Goal: Task Accomplishment & Management: Complete application form

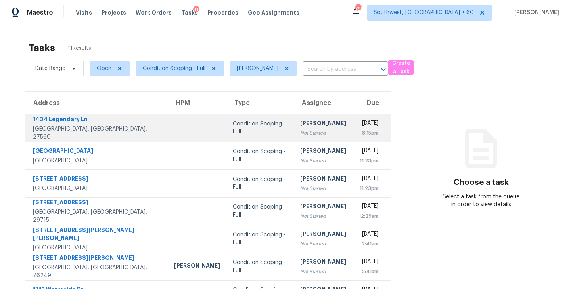
click at [300, 132] on div "Not Started" at bounding box center [323, 133] width 46 height 8
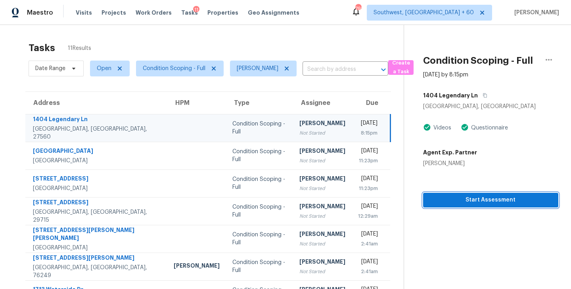
click at [471, 203] on span "Start Assessment" at bounding box center [490, 200] width 122 height 10
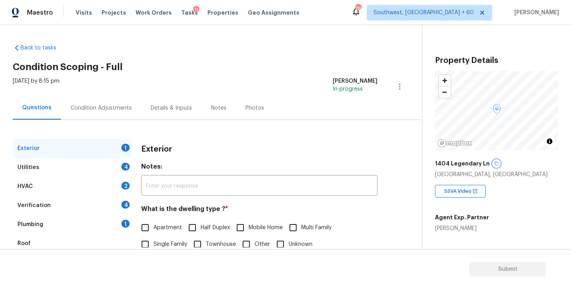
click at [494, 166] on icon "button" at bounding box center [496, 163] width 5 height 5
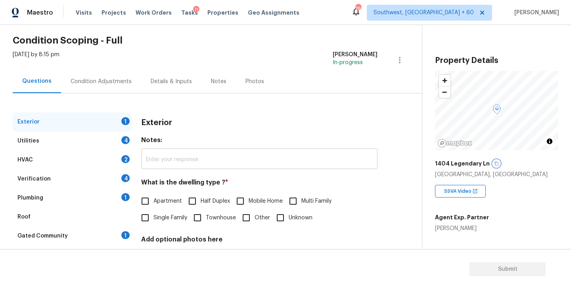
scroll to position [42, 0]
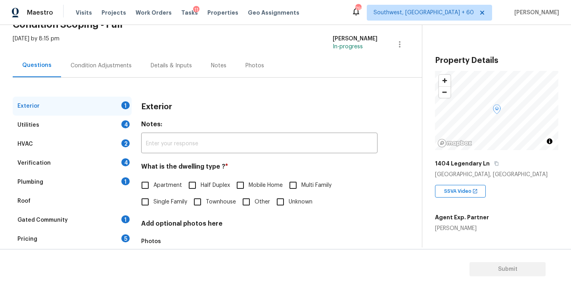
click at [165, 204] on span "Single Family" at bounding box center [170, 202] width 34 height 8
click at [153, 204] on input "Single Family" at bounding box center [145, 202] width 17 height 17
checkbox input "true"
click at [95, 128] on div "Utilities 4" at bounding box center [72, 125] width 119 height 19
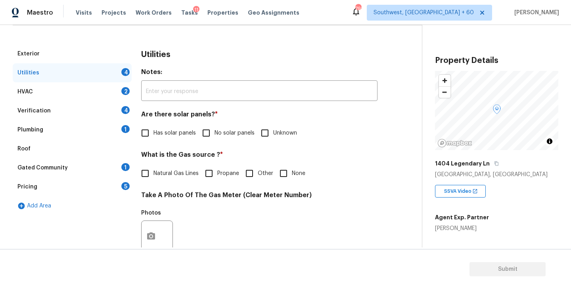
scroll to position [103, 0]
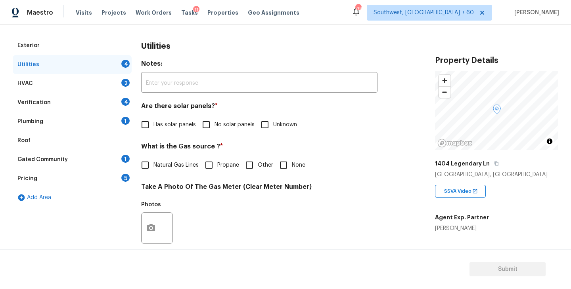
click at [214, 113] on h4 "Are there solar panels? *" at bounding box center [259, 107] width 236 height 11
click at [214, 124] on span "No solar panels" at bounding box center [234, 125] width 40 height 8
click at [214, 124] on input "No solar panels" at bounding box center [206, 125] width 17 height 17
checkbox input "true"
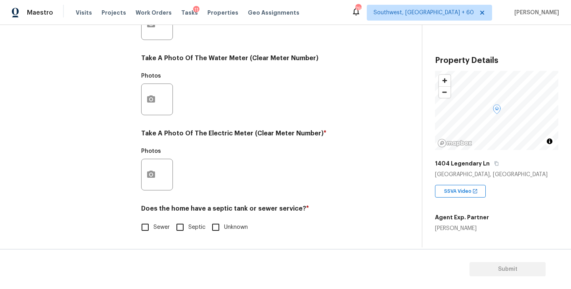
click at [159, 226] on span "Sewer" at bounding box center [161, 228] width 16 height 8
click at [153, 226] on input "Sewer" at bounding box center [145, 227] width 17 height 17
checkbox input "true"
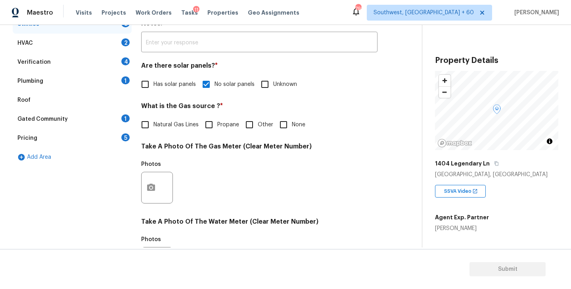
click at [66, 85] on div "Plumbing 1" at bounding box center [72, 81] width 119 height 19
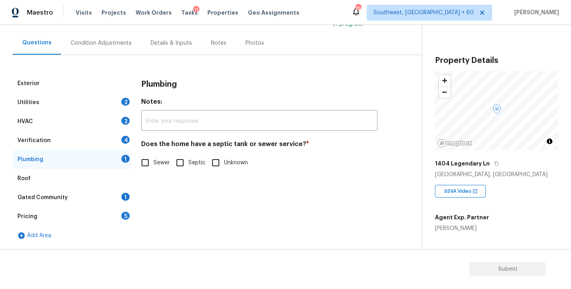
click at [159, 152] on div "Does the home have a septic tank or sewer service? * Sewer Septic Unknown" at bounding box center [259, 155] width 236 height 31
click at [155, 163] on span "Sewer" at bounding box center [161, 163] width 16 height 8
click at [153, 163] on input "Sewer" at bounding box center [145, 163] width 17 height 17
checkbox input "true"
click at [94, 198] on div "Gated Community 1" at bounding box center [72, 197] width 119 height 19
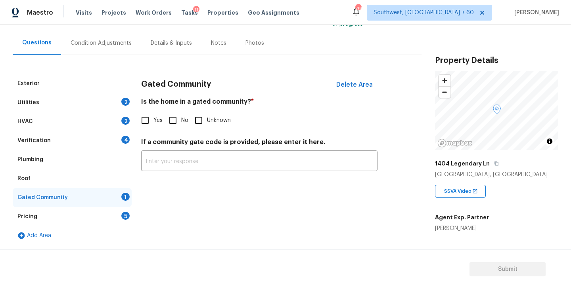
click at [175, 118] on input "No" at bounding box center [173, 120] width 17 height 17
checkbox input "true"
click at [111, 42] on div "Condition Adjustments" at bounding box center [101, 43] width 61 height 8
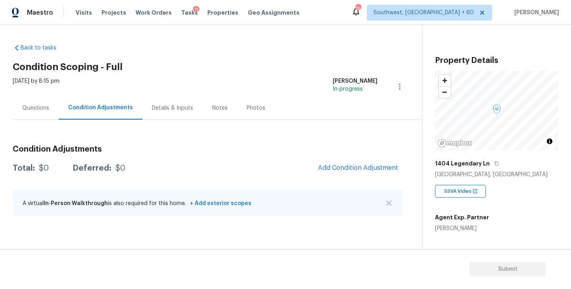
click at [228, 40] on div "Back to tasks Condition Scoping - Full Tue, Sep 09 2025 by 8:15 pm Sakthivel Ch…" at bounding box center [217, 132] width 409 height 189
click at [49, 105] on div "Questions" at bounding box center [36, 107] width 46 height 23
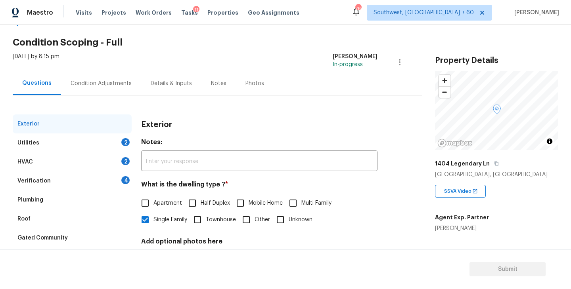
scroll to position [29, 0]
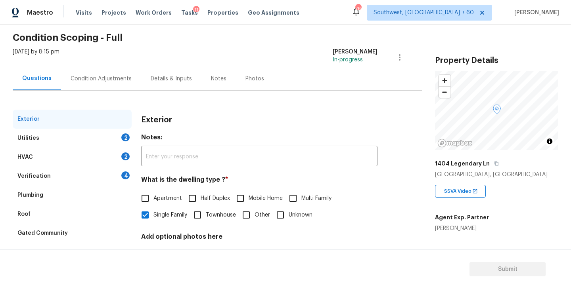
click at [58, 145] on div "Utilities 2" at bounding box center [72, 138] width 119 height 19
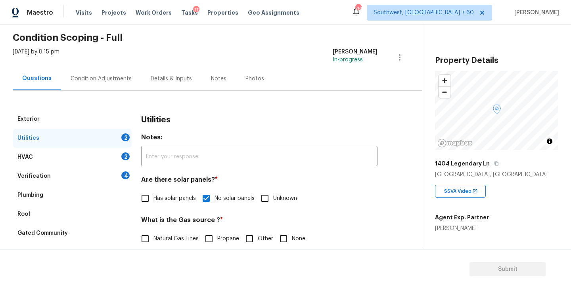
click at [156, 239] on span "Natural Gas Lines" at bounding box center [175, 239] width 45 height 8
click at [153, 239] on input "Natural Gas Lines" at bounding box center [145, 239] width 17 height 17
checkbox input "true"
click at [121, 80] on div "Condition Adjustments" at bounding box center [101, 79] width 61 height 8
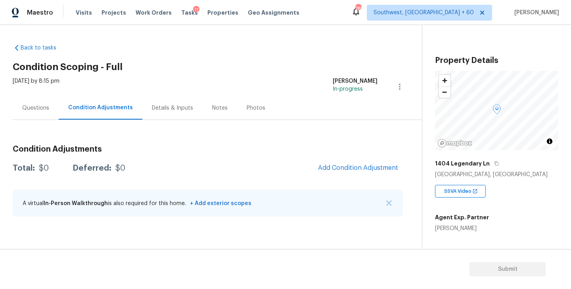
click at [44, 110] on div "Questions" at bounding box center [35, 108] width 27 height 8
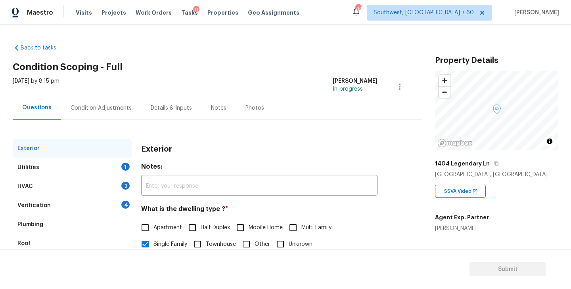
click at [123, 113] on div "Condition Adjustments" at bounding box center [101, 107] width 80 height 23
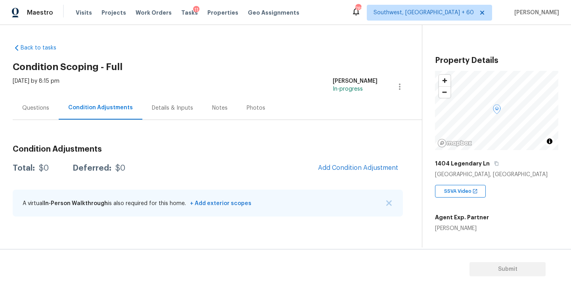
click at [37, 109] on div "Questions" at bounding box center [35, 108] width 27 height 8
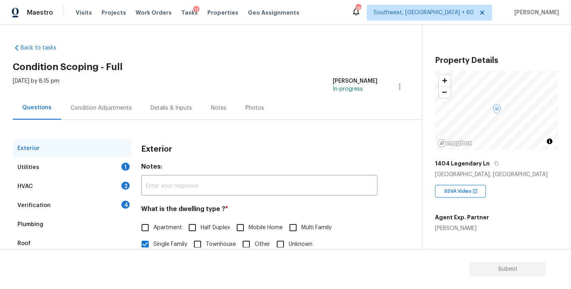
click at [99, 109] on div "Condition Adjustments" at bounding box center [101, 108] width 61 height 8
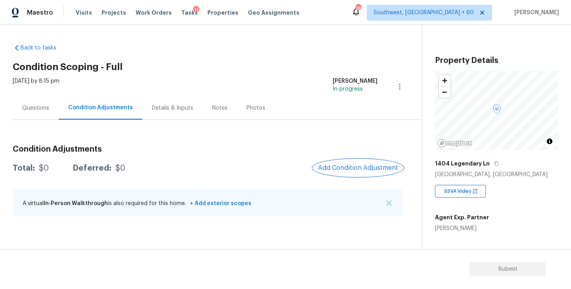
click at [329, 165] on span "Add Condition Adjustment" at bounding box center [358, 168] width 80 height 7
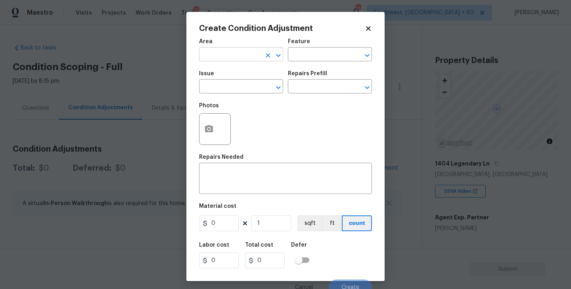
click at [222, 59] on input "text" at bounding box center [230, 55] width 62 height 12
click at [224, 88] on li "Exterior Overall" at bounding box center [241, 86] width 84 height 13
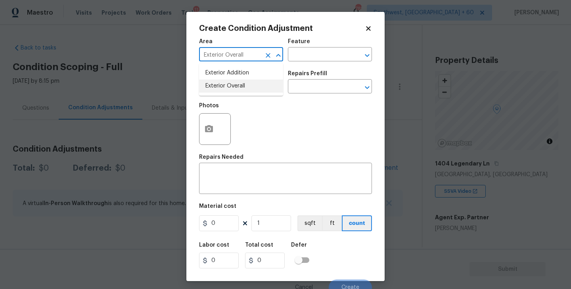
type input "Exterior Overall"
click at [297, 62] on div "Area Exterior Overall ​ Feature ​" at bounding box center [285, 50] width 173 height 32
click at [304, 59] on input "text" at bounding box center [319, 55] width 62 height 12
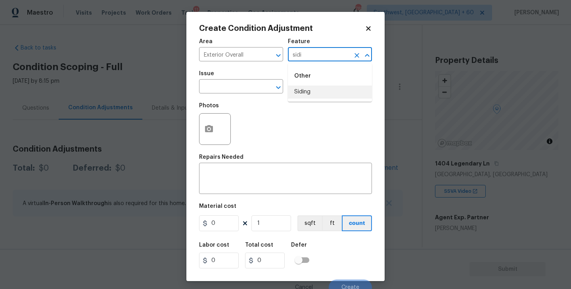
click at [300, 95] on li "Siding" at bounding box center [330, 92] width 84 height 13
type input "Siding"
click at [248, 86] on input "text" at bounding box center [230, 87] width 62 height 12
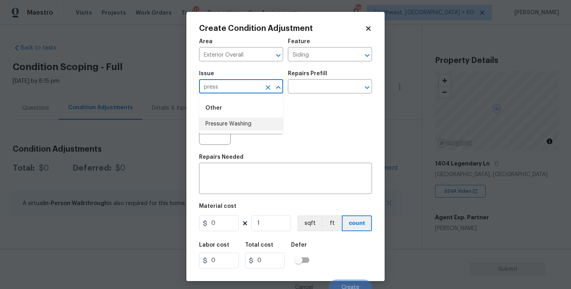
click at [249, 131] on ul "Other Pressure Washing" at bounding box center [241, 115] width 84 height 38
click at [248, 125] on li "Pressure Washing" at bounding box center [241, 124] width 84 height 13
type input "Pressure Washing"
click at [305, 87] on input "text" at bounding box center [319, 87] width 62 height 12
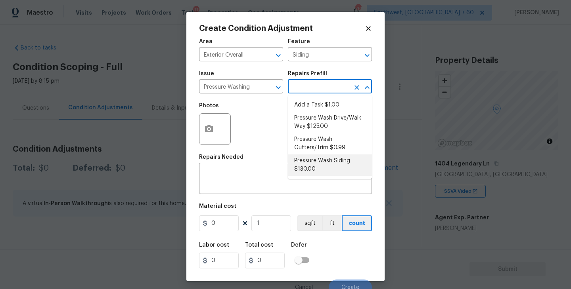
click at [304, 171] on li "Pressure Wash Siding $130.00" at bounding box center [330, 165] width 84 height 21
type textarea "Protect areas as needed for pressure washing. Pressure wash the siding on the h…"
type input "130"
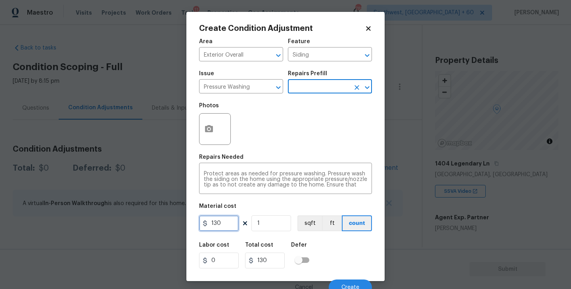
drag, startPoint x: 224, startPoint y: 232, endPoint x: 150, endPoint y: 230, distance: 74.1
click at [150, 230] on div "Create Condition Adjustment Area Exterior Overall ​ Feature Siding ​ Issue Pres…" at bounding box center [285, 144] width 571 height 289
type input "200"
click at [206, 130] on icon "button" at bounding box center [209, 128] width 8 height 7
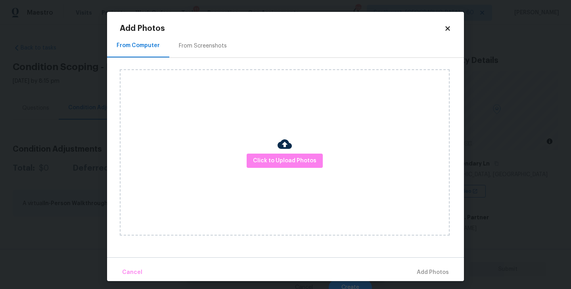
click at [277, 145] on div "Click to Upload Photos" at bounding box center [285, 152] width 330 height 166
click at [283, 164] on span "Click to Upload Photos" at bounding box center [284, 161] width 63 height 10
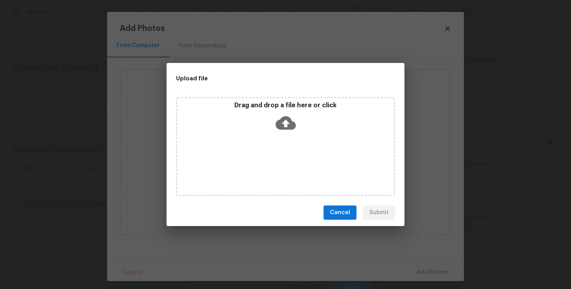
click at [288, 145] on div "Drag and drop a file here or click" at bounding box center [285, 146] width 219 height 99
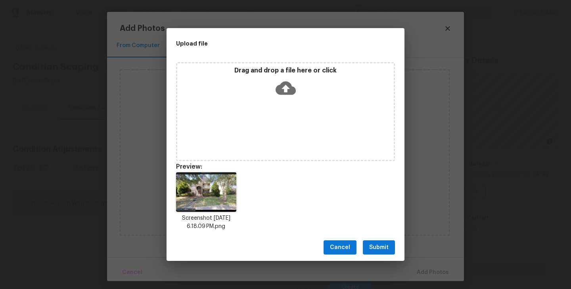
click at [369, 254] on button "Submit" at bounding box center [379, 248] width 32 height 15
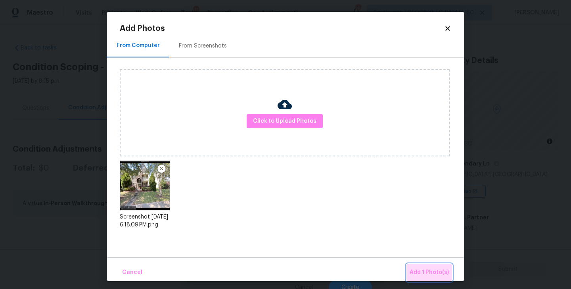
click at [417, 267] on button "Add 1 Photo(s)" at bounding box center [429, 272] width 46 height 17
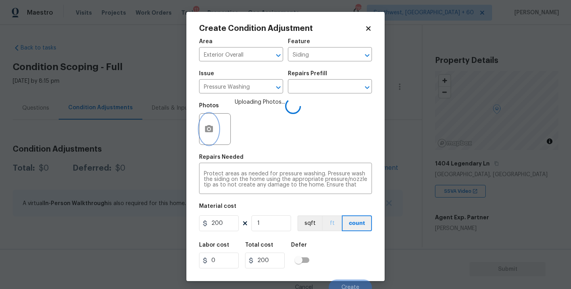
scroll to position [7, 0]
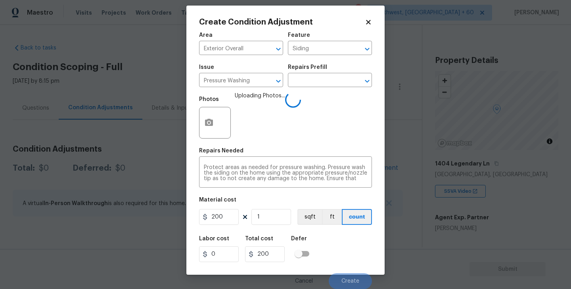
click at [340, 247] on div "Labor cost 0 Total cost 200 Defer" at bounding box center [285, 250] width 173 height 36
click at [346, 248] on div "Labor cost 0 Total cost 200 Defer" at bounding box center [285, 250] width 173 height 36
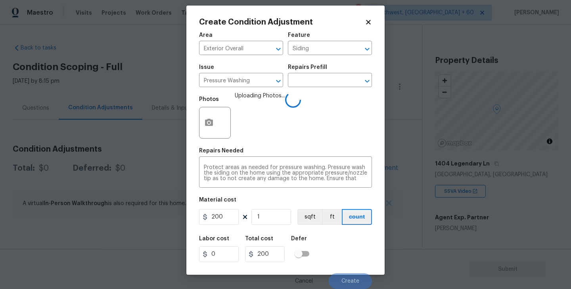
click at [346, 248] on div "Labor cost 0 Total cost 200 Defer" at bounding box center [285, 250] width 173 height 36
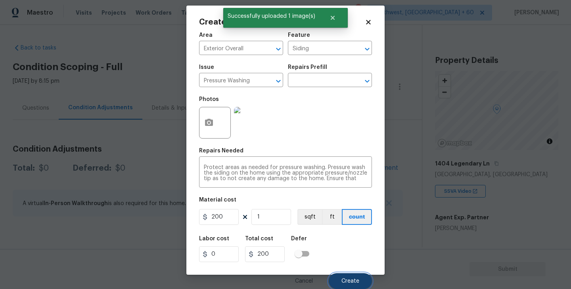
click at [347, 280] on span "Create" at bounding box center [350, 282] width 18 height 6
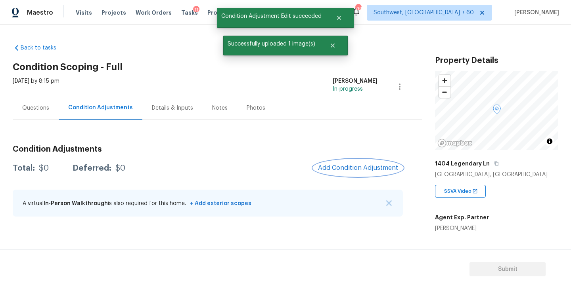
scroll to position [0, 0]
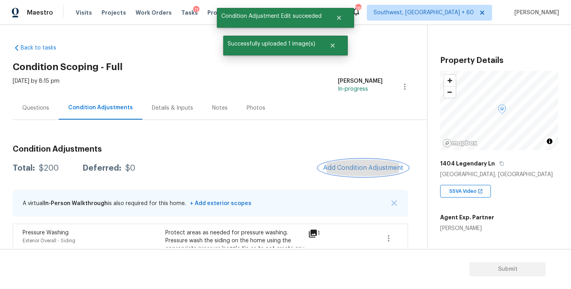
click at [355, 171] on span "Add Condition Adjustment" at bounding box center [363, 168] width 80 height 7
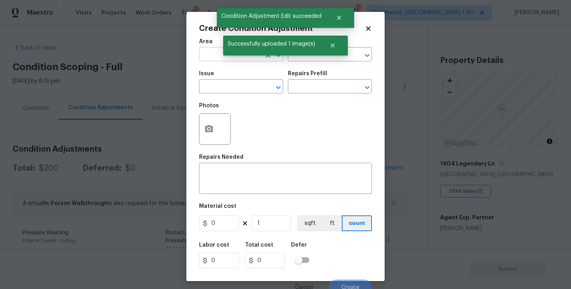
click at [221, 59] on input "text" at bounding box center [230, 55] width 62 height 12
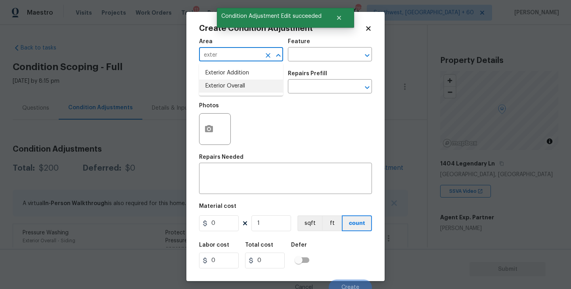
click at [233, 86] on li "Exterior Overall" at bounding box center [241, 86] width 84 height 13
type input "Exterior Overall"
click at [305, 54] on input "text" at bounding box center [319, 55] width 62 height 12
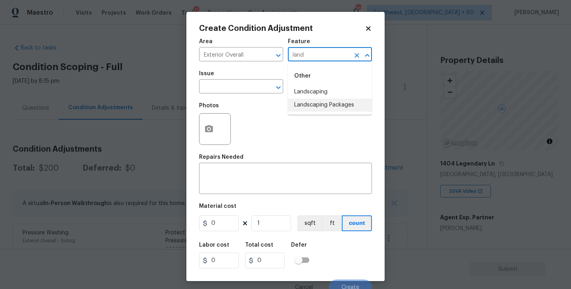
click at [321, 102] on li "Landscaping Packages" at bounding box center [330, 105] width 84 height 13
click at [259, 85] on div "​" at bounding box center [241, 87] width 84 height 12
type input "Landscaping Packages"
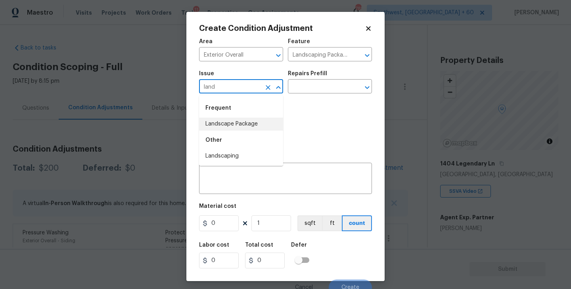
click at [261, 118] on li "Landscape Package" at bounding box center [241, 124] width 84 height 13
type input "Landscape Package"
click at [322, 85] on input "text" at bounding box center [319, 87] width 62 height 12
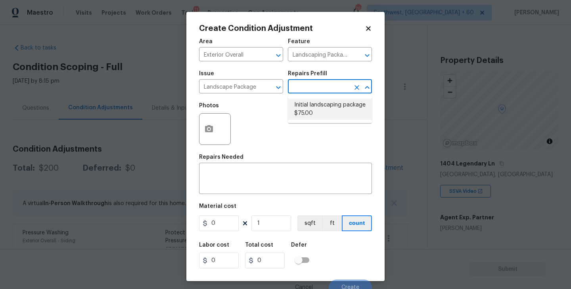
click at [323, 105] on li "Initial landscaping package $75.00" at bounding box center [330, 109] width 84 height 21
type input "Home Readiness Packages"
type textarea "Mowing of grass up to 6" in height. Mow, edge along driveways & sidewalks, trim…"
type input "75"
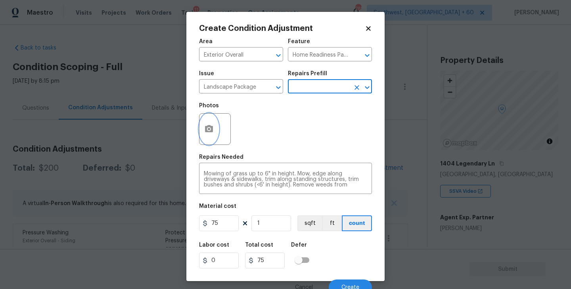
click at [211, 136] on button "button" at bounding box center [208, 129] width 19 height 31
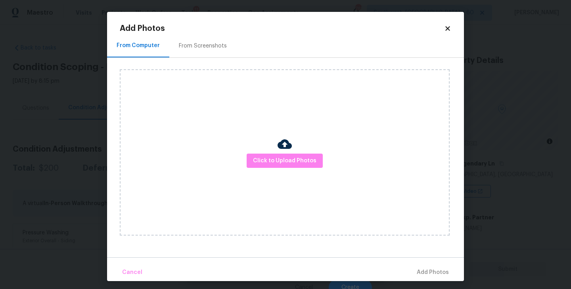
click at [259, 153] on div "Click to Upload Photos" at bounding box center [285, 152] width 330 height 166
click at [274, 159] on span "Click to Upload Photos" at bounding box center [284, 161] width 63 height 10
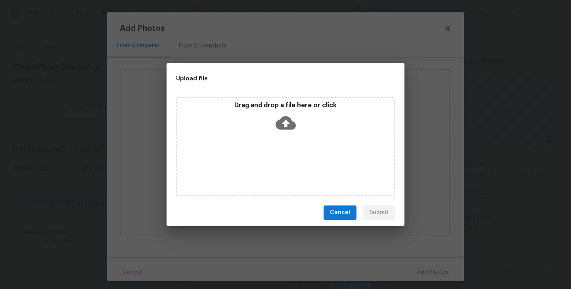
click at [283, 141] on div "Drag and drop a file here or click" at bounding box center [285, 146] width 219 height 99
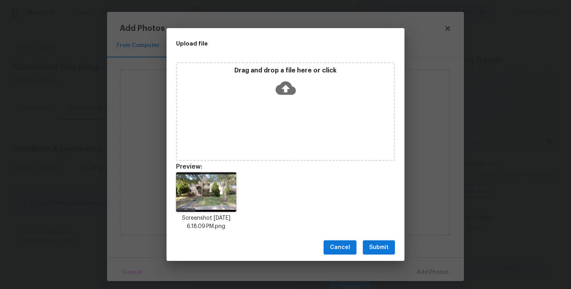
click at [380, 245] on span "Submit" at bounding box center [378, 248] width 19 height 10
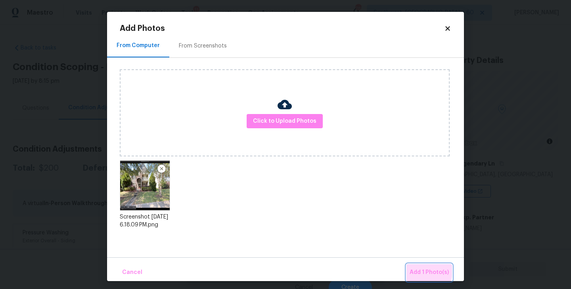
click at [419, 272] on span "Add 1 Photo(s)" at bounding box center [428, 273] width 39 height 10
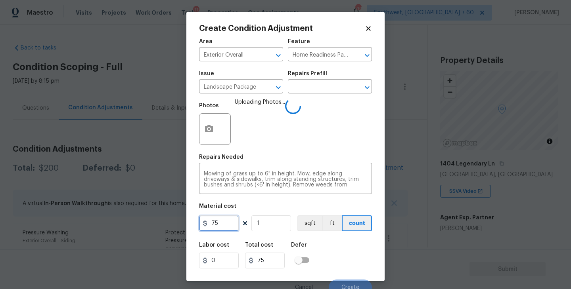
drag, startPoint x: 237, startPoint y: 225, endPoint x: 160, endPoint y: 218, distance: 76.8
click at [160, 218] on div "Create Condition Adjustment Area Exterior Overall ​ Feature Home Readiness Pack…" at bounding box center [285, 144] width 571 height 289
type input "300"
click at [358, 245] on div "Labor cost 0 Total cost 300 Defer" at bounding box center [285, 256] width 173 height 36
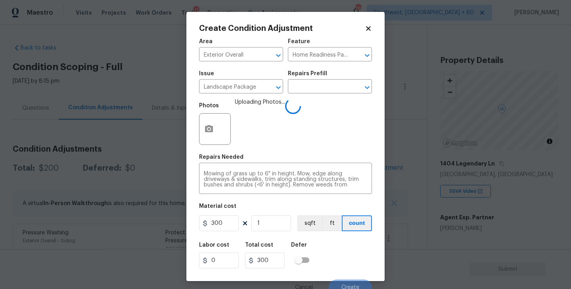
scroll to position [7, 0]
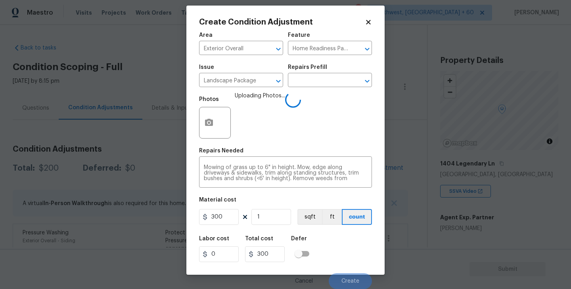
click at [358, 246] on div "Labor cost 0 Total cost 300 Defer" at bounding box center [285, 250] width 173 height 36
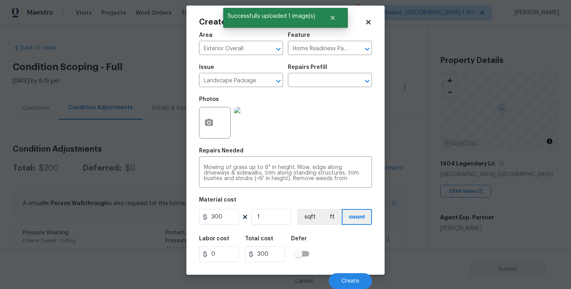
click at [337, 144] on div "Area Exterior Overall ​ Feature Home Readiness Packages ​ Issue Landscape Packa…" at bounding box center [285, 159] width 173 height 262
click at [345, 275] on button "Create" at bounding box center [350, 282] width 43 height 16
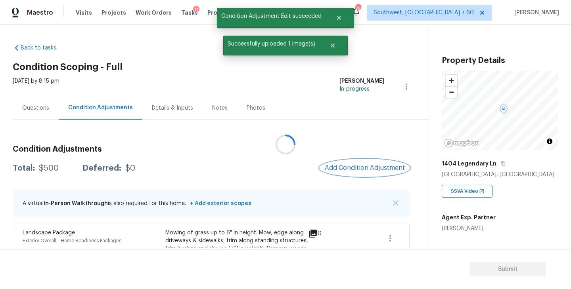
scroll to position [0, 0]
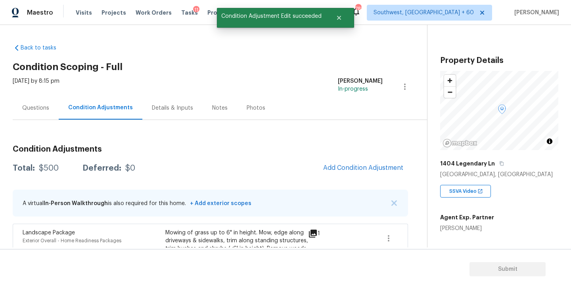
click at [314, 128] on div "Condition Adjustments Total: $500 Deferred: $0 Add Condition Adjustment A virtu…" at bounding box center [210, 245] width 395 height 251
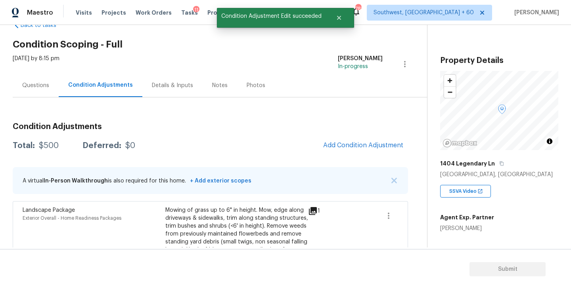
scroll to position [46, 0]
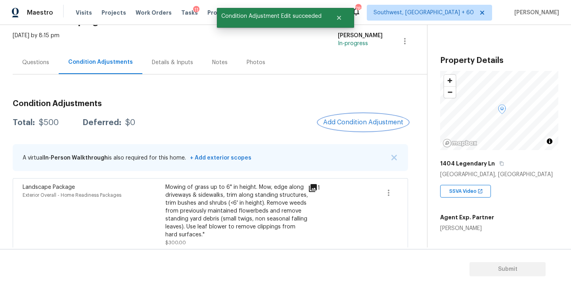
click at [351, 126] on button "Add Condition Adjustment" at bounding box center [363, 122] width 90 height 17
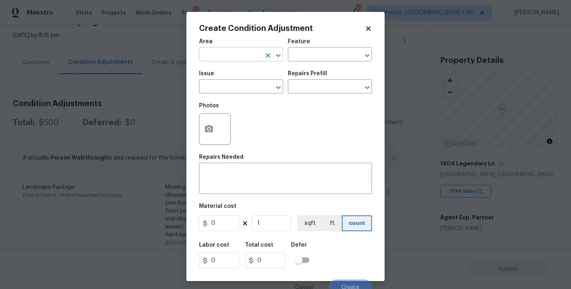
click at [226, 51] on input "text" at bounding box center [230, 55] width 62 height 12
click at [240, 89] on li "Exterior Overall" at bounding box center [241, 86] width 84 height 13
type input "Exterior Overall"
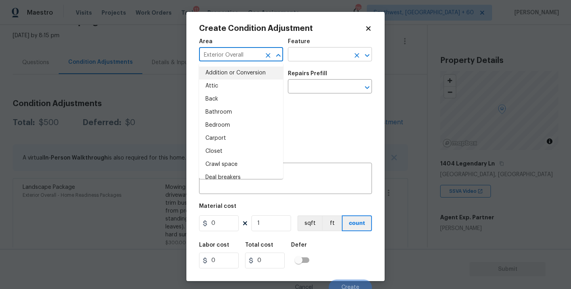
click at [320, 59] on input "text" at bounding box center [319, 55] width 62 height 12
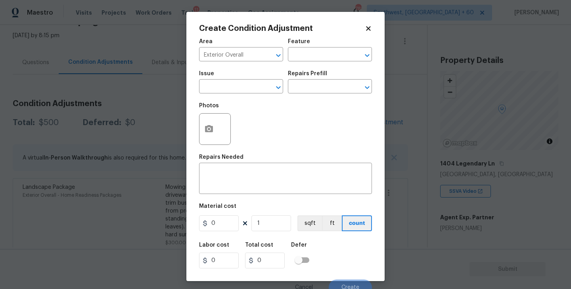
click at [233, 103] on div "Photos" at bounding box center [285, 124] width 173 height 52
click at [237, 93] on input "text" at bounding box center [230, 87] width 62 height 12
click at [243, 124] on li "Debris/garbage on site" at bounding box center [241, 124] width 84 height 13
type input "Debris/garbage on site"
click at [333, 72] on div "Repairs Prefill" at bounding box center [330, 76] width 84 height 10
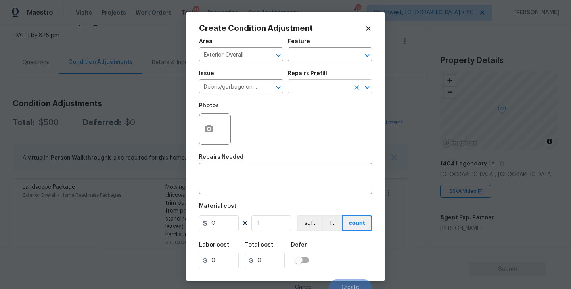
click at [327, 90] on input "text" at bounding box center [319, 87] width 62 height 12
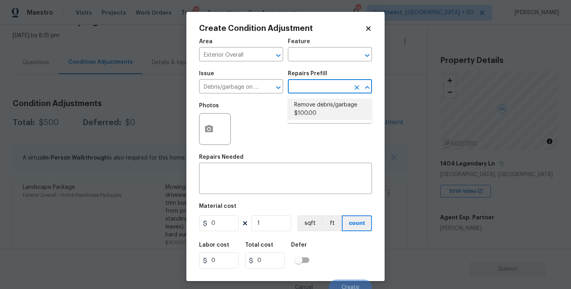
click at [315, 116] on li "Remove debris/garbage $100.00" at bounding box center [330, 109] width 84 height 21
type textarea "Remove, haul off, and properly dispose of any debris left by seller to offsite …"
type input "100"
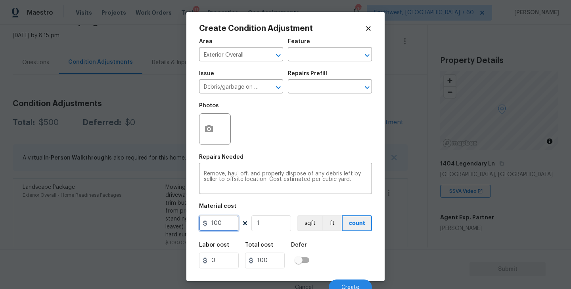
drag, startPoint x: 230, startPoint y: 223, endPoint x: 180, endPoint y: 223, distance: 49.6
click at [180, 223] on div "Create Condition Adjustment Area Exterior Overall ​ Feature ​ Issue Debris/garb…" at bounding box center [285, 144] width 571 height 289
type input "250"
click at [214, 139] on button "button" at bounding box center [208, 129] width 19 height 31
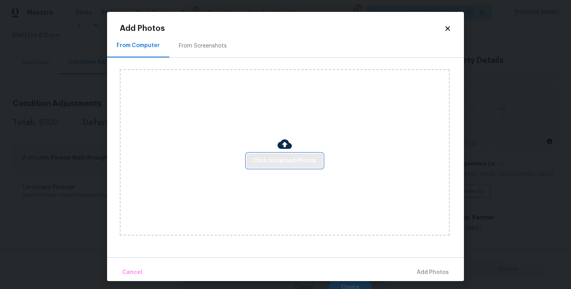
drag, startPoint x: 214, startPoint y: 139, endPoint x: 259, endPoint y: 158, distance: 49.0
click at [259, 158] on span "Click to Upload Photos" at bounding box center [284, 161] width 63 height 10
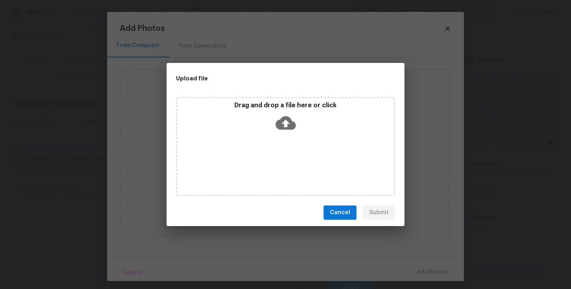
click at [285, 132] on icon at bounding box center [286, 123] width 20 height 20
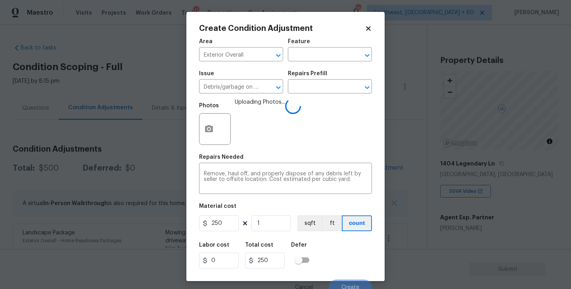
click at [348, 255] on div "Labor cost 0 Total cost 250 Defer" at bounding box center [285, 256] width 173 height 36
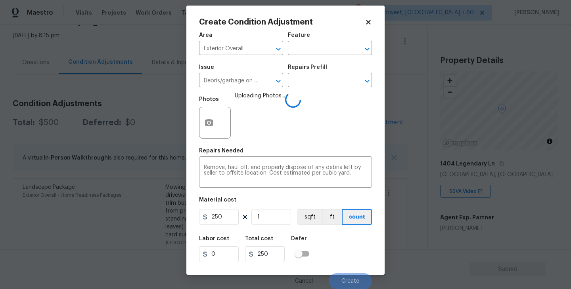
click at [345, 258] on div "Labor cost 0 Total cost 250 Defer" at bounding box center [285, 250] width 173 height 36
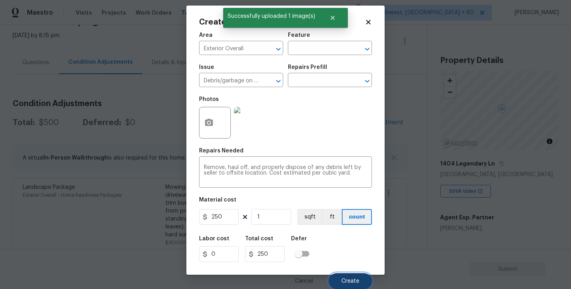
click at [349, 277] on button "Create" at bounding box center [350, 282] width 43 height 16
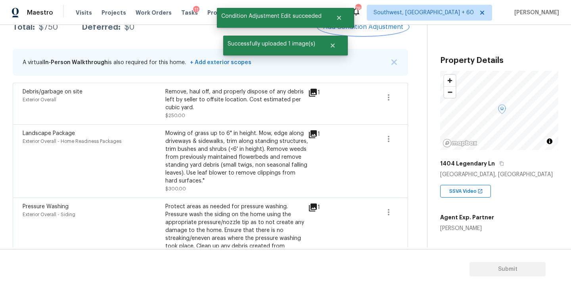
scroll to position [98, 0]
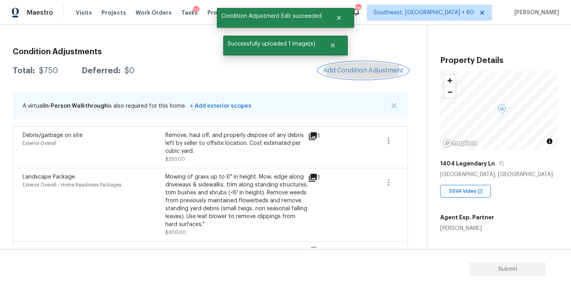
click at [340, 69] on span "Add Condition Adjustment" at bounding box center [363, 70] width 80 height 7
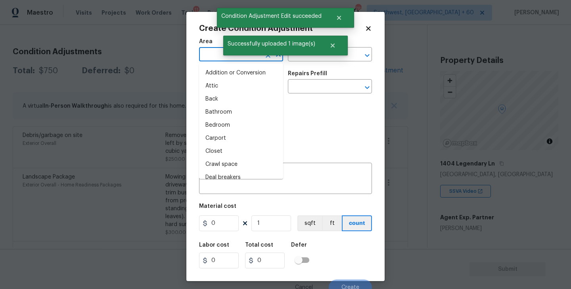
click at [210, 61] on input "text" at bounding box center [230, 55] width 62 height 12
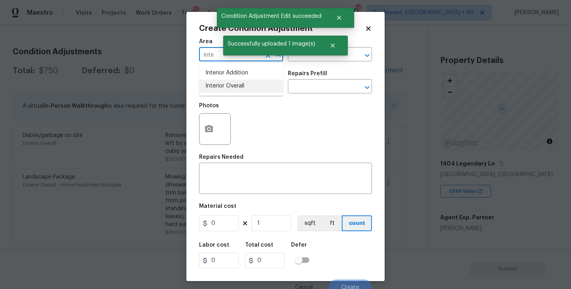
click at [223, 82] on li "Interior Overall" at bounding box center [241, 86] width 84 height 13
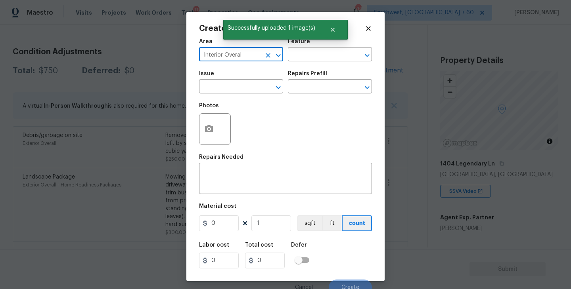
type input "Interior Overall"
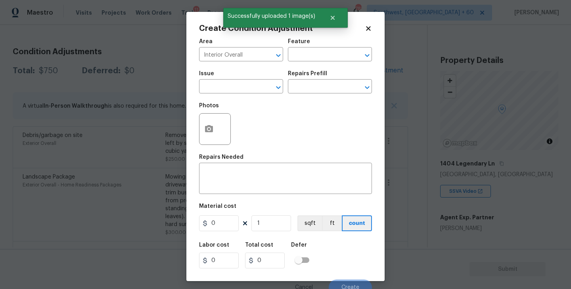
click at [310, 63] on div "Area Interior Overall ​ Feature ​" at bounding box center [285, 50] width 173 height 32
click at [322, 54] on input "text" at bounding box center [319, 55] width 62 height 12
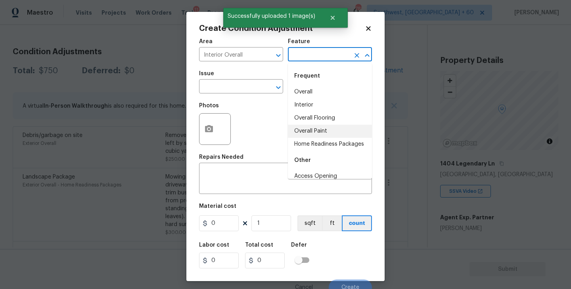
click at [326, 130] on li "Overall Paint" at bounding box center [330, 131] width 84 height 13
type input "Overall Paint"
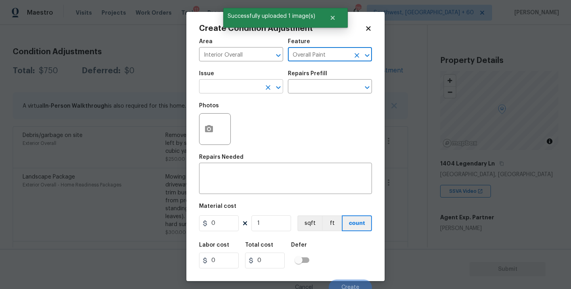
click at [251, 93] on input "text" at bounding box center [230, 87] width 62 height 12
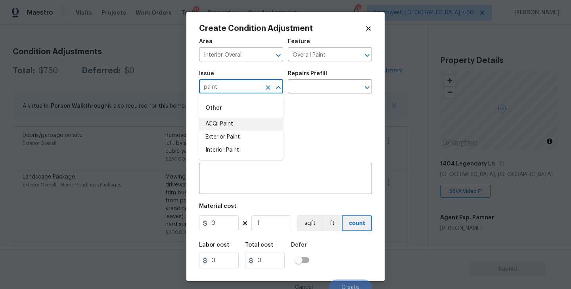
click at [258, 122] on li "ACQ: Paint" at bounding box center [241, 124] width 84 height 13
type input "ACQ: Paint"
click at [313, 91] on input "text" at bounding box center [319, 87] width 62 height 12
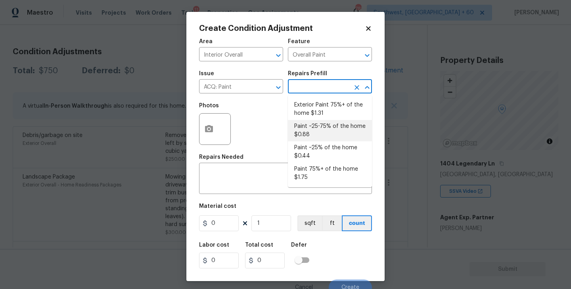
click at [317, 138] on li "Paint ~25-75% of the home $0.88" at bounding box center [330, 130] width 84 height 21
type input "Acquisition"
type textarea "Acquisition Scope: ~25 - 75% of the home needs interior paint"
type input "0.88"
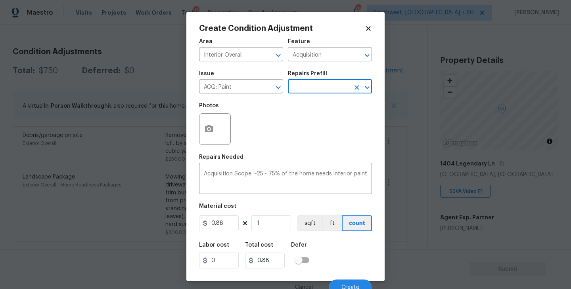
click at [337, 84] on input "text" at bounding box center [319, 87] width 62 height 12
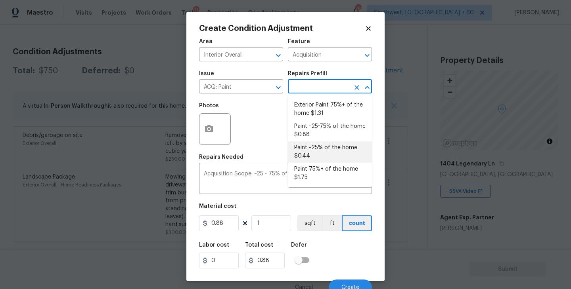
click at [331, 149] on li "Paint ~25% of the home $0.44" at bounding box center [330, 152] width 84 height 21
type textarea "Acquisition Scope: ~25% of the home needs interior paint"
type input "0.44"
click at [266, 237] on div "Area Interior Overall ​ Feature Acquisition ​ Issue ACQ: Paint ​ Repairs Prefil…" at bounding box center [285, 165] width 173 height 262
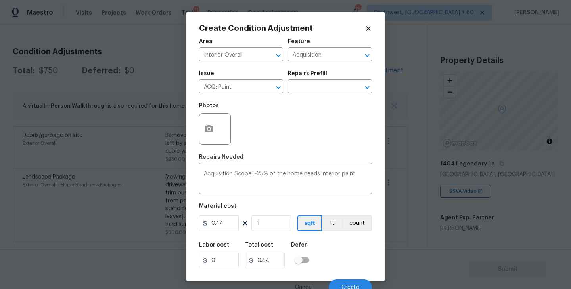
click at [269, 233] on figure "Material cost 0.44 1 sqft ft count" at bounding box center [285, 218] width 173 height 29
click at [276, 223] on input "1" at bounding box center [271, 224] width 40 height 16
type input "0"
type input "3"
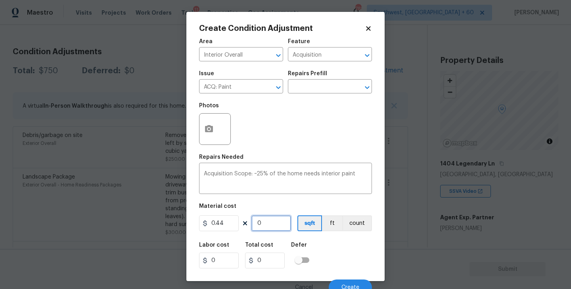
type input "1.32"
type input "31"
type input "13.64"
type input "312"
type input "137.28"
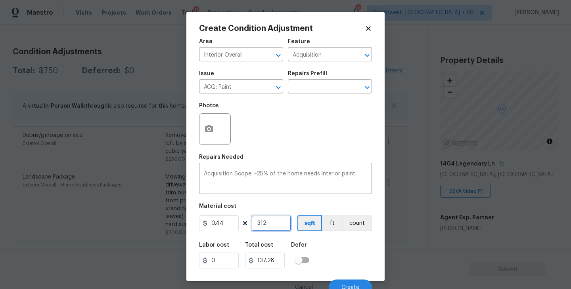
type input "3129"
type input "1376.76"
type input "3129"
click at [337, 250] on div "Labor cost 0 Total cost 1376.76 Defer" at bounding box center [285, 256] width 173 height 36
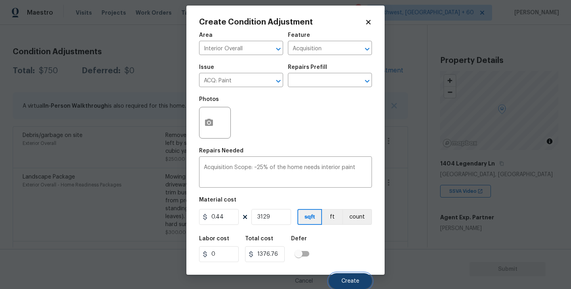
click at [346, 277] on button "Create" at bounding box center [350, 282] width 43 height 16
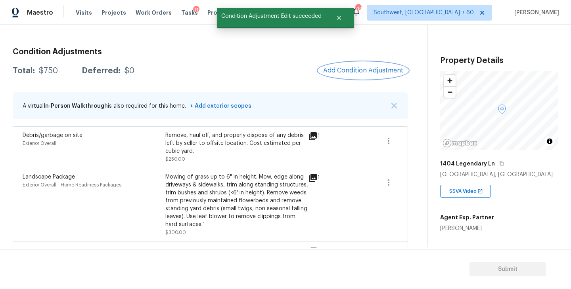
scroll to position [0, 0]
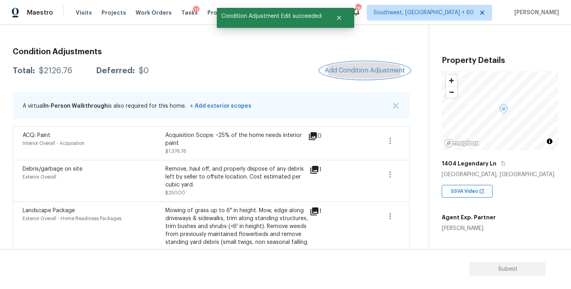
click at [367, 69] on span "Add Condition Adjustment" at bounding box center [365, 70] width 80 height 7
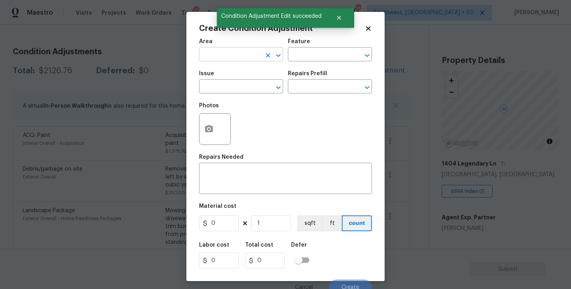
click at [229, 57] on input "text" at bounding box center [230, 55] width 62 height 12
click at [244, 87] on li "Interior Overall" at bounding box center [241, 86] width 84 height 13
type input "Interior Overall"
click at [308, 57] on input "text" at bounding box center [319, 55] width 62 height 12
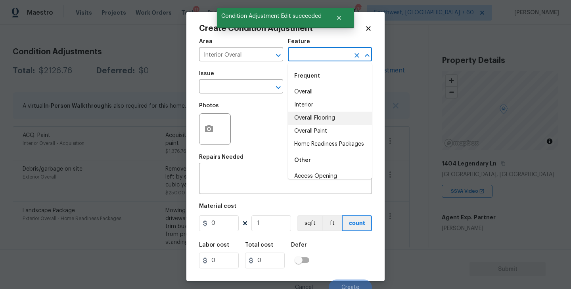
click at [326, 120] on li "Overall Flooring" at bounding box center [330, 118] width 84 height 13
type input "Overall Flooring"
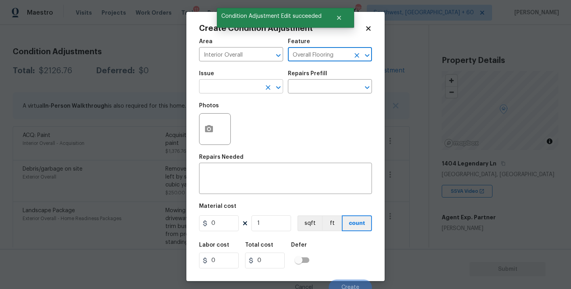
click at [256, 86] on input "text" at bounding box center [230, 87] width 62 height 12
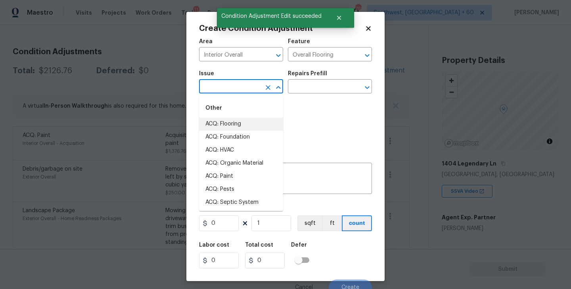
click at [244, 125] on li "ACQ: Flooring" at bounding box center [241, 124] width 84 height 13
type input "ACQ: Flooring"
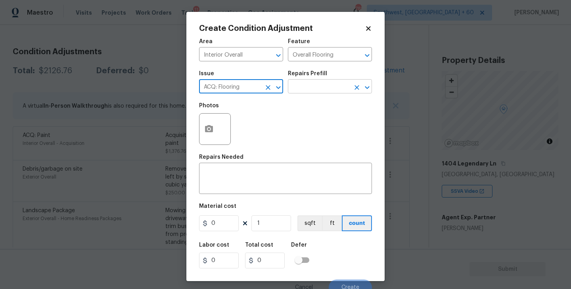
click at [306, 93] on input "text" at bounding box center [319, 87] width 62 height 12
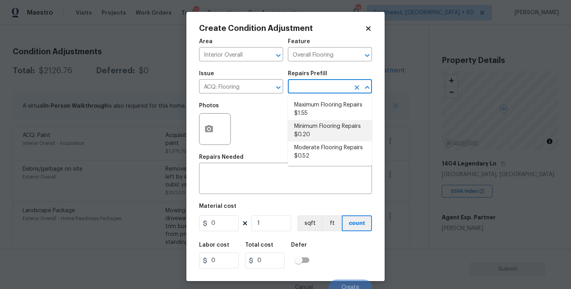
click at [312, 139] on li "Minimum Flooring Repairs $0.20" at bounding box center [330, 130] width 84 height 21
type input "Acquisition"
type textarea "Acquisition Scope: Minimum flooring repairs"
type input "0.2"
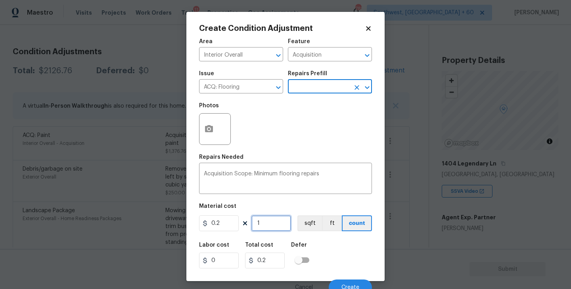
click at [268, 229] on input "1" at bounding box center [271, 224] width 40 height 16
type input "0"
type input "3"
type input "0.6"
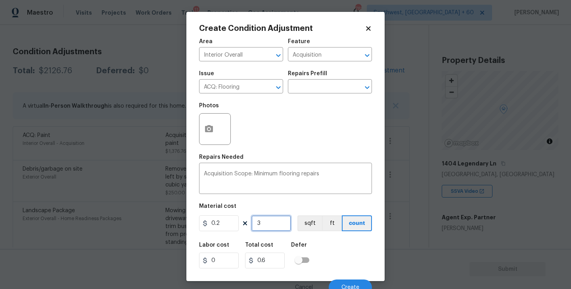
type input "31"
type input "6.2"
type input "312"
type input "62.4"
type input "3129"
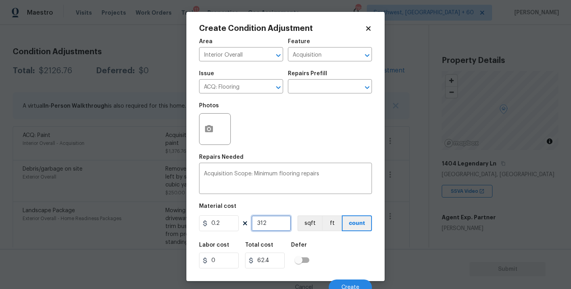
type input "625.8"
type input "3129"
click at [327, 262] on div "Labor cost 0 Total cost 625.8 Defer" at bounding box center [285, 256] width 173 height 36
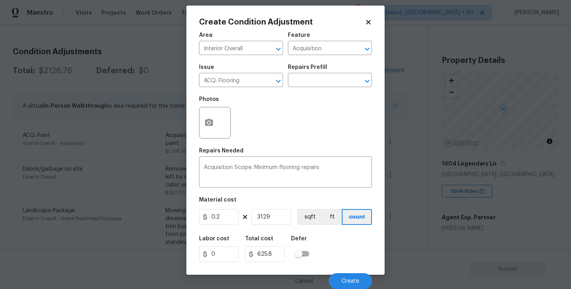
click at [314, 208] on figure "Material cost 0.2 3129 sqft ft count" at bounding box center [285, 211] width 173 height 29
click at [318, 232] on div "Labor cost 0 Total cost 625.8 Defer" at bounding box center [285, 250] width 173 height 36
click at [314, 224] on button "sqft" at bounding box center [309, 217] width 25 height 16
click at [347, 279] on span "Create" at bounding box center [350, 282] width 18 height 6
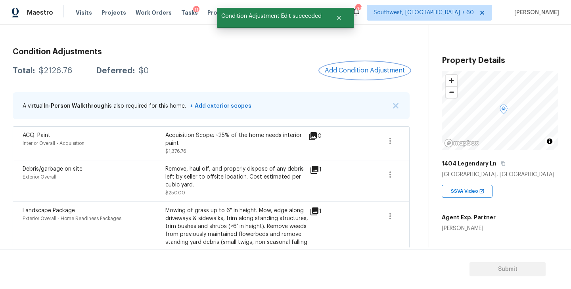
scroll to position [0, 0]
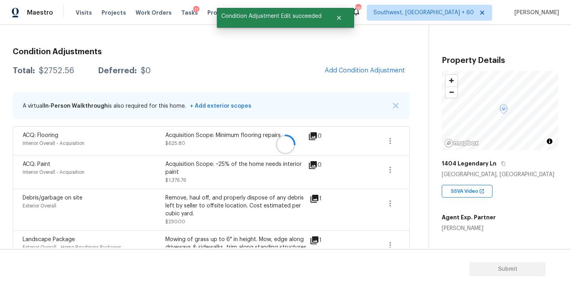
click at [373, 69] on div at bounding box center [285, 144] width 571 height 289
click at [373, 69] on span "Add Condition Adjustment" at bounding box center [365, 70] width 80 height 7
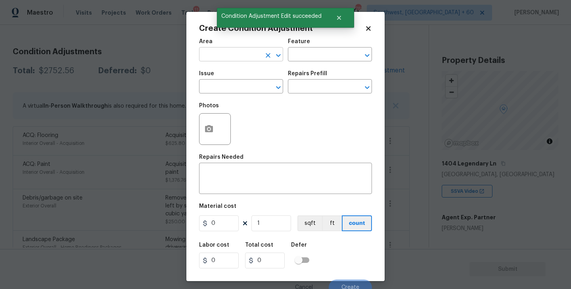
click at [229, 58] on input "text" at bounding box center [230, 55] width 62 height 12
click at [259, 82] on li "Interior Overall" at bounding box center [241, 86] width 84 height 13
type input "Interior Overall"
click at [295, 57] on input "text" at bounding box center [319, 55] width 62 height 12
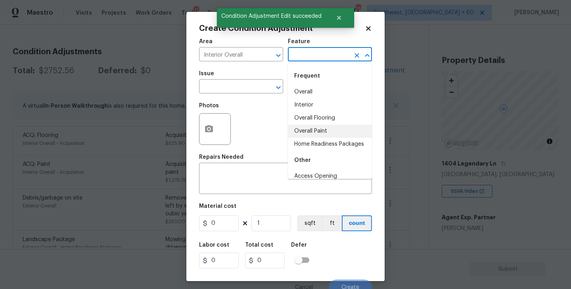
click at [308, 131] on li "Overall Paint" at bounding box center [330, 131] width 84 height 13
type input "Overall Paint"
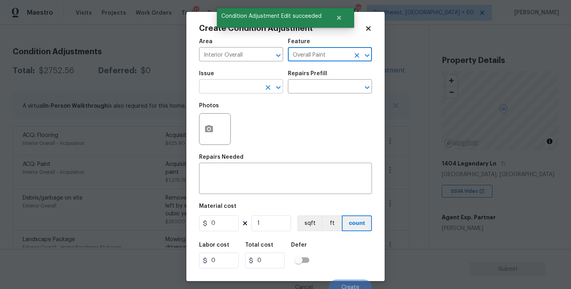
click at [242, 89] on input "text" at bounding box center [230, 87] width 62 height 12
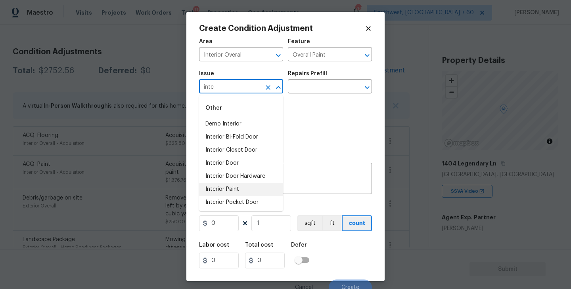
click at [246, 191] on li "Interior Paint" at bounding box center [241, 189] width 84 height 13
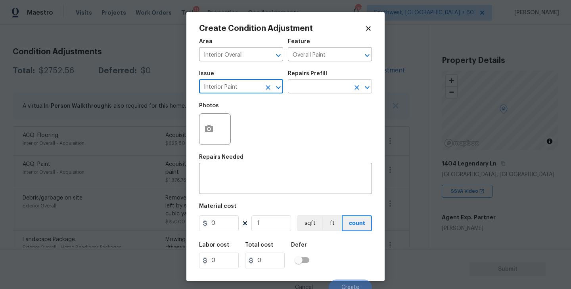
type input "Interior Paint"
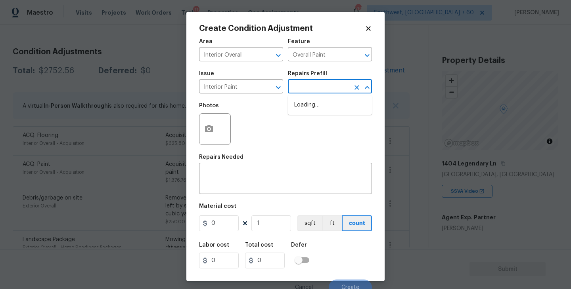
click at [327, 86] on input "text" at bounding box center [319, 87] width 62 height 12
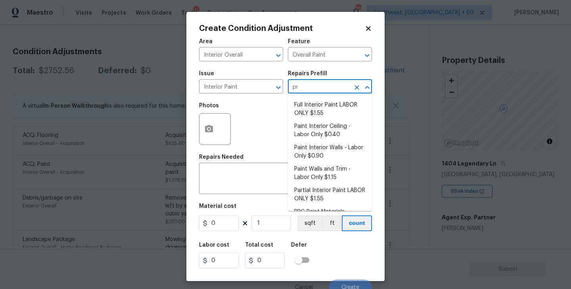
type input "pri"
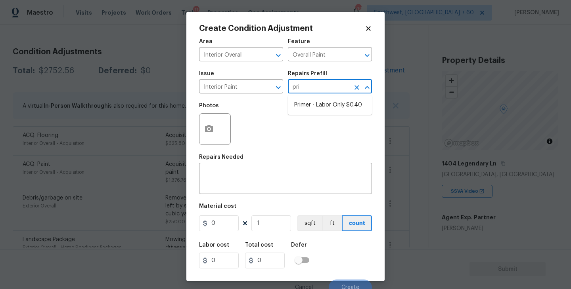
click at [325, 99] on li "Primer - Labor Only $0.40" at bounding box center [330, 105] width 84 height 13
type textarea "Interior primer - PRIMER PROVIDED BY OPENDOOR - All nails, screws, drywall anch…"
type input "0.4"
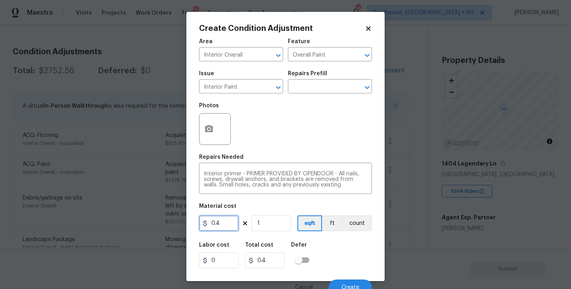
drag, startPoint x: 222, startPoint y: 226, endPoint x: 179, endPoint y: 227, distance: 42.8
click at [179, 227] on div "Create Condition Adjustment Area Interior Overall ​ Feature Overall Paint ​ Iss…" at bounding box center [285, 144] width 571 height 289
type input "200"
click at [207, 142] on button "button" at bounding box center [208, 129] width 19 height 31
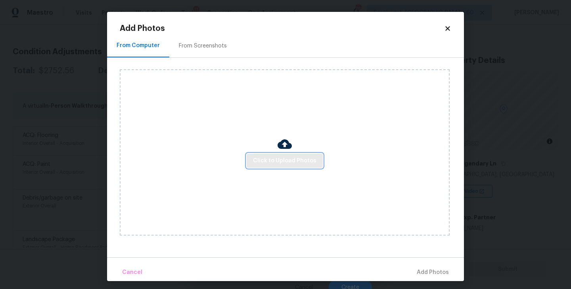
click at [259, 164] on span "Click to Upload Photos" at bounding box center [284, 161] width 63 height 10
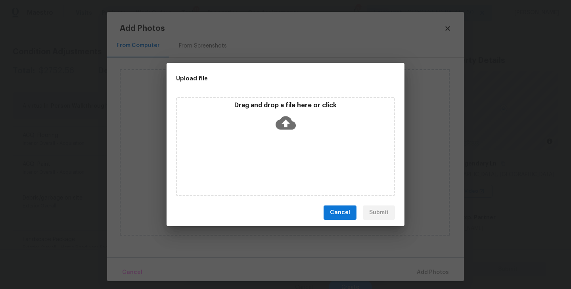
click at [278, 129] on icon at bounding box center [286, 123] width 20 height 20
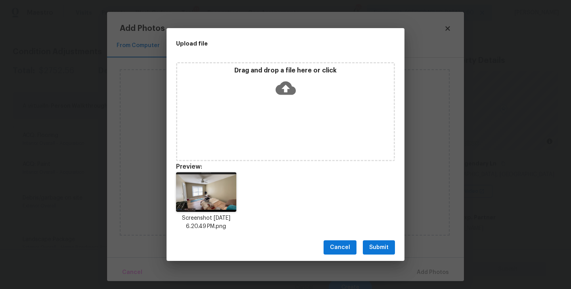
click at [378, 251] on span "Submit" at bounding box center [378, 248] width 19 height 10
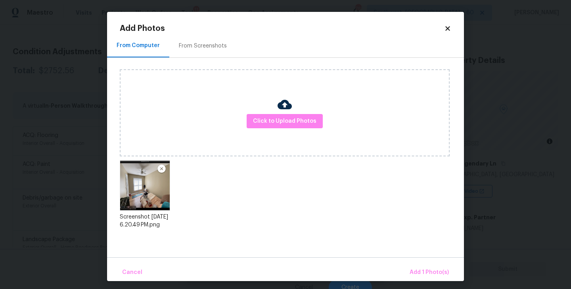
click at [408, 264] on div "Cancel Add 1 Photo(s)" at bounding box center [285, 270] width 357 height 24
click at [414, 270] on span "Add 1 Photo(s)" at bounding box center [428, 273] width 39 height 10
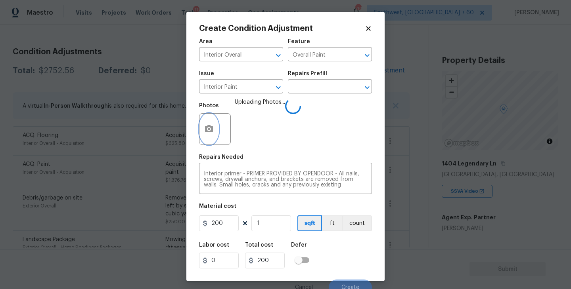
scroll to position [7, 0]
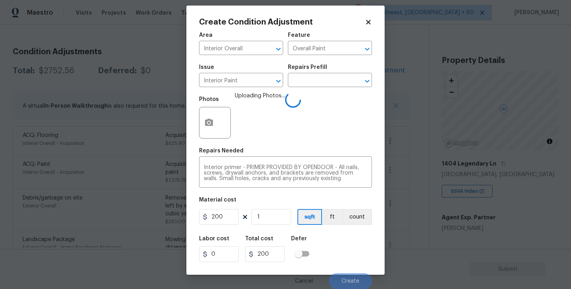
click at [344, 246] on div "Labor cost 0 Total cost 200 Defer" at bounding box center [285, 250] width 173 height 36
click at [348, 232] on div "Labor cost 0 Total cost 200 Defer" at bounding box center [285, 250] width 173 height 36
click at [356, 218] on button "count" at bounding box center [357, 217] width 30 height 16
click at [346, 239] on div "Labor cost 0 Total cost 200 Defer" at bounding box center [285, 250] width 173 height 36
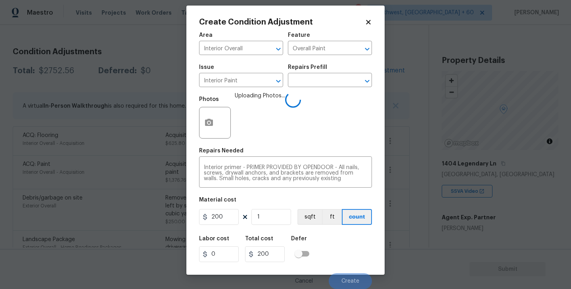
click at [346, 239] on div "Labor cost 0 Total cost 200 Defer" at bounding box center [285, 250] width 173 height 36
click at [339, 251] on div "Labor cost 0 Total cost 200 Defer" at bounding box center [285, 250] width 173 height 36
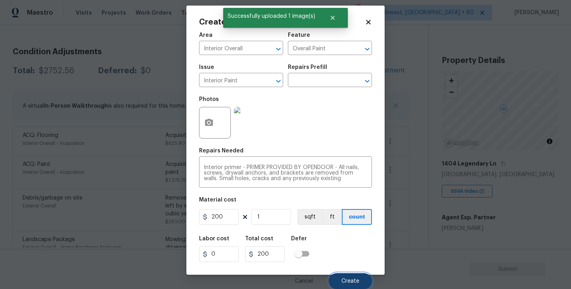
click at [352, 277] on button "Create" at bounding box center [350, 282] width 43 height 16
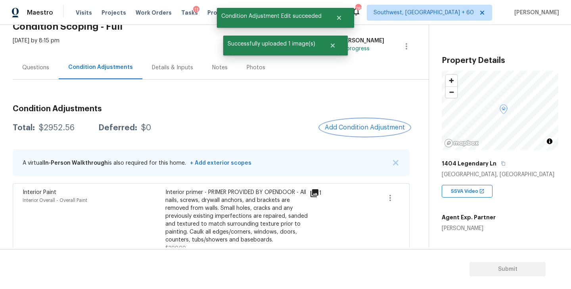
scroll to position [0, 0]
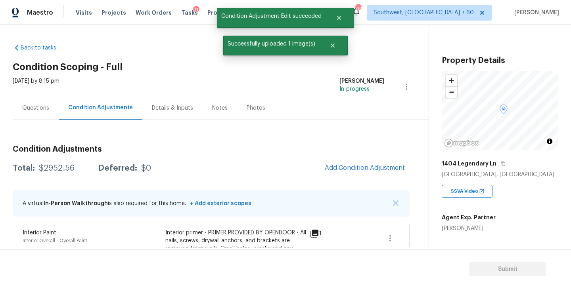
click at [53, 117] on div "Questions" at bounding box center [36, 107] width 46 height 23
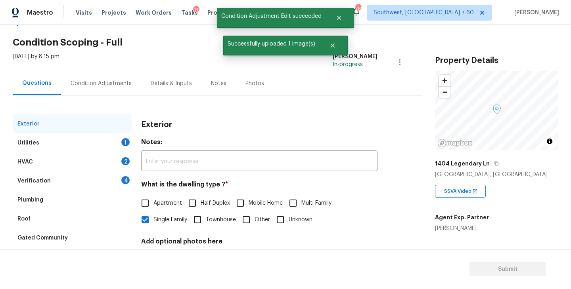
scroll to position [34, 0]
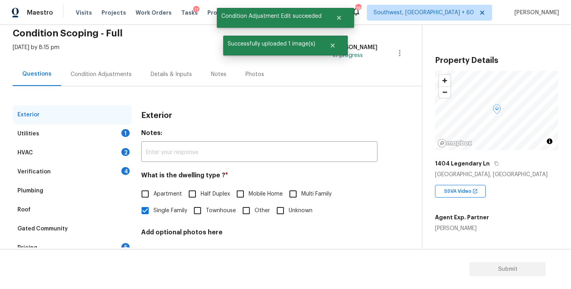
click at [103, 144] on div "HVAC 2" at bounding box center [72, 152] width 119 height 19
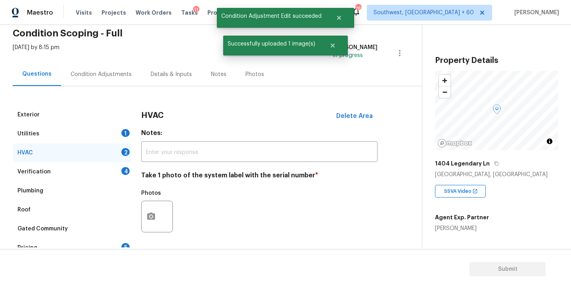
click at [101, 135] on div "Utilities 1" at bounding box center [72, 133] width 119 height 19
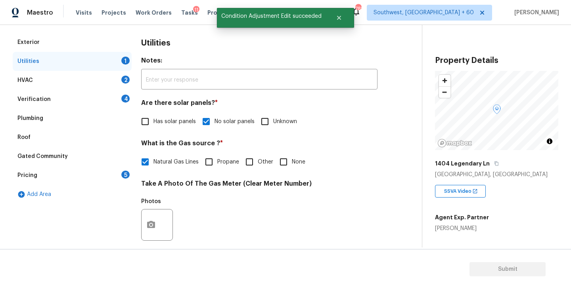
scroll to position [265, 0]
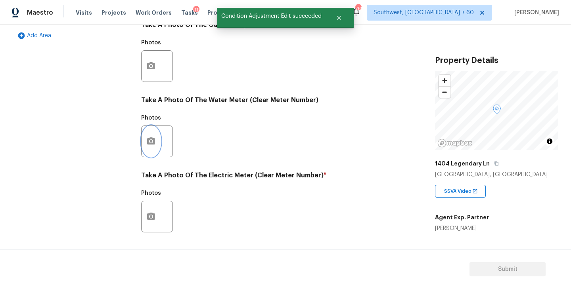
click at [148, 134] on button "button" at bounding box center [151, 141] width 19 height 31
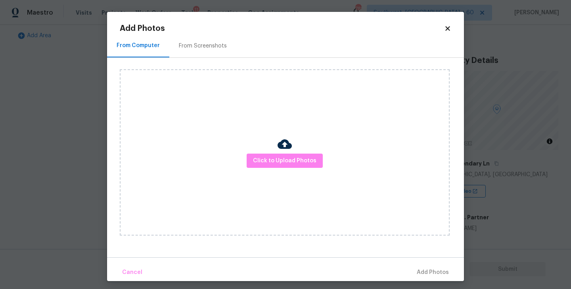
click at [498, 145] on body "Maestro Visits Projects Work Orders Tasks 11 Properties Geo Assignments 782 Sou…" at bounding box center [285, 144] width 571 height 289
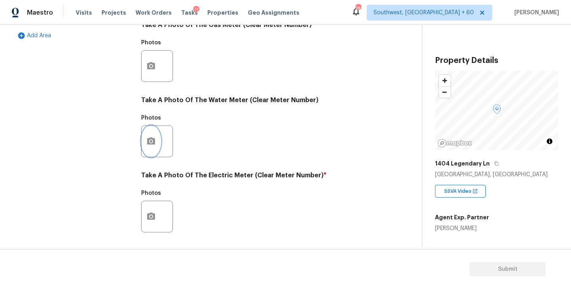
scroll to position [223, 0]
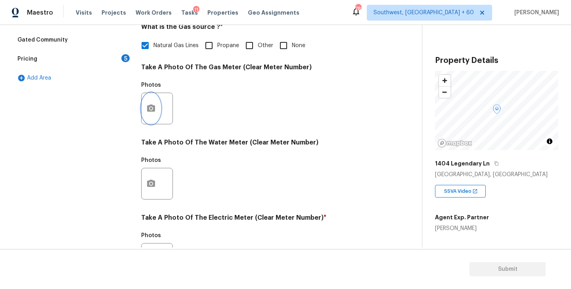
click at [157, 110] on button "button" at bounding box center [151, 108] width 19 height 31
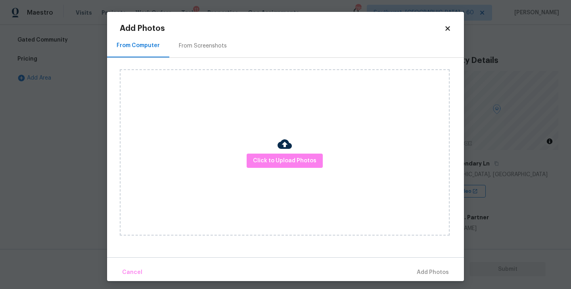
click at [275, 146] on div "Click to Upload Photos" at bounding box center [285, 152] width 330 height 166
click at [275, 158] on span "Click to Upload Photos" at bounding box center [284, 161] width 63 height 10
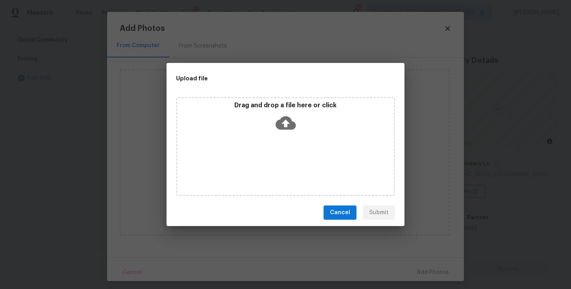
click at [289, 132] on icon at bounding box center [286, 123] width 20 height 20
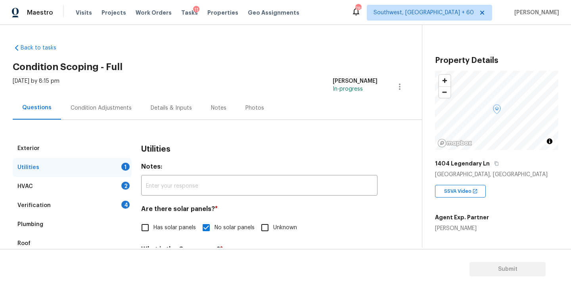
scroll to position [248, 0]
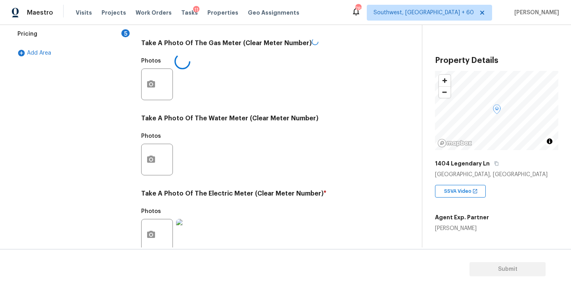
click at [369, 150] on div "Photos" at bounding box center [259, 155] width 236 height 52
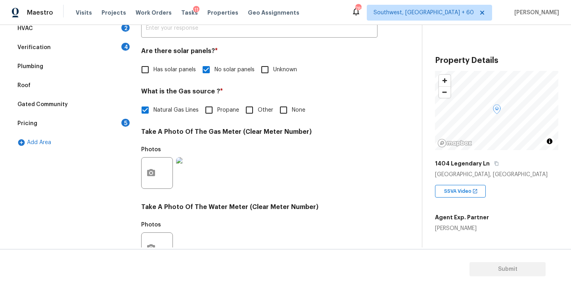
scroll to position [76, 0]
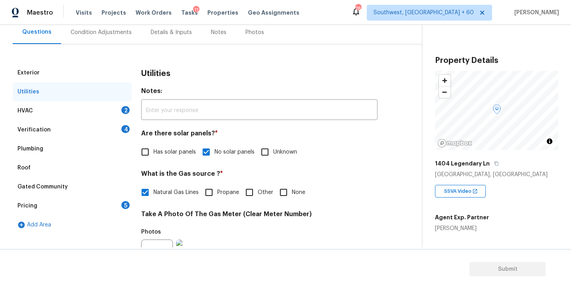
click at [89, 112] on div "HVAC 2" at bounding box center [72, 110] width 119 height 19
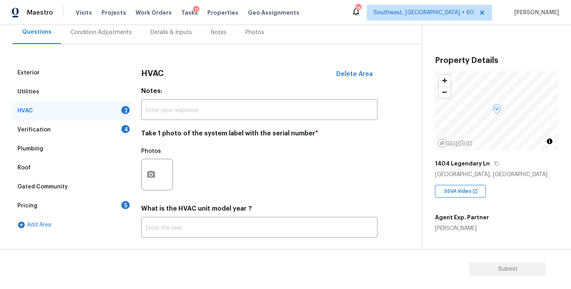
scroll to position [96, 0]
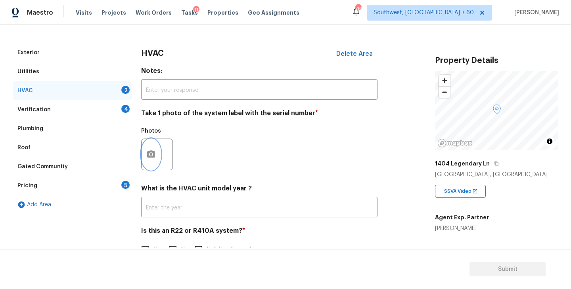
click at [148, 159] on button "button" at bounding box center [151, 154] width 19 height 31
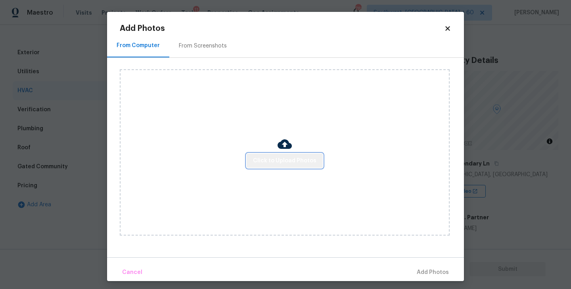
click at [290, 158] on span "Click to Upload Photos" at bounding box center [284, 161] width 63 height 10
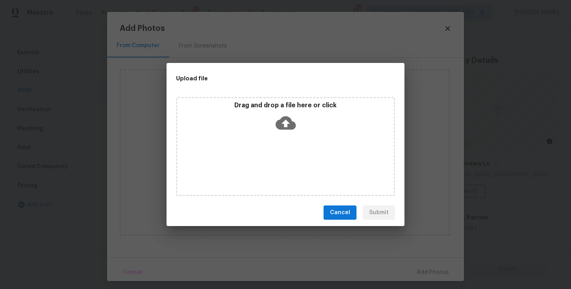
click at [291, 126] on icon at bounding box center [286, 123] width 20 height 13
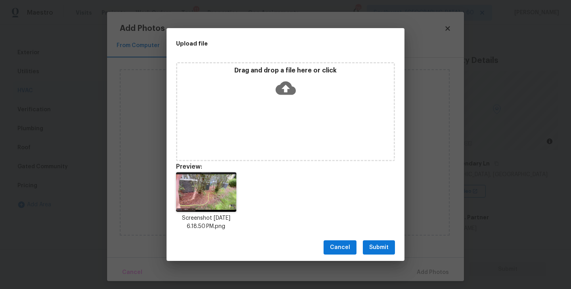
click at [377, 243] on span "Submit" at bounding box center [378, 248] width 19 height 10
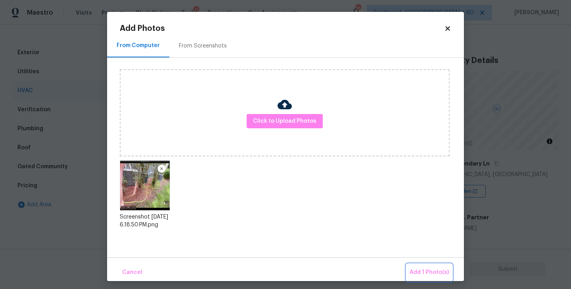
click at [421, 270] on span "Add 1 Photo(s)" at bounding box center [428, 273] width 39 height 10
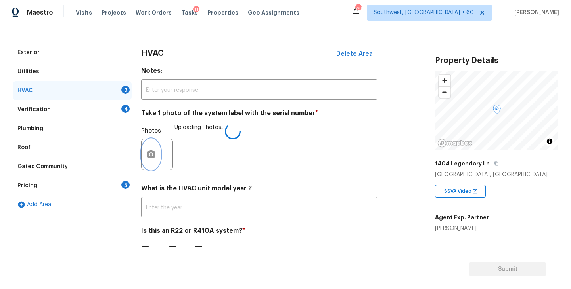
scroll to position [119, 0]
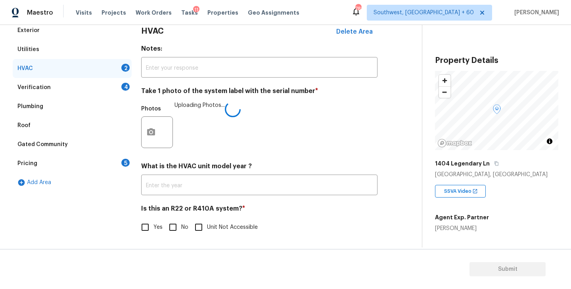
click at [170, 229] on input "No" at bounding box center [173, 227] width 17 height 17
checkbox input "true"
click at [354, 132] on div "Photos Uploading Photos..." at bounding box center [259, 127] width 236 height 52
click at [94, 85] on div "Verification 4" at bounding box center [72, 87] width 119 height 19
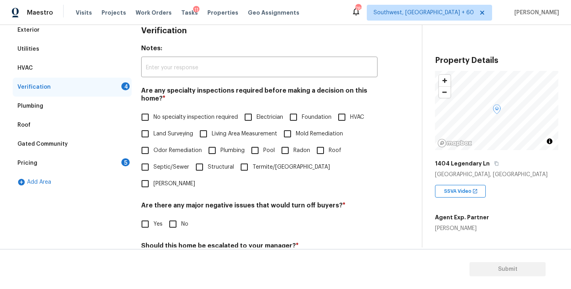
click at [163, 116] on span "No specialty inspection required" at bounding box center [195, 117] width 84 height 8
click at [153, 116] on input "No specialty inspection required" at bounding box center [145, 117] width 17 height 17
checkbox input "true"
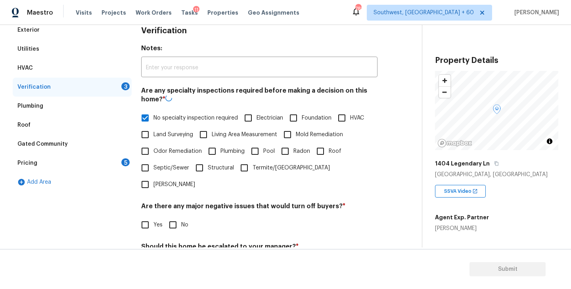
scroll to position [188, 0]
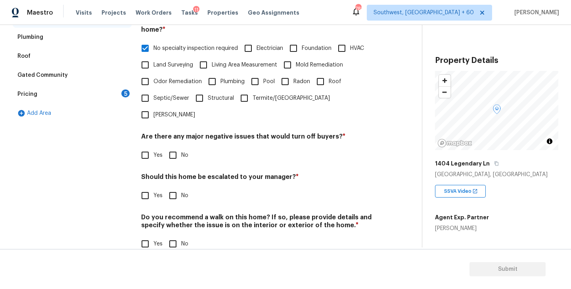
click at [170, 147] on input "No" at bounding box center [173, 155] width 17 height 17
checkbox input "true"
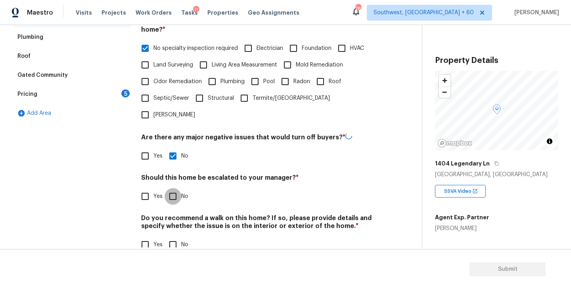
click at [172, 188] on input "No" at bounding box center [173, 196] width 17 height 17
checkbox input "true"
click at [172, 237] on input "No" at bounding box center [173, 245] width 17 height 17
checkbox input "true"
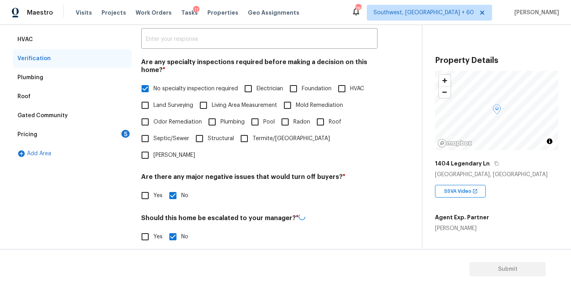
scroll to position [119, 0]
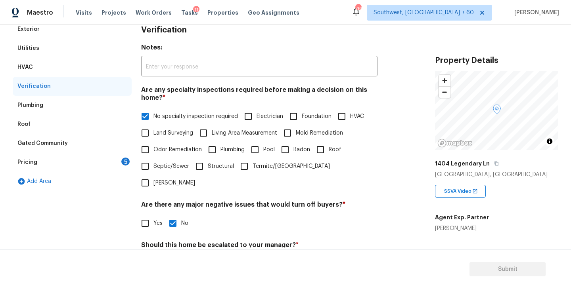
click at [113, 164] on div "Pricing 5" at bounding box center [72, 162] width 119 height 19
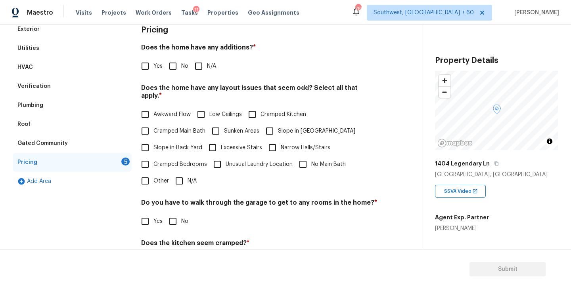
click at [198, 67] on input "N/A" at bounding box center [198, 66] width 17 height 17
checkbox input "true"
click at [274, 126] on input "Slope in Front Yard" at bounding box center [269, 131] width 17 height 17
checkbox input "true"
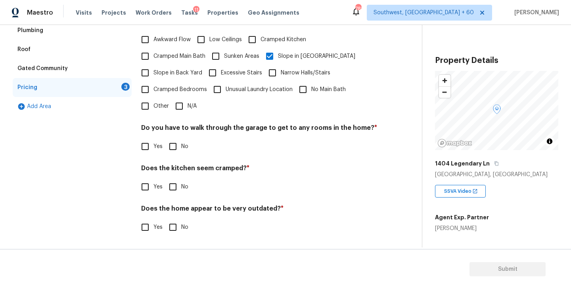
scroll to position [186, 0]
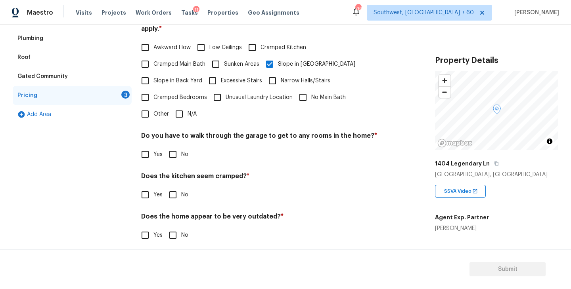
click at [180, 132] on h4 "Do you have to walk through the garage to get to any rooms in the home? *" at bounding box center [259, 137] width 236 height 11
click at [178, 152] on input "No" at bounding box center [173, 154] width 17 height 17
checkbox input "true"
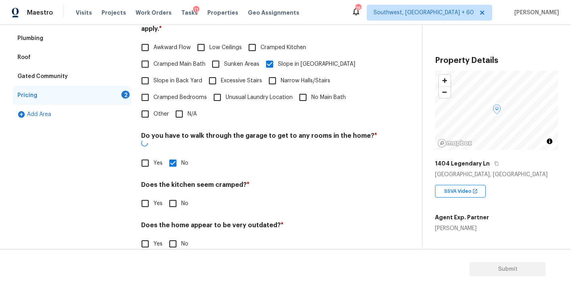
click at [176, 195] on input "No" at bounding box center [173, 203] width 17 height 17
checkbox input "true"
click at [176, 237] on input "No" at bounding box center [173, 245] width 17 height 17
checkbox input "true"
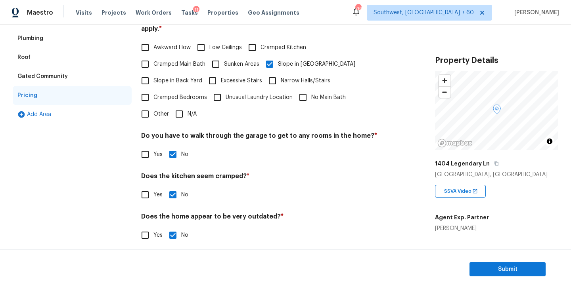
scroll to position [0, 0]
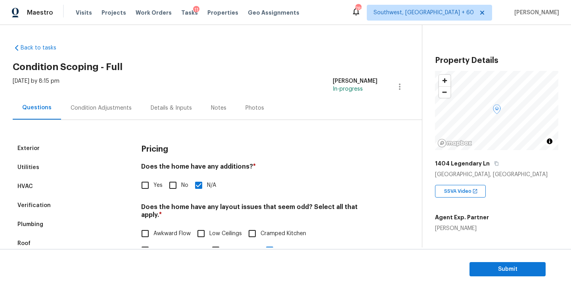
click at [115, 108] on div "Condition Adjustments" at bounding box center [101, 108] width 61 height 8
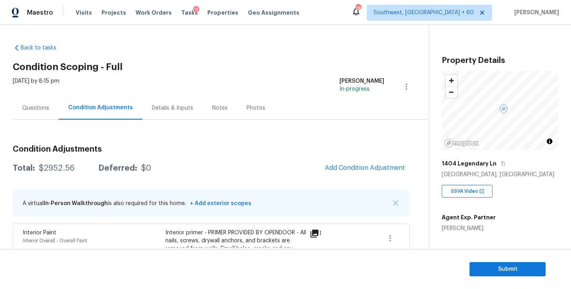
scroll to position [120, 0]
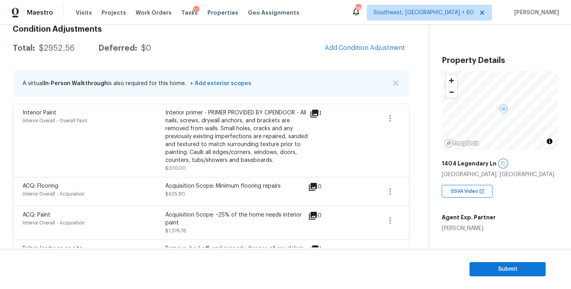
click at [501, 163] on icon "button" at bounding box center [503, 163] width 5 height 5
click at [209, 121] on div "Interior primer - PRIMER PROVIDED BY OPENDOOR - All nails, screws, drywall anch…" at bounding box center [236, 136] width 143 height 55
click at [60, 46] on div "$2952.56" at bounding box center [57, 48] width 36 height 8
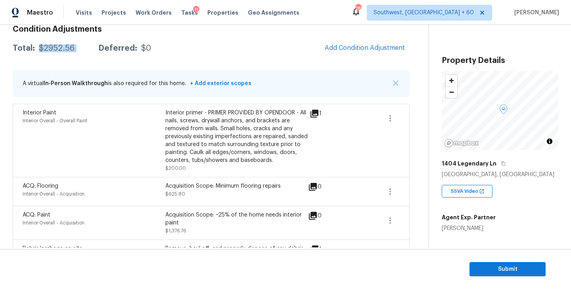
copy div "$2952.56"
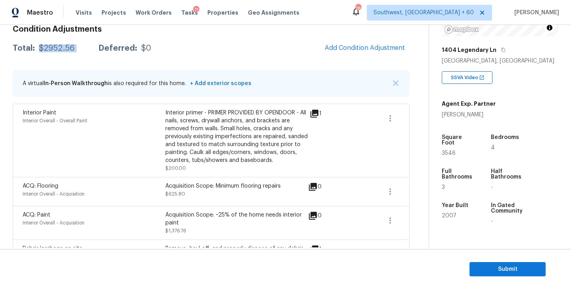
scroll to position [116, 0]
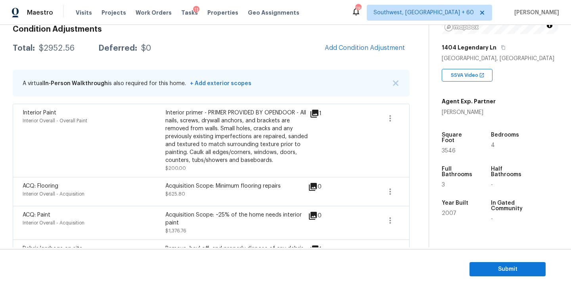
click at [230, 121] on div "Interior primer - PRIMER PROVIDED BY OPENDOOR - All nails, screws, drywall anch…" at bounding box center [236, 136] width 143 height 55
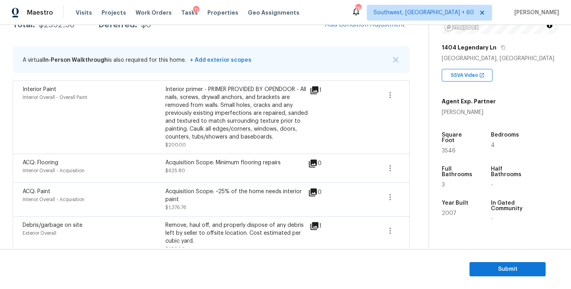
scroll to position [151, 0]
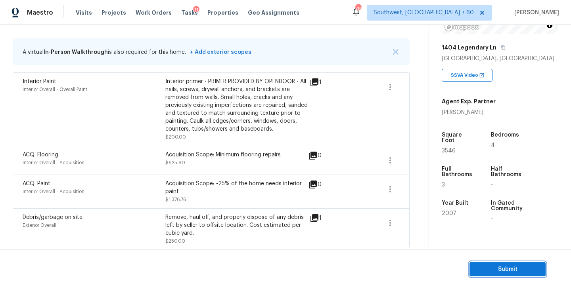
click at [490, 274] on span "Submit" at bounding box center [507, 270] width 63 height 10
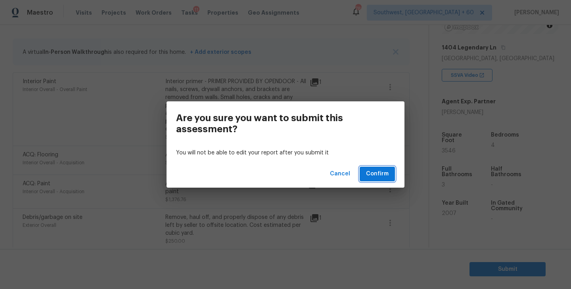
click at [384, 176] on span "Confirm" at bounding box center [377, 174] width 23 height 10
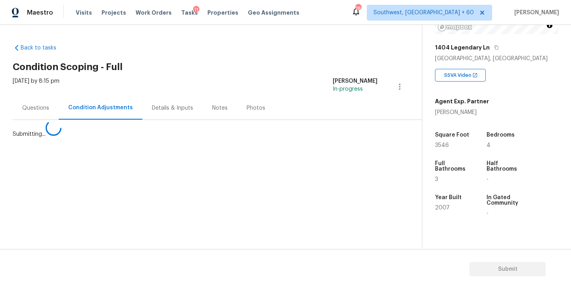
scroll to position [0, 0]
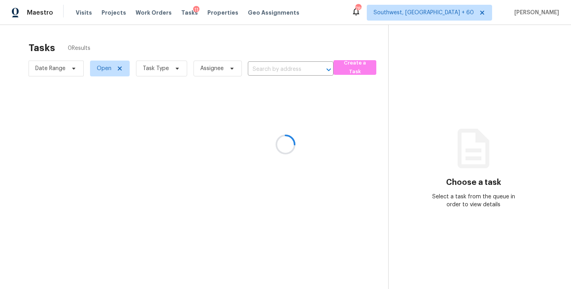
click at [159, 73] on div at bounding box center [285, 144] width 571 height 289
click at [169, 70] on div at bounding box center [285, 144] width 571 height 289
click at [163, 67] on div at bounding box center [285, 144] width 571 height 289
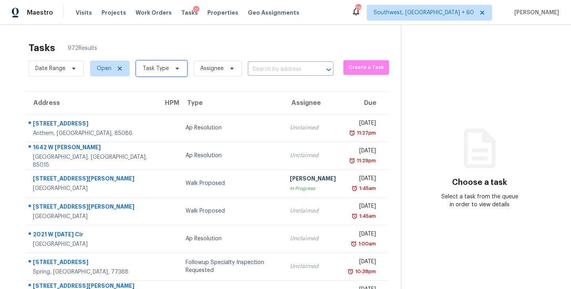
click at [177, 69] on icon at bounding box center [177, 68] width 6 height 6
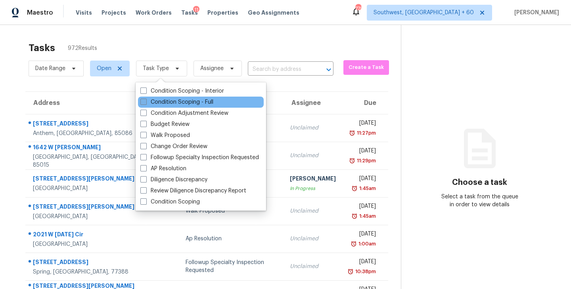
click at [166, 101] on label "Condition Scoping - Full" at bounding box center [176, 102] width 73 height 8
click at [145, 101] on input "Condition Scoping - Full" at bounding box center [142, 100] width 5 height 5
checkbox input "true"
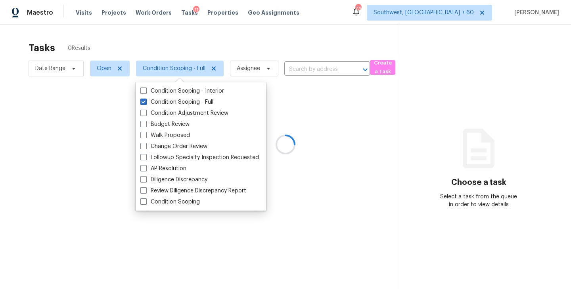
click at [241, 61] on div at bounding box center [285, 144] width 571 height 289
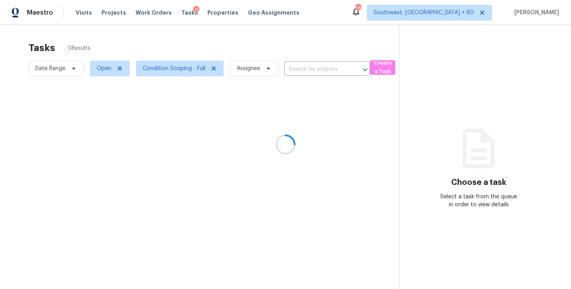
click at [243, 71] on div at bounding box center [285, 144] width 571 height 289
click at [253, 69] on div at bounding box center [285, 144] width 571 height 289
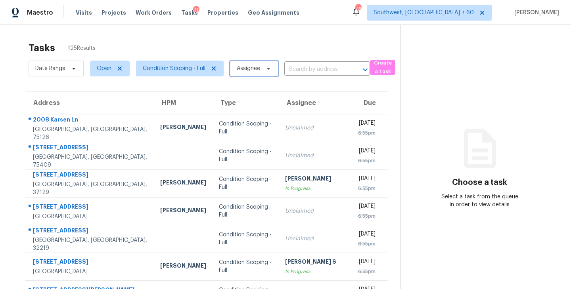
click at [253, 69] on span "Assignee" at bounding box center [248, 69] width 23 height 8
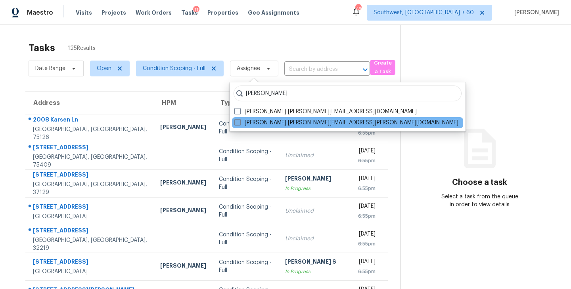
type input "sakthivel"
click at [253, 122] on label "Sakthivel Chandran sakthivel.chandran@opendoor.com" at bounding box center [346, 123] width 224 height 8
click at [239, 122] on input "Sakthivel Chandran sakthivel.chandran@opendoor.com" at bounding box center [236, 121] width 5 height 5
checkbox input "true"
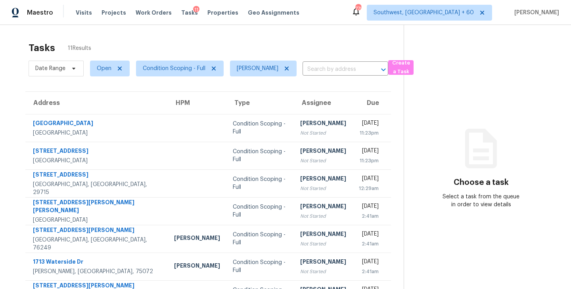
click at [294, 122] on td "Sakthivel Chandran Not Started" at bounding box center [323, 128] width 59 height 28
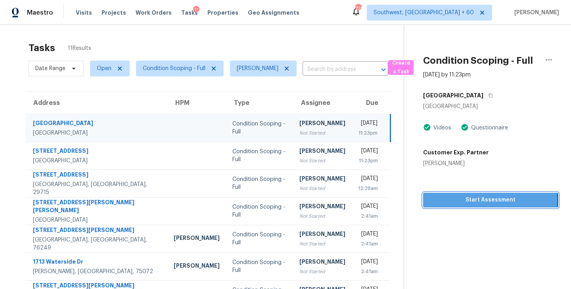
click at [477, 201] on span "Start Assessment" at bounding box center [490, 200] width 122 height 10
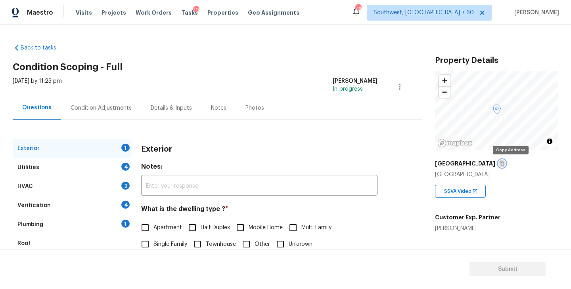
click at [504, 162] on icon "button" at bounding box center [501, 163] width 5 height 5
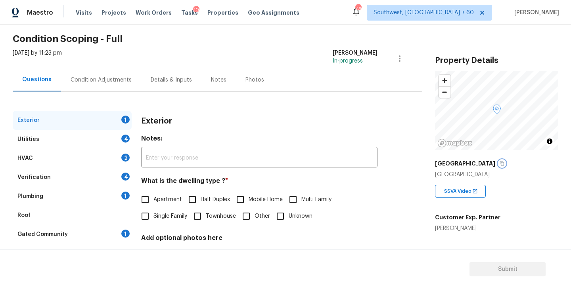
scroll to position [34, 0]
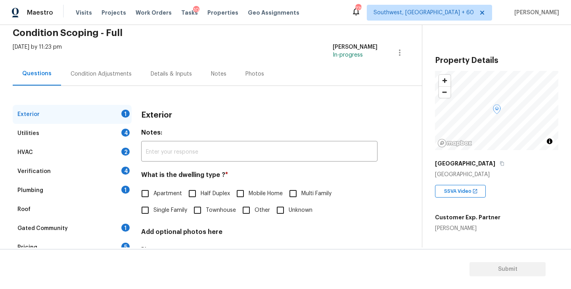
click at [157, 209] on span "Single Family" at bounding box center [170, 211] width 34 height 8
click at [153, 209] on input "Single Family" at bounding box center [145, 210] width 17 height 17
checkbox input "true"
click at [92, 130] on div "Utilities 4" at bounding box center [72, 133] width 119 height 19
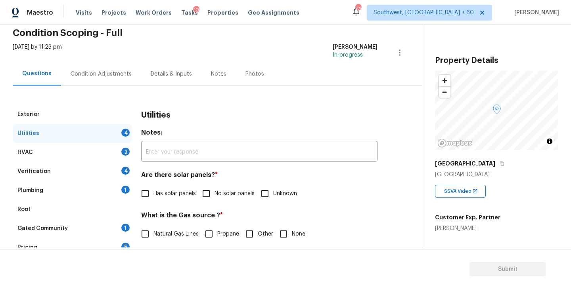
scroll to position [109, 0]
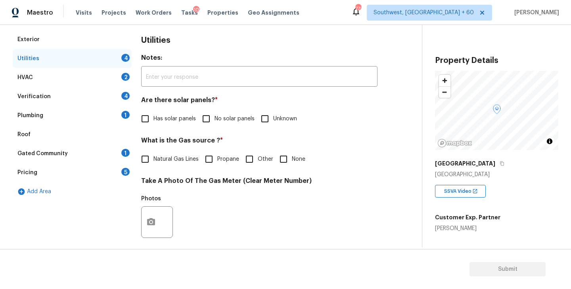
click at [214, 115] on span "No solar panels" at bounding box center [234, 119] width 40 height 8
click at [214, 115] on input "No solar panels" at bounding box center [206, 119] width 17 height 17
checkbox input "true"
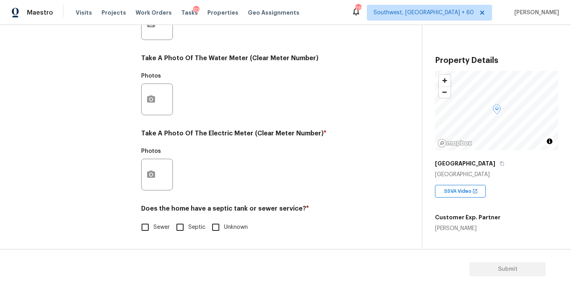
click at [158, 233] on label "Sewer" at bounding box center [153, 227] width 33 height 17
click at [153, 233] on input "Sewer" at bounding box center [145, 227] width 17 height 17
checkbox input "true"
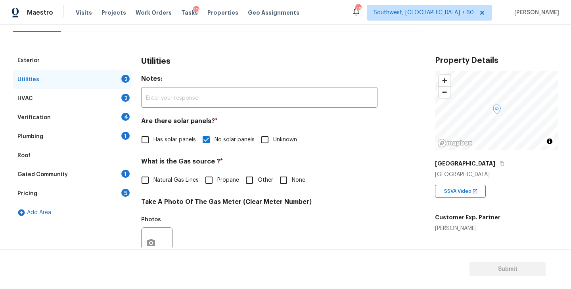
scroll to position [57, 0]
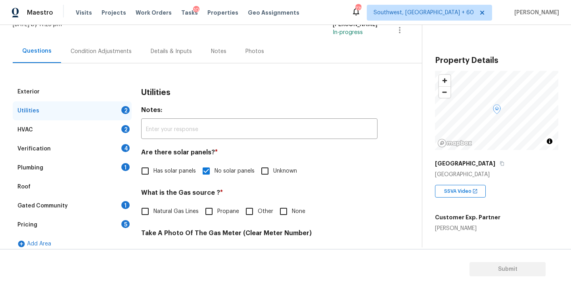
click at [113, 169] on div "Plumbing 1" at bounding box center [72, 168] width 119 height 19
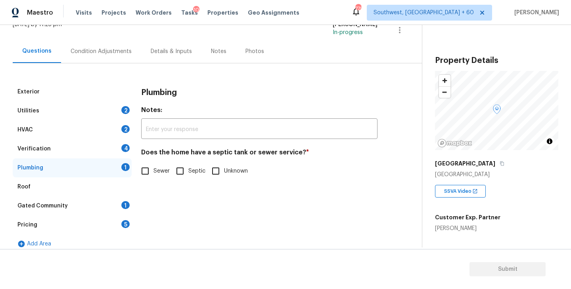
click at [155, 174] on span "Sewer" at bounding box center [161, 171] width 16 height 8
click at [153, 174] on input "Sewer" at bounding box center [145, 171] width 17 height 17
checkbox input "true"
click at [105, 206] on div "Gated Community 1" at bounding box center [72, 206] width 119 height 19
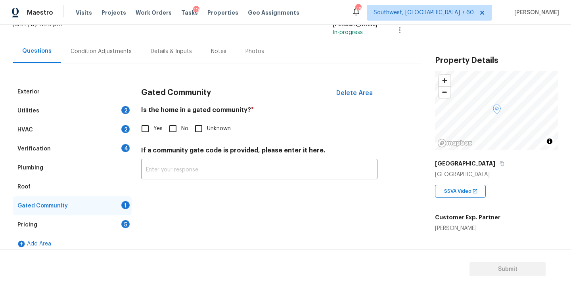
click at [174, 124] on input "No" at bounding box center [173, 129] width 17 height 17
checkbox input "true"
click at [115, 51] on div "Condition Adjustments" at bounding box center [101, 52] width 61 height 8
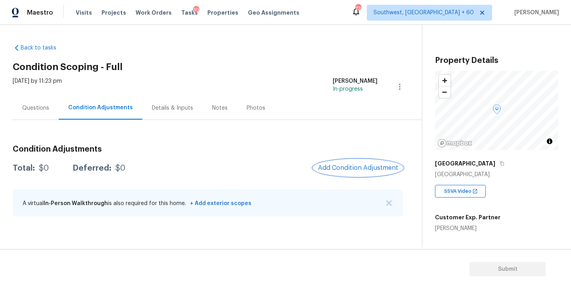
click at [362, 160] on button "Add Condition Adjustment" at bounding box center [358, 168] width 90 height 17
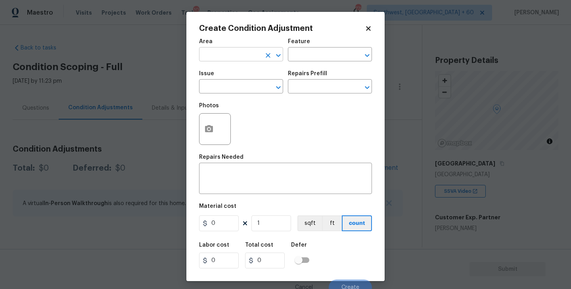
click at [240, 56] on input "text" at bounding box center [230, 55] width 62 height 12
click at [248, 74] on li "Roof" at bounding box center [241, 73] width 84 height 13
type input "Roof"
click at [313, 58] on input "text" at bounding box center [319, 55] width 62 height 12
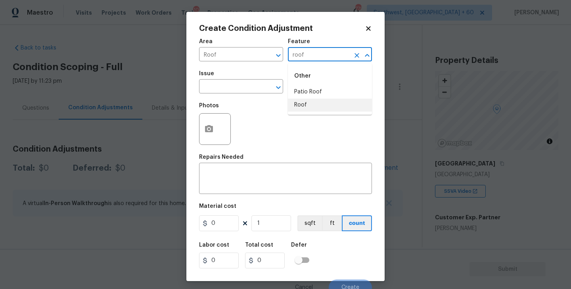
click at [302, 100] on li "Roof" at bounding box center [330, 105] width 84 height 13
type input "Roof"
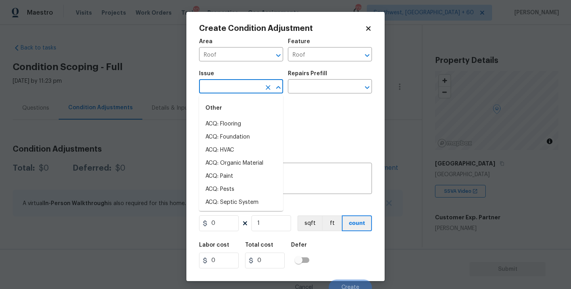
click at [251, 91] on input "text" at bounding box center [230, 87] width 62 height 12
type input "roo"
type input "f"
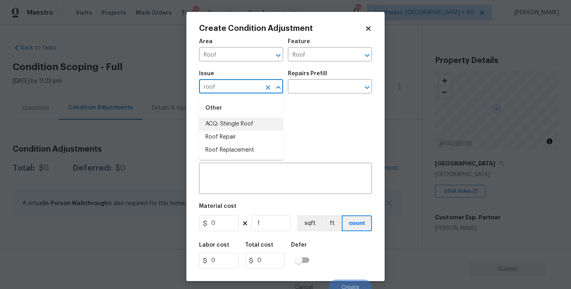
click at [247, 124] on li "ACQ: Shingle Roof" at bounding box center [241, 124] width 84 height 13
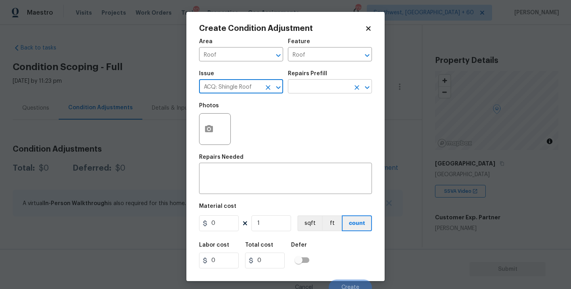
type input "ACQ: Shingle Roof"
click at [316, 85] on input "text" at bounding box center [319, 87] width 62 height 12
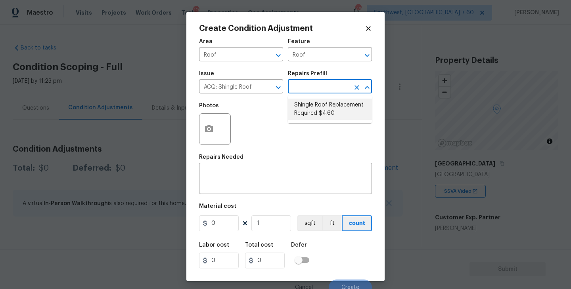
click at [321, 115] on li "Shingle Roof Replacement Required $4.60" at bounding box center [330, 109] width 84 height 21
type input "Acquisition"
type textarea "Acquisition Scope: Shingle Roof Replacement Required."
type input "4.6"
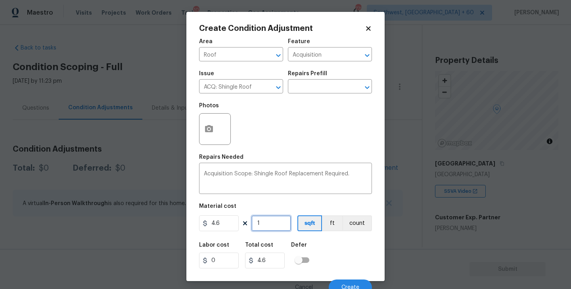
click at [268, 220] on input "1" at bounding box center [271, 224] width 40 height 16
type input "17"
type input "78.2"
type input "179"
type input "823.4"
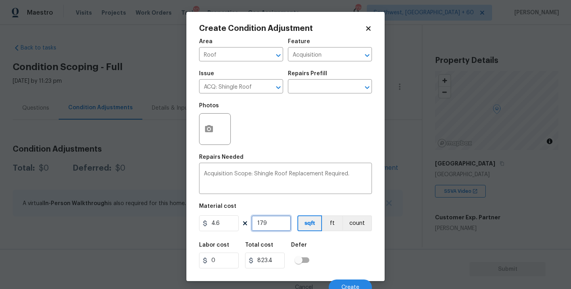
type input "1797"
type input "8266.2"
type input "1797"
click at [320, 243] on div "Labor cost 0 Total cost 8266.2 Defer" at bounding box center [285, 256] width 173 height 36
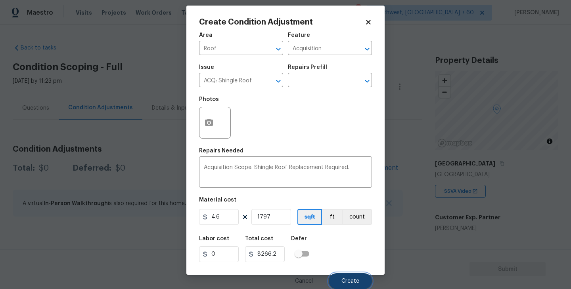
click at [347, 277] on button "Create" at bounding box center [350, 282] width 43 height 16
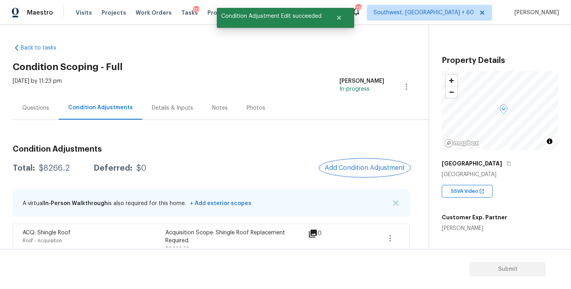
scroll to position [13, 0]
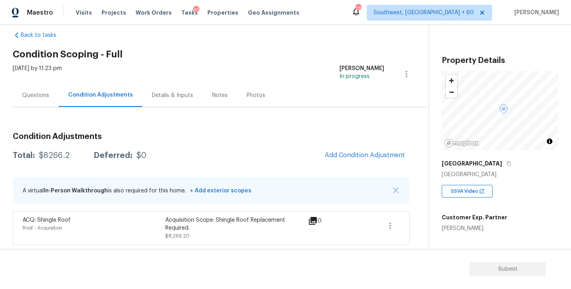
click at [208, 117] on div "Condition Adjustments Total: $8266.2 Deferred: $0 Add Condition Adjustment A vi…" at bounding box center [211, 176] width 397 height 138
click at [218, 133] on h3 "Condition Adjustments" at bounding box center [211, 137] width 397 height 8
click at [268, 151] on div "Total: $8266.2 Deferred: $0 Add Condition Adjustment" at bounding box center [211, 155] width 397 height 17
click at [202, 68] on div "Tue, Sep 09 2025 by 11:23 pm Sakthivel Chandran In-progress" at bounding box center [221, 74] width 416 height 19
click at [204, 162] on div "Total: $8266.2 Deferred: $0 Add Condition Adjustment" at bounding box center [211, 155] width 397 height 17
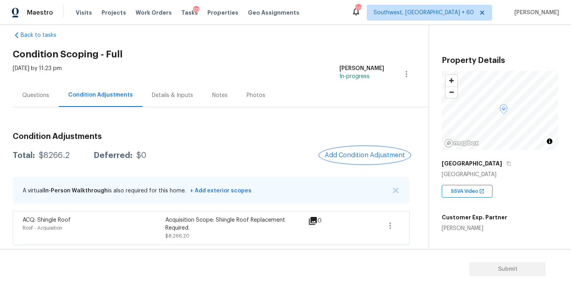
click at [369, 157] on span "Add Condition Adjustment" at bounding box center [365, 155] width 80 height 7
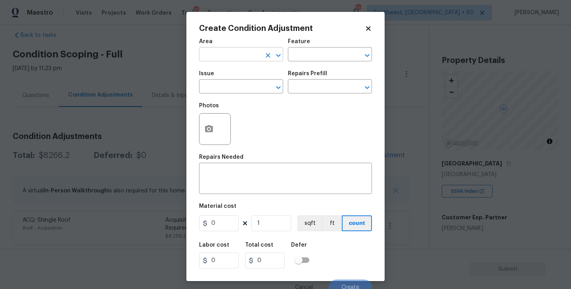
click at [234, 57] on input "text" at bounding box center [230, 55] width 62 height 12
click at [247, 86] on li "Exterior Overall" at bounding box center [241, 86] width 84 height 13
type input "Exterior Overall"
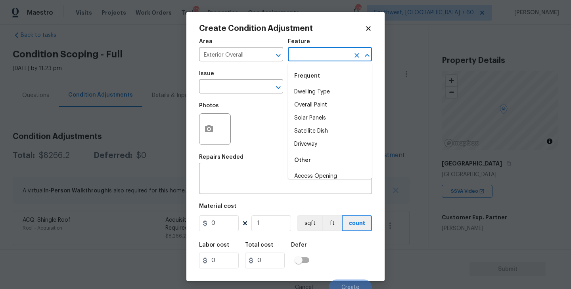
click at [315, 58] on input "text" at bounding box center [319, 55] width 62 height 12
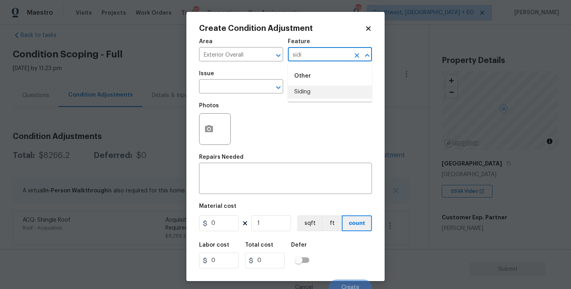
click at [314, 91] on li "Siding" at bounding box center [330, 92] width 84 height 13
type input "Siding"
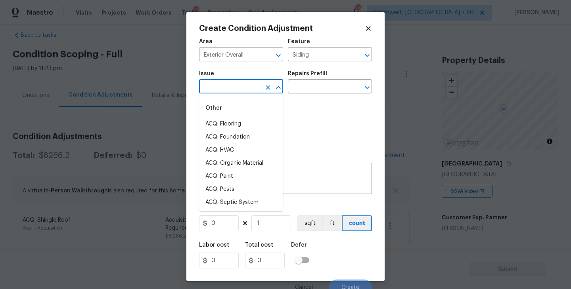
click at [247, 88] on input "text" at bounding box center [230, 87] width 62 height 12
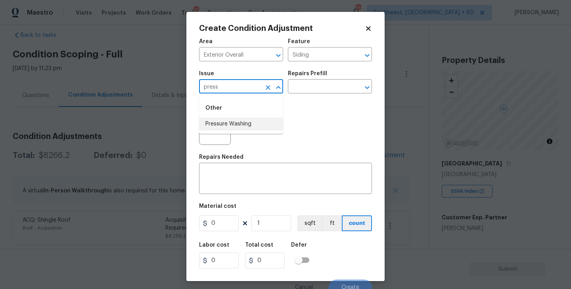
click at [239, 119] on li "Pressure Washing" at bounding box center [241, 124] width 84 height 13
type input "Pressure Washing"
click at [322, 82] on input "text" at bounding box center [319, 87] width 62 height 12
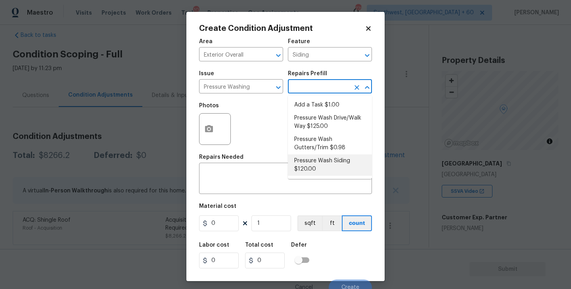
click at [320, 163] on li "Pressure Wash Siding $120.00" at bounding box center [330, 165] width 84 height 21
type textarea "Protect areas as needed for pressure washing. Pressure wash the siding on the h…"
type input "120"
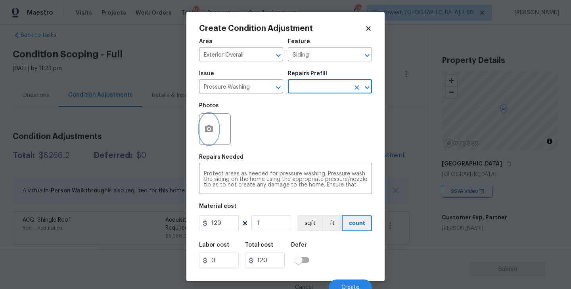
click at [213, 137] on button "button" at bounding box center [208, 129] width 19 height 31
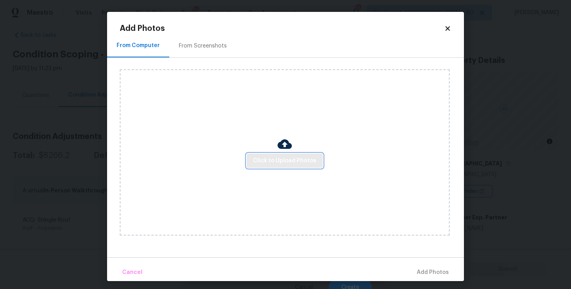
click at [272, 159] on span "Click to Upload Photos" at bounding box center [284, 161] width 63 height 10
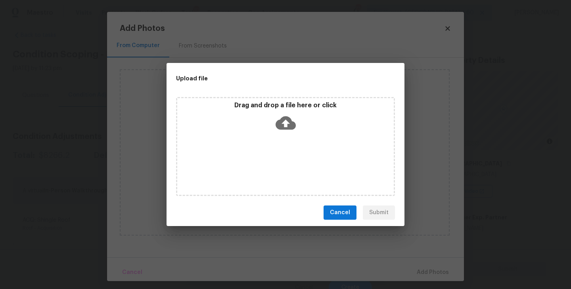
click at [288, 128] on icon at bounding box center [286, 123] width 20 height 13
click at [340, 204] on div "Cancel Submit" at bounding box center [285, 212] width 238 height 27
click at [342, 211] on span "Cancel" at bounding box center [340, 213] width 20 height 10
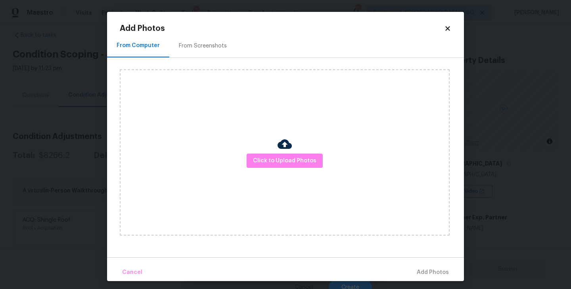
click at [210, 46] on div "From Screenshots" at bounding box center [203, 46] width 48 height 8
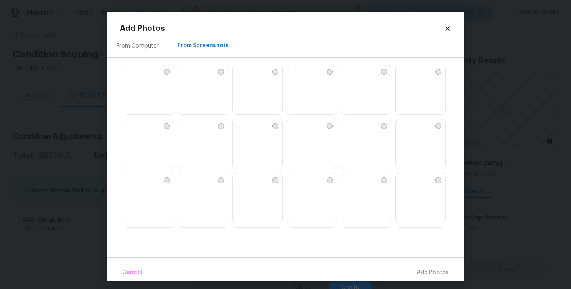
scroll to position [372, 0]
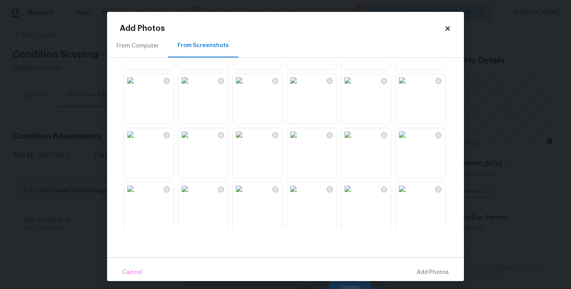
click at [245, 86] on img at bounding box center [239, 80] width 13 height 13
click at [444, 274] on span "Add 1 Photo(s)" at bounding box center [428, 273] width 39 height 10
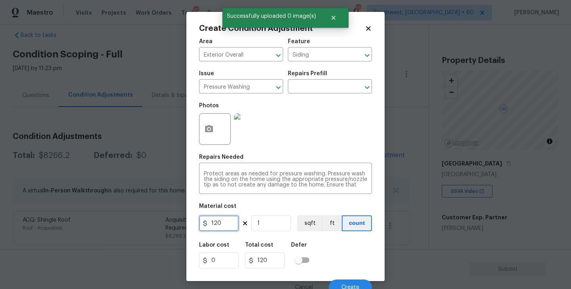
drag, startPoint x: 227, startPoint y: 221, endPoint x: 173, endPoint y: 221, distance: 53.5
click at [173, 221] on div "Create Condition Adjustment Area Exterior Overall ​ Feature Siding ​ Issue Pres…" at bounding box center [285, 144] width 571 height 289
type input "200"
click at [356, 261] on div "Labor cost 0 Total cost 200 Defer" at bounding box center [285, 256] width 173 height 36
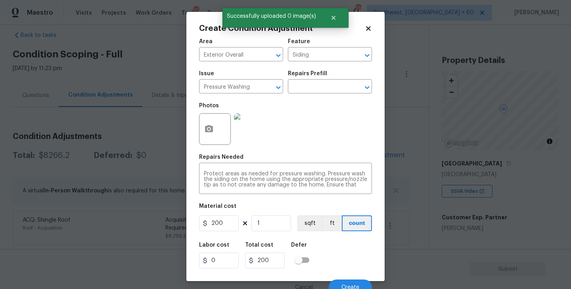
scroll to position [7, 0]
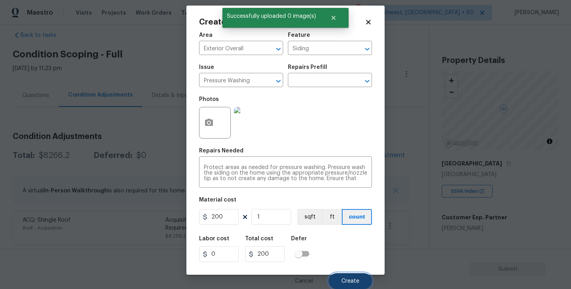
click at [347, 276] on button "Create" at bounding box center [350, 282] width 43 height 16
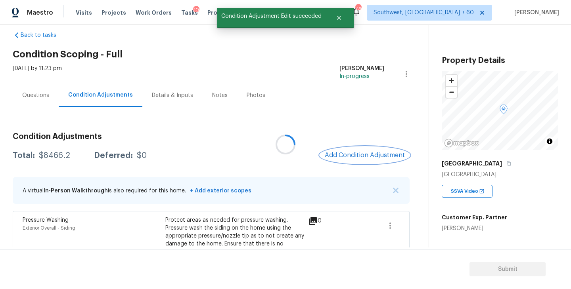
scroll to position [0, 0]
click at [365, 151] on button "Add Condition Adjustment" at bounding box center [365, 155] width 90 height 17
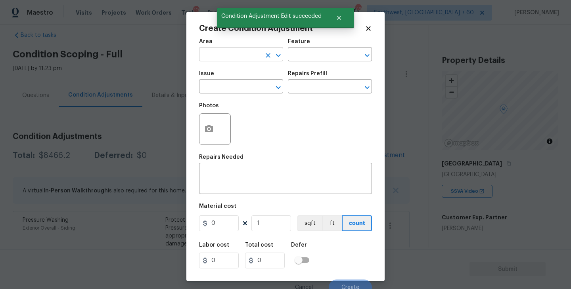
click at [214, 49] on input "text" at bounding box center [230, 55] width 62 height 12
click at [233, 88] on li "Exterior Overall" at bounding box center [241, 86] width 84 height 13
type input "Exterior Overall"
click at [308, 62] on div "Area Exterior Overall ​ Feature ​" at bounding box center [285, 50] width 173 height 32
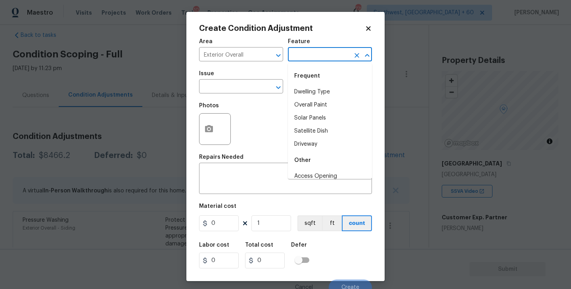
click at [314, 54] on input "text" at bounding box center [319, 55] width 62 height 12
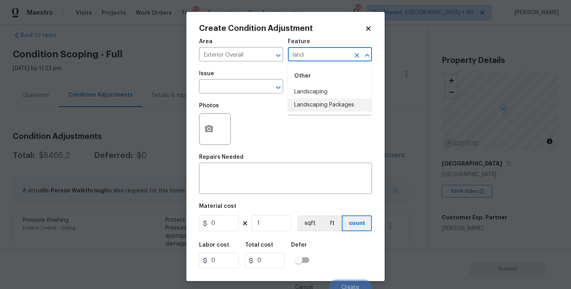
click at [323, 99] on li "Landscaping Packages" at bounding box center [330, 105] width 84 height 13
type input "Landscaping Packages"
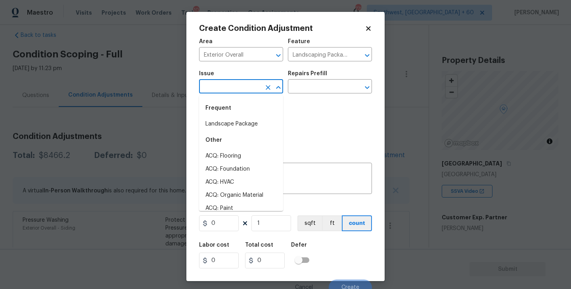
click at [237, 92] on input "text" at bounding box center [230, 87] width 62 height 12
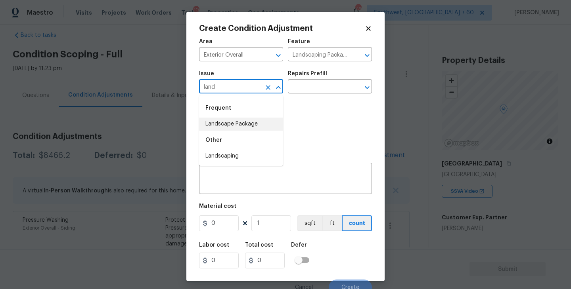
click at [235, 126] on li "Landscape Package" at bounding box center [241, 124] width 84 height 13
type input "Landscape Package"
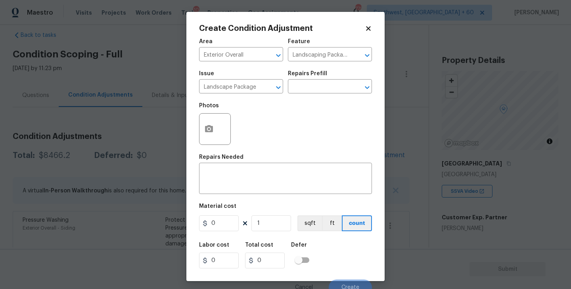
click at [325, 77] on div "Repairs Prefill" at bounding box center [330, 76] width 84 height 10
click at [324, 84] on input "text" at bounding box center [319, 87] width 62 height 12
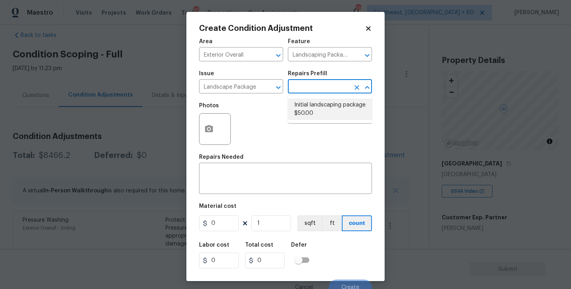
click at [308, 114] on li "Initial landscaping package $50.00" at bounding box center [330, 109] width 84 height 21
type input "Home Readiness Packages"
type textarea "Mowing of grass up to 6" in height. Mow, edge along driveways & sidewalks, trim…"
type input "50"
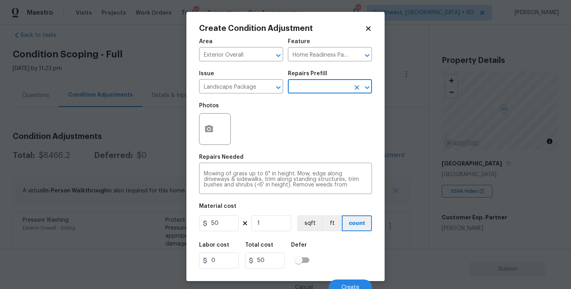
click at [218, 130] on div at bounding box center [215, 129] width 32 height 32
click at [210, 136] on button "button" at bounding box center [208, 129] width 19 height 31
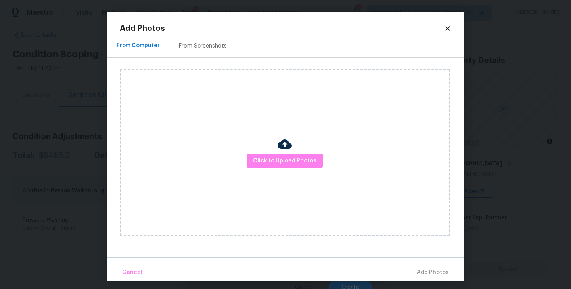
click at [216, 53] on div "From Screenshots" at bounding box center [202, 45] width 67 height 23
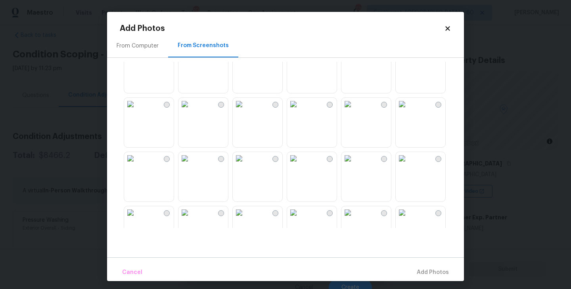
scroll to position [460, 0]
click at [137, 162] on img at bounding box center [130, 155] width 13 height 13
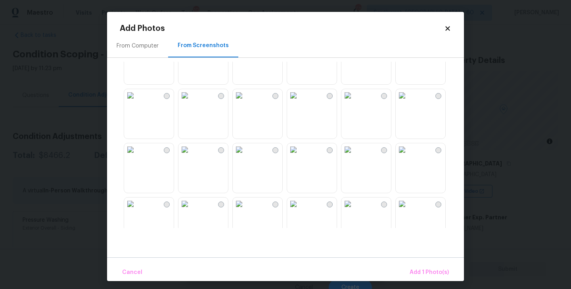
scroll to position [756, 0]
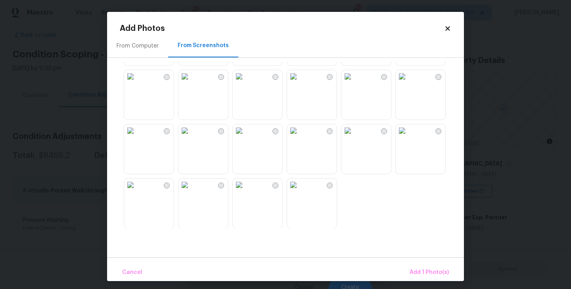
click at [408, 83] on img at bounding box center [402, 76] width 13 height 13
click at [428, 277] on span "Add 2 Photo(s)" at bounding box center [428, 273] width 40 height 10
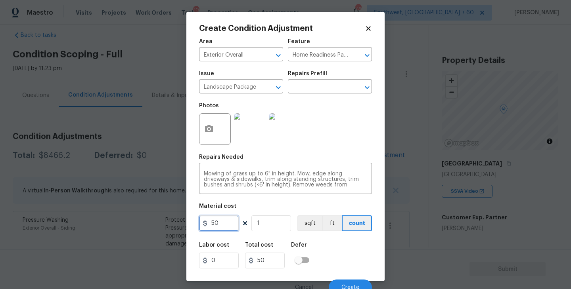
click at [210, 225] on input "50" at bounding box center [219, 224] width 40 height 16
type input "750"
click at [320, 253] on div "Labor cost 0 Total cost 750 Defer" at bounding box center [285, 256] width 173 height 36
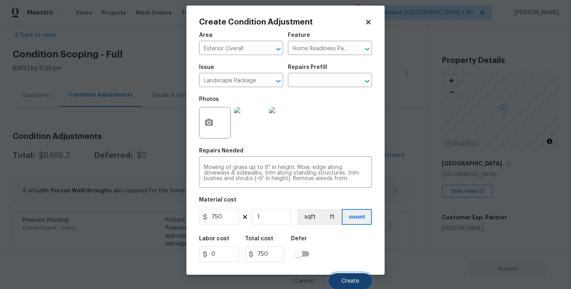
click at [348, 278] on button "Create" at bounding box center [350, 282] width 43 height 16
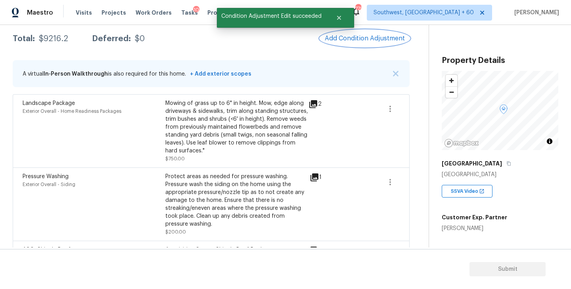
scroll to position [93, 0]
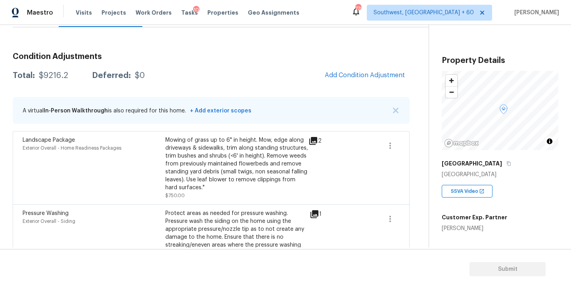
click at [279, 64] on div "Condition Adjustments Total: $9216.2 Deferred: $0 Add Condition Adjustment A vi…" at bounding box center [211, 179] width 397 height 266
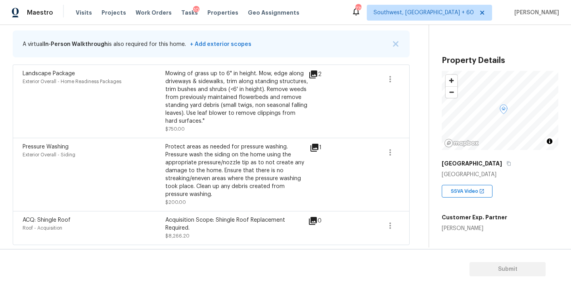
scroll to position [65, 0]
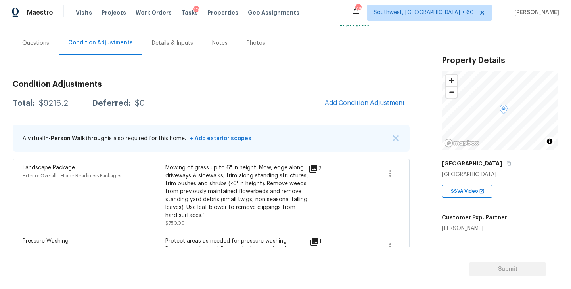
click at [40, 38] on div "Questions" at bounding box center [36, 42] width 46 height 23
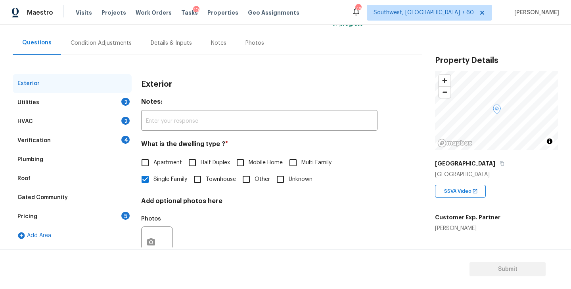
scroll to position [65, 0]
click at [64, 132] on div "Verification 4" at bounding box center [72, 140] width 119 height 19
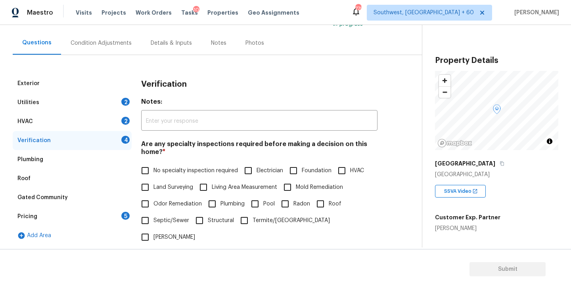
click at [76, 110] on div "Utilities 2" at bounding box center [72, 102] width 119 height 19
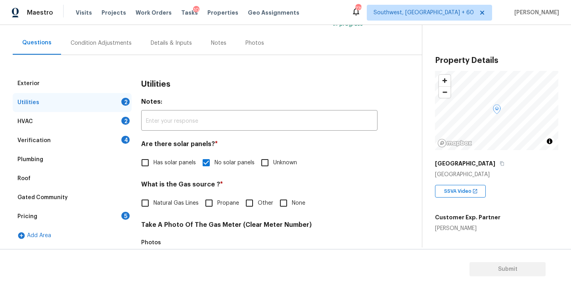
scroll to position [128, 0]
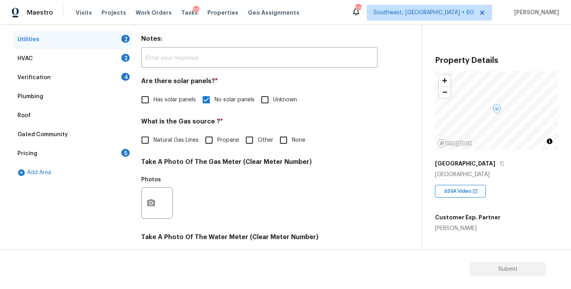
click at [178, 145] on label "Natural Gas Lines" at bounding box center [168, 140] width 62 height 17
click at [153, 145] on input "Natural Gas Lines" at bounding box center [145, 140] width 17 height 17
checkbox input "true"
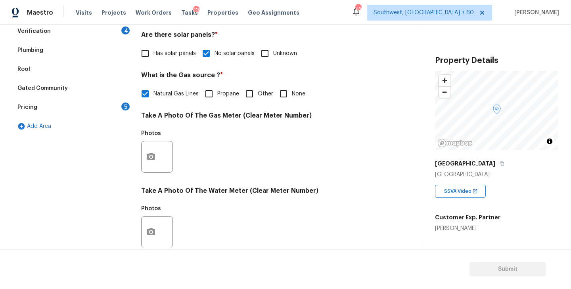
scroll to position [307, 0]
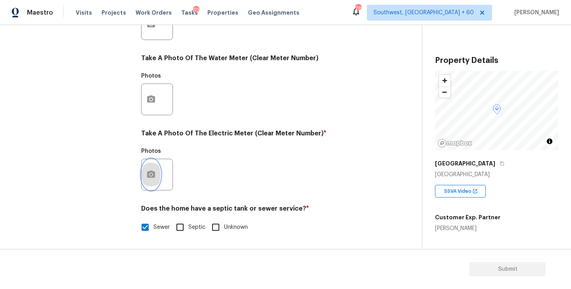
click at [159, 177] on button "button" at bounding box center [151, 174] width 19 height 31
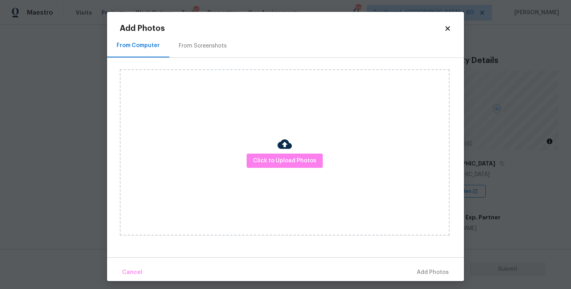
click at [275, 142] on div "Click to Upload Photos" at bounding box center [285, 152] width 330 height 166
click at [276, 156] on button "Click to Upload Photos" at bounding box center [285, 161] width 76 height 15
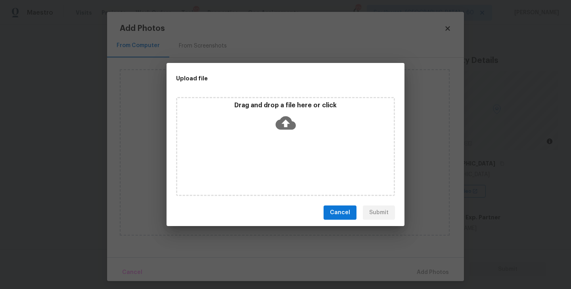
click at [286, 136] on div "Drag and drop a file here or click" at bounding box center [285, 146] width 219 height 99
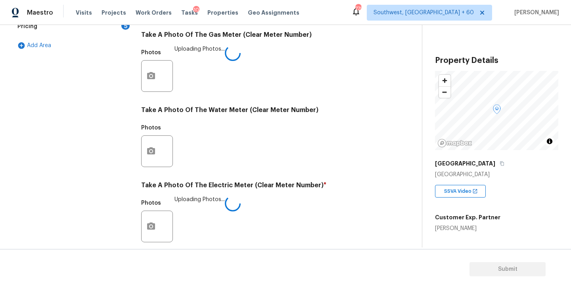
scroll to position [253, 0]
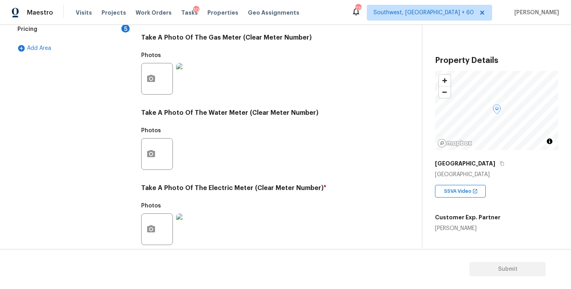
click at [399, 178] on div "Exterior Utilities HVAC 2 Verification 4 Plumbing Roof Gated Community Pricing …" at bounding box center [208, 93] width 390 height 413
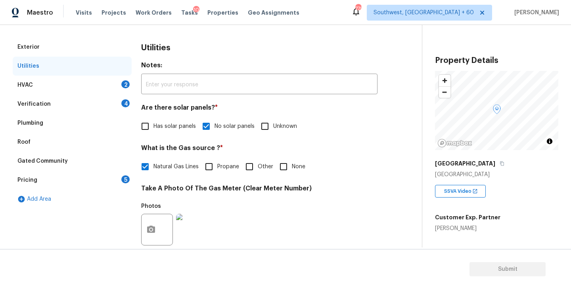
scroll to position [99, 0]
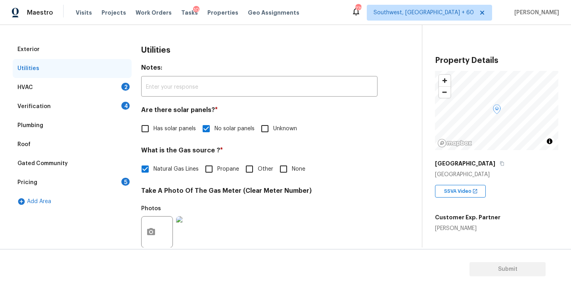
click at [88, 84] on div "HVAC 2" at bounding box center [72, 87] width 119 height 19
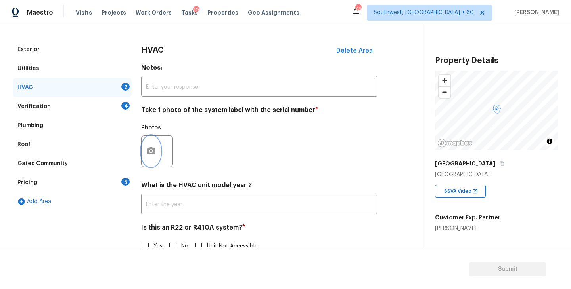
click at [157, 153] on button "button" at bounding box center [151, 151] width 19 height 31
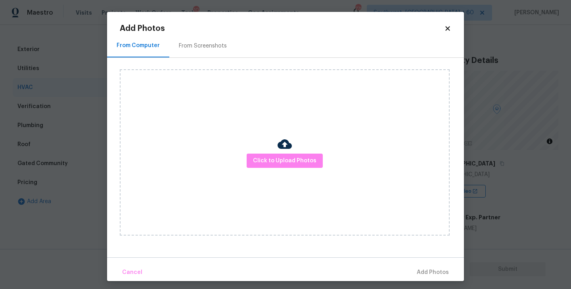
click at [290, 147] on img at bounding box center [284, 144] width 14 height 14
click at [286, 160] on span "Click to Upload Photos" at bounding box center [284, 161] width 63 height 10
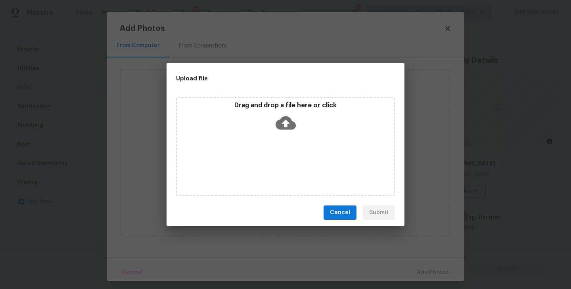
click at [287, 151] on div "Drag and drop a file here or click" at bounding box center [285, 146] width 219 height 99
click at [341, 215] on span "Cancel" at bounding box center [340, 213] width 20 height 10
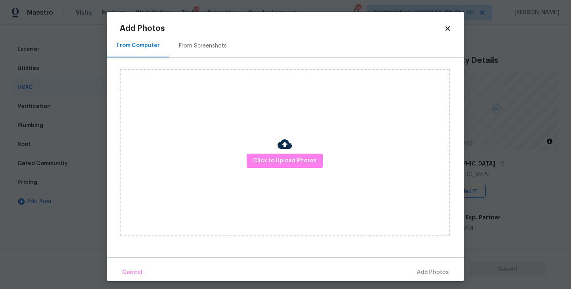
click at [508, 199] on body "Maestro Visits Projects Work Orders Tasks 10 Properties Geo Assignments 779 Sou…" at bounding box center [285, 144] width 571 height 289
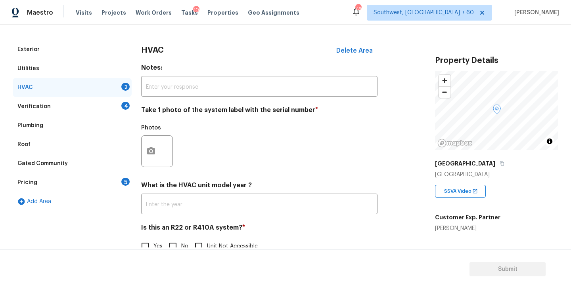
click at [343, 180] on div "HVAC Delete Area Notes: ​ Take 1 photo of the system label with the serial numb…" at bounding box center [259, 152] width 236 height 224
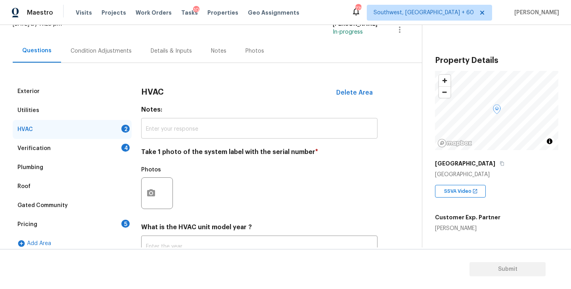
scroll to position [23, 0]
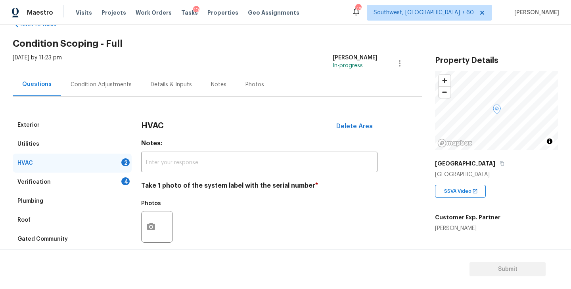
click at [113, 71] on div "[DATE] by 11:23 pm [PERSON_NAME] In-progress" at bounding box center [217, 63] width 409 height 19
click at [112, 89] on div "Condition Adjustments" at bounding box center [101, 84] width 80 height 23
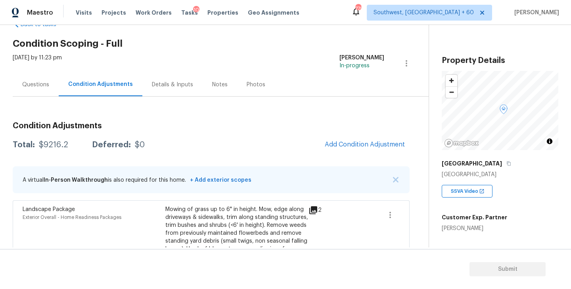
click at [36, 89] on div "Questions" at bounding box center [36, 84] width 46 height 23
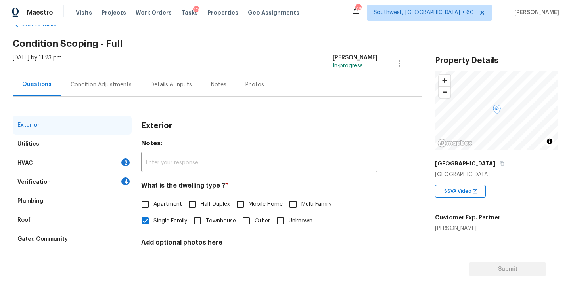
click at [80, 156] on div "HVAC 2" at bounding box center [72, 163] width 119 height 19
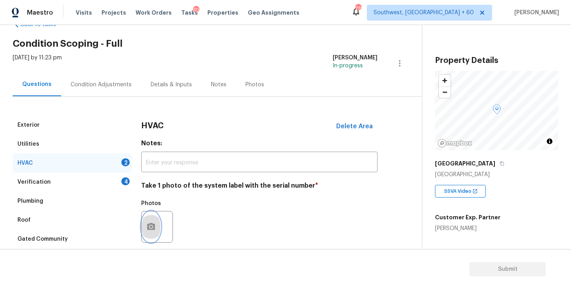
click at [158, 230] on button "button" at bounding box center [151, 227] width 19 height 31
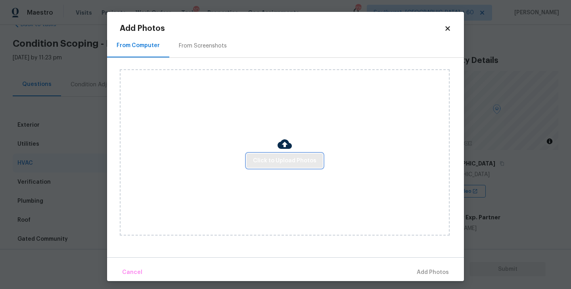
click at [316, 164] on button "Click to Upload Photos" at bounding box center [285, 161] width 76 height 15
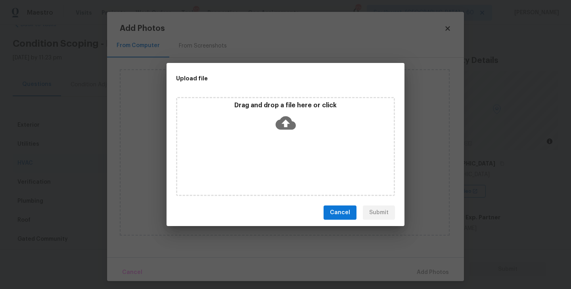
click at [302, 138] on div "Drag and drop a file here or click" at bounding box center [285, 146] width 219 height 99
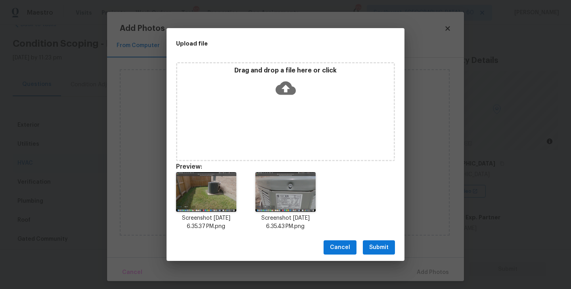
click at [371, 247] on span "Submit" at bounding box center [378, 248] width 19 height 10
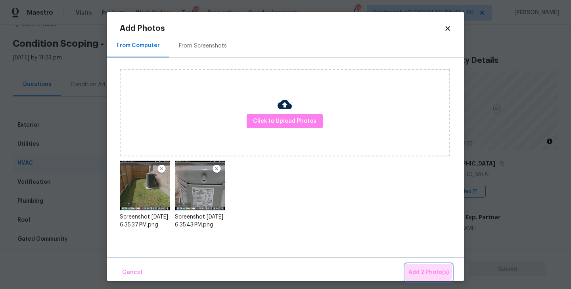
click at [419, 271] on span "Add 2 Photo(s)" at bounding box center [428, 273] width 40 height 10
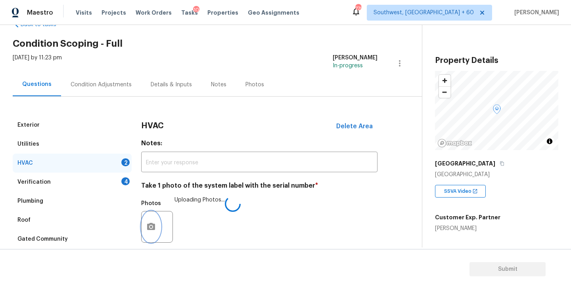
scroll to position [119, 0]
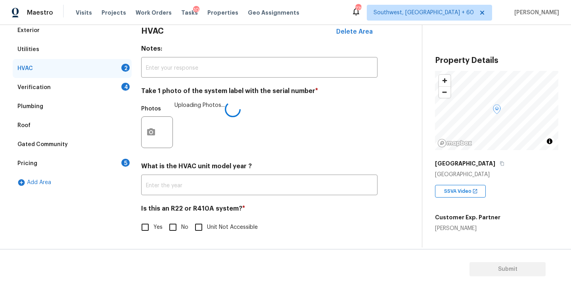
click at [176, 230] on input "No" at bounding box center [173, 227] width 17 height 17
checkbox input "true"
click at [328, 131] on div "Photos Uploading Photos..." at bounding box center [259, 127] width 236 height 52
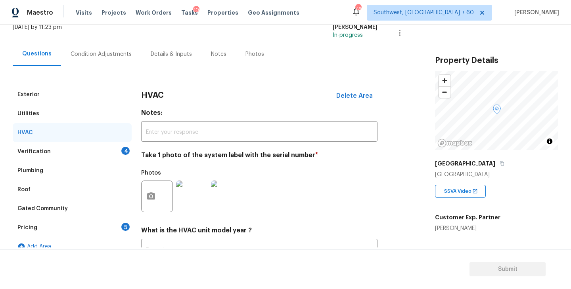
scroll to position [0, 0]
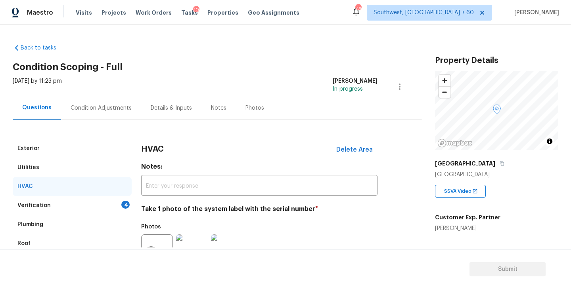
click at [103, 112] on div "Condition Adjustments" at bounding box center [101, 107] width 80 height 23
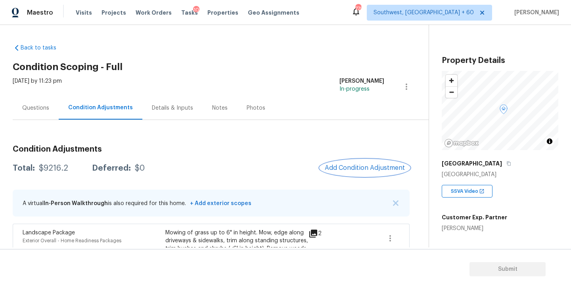
click at [352, 162] on button "Add Condition Adjustment" at bounding box center [365, 168] width 90 height 17
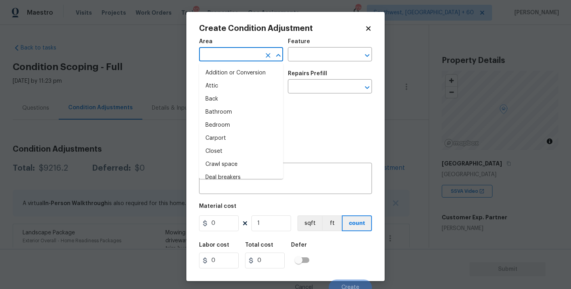
click at [248, 54] on input "text" at bounding box center [230, 55] width 62 height 12
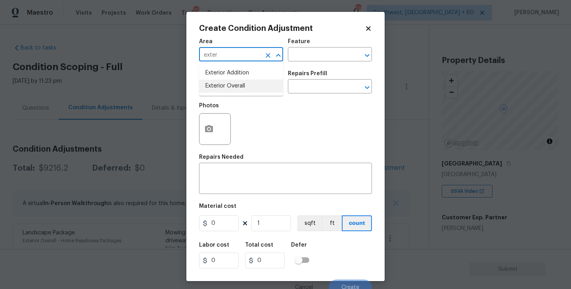
click at [248, 86] on li "Exterior Overall" at bounding box center [241, 86] width 84 height 13
type input "Exterior Overall"
click at [327, 52] on input "text" at bounding box center [319, 55] width 62 height 12
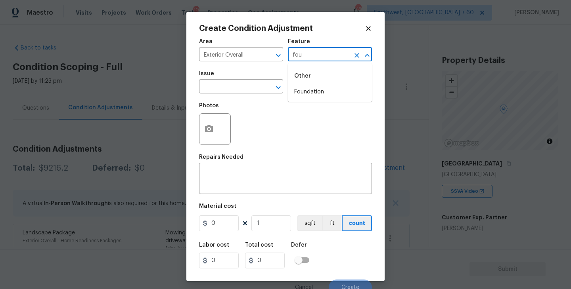
click at [323, 88] on li "Foundation" at bounding box center [330, 92] width 84 height 13
click at [254, 85] on div "​" at bounding box center [241, 87] width 84 height 12
type input "Foundation"
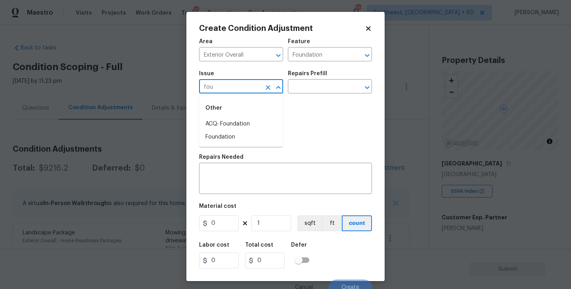
click at [239, 125] on li "ACQ: Foundation" at bounding box center [241, 124] width 84 height 13
type input "ACQ: Foundation"
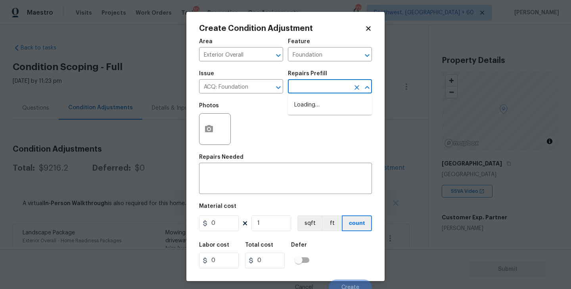
click at [312, 89] on input "text" at bounding box center [319, 87] width 62 height 12
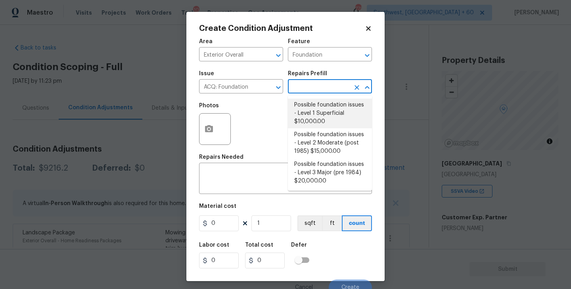
click at [320, 119] on li "Possible foundation issues - Level 1 Superficial $10,000.00" at bounding box center [330, 114] width 84 height 30
type input "Acquisition"
type textarea "Possible foundation issues - Level 1 - Superficial. Disclaimer: This is NOT a t…"
type input "10000"
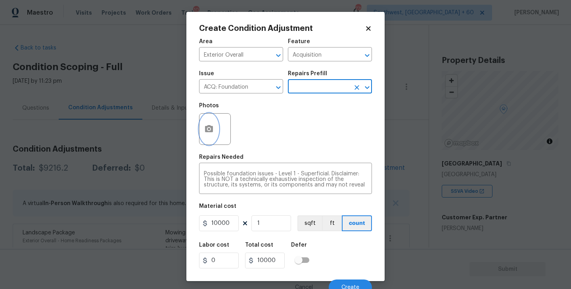
click at [214, 134] on button "button" at bounding box center [208, 129] width 19 height 31
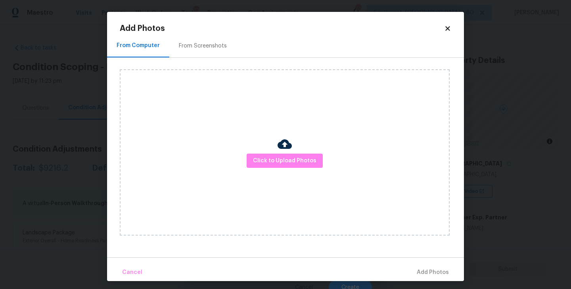
click at [272, 151] on div "Click to Upload Photos" at bounding box center [285, 152] width 330 height 166
click at [277, 165] on span "Click to Upload Photos" at bounding box center [284, 161] width 63 height 10
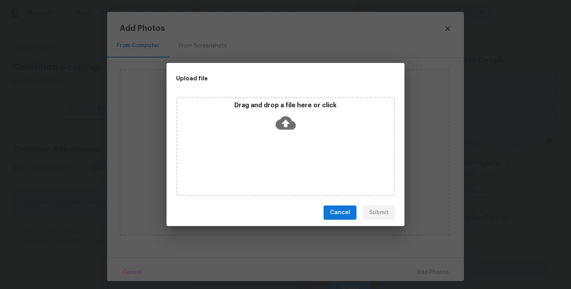
click at [293, 132] on icon at bounding box center [286, 123] width 20 height 20
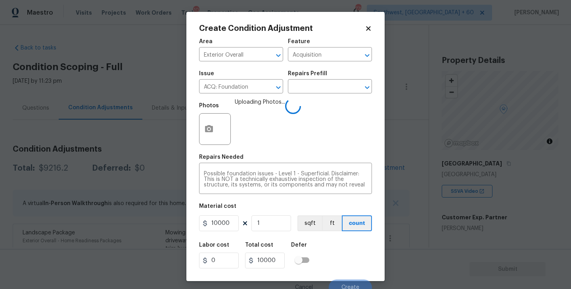
scroll to position [7, 0]
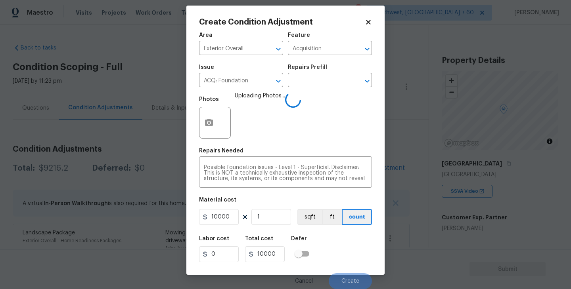
click at [347, 254] on div "Labor cost 0 Total cost 10000 Defer" at bounding box center [285, 250] width 173 height 36
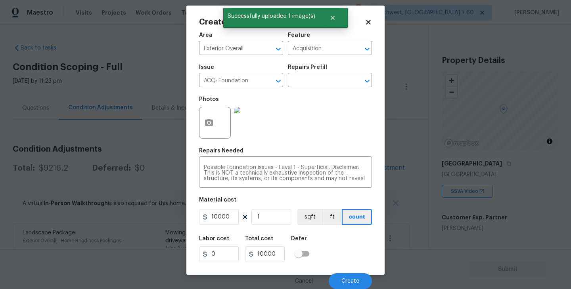
click at [346, 254] on div "Labor cost 0 Total cost 10000 Defer" at bounding box center [285, 250] width 173 height 36
click at [348, 277] on button "Create" at bounding box center [350, 282] width 43 height 16
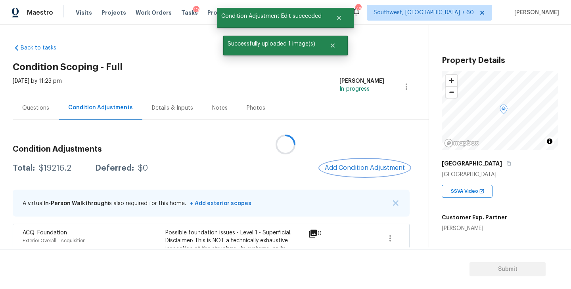
scroll to position [0, 0]
click at [36, 113] on div "Questions" at bounding box center [36, 107] width 46 height 23
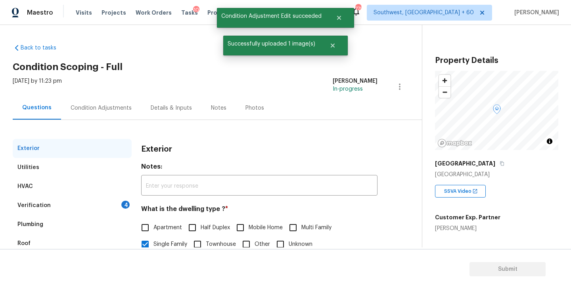
click at [42, 211] on div "Verification 4" at bounding box center [72, 205] width 119 height 19
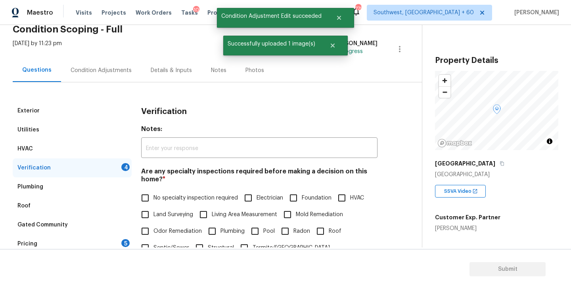
scroll to position [60, 0]
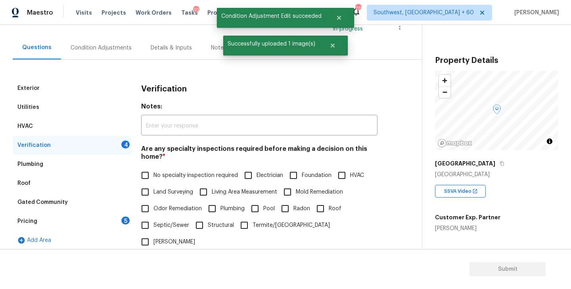
click at [302, 178] on span "Foundation" at bounding box center [317, 176] width 30 height 8
click at [302, 178] on input "Foundation" at bounding box center [293, 175] width 17 height 17
checkbox input "true"
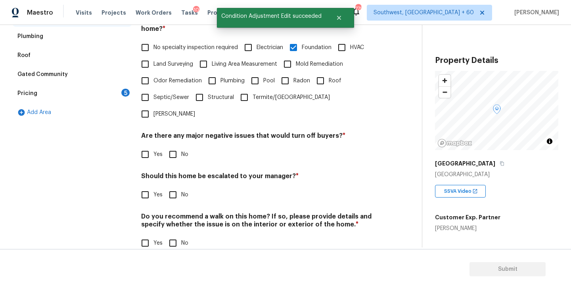
scroll to position [188, 0]
click at [169, 147] on input "No" at bounding box center [173, 155] width 17 height 17
checkbox input "true"
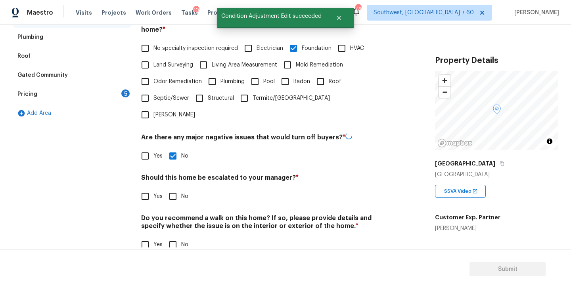
click at [168, 216] on h4 "Do you recommend a walk on this home? If so, please provide details and specify…" at bounding box center [259, 223] width 236 height 19
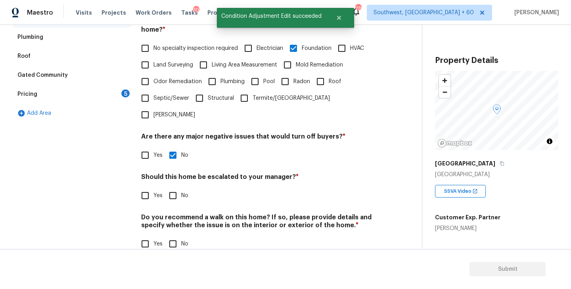
click at [172, 236] on input "No" at bounding box center [173, 244] width 17 height 17
checkbox input "true"
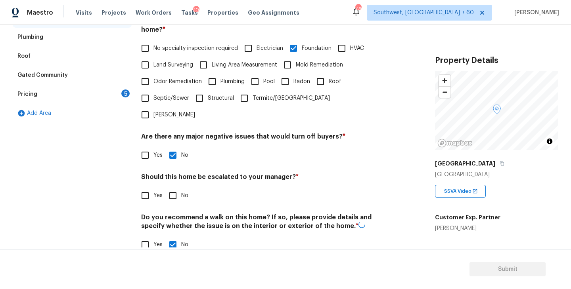
click at [143, 188] on input "Yes" at bounding box center [145, 196] width 17 height 17
checkbox input "true"
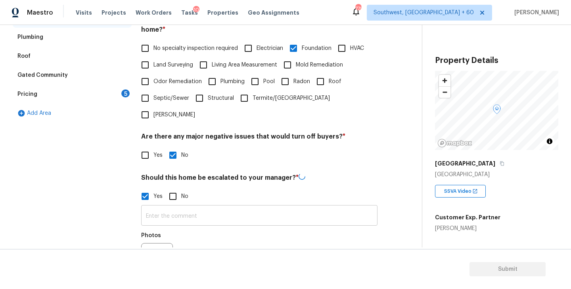
click at [168, 207] on input "text" at bounding box center [259, 216] width 236 height 19
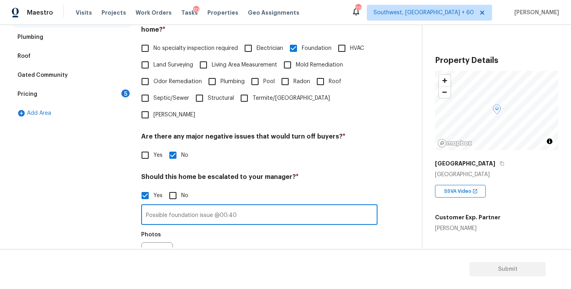
type input "Possible foundation issue @00:40"
click at [183, 228] on div "Photos" at bounding box center [259, 254] width 236 height 52
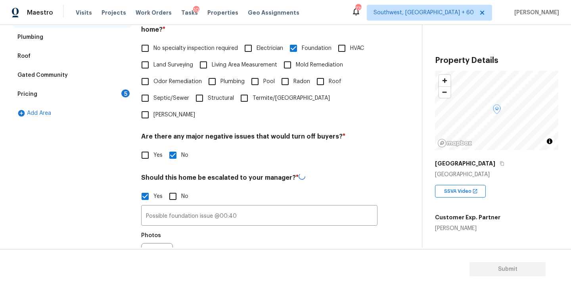
scroll to position [256, 0]
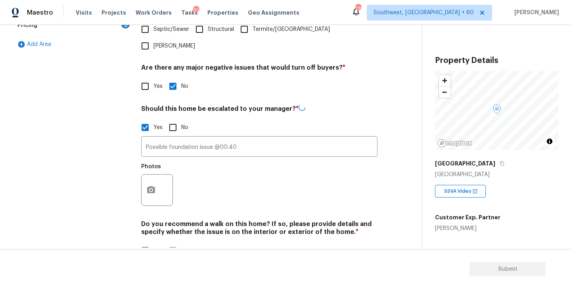
click at [155, 220] on h4 "Do you recommend a walk on this home? If so, please provide details and specify…" at bounding box center [259, 229] width 236 height 19
click at [155, 191] on div "Photos" at bounding box center [157, 185] width 33 height 52
click at [266, 186] on div "Photos" at bounding box center [259, 185] width 236 height 52
click at [142, 174] on button "button" at bounding box center [151, 189] width 19 height 31
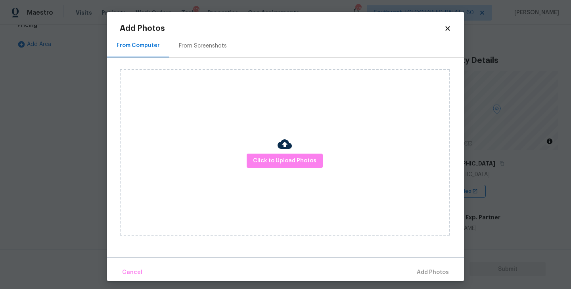
click at [232, 174] on div "Click to Upload Photos" at bounding box center [285, 152] width 330 height 166
click at [262, 160] on span "Click to Upload Photos" at bounding box center [284, 161] width 63 height 10
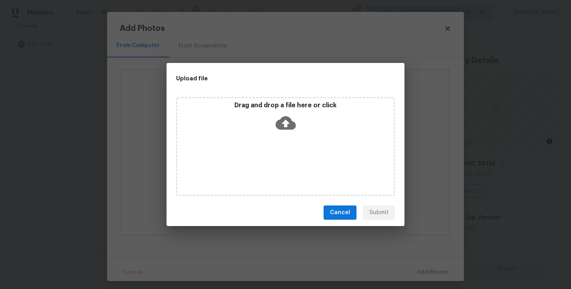
click at [279, 123] on icon at bounding box center [286, 123] width 20 height 13
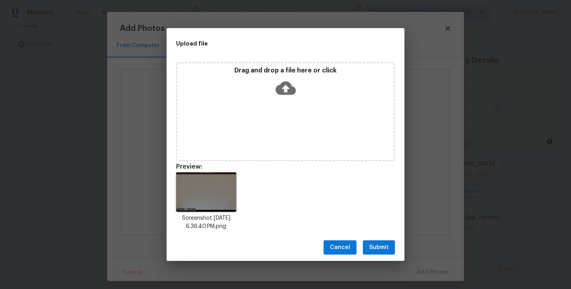
click at [380, 241] on button "Submit" at bounding box center [379, 248] width 32 height 15
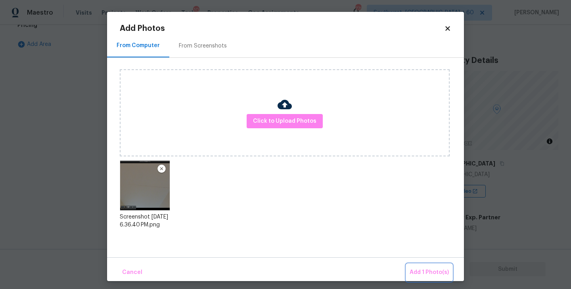
click at [418, 269] on span "Add 1 Photo(s)" at bounding box center [428, 273] width 39 height 10
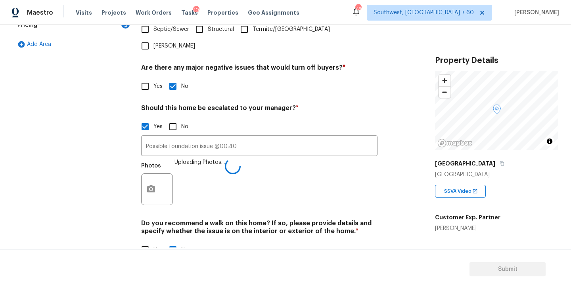
click at [380, 186] on div "Exterior Utilities HVAC Verification 1 Plumbing Roof Gated Community Pricing 5 …" at bounding box center [208, 75] width 390 height 385
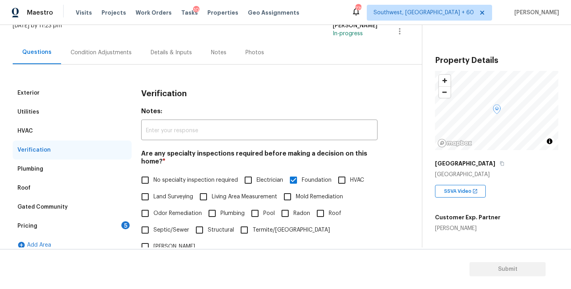
scroll to position [136, 0]
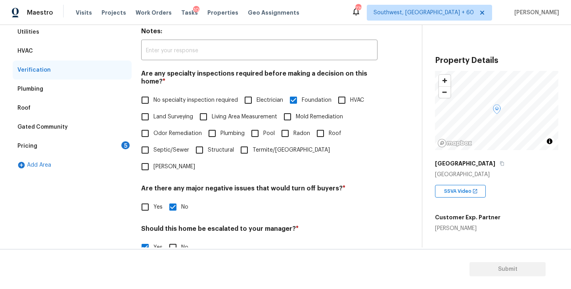
click at [95, 150] on div "Pricing 5" at bounding box center [72, 146] width 119 height 19
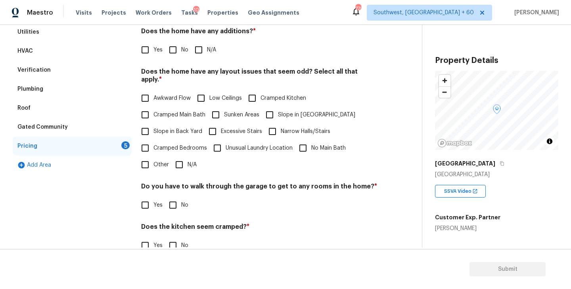
click at [206, 48] on input "N/A" at bounding box center [198, 50] width 17 height 17
checkbox input "true"
click at [303, 112] on span "Slope in Front Yard" at bounding box center [316, 116] width 77 height 8
click at [278, 109] on input "Slope in Front Yard" at bounding box center [269, 115] width 17 height 17
checkbox input "true"
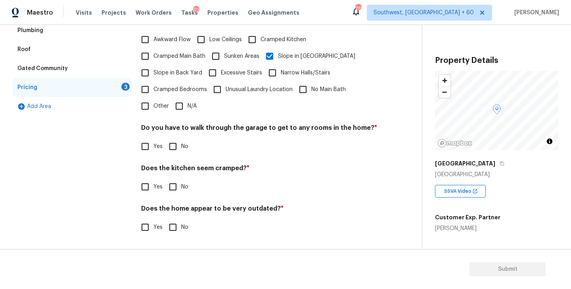
scroll to position [186, 0]
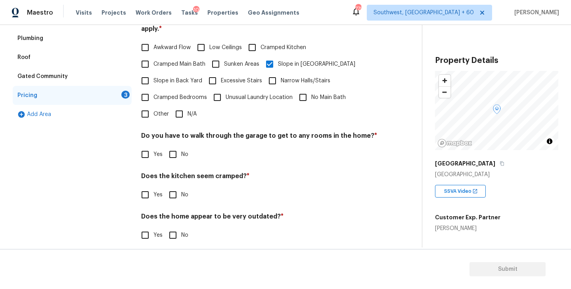
click at [174, 149] on input "No" at bounding box center [173, 154] width 17 height 17
checkbox input "true"
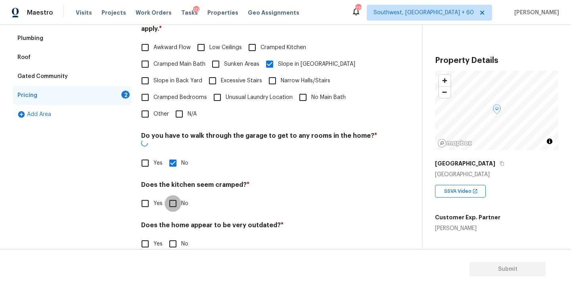
click at [174, 195] on input "No" at bounding box center [173, 203] width 17 height 17
checkbox input "true"
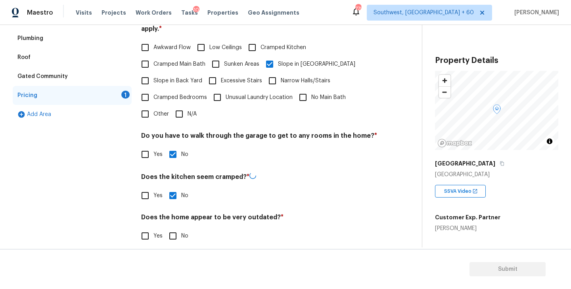
click at [173, 216] on h4 "Does the home appear to be very outdated? *" at bounding box center [259, 219] width 236 height 11
click at [173, 230] on input "No" at bounding box center [173, 236] width 17 height 17
checkbox input "true"
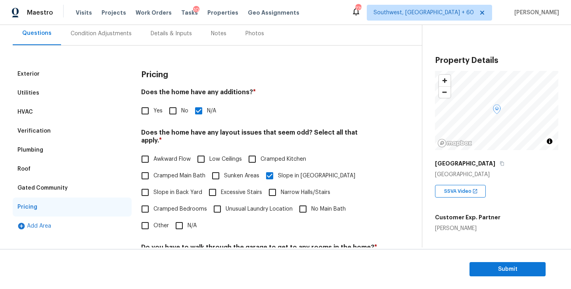
scroll to position [37, 0]
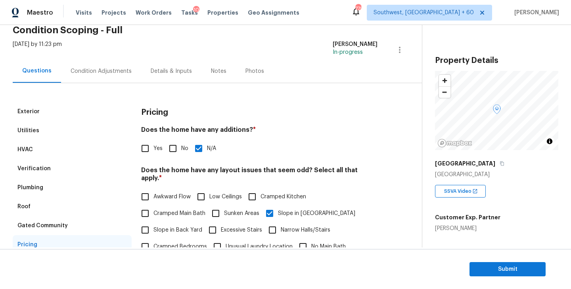
click at [102, 70] on div "Condition Adjustments" at bounding box center [101, 71] width 61 height 8
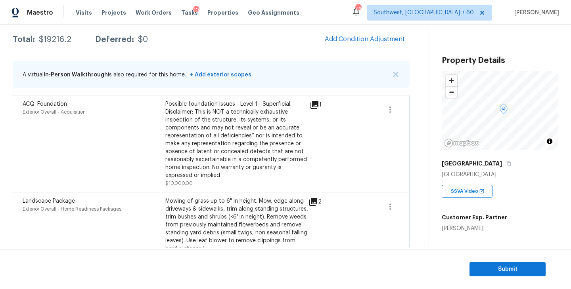
scroll to position [74, 0]
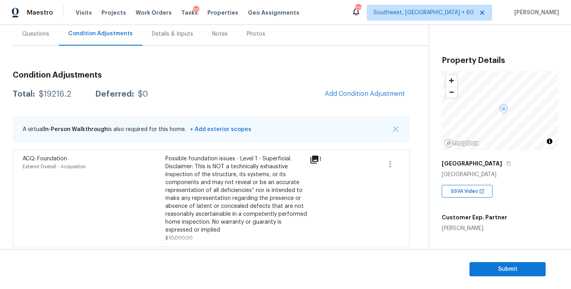
click at [367, 105] on div "Condition Adjustments Total: $19216.2 Deferred: $0 Add Condition Adjustment A v…" at bounding box center [211, 246] width 397 height 363
click at [367, 98] on button "Add Condition Adjustment" at bounding box center [365, 94] width 90 height 17
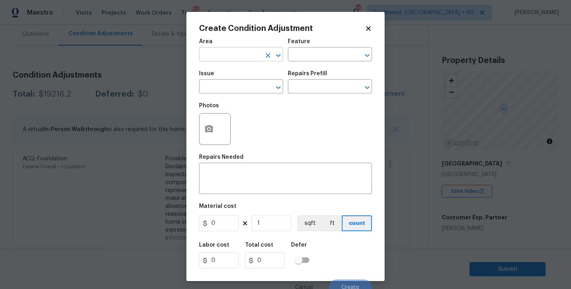
click at [222, 55] on input "text" at bounding box center [230, 55] width 62 height 12
click at [225, 81] on li "Interior Overall" at bounding box center [241, 86] width 84 height 13
type input "Interior Overall"
click at [304, 56] on input "text" at bounding box center [319, 55] width 62 height 12
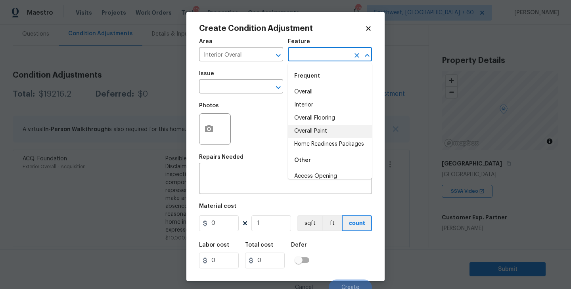
click at [316, 128] on li "Overall Paint" at bounding box center [330, 131] width 84 height 13
type input "Overall Paint"
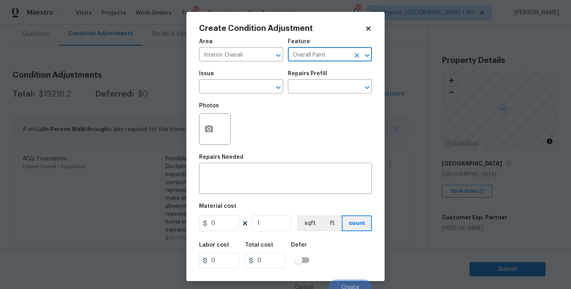
click at [248, 103] on div "Photos" at bounding box center [285, 124] width 173 height 52
click at [235, 91] on input "text" at bounding box center [230, 87] width 62 height 12
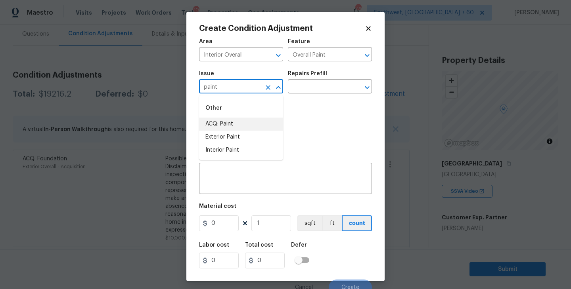
click at [235, 122] on li "ACQ: Paint" at bounding box center [241, 124] width 84 height 13
type input "ACQ: Paint"
click at [307, 93] on input "text" at bounding box center [319, 87] width 62 height 12
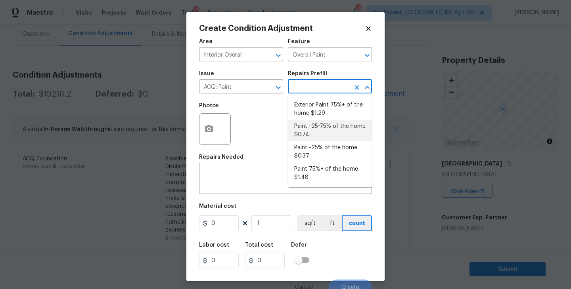
click at [322, 134] on li "Paint ~25-75% of the home $0.74" at bounding box center [330, 130] width 84 height 21
type input "Acquisition"
type textarea "Acquisition Scope: ~25 - 75% of the home needs interior paint"
type input "0.74"
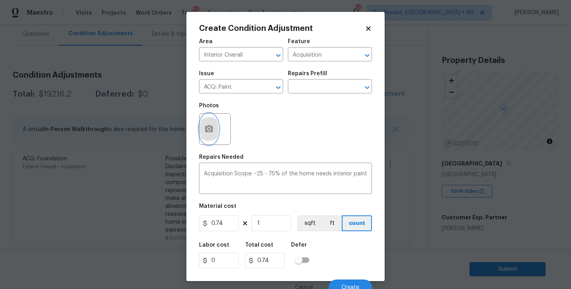
click at [212, 129] on icon "button" at bounding box center [209, 128] width 8 height 7
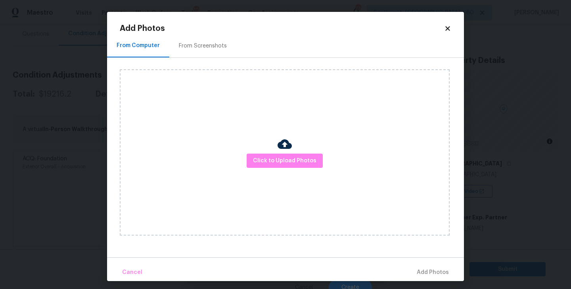
click at [209, 62] on div "Click to Upload Photos" at bounding box center [292, 152] width 344 height 189
click at [209, 45] on div "From Screenshots" at bounding box center [203, 46] width 48 height 8
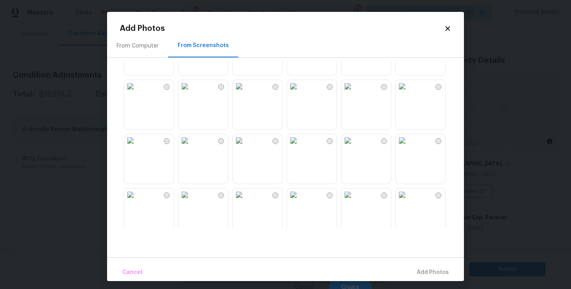
scroll to position [0, 0]
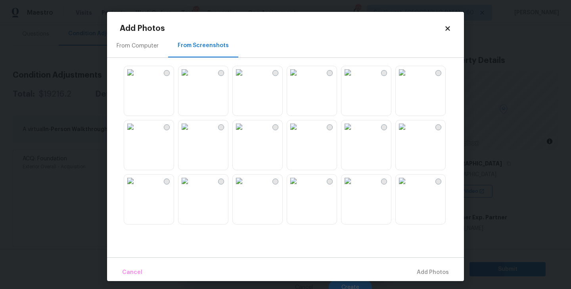
click at [191, 79] on img at bounding box center [184, 72] width 13 height 13
click at [191, 133] on img at bounding box center [184, 127] width 13 height 13
click at [137, 133] on img at bounding box center [130, 127] width 13 height 13
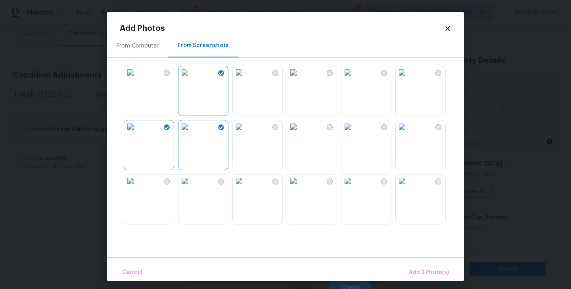
click at [300, 133] on img at bounding box center [293, 127] width 13 height 13
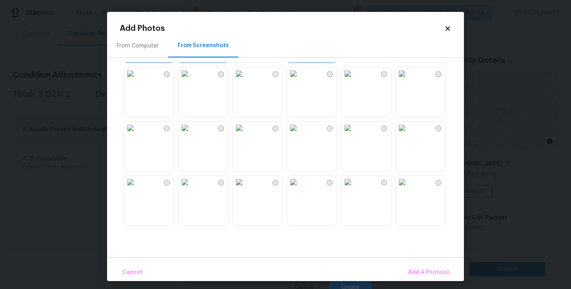
scroll to position [116, 0]
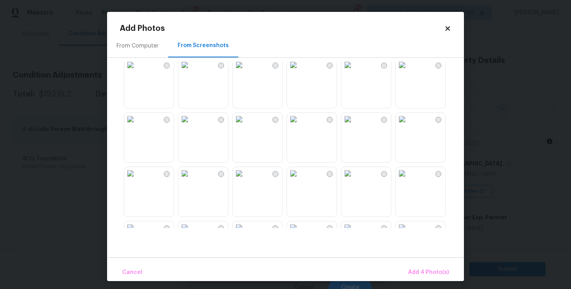
click at [300, 126] on img at bounding box center [293, 119] width 13 height 13
click at [346, 126] on img at bounding box center [347, 119] width 13 height 13
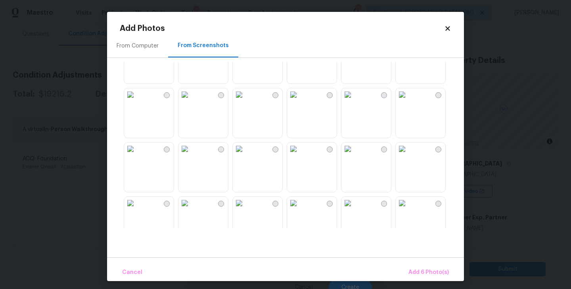
scroll to position [557, 0]
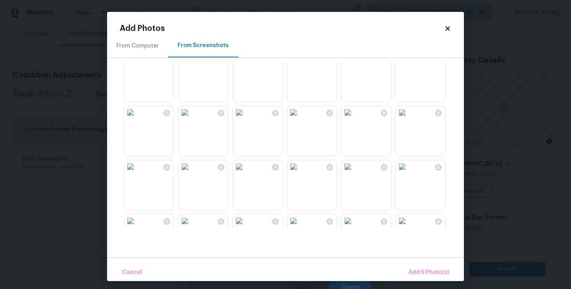
click at [245, 173] on img at bounding box center [239, 167] width 13 height 13
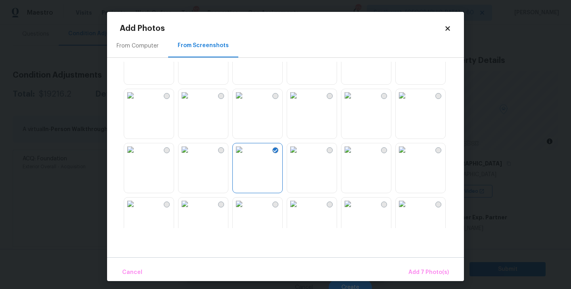
click at [300, 156] on img at bounding box center [293, 149] width 13 height 13
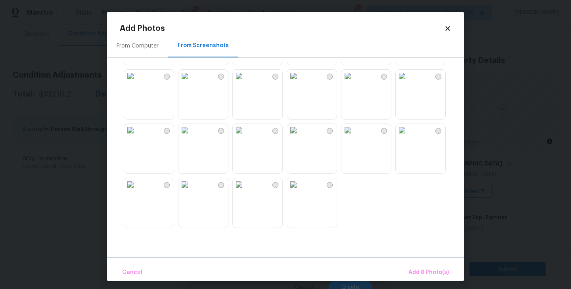
scroll to position [4, 0]
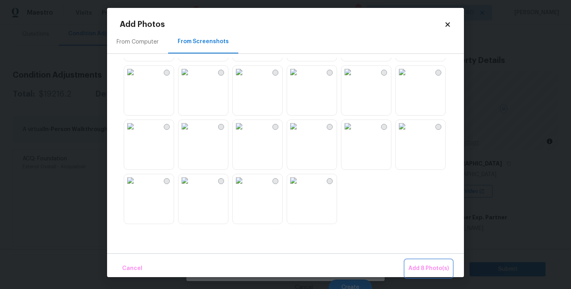
click at [441, 274] on button "Add 8 Photo(s)" at bounding box center [428, 268] width 47 height 17
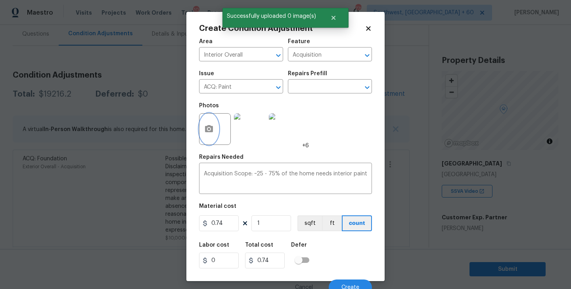
scroll to position [0, 0]
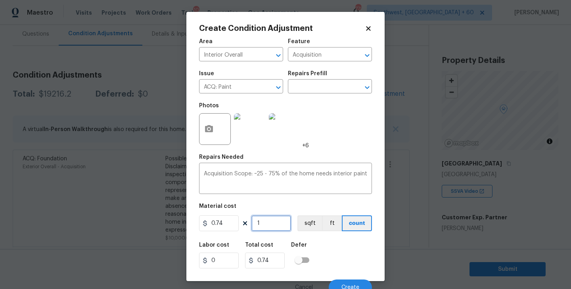
click at [268, 222] on input "1" at bounding box center [271, 224] width 40 height 16
type input "17"
type input "12.58"
type input "179"
type input "132.46"
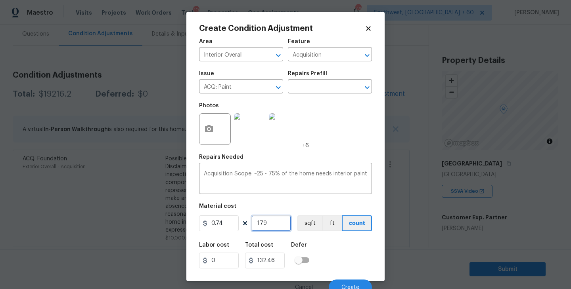
type input "1797"
type input "1329.78"
type input "1797"
click at [336, 256] on div "Labor cost 0 Total cost 1329.78 Defer" at bounding box center [285, 256] width 173 height 36
click at [304, 223] on button "sqft" at bounding box center [309, 224] width 25 height 16
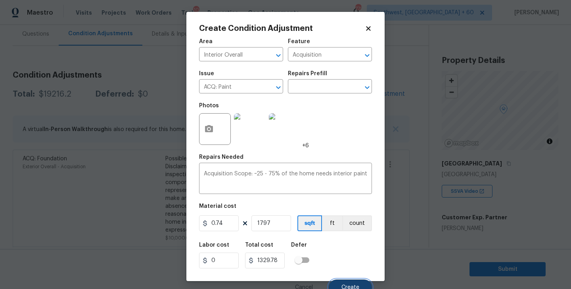
click at [353, 284] on button "Create" at bounding box center [350, 288] width 43 height 16
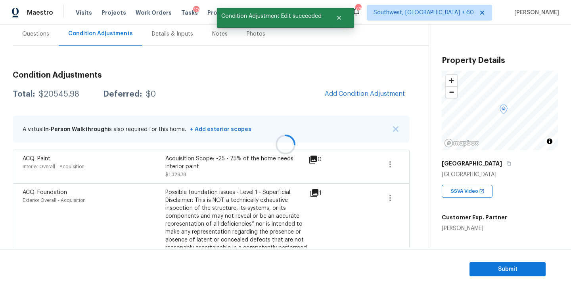
click at [366, 96] on div at bounding box center [285, 144] width 571 height 289
click at [362, 93] on span "Add Condition Adjustment" at bounding box center [365, 93] width 80 height 7
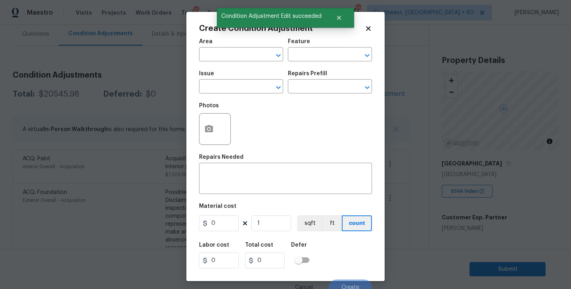
click at [229, 48] on div "Area" at bounding box center [241, 44] width 84 height 10
click at [224, 51] on input "text" at bounding box center [230, 55] width 62 height 12
click at [235, 95] on ul "Interior Addition Interior Overall" at bounding box center [241, 79] width 84 height 33
click at [249, 87] on li "Interior Overall" at bounding box center [241, 86] width 84 height 13
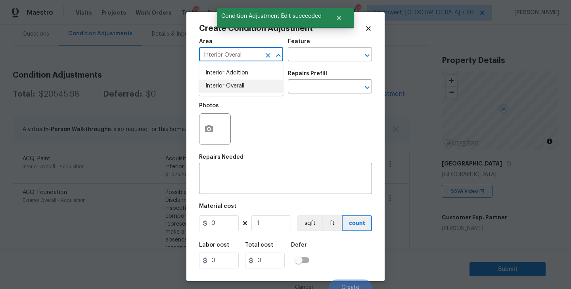
type input "Interior Overall"
click at [293, 63] on div "Area Interior Overall ​ Feature ​" at bounding box center [285, 50] width 173 height 32
click at [318, 59] on input "text" at bounding box center [319, 55] width 62 height 12
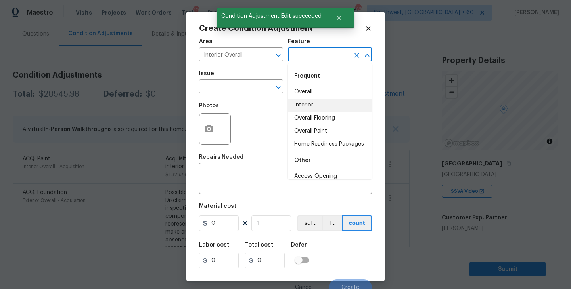
click at [317, 113] on li "Overall Flooring" at bounding box center [330, 118] width 84 height 13
type input "Overall Flooring"
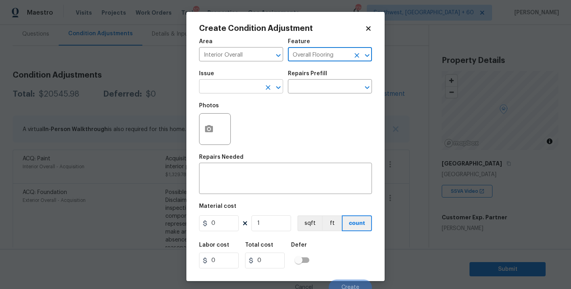
click at [248, 93] on input "text" at bounding box center [230, 87] width 62 height 12
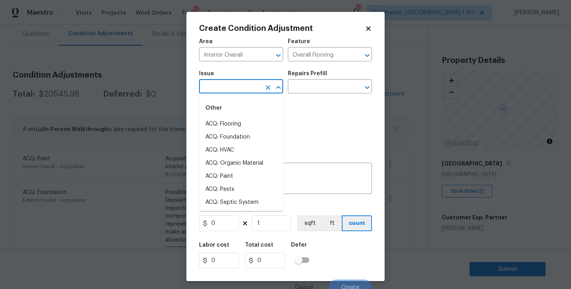
click at [235, 117] on div "Other" at bounding box center [241, 108] width 84 height 19
click at [235, 123] on li "ACQ: Flooring" at bounding box center [241, 124] width 84 height 13
type input "ACQ: Flooring"
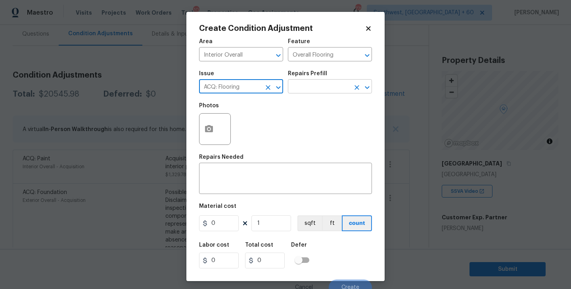
click at [317, 86] on input "text" at bounding box center [319, 87] width 62 height 12
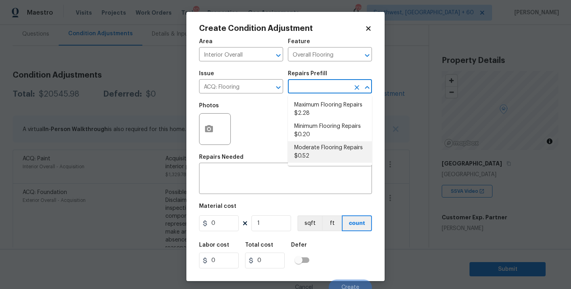
click at [314, 151] on li "Moderate Flooring Repairs $0.52" at bounding box center [330, 152] width 84 height 21
type input "Acquisition"
type textarea "Acquisition Scope: Moderate flooring repairs"
type input "0.52"
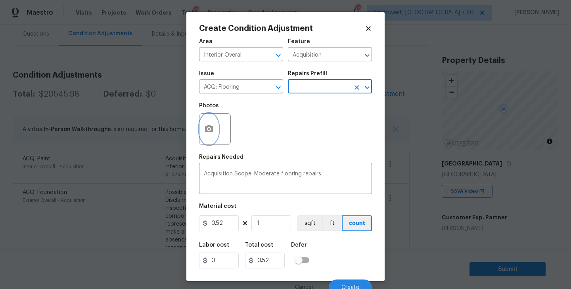
click at [208, 137] on button "button" at bounding box center [208, 129] width 19 height 31
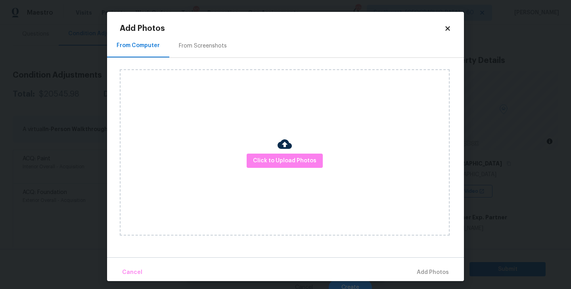
click at [203, 48] on div "From Screenshots" at bounding box center [203, 46] width 48 height 8
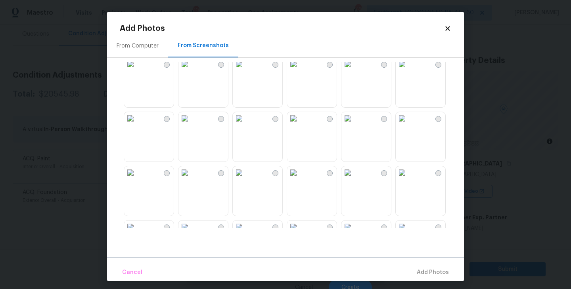
scroll to position [390, 0]
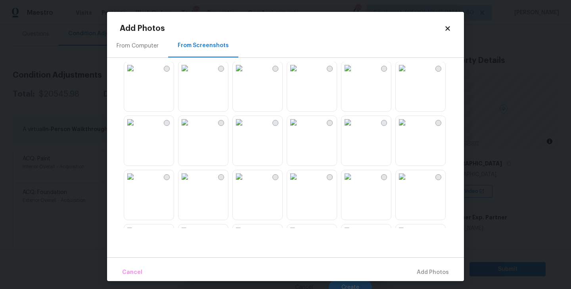
click at [300, 129] on img at bounding box center [293, 122] width 13 height 13
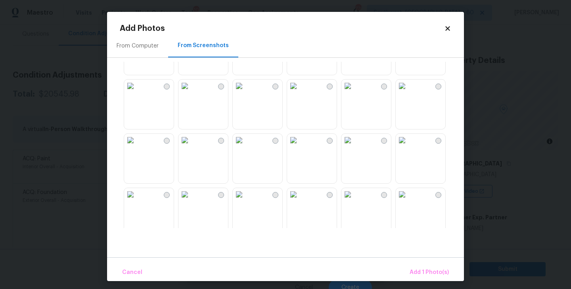
click at [137, 87] on img at bounding box center [130, 86] width 13 height 13
click at [408, 92] on img at bounding box center [402, 86] width 13 height 13
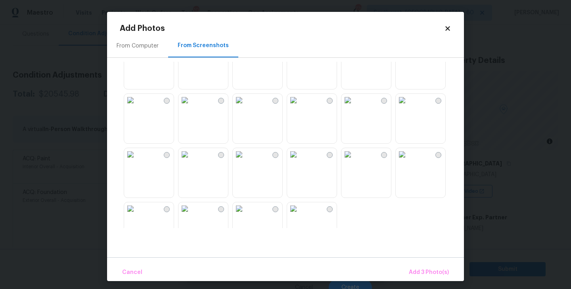
scroll to position [757, 0]
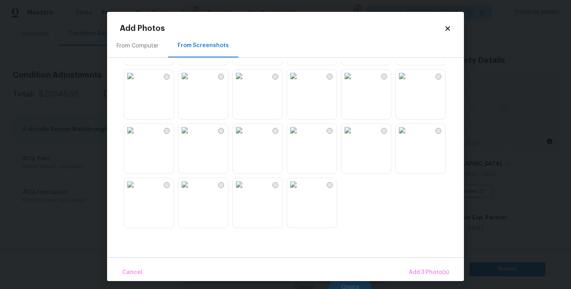
click at [191, 191] on img at bounding box center [184, 184] width 13 height 13
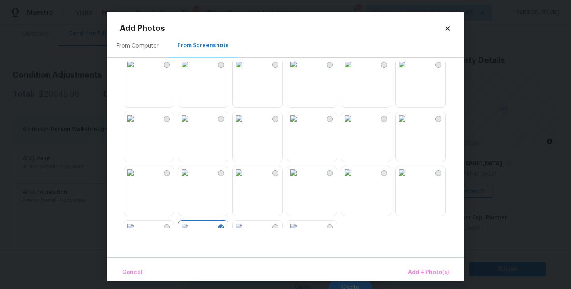
scroll to position [672, 0]
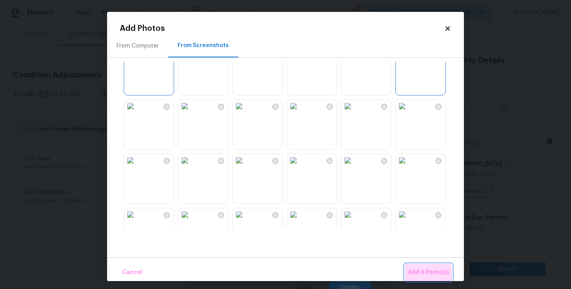
click at [427, 277] on span "Add 4 Photo(s)" at bounding box center [428, 273] width 41 height 10
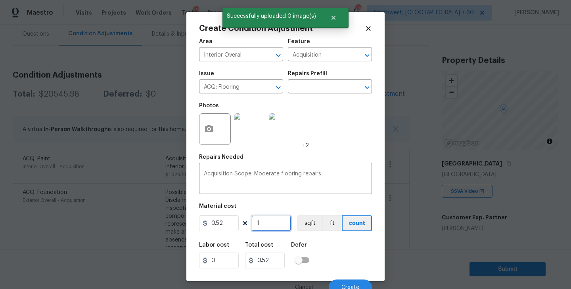
click at [267, 218] on input "1" at bounding box center [271, 224] width 40 height 16
type input "17"
type input "8.84"
type input "179"
type input "93.08"
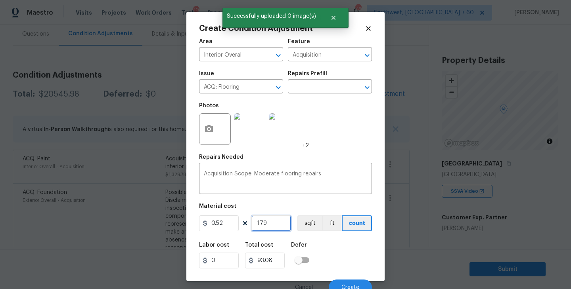
type input "1797"
type input "934.44"
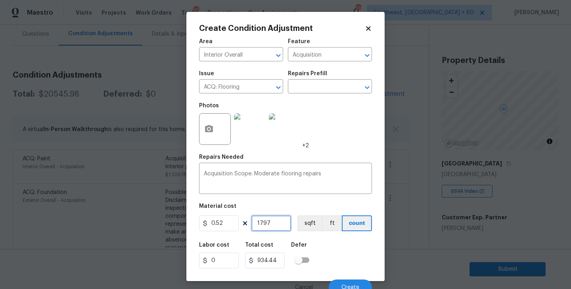
type input "1797"
click at [310, 234] on div "Area Interior Overall ​ Feature Acquisition ​ Issue ACQ: Flooring ​ Repairs Pre…" at bounding box center [285, 165] width 173 height 262
click at [312, 227] on button "sqft" at bounding box center [309, 224] width 25 height 16
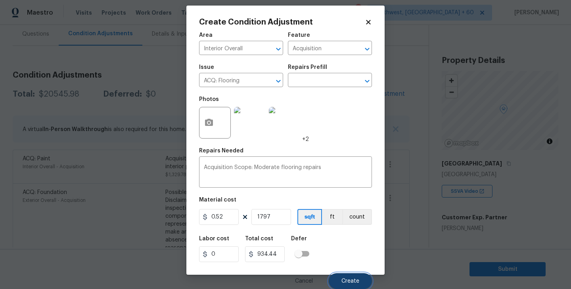
click at [350, 287] on button "Create" at bounding box center [350, 282] width 43 height 16
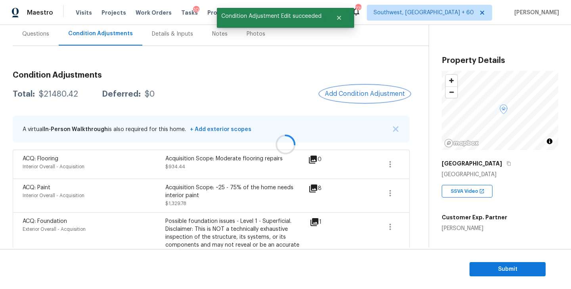
scroll to position [0, 0]
click at [361, 93] on span "Add Condition Adjustment" at bounding box center [365, 93] width 80 height 7
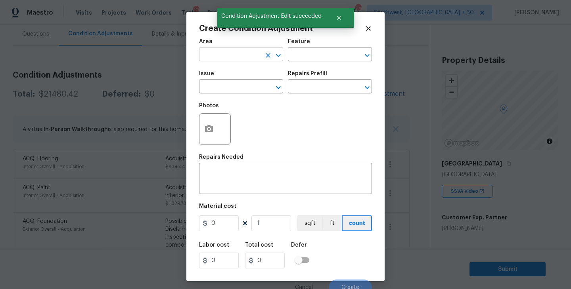
click at [214, 58] on input "text" at bounding box center [230, 55] width 62 height 12
click at [246, 88] on li "Interior Overall" at bounding box center [241, 86] width 84 height 13
type input "Interior Overall"
click at [316, 52] on input "text" at bounding box center [319, 55] width 62 height 12
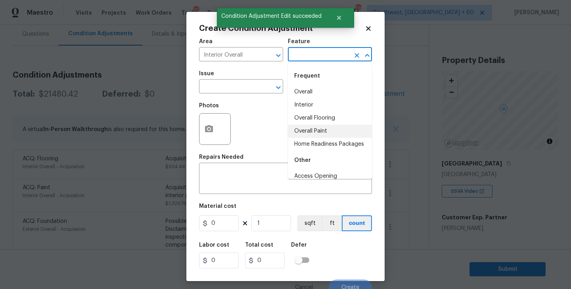
click at [325, 133] on li "Overall Paint" at bounding box center [330, 131] width 84 height 13
type input "Overall Paint"
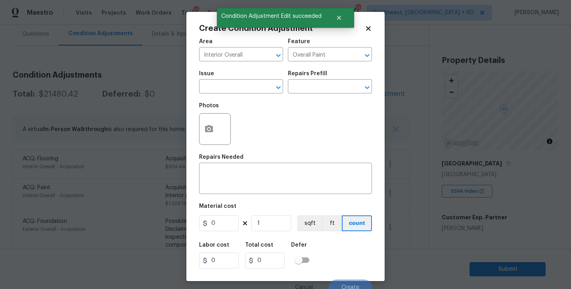
click at [246, 97] on span "Issue ​" at bounding box center [241, 82] width 84 height 32
click at [233, 94] on input "text" at bounding box center [230, 87] width 62 height 12
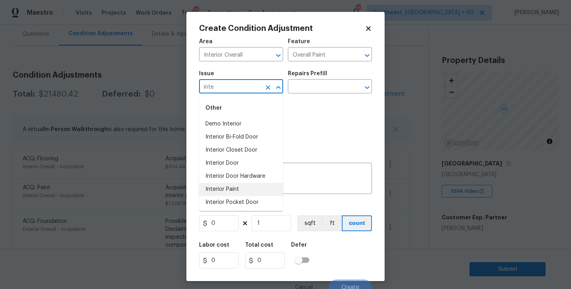
click at [244, 188] on li "Interior Paint" at bounding box center [241, 189] width 84 height 13
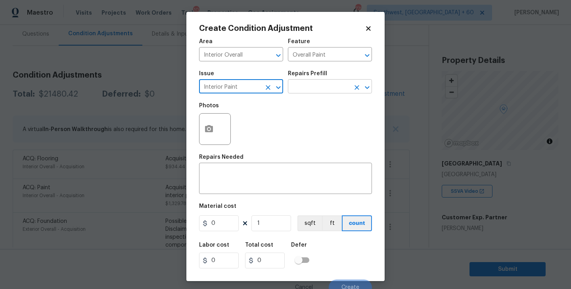
type input "Interior Paint"
click at [304, 87] on input "text" at bounding box center [319, 87] width 62 height 12
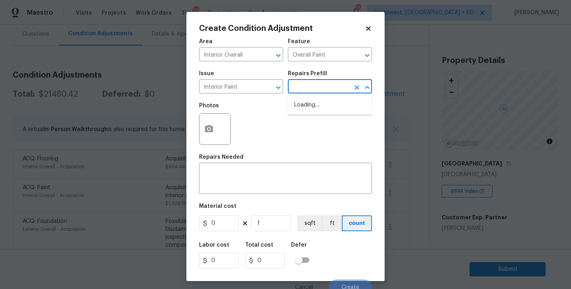
type input "p"
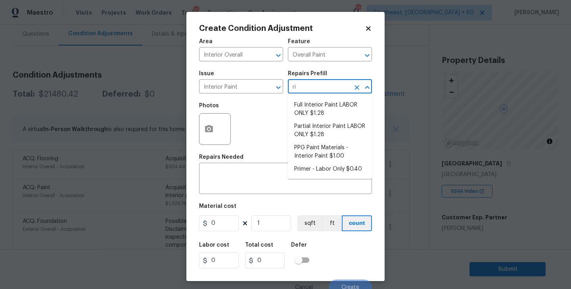
type input "r"
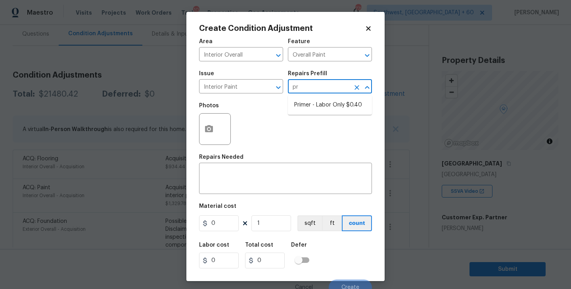
type input "pri"
click at [302, 107] on li "Primer - Labor Only $0.40" at bounding box center [330, 105] width 84 height 13
type textarea "Interior primer - PRIMER PROVIDED BY OPENDOOR - All nails, screws, drywall anch…"
type input "0.4"
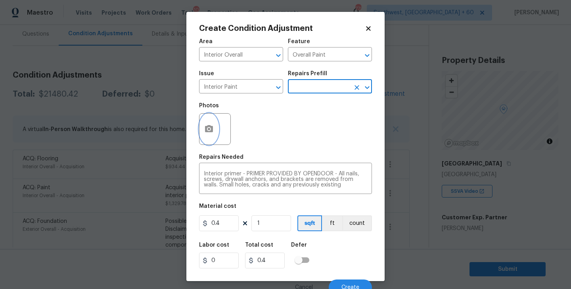
click at [217, 134] on button "button" at bounding box center [208, 129] width 19 height 31
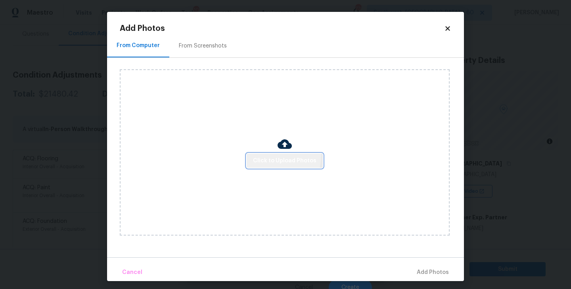
click at [262, 155] on button "Click to Upload Photos" at bounding box center [285, 161] width 76 height 15
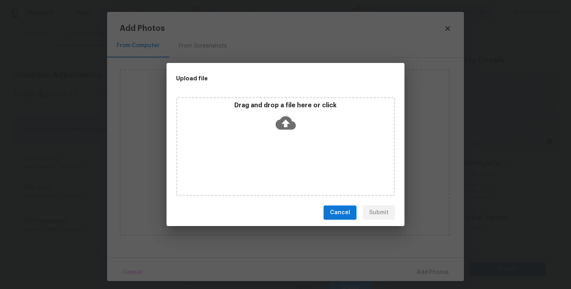
click at [286, 135] on div "Drag and drop a file here or click" at bounding box center [285, 146] width 219 height 99
click at [341, 210] on span "Cancel" at bounding box center [340, 213] width 20 height 10
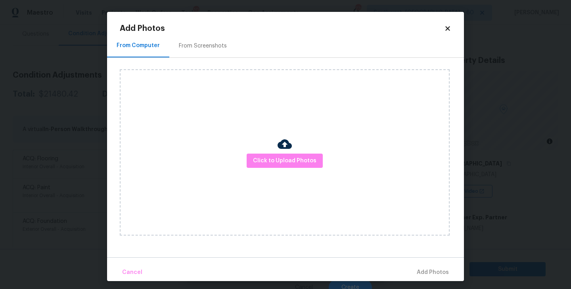
click at [194, 48] on div "From Screenshots" at bounding box center [203, 46] width 48 height 8
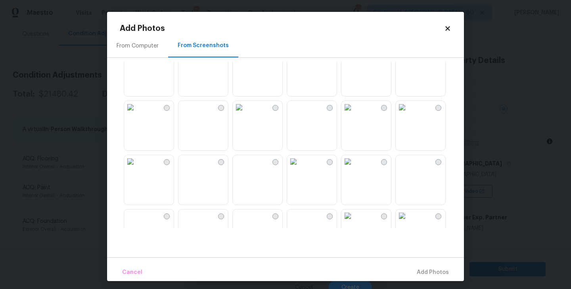
scroll to position [161, 0]
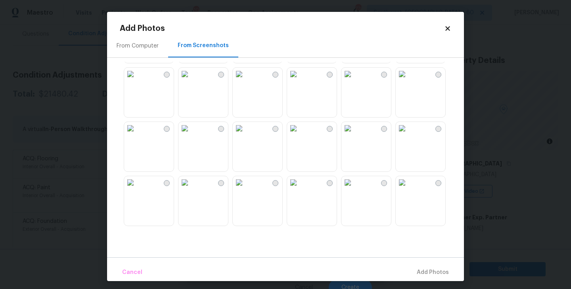
click at [300, 80] on img at bounding box center [293, 74] width 13 height 13
click at [354, 80] on img at bounding box center [347, 74] width 13 height 13
click at [300, 137] on img at bounding box center [293, 130] width 13 height 13
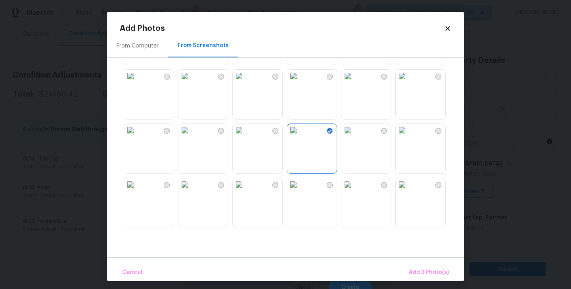
scroll to position [757, 0]
click at [422, 270] on span "Add 3 Photo(s)" at bounding box center [429, 273] width 40 height 10
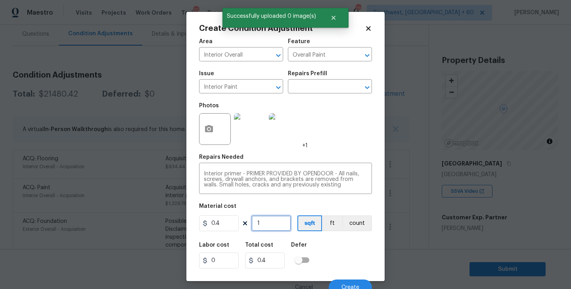
click at [264, 219] on input "1" at bounding box center [271, 224] width 40 height 16
drag, startPoint x: 229, startPoint y: 223, endPoint x: 167, endPoint y: 223, distance: 62.2
click at [167, 223] on div "Create Condition Adjustment Area Interior Overall ​ Feature Overall Paint ​ Iss…" at bounding box center [285, 144] width 571 height 289
type input "350"
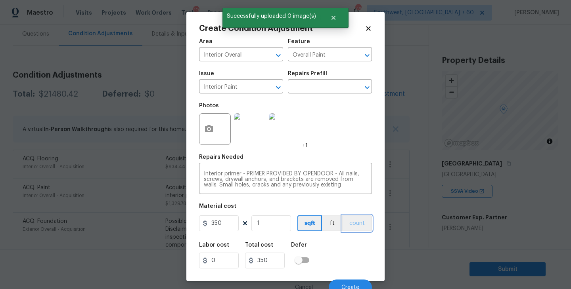
click at [361, 227] on button "count" at bounding box center [357, 224] width 30 height 16
click at [360, 232] on figure "Material cost 350 1 sqft ft count" at bounding box center [285, 218] width 173 height 29
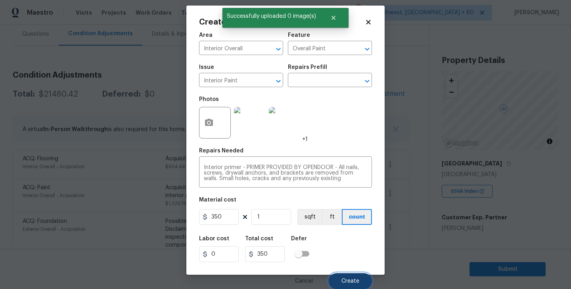
click at [354, 275] on button "Create" at bounding box center [350, 282] width 43 height 16
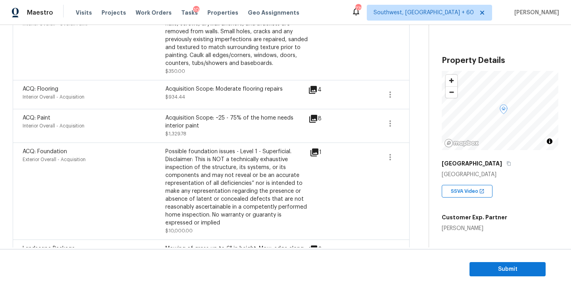
scroll to position [166, 0]
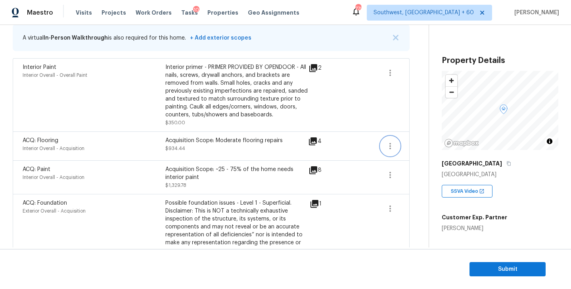
click at [390, 144] on icon "button" at bounding box center [390, 146] width 2 height 6
click at [426, 146] on div "Edit" at bounding box center [435, 145] width 62 height 8
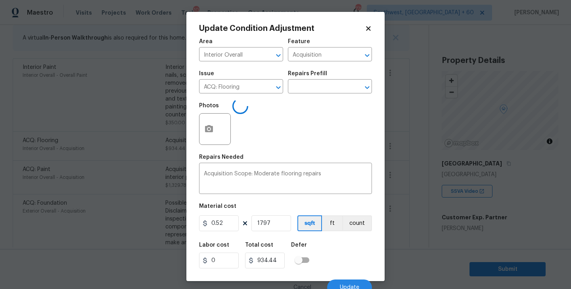
click at [307, 96] on div "Issue ACQ: Flooring ​ Repairs Prefill ​" at bounding box center [285, 82] width 173 height 32
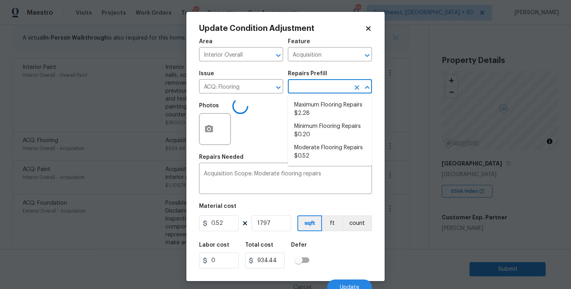
click at [316, 90] on input "text" at bounding box center [319, 87] width 62 height 12
click at [314, 102] on li "Maximum Flooring Repairs $2.28" at bounding box center [330, 109] width 84 height 21
type textarea "Acquisition Scope: Maximum flooring repairs"
type input "2.28"
type input "4097.16"
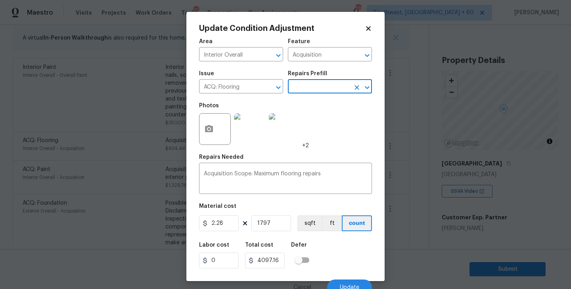
click at [316, 233] on div "Area Interior Overall ​ Feature Acquisition ​ Issue ACQ: Flooring ​ Repairs Pre…" at bounding box center [285, 165] width 173 height 262
click at [309, 227] on button "sqft" at bounding box center [309, 224] width 25 height 16
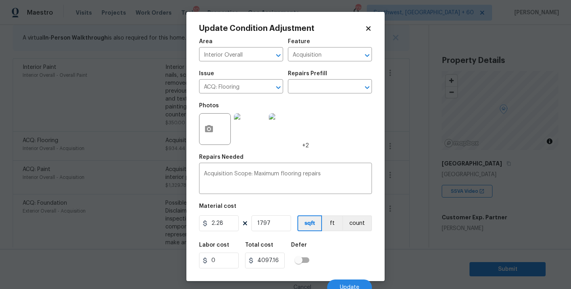
click at [335, 249] on div "Labor cost 0 Total cost 4097.16 Defer" at bounding box center [285, 256] width 173 height 36
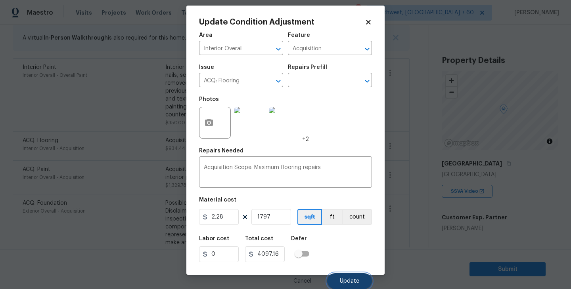
click at [344, 278] on button "Update" at bounding box center [349, 282] width 45 height 16
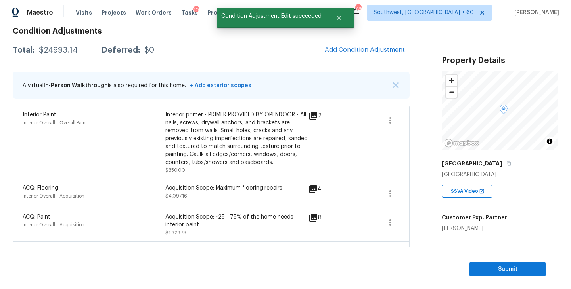
scroll to position [78, 0]
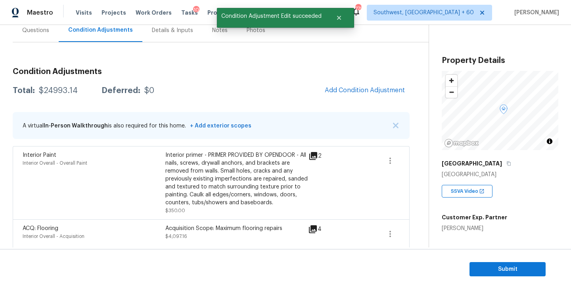
click at [38, 32] on div "Questions" at bounding box center [35, 31] width 27 height 8
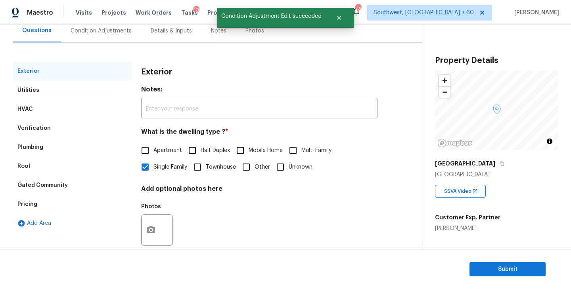
click at [118, 33] on div "Condition Adjustments" at bounding box center [101, 31] width 61 height 8
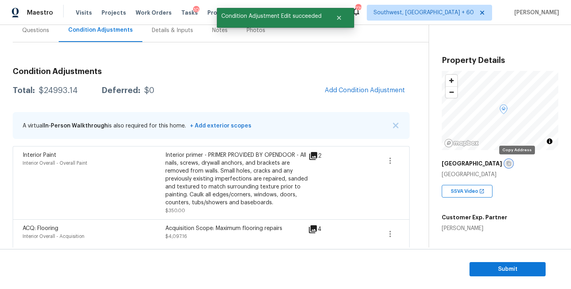
click at [511, 163] on icon "button" at bounding box center [508, 163] width 5 height 5
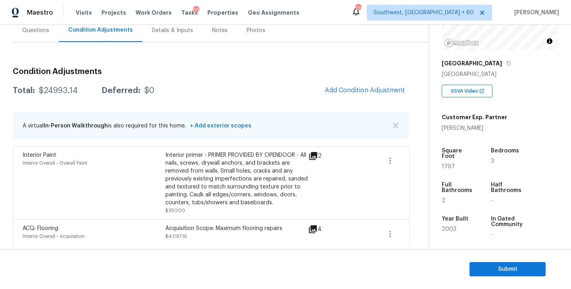
scroll to position [111, 0]
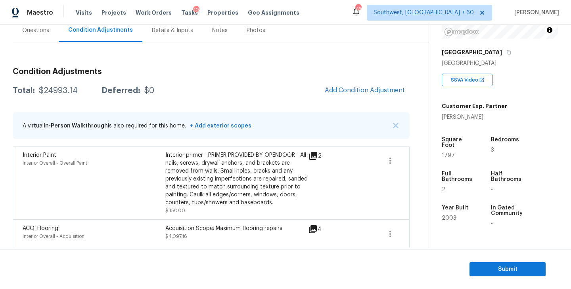
click at [61, 91] on div "$24993.14" at bounding box center [58, 91] width 39 height 8
copy div "$24993.14"
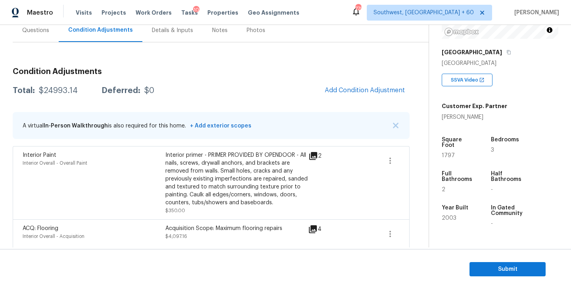
click at [45, 33] on div "Questions" at bounding box center [35, 31] width 27 height 8
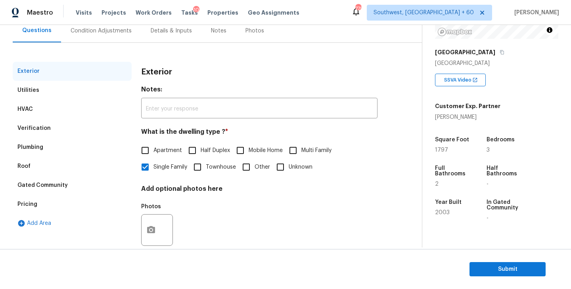
click at [93, 33] on div "Condition Adjustments" at bounding box center [101, 31] width 61 height 8
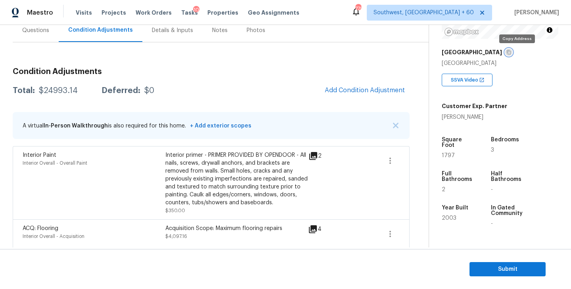
click at [511, 54] on icon "button" at bounding box center [508, 52] width 5 height 5
click at [220, 88] on div "Total: $24993.14 Deferred: $0 Add Condition Adjustment" at bounding box center [211, 90] width 397 height 17
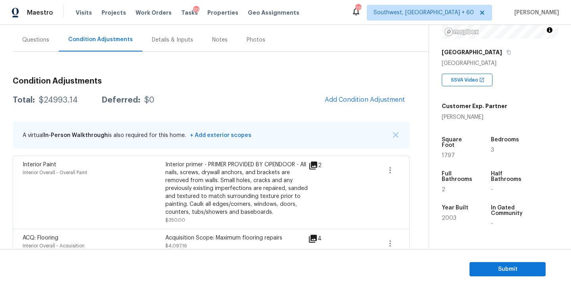
scroll to position [66, 0]
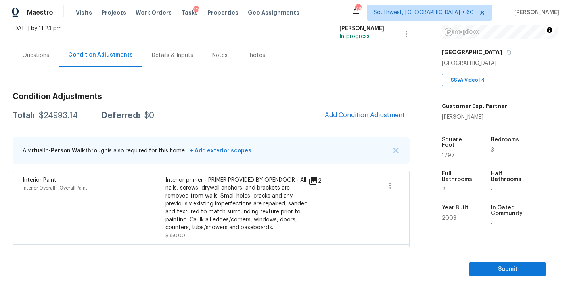
scroll to position [38, 0]
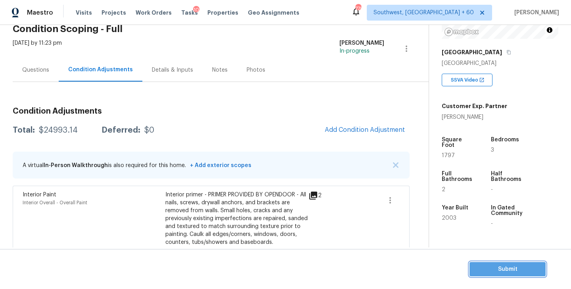
click at [496, 270] on span "Submit" at bounding box center [507, 270] width 63 height 10
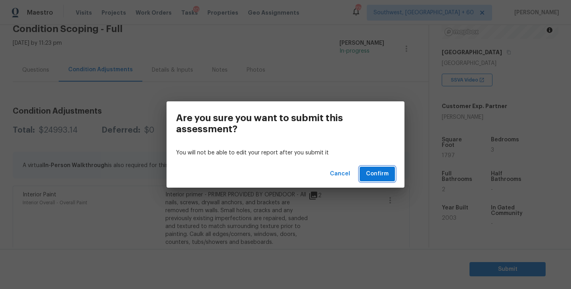
click at [383, 177] on span "Confirm" at bounding box center [377, 174] width 23 height 10
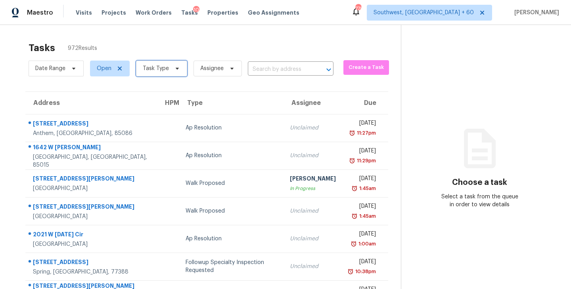
click at [171, 61] on span "Task Type" at bounding box center [161, 69] width 51 height 16
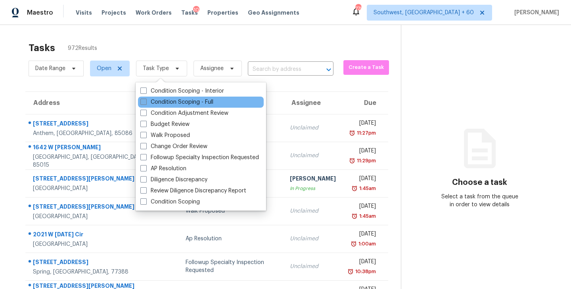
click at [179, 101] on label "Condition Scoping - Full" at bounding box center [176, 102] width 73 height 8
click at [145, 101] on input "Condition Scoping - Full" at bounding box center [142, 100] width 5 height 5
checkbox input "true"
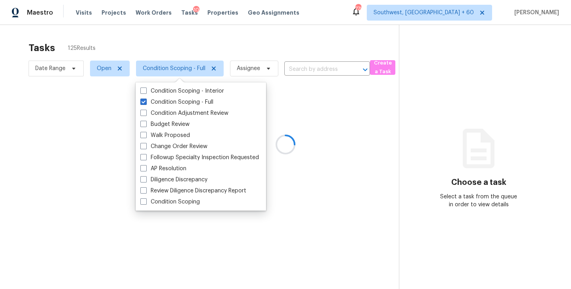
click at [247, 67] on div at bounding box center [285, 144] width 571 height 289
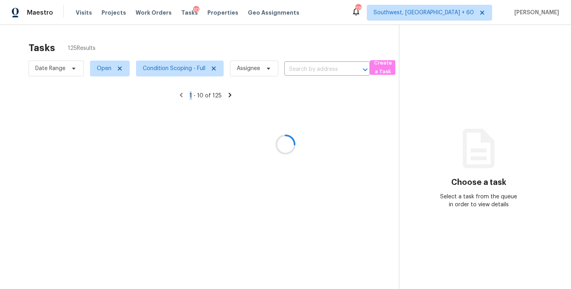
click at [247, 67] on div at bounding box center [285, 144] width 571 height 289
click at [249, 70] on div at bounding box center [285, 144] width 571 height 289
click at [253, 77] on div at bounding box center [285, 144] width 571 height 289
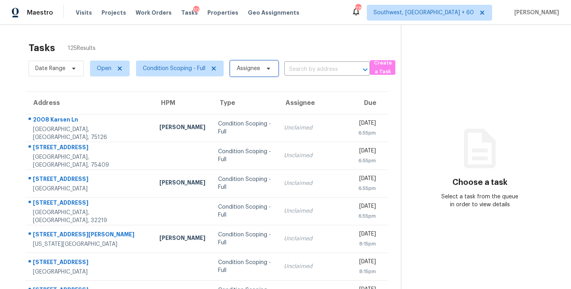
click at [246, 64] on span "Assignee" at bounding box center [254, 69] width 48 height 16
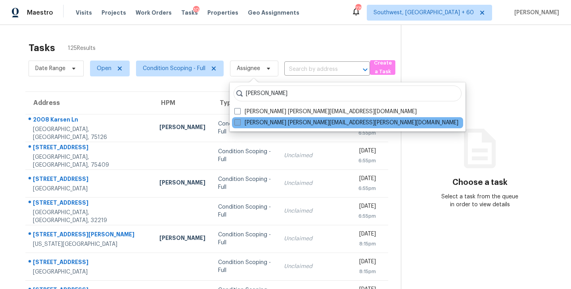
type input "sakthivel"
click at [249, 124] on label "Sakthivel Chandran sakthivel.chandran@opendoor.com" at bounding box center [346, 123] width 224 height 8
click at [239, 124] on input "Sakthivel Chandran sakthivel.chandran@opendoor.com" at bounding box center [236, 121] width 5 height 5
checkbox input "true"
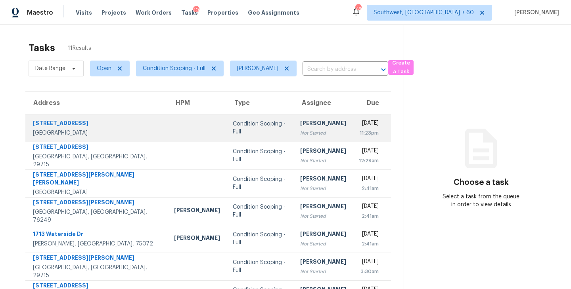
click at [300, 127] on div "[PERSON_NAME]" at bounding box center [323, 124] width 46 height 10
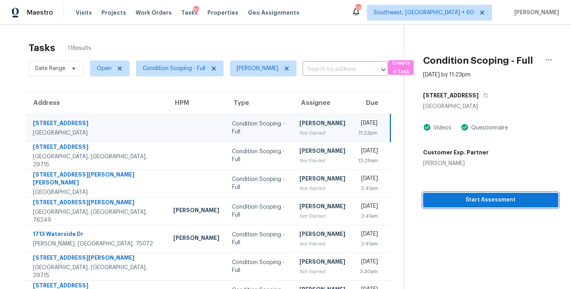
click at [476, 203] on span "Start Assessment" at bounding box center [490, 200] width 122 height 10
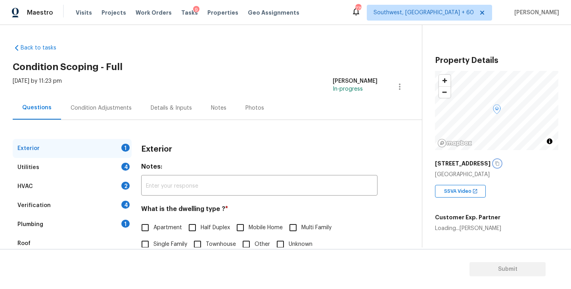
click at [499, 162] on icon "button" at bounding box center [497, 163] width 5 height 5
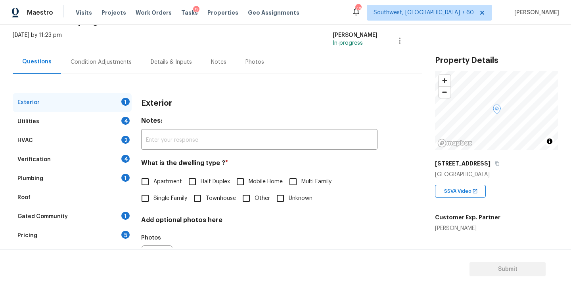
click at [166, 194] on label "Single Family" at bounding box center [162, 198] width 50 height 17
click at [153, 194] on input "Single Family" at bounding box center [145, 198] width 17 height 17
checkbox input "true"
click at [100, 118] on div "Utilities 4" at bounding box center [72, 121] width 119 height 19
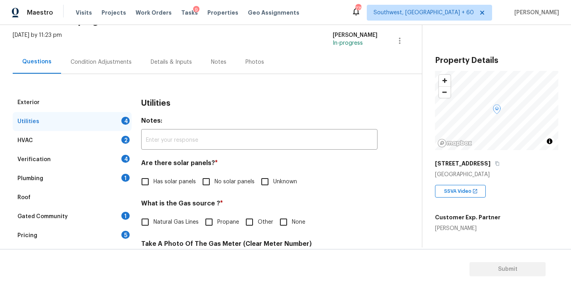
click at [237, 180] on span "No solar panels" at bounding box center [234, 182] width 40 height 8
click at [214, 180] on input "No solar panels" at bounding box center [206, 182] width 17 height 17
checkbox input "true"
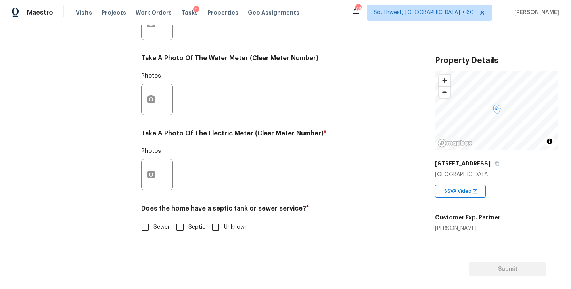
click at [157, 229] on span "Sewer" at bounding box center [161, 228] width 16 height 8
click at [153, 229] on input "Sewer" at bounding box center [145, 227] width 17 height 17
checkbox input "true"
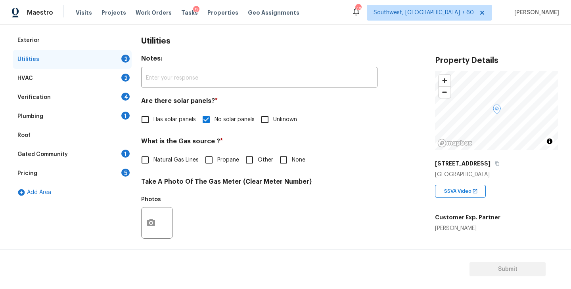
click at [77, 110] on div "Plumbing 1" at bounding box center [72, 116] width 119 height 19
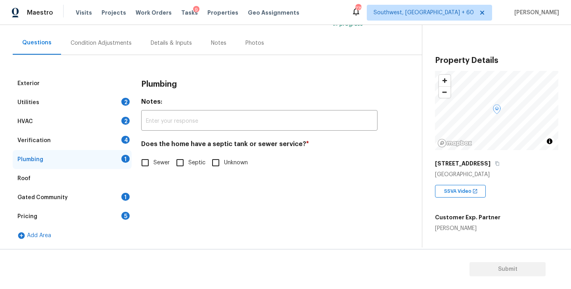
click at [151, 163] on input "Sewer" at bounding box center [145, 163] width 17 height 17
checkbox input "true"
click at [99, 199] on div "Gated Community 1" at bounding box center [72, 197] width 119 height 19
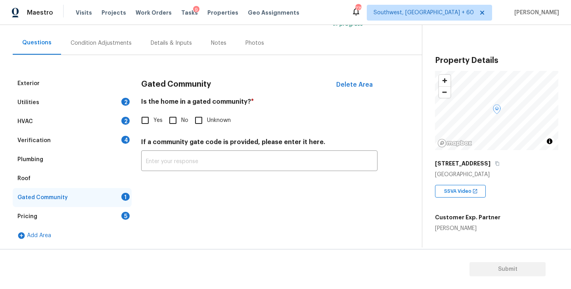
click at [176, 124] on input "No" at bounding box center [173, 120] width 17 height 17
checkbox input "true"
click at [111, 39] on div "Condition Adjustments" at bounding box center [101, 43] width 61 height 8
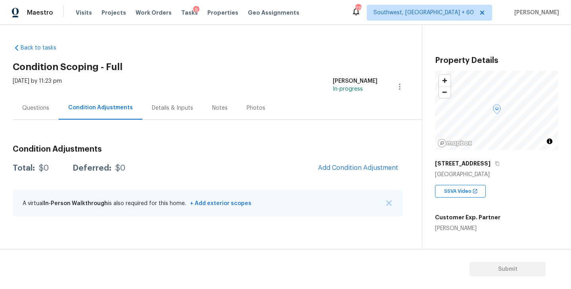
click at [298, 77] on div "Tue, Sep 09 2025 by 11:23 pm Sakthivel Chandran In-progress" at bounding box center [217, 86] width 409 height 19
click at [352, 165] on span "Add Condition Adjustment" at bounding box center [358, 168] width 80 height 7
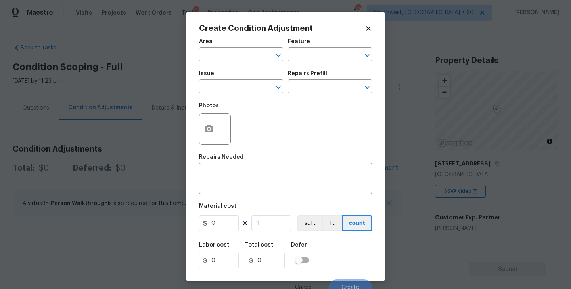
click at [220, 62] on span "Area ​" at bounding box center [241, 50] width 84 height 32
click at [252, 59] on input "text" at bounding box center [230, 55] width 62 height 12
click at [253, 84] on li "Exterior Overall" at bounding box center [241, 86] width 84 height 13
type input "Exterior Overall"
click at [302, 63] on div "Area Exterior Overall ​ Feature ​" at bounding box center [285, 50] width 173 height 32
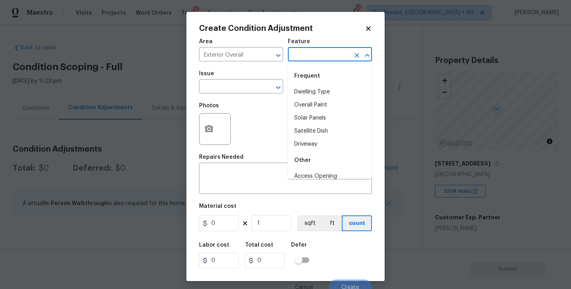
click at [306, 60] on input "text" at bounding box center [319, 55] width 62 height 12
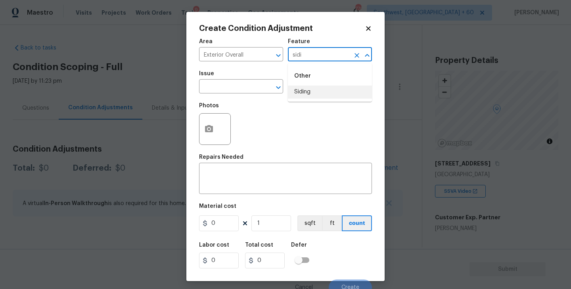
click at [300, 94] on li "Siding" at bounding box center [330, 92] width 84 height 13
type input "Siding"
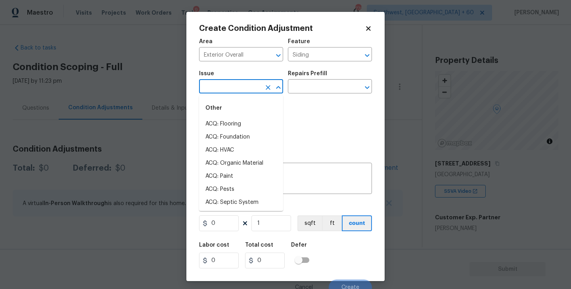
click at [252, 92] on input "text" at bounding box center [230, 87] width 62 height 12
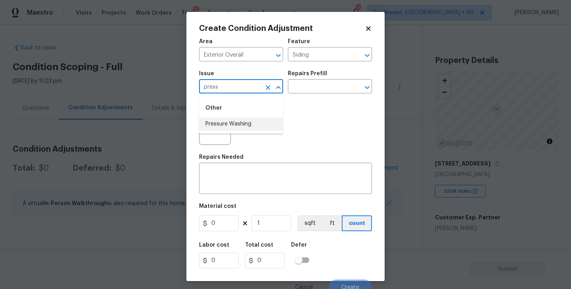
click at [252, 120] on li "Pressure Washing" at bounding box center [241, 124] width 84 height 13
type input "Pressure Washing"
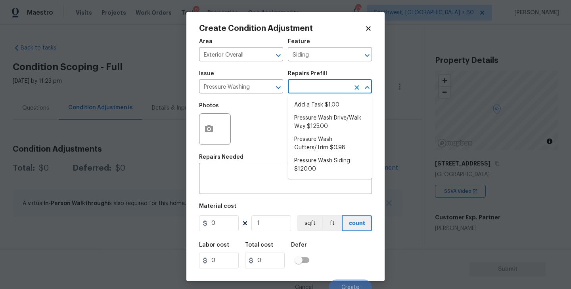
click at [320, 86] on input "text" at bounding box center [319, 87] width 62 height 12
click at [312, 162] on li "Pressure Wash Siding $120.00" at bounding box center [330, 165] width 84 height 21
type textarea "Protect areas as needed for pressure washing. Pressure wash the siding on the h…"
type input "120"
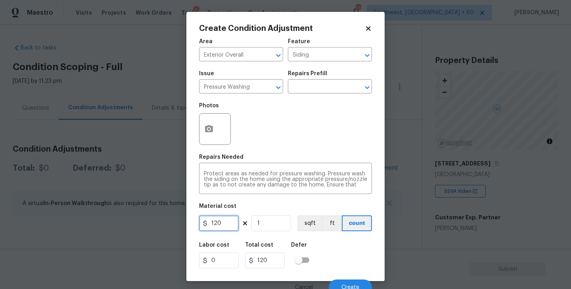
drag, startPoint x: 220, startPoint y: 222, endPoint x: 162, endPoint y: 222, distance: 58.3
click at [162, 222] on div "Create Condition Adjustment Area Exterior Overall ​ Feature Siding ​ Issue Pres…" at bounding box center [285, 144] width 571 height 289
type input "200"
click at [203, 144] on div at bounding box center [215, 129] width 32 height 32
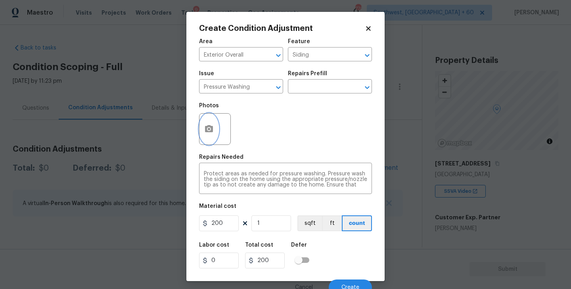
click at [215, 137] on button "button" at bounding box center [208, 129] width 19 height 31
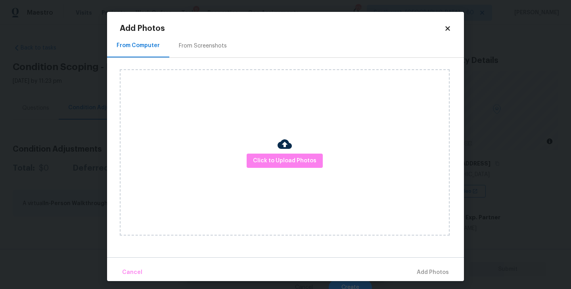
click at [203, 43] on div "From Screenshots" at bounding box center [203, 46] width 48 height 8
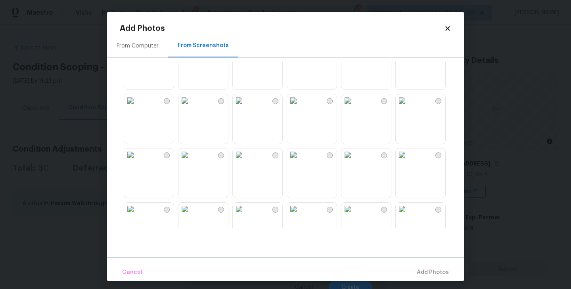
scroll to position [404, 0]
click at [354, 109] on img at bounding box center [347, 103] width 13 height 13
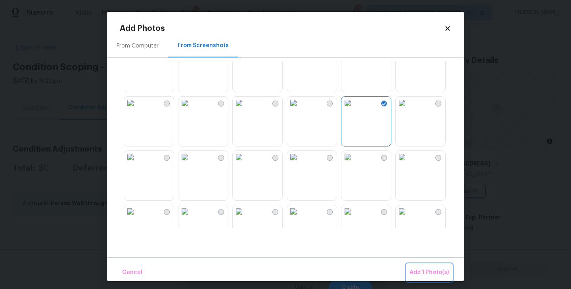
click at [422, 269] on span "Add 1 Photo(s)" at bounding box center [428, 273] width 39 height 10
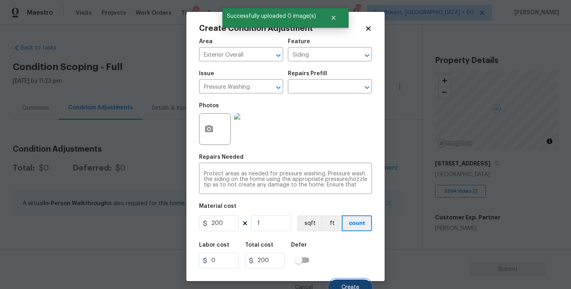
click at [348, 285] on button "Create" at bounding box center [350, 288] width 43 height 16
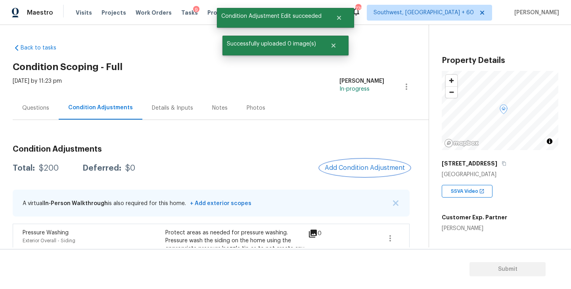
click at [369, 171] on span "Add Condition Adjustment" at bounding box center [365, 168] width 80 height 7
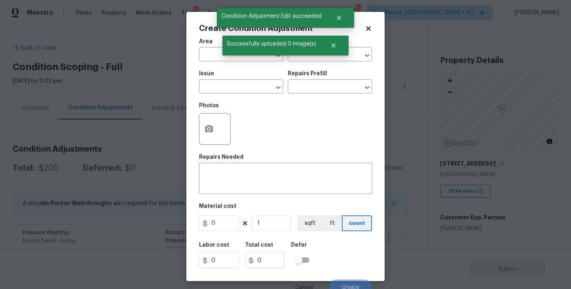
click at [220, 61] on span "Area ​" at bounding box center [241, 50] width 84 height 32
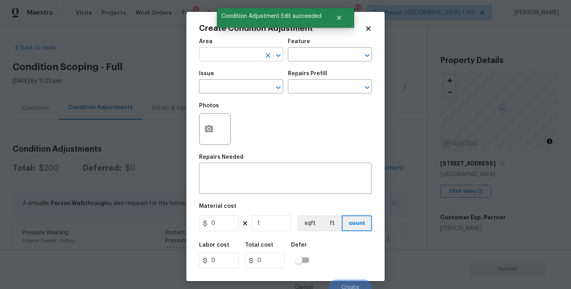
click at [210, 54] on input "text" at bounding box center [230, 55] width 62 height 12
click at [224, 83] on li "Exterior Overall" at bounding box center [241, 86] width 84 height 13
type input "Exterior Overall"
click at [323, 58] on input "text" at bounding box center [319, 55] width 62 height 12
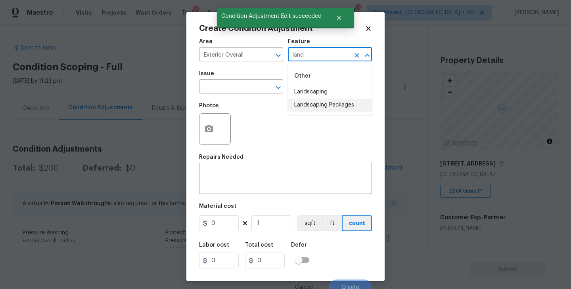
click at [335, 105] on li "Landscaping Packages" at bounding box center [330, 105] width 84 height 13
type input "Landscaping Packages"
click at [249, 96] on span "Issue ​" at bounding box center [241, 82] width 84 height 32
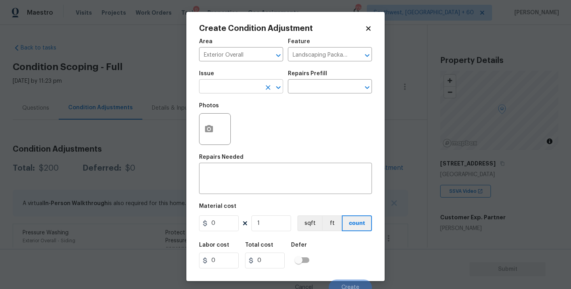
click at [238, 88] on input "text" at bounding box center [230, 87] width 62 height 12
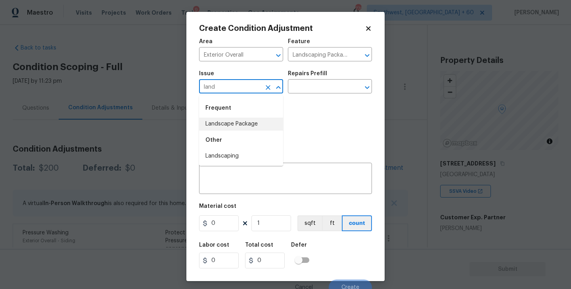
click at [256, 129] on li "Landscape Package" at bounding box center [241, 124] width 84 height 13
type input "Landscape Package"
click at [316, 88] on input "text" at bounding box center [319, 87] width 62 height 12
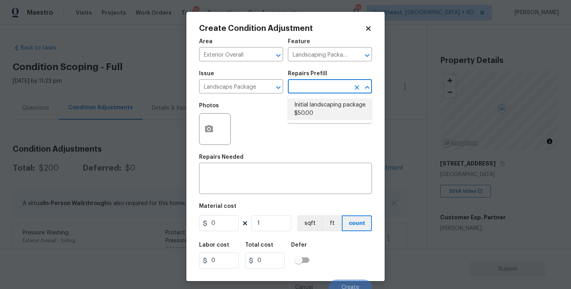
click at [315, 109] on li "Initial landscaping package $50.00" at bounding box center [330, 109] width 84 height 21
type input "Home Readiness Packages"
type textarea "Mowing of grass up to 6" in height. Mow, edge along driveways & sidewalks, trim…"
type input "50"
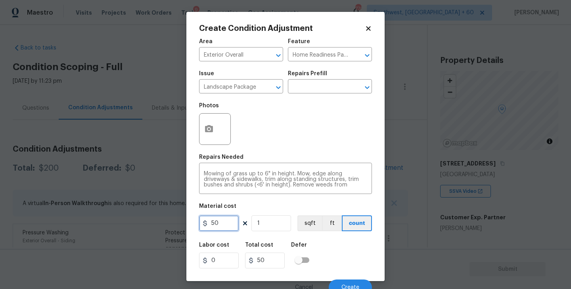
click at [210, 226] on input "50" at bounding box center [219, 224] width 40 height 16
drag, startPoint x: 231, startPoint y: 221, endPoint x: 175, endPoint y: 221, distance: 55.9
click at [175, 221] on div "Create Condition Adjustment Area Exterior Overall ​ Feature Home Readiness Pack…" at bounding box center [285, 144] width 571 height 289
type input "300"
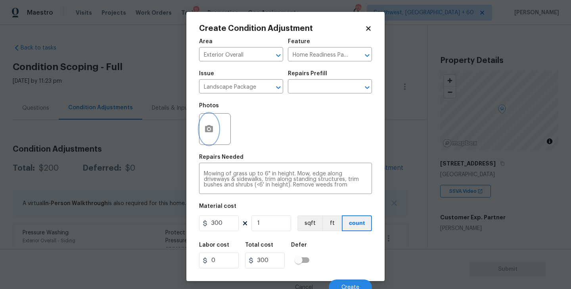
click at [212, 132] on icon "button" at bounding box center [209, 128] width 8 height 7
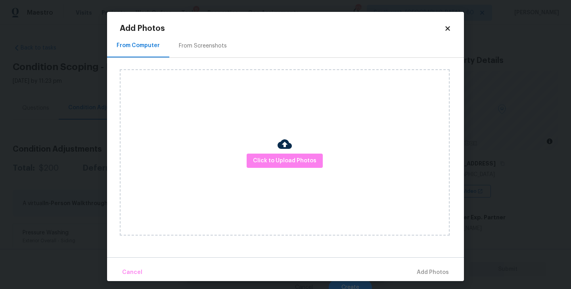
click at [260, 153] on div "Click to Upload Photos" at bounding box center [285, 152] width 330 height 166
click at [276, 154] on button "Click to Upload Photos" at bounding box center [285, 161] width 76 height 15
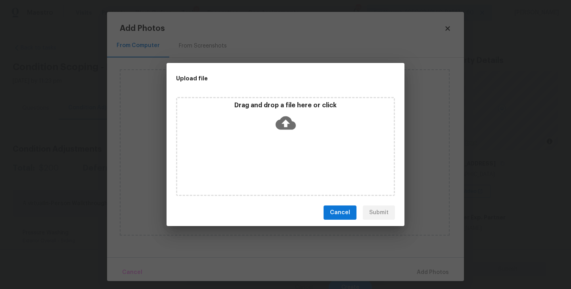
click at [277, 128] on icon at bounding box center [286, 123] width 20 height 20
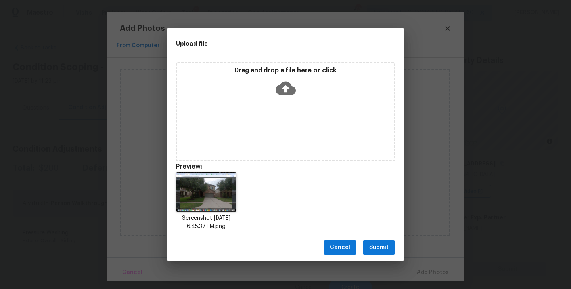
click at [388, 249] on span "Submit" at bounding box center [378, 248] width 19 height 10
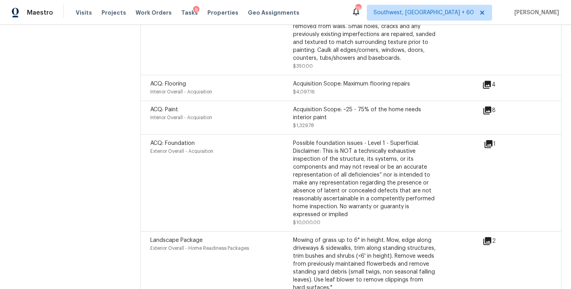
scroll to position [1057, 0]
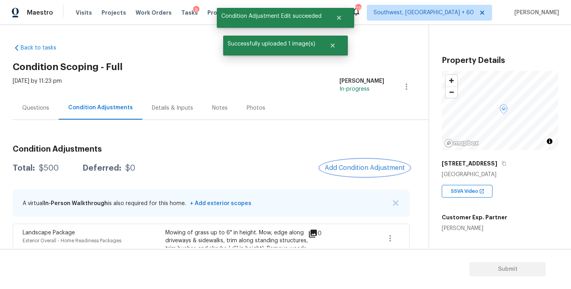
click at [364, 165] on span "Add Condition Adjustment" at bounding box center [365, 168] width 80 height 7
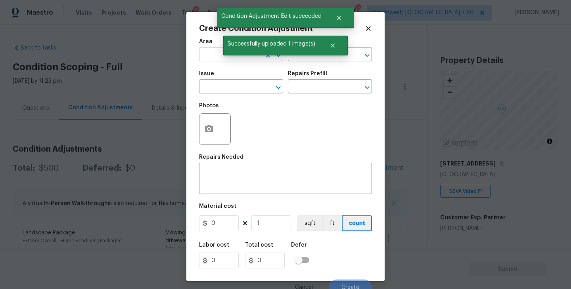
click at [210, 60] on input "text" at bounding box center [230, 55] width 62 height 12
click at [224, 88] on li "Exterior Overall" at bounding box center [241, 86] width 84 height 13
type input "Exterior Overall"
click at [224, 88] on input "text" at bounding box center [230, 87] width 62 height 12
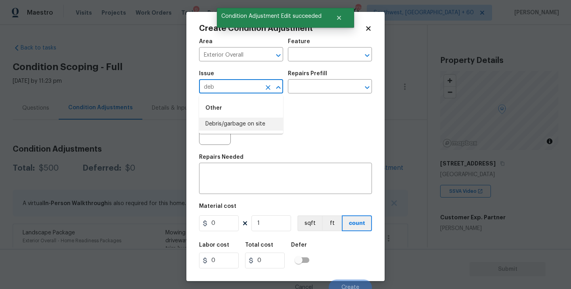
click at [238, 121] on li "Debris/garbage on site" at bounding box center [241, 124] width 84 height 13
type input "Debris/garbage on site"
click at [297, 92] on input "text" at bounding box center [319, 87] width 62 height 12
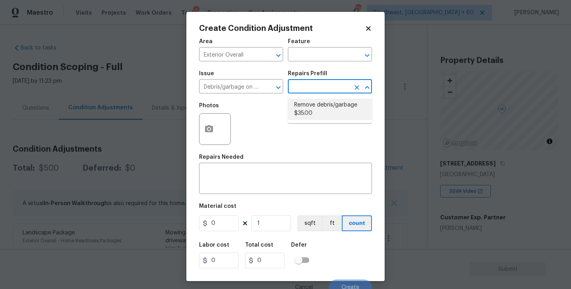
click at [308, 112] on li "Remove debris/garbage $35.00" at bounding box center [330, 109] width 84 height 21
type textarea "Remove, haul off, and properly dispose of any debris left by seller to offsite …"
type input "35"
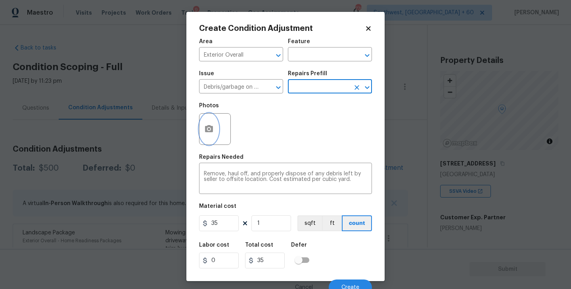
click at [208, 132] on icon "button" at bounding box center [209, 128] width 8 height 7
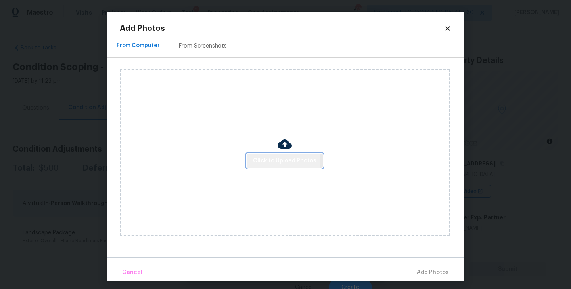
click at [266, 158] on span "Click to Upload Photos" at bounding box center [284, 161] width 63 height 10
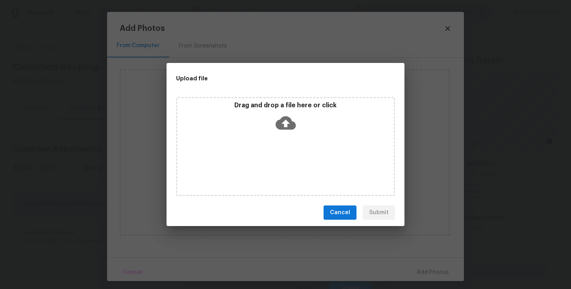
click at [290, 121] on icon at bounding box center [286, 123] width 20 height 13
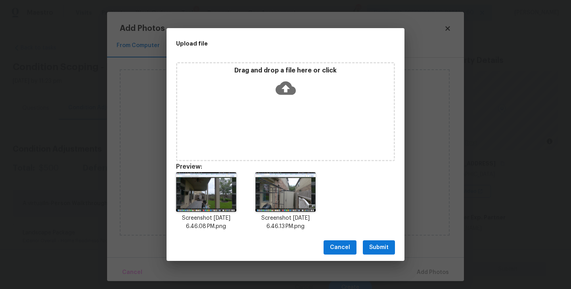
click at [380, 251] on span "Submit" at bounding box center [378, 248] width 19 height 10
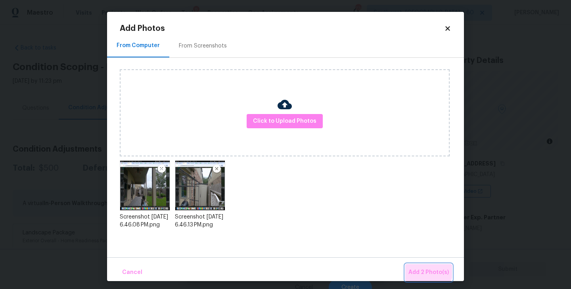
click at [414, 266] on button "Add 2 Photo(s)" at bounding box center [428, 272] width 47 height 17
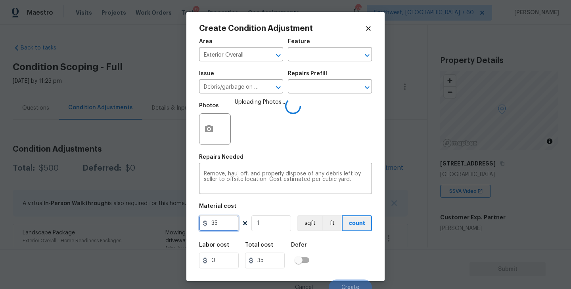
drag, startPoint x: 222, startPoint y: 224, endPoint x: 160, endPoint y: 224, distance: 62.2
click at [160, 224] on div "Create Condition Adjustment Area Exterior Overall ​ Feature ​ Issue Debris/garb…" at bounding box center [285, 144] width 571 height 289
type input "750"
click at [373, 236] on div "Create Condition Adjustment Area Exterior Overall ​ Feature ​ Issue Debris/garb…" at bounding box center [285, 147] width 198 height 270
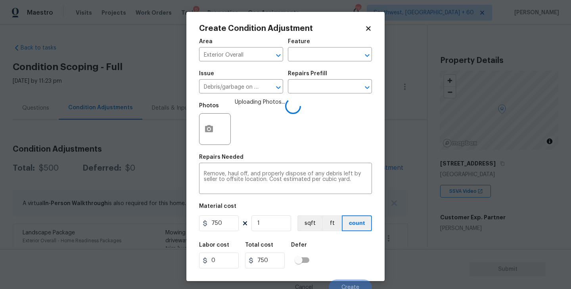
click at [359, 254] on div "Labor cost 0 Total cost 750 Defer" at bounding box center [285, 256] width 173 height 36
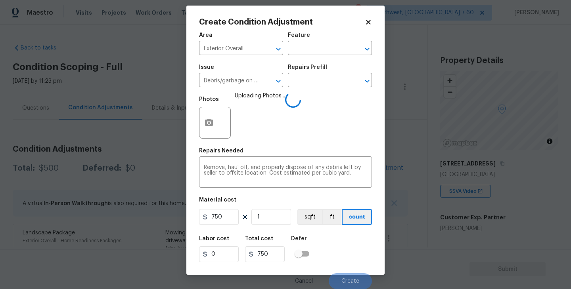
click at [359, 254] on div "Labor cost 0 Total cost 750 Defer" at bounding box center [285, 250] width 173 height 36
click at [354, 256] on div "Labor cost 0 Total cost 750 Defer" at bounding box center [285, 250] width 173 height 36
click at [350, 279] on span "Create" at bounding box center [350, 282] width 18 height 6
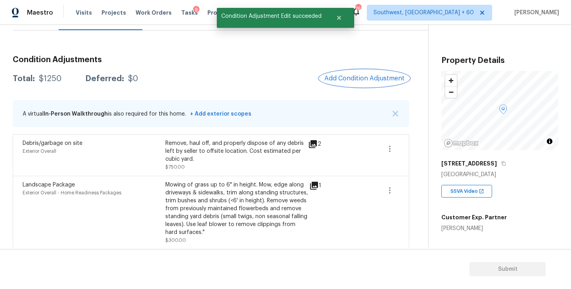
scroll to position [42, 0]
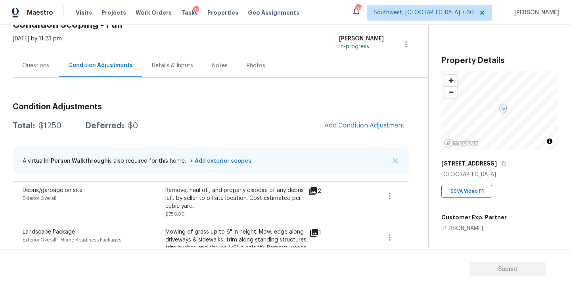
click at [44, 60] on div "Questions" at bounding box center [36, 65] width 46 height 23
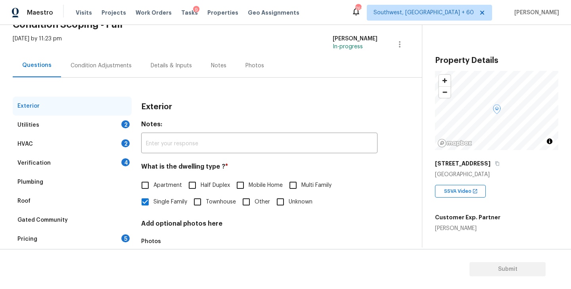
click at [58, 123] on div "Utilities 2" at bounding box center [72, 125] width 119 height 19
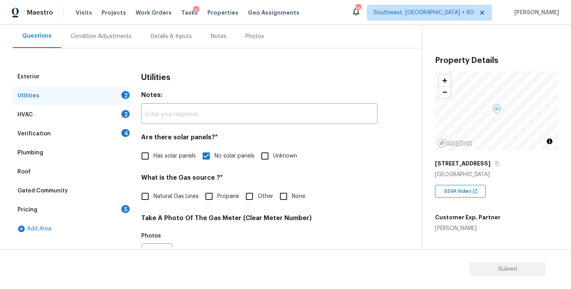
scroll to position [90, 0]
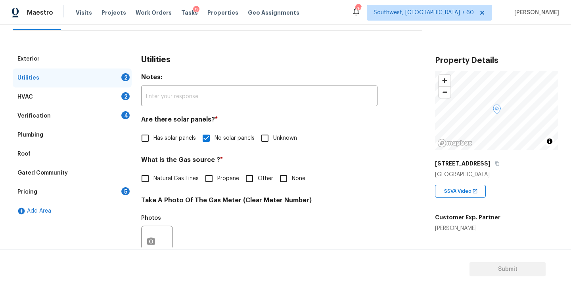
click at [161, 178] on span "Natural Gas Lines" at bounding box center [175, 179] width 45 height 8
click at [153, 178] on input "Natural Gas Lines" at bounding box center [145, 178] width 17 height 17
checkbox input "true"
click at [304, 180] on span "None" at bounding box center [298, 180] width 13 height 8
click at [292, 180] on input "None" at bounding box center [283, 179] width 17 height 17
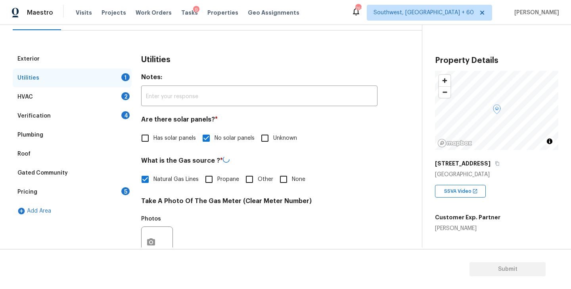
checkbox input "true"
checkbox input "false"
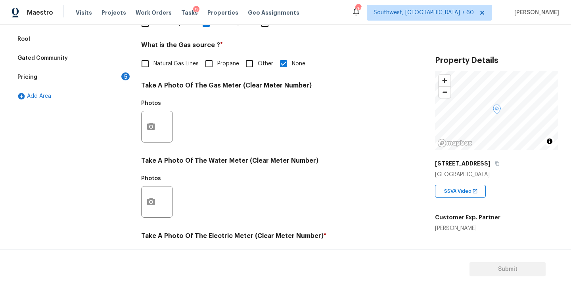
scroll to position [307, 0]
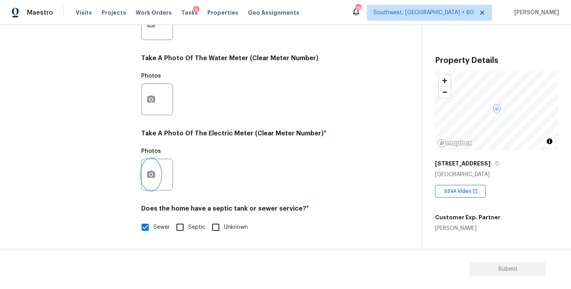
click at [158, 170] on button "button" at bounding box center [151, 174] width 19 height 31
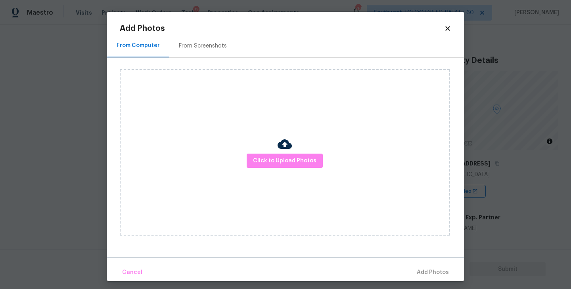
click at [241, 152] on div "Click to Upload Photos" at bounding box center [285, 152] width 330 height 166
click at [283, 159] on span "Click to Upload Photos" at bounding box center [284, 161] width 63 height 10
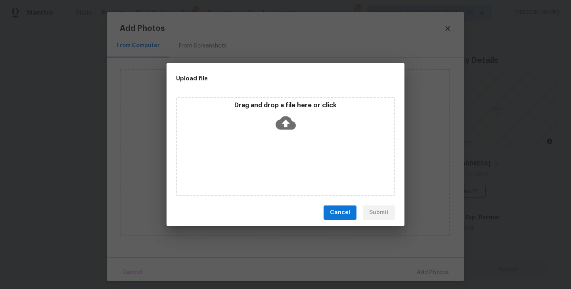
click at [283, 145] on div "Drag and drop a file here or click" at bounding box center [285, 146] width 219 height 99
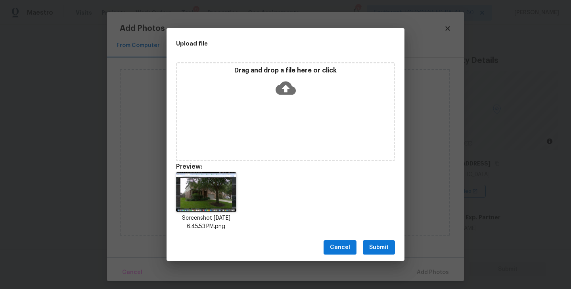
click at [373, 242] on button "Submit" at bounding box center [379, 248] width 32 height 15
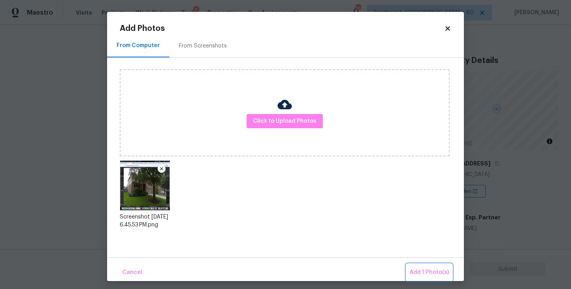
click at [420, 272] on span "Add 1 Photo(s)" at bounding box center [428, 273] width 39 height 10
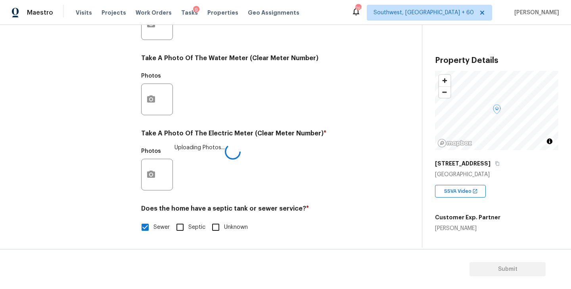
click at [295, 185] on div "Photos Uploading Photos..." at bounding box center [259, 170] width 236 height 52
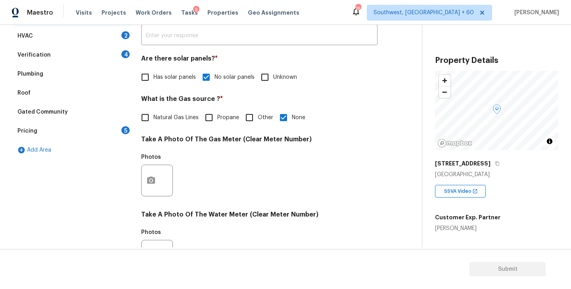
scroll to position [104, 0]
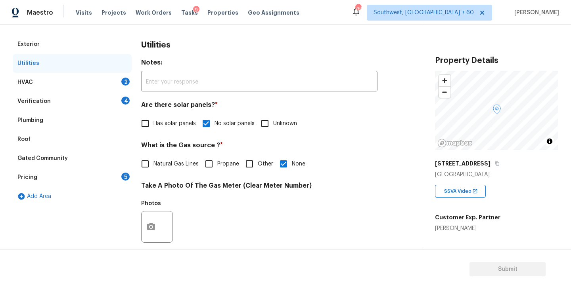
click at [101, 88] on div "HVAC 2" at bounding box center [72, 82] width 119 height 19
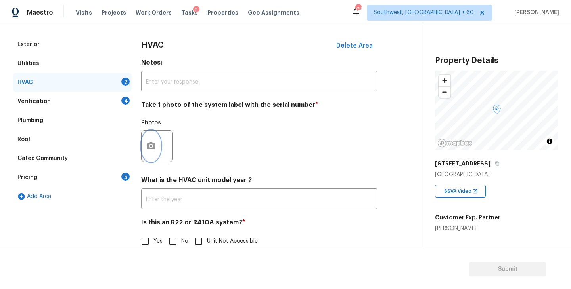
click at [153, 150] on icon "button" at bounding box center [151, 147] width 10 height 10
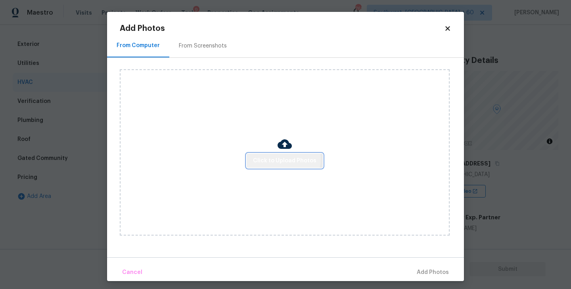
click at [279, 159] on span "Click to Upload Photos" at bounding box center [284, 161] width 63 height 10
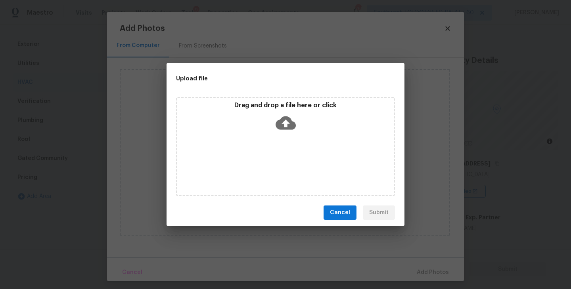
click at [282, 133] on div "Drag and drop a file here or click" at bounding box center [285, 118] width 216 height 34
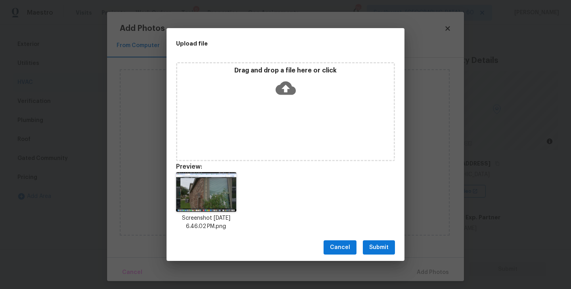
click at [379, 239] on div "Cancel Submit" at bounding box center [285, 247] width 238 height 27
click at [385, 251] on span "Submit" at bounding box center [378, 248] width 19 height 10
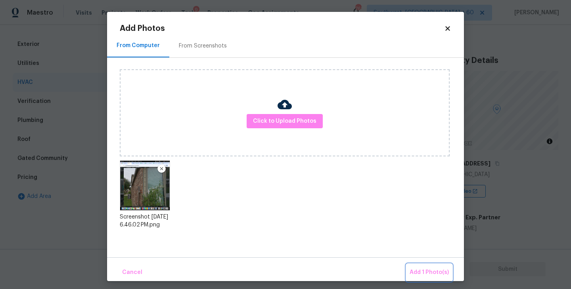
click at [418, 275] on span "Add 1 Photo(s)" at bounding box center [428, 273] width 39 height 10
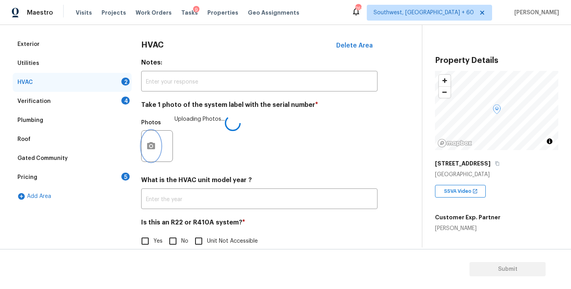
scroll to position [119, 0]
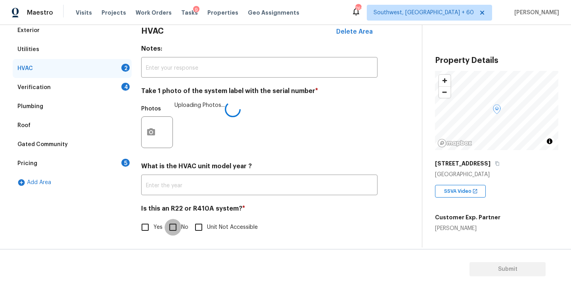
click at [178, 235] on input "No" at bounding box center [173, 227] width 17 height 17
checkbox input "true"
click at [349, 128] on div "Photos Uploading Photos..." at bounding box center [259, 127] width 236 height 52
click at [106, 86] on div "Verification 4" at bounding box center [72, 87] width 119 height 19
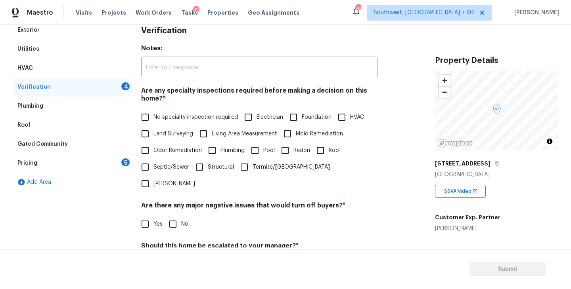
click at [155, 125] on label "No specialty inspection required" at bounding box center [187, 117] width 101 height 17
click at [153, 125] on input "No specialty inspection required" at bounding box center [145, 117] width 17 height 17
checkbox input "true"
click at [170, 216] on input "No" at bounding box center [173, 224] width 17 height 17
checkbox input "true"
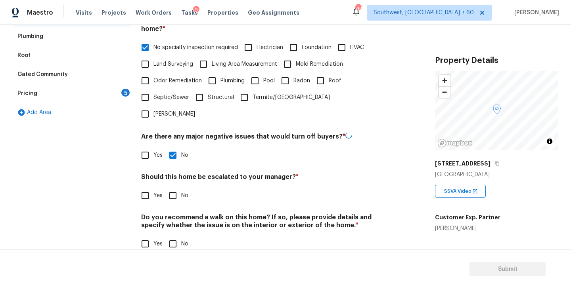
scroll to position [188, 0]
click at [172, 188] on input "No" at bounding box center [173, 196] width 17 height 17
checkbox input "true"
click at [176, 243] on div "Verification Notes: ​ Are any specialty inspections required before making a de…" at bounding box center [259, 107] width 236 height 311
click at [176, 236] on input "No" at bounding box center [173, 244] width 17 height 17
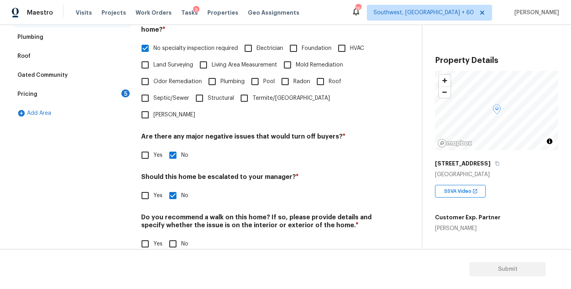
checkbox input "true"
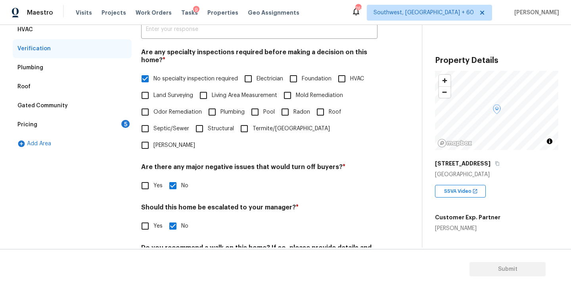
scroll to position [137, 0]
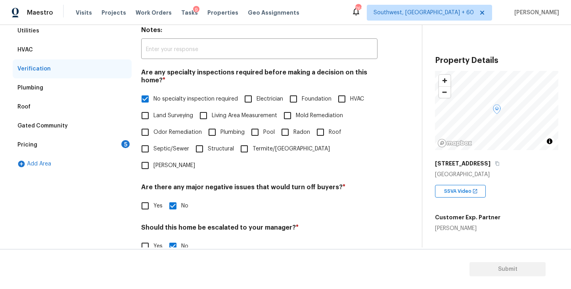
click at [90, 138] on div "Pricing 5" at bounding box center [72, 145] width 119 height 19
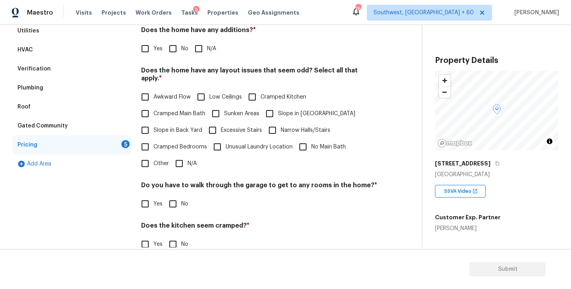
click at [189, 52] on div "Yes No N/A" at bounding box center [259, 48] width 236 height 17
click at [200, 50] on input "N/A" at bounding box center [198, 48] width 17 height 17
checkbox input "true"
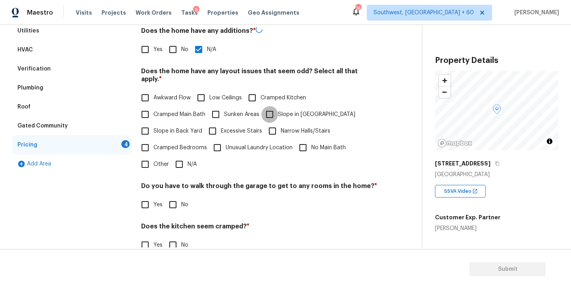
click at [274, 106] on input "Slope in Front Yard" at bounding box center [269, 114] width 17 height 17
checkbox input "true"
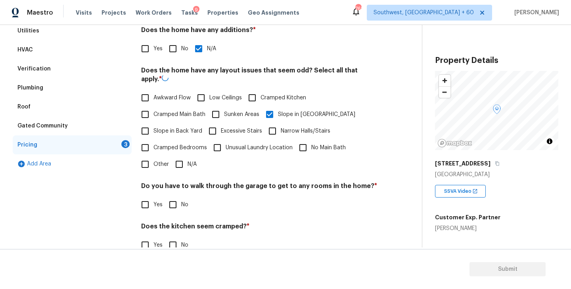
scroll to position [186, 0]
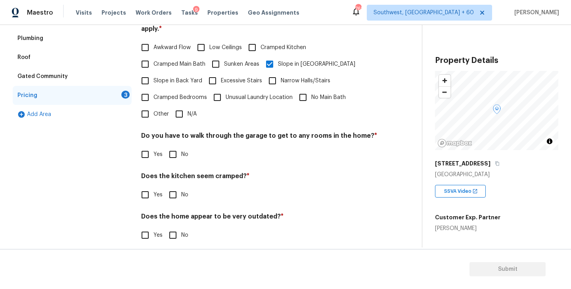
click at [174, 154] on input "No" at bounding box center [173, 154] width 17 height 17
checkbox input "true"
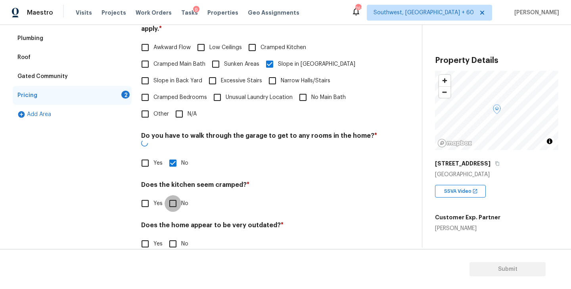
click at [173, 195] on input "No" at bounding box center [173, 203] width 17 height 17
checkbox input "true"
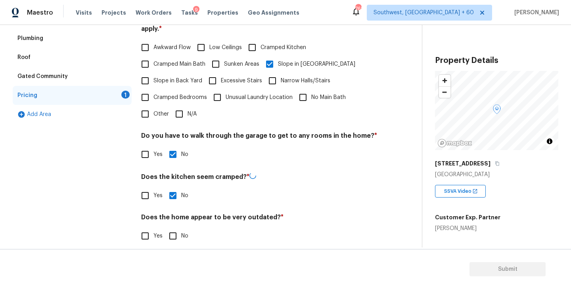
click at [173, 228] on input "No" at bounding box center [173, 236] width 17 height 17
checkbox input "true"
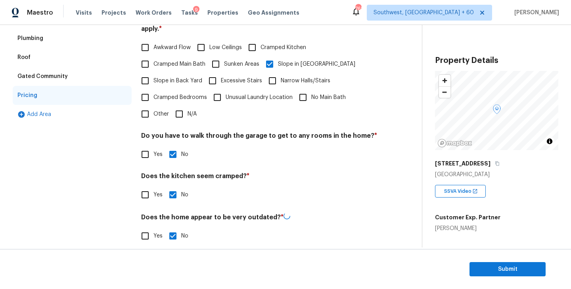
scroll to position [68, 0]
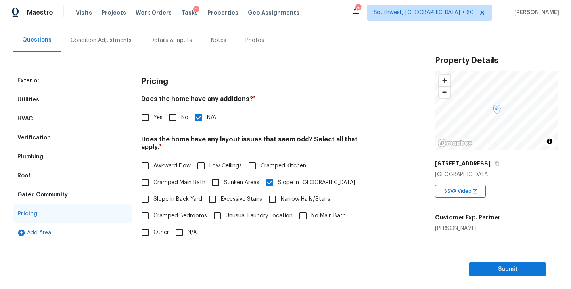
click at [106, 35] on div "Condition Adjustments" at bounding box center [101, 40] width 80 height 23
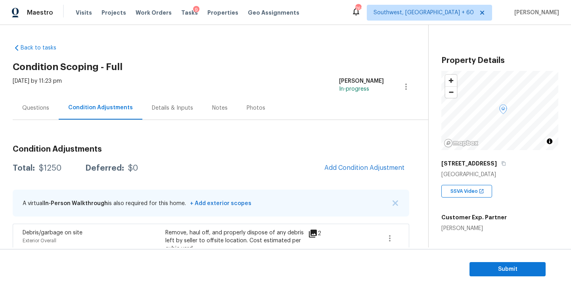
scroll to position [68, 0]
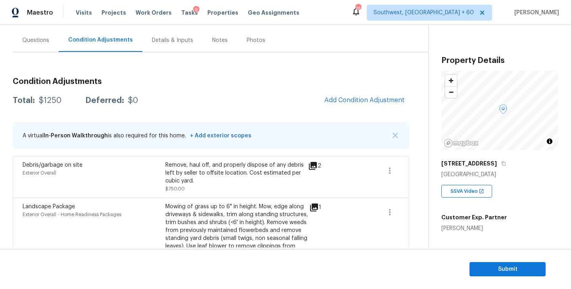
click at [39, 40] on div "Questions" at bounding box center [35, 40] width 27 height 8
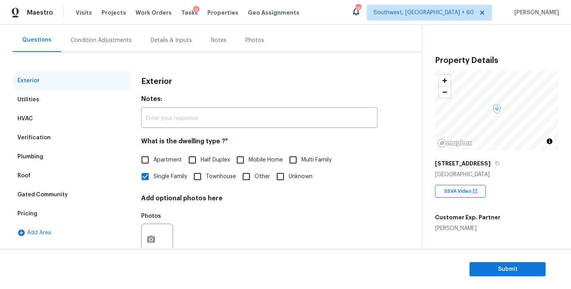
click at [58, 101] on div "Utilities" at bounding box center [72, 99] width 119 height 19
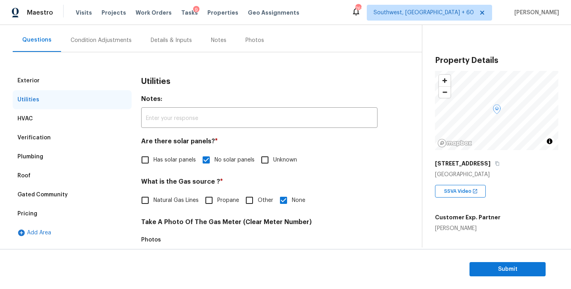
click at [173, 207] on label "Natural Gas Lines" at bounding box center [168, 200] width 62 height 17
click at [153, 207] on input "Natural Gas Lines" at bounding box center [145, 200] width 17 height 17
checkbox input "true"
checkbox input "false"
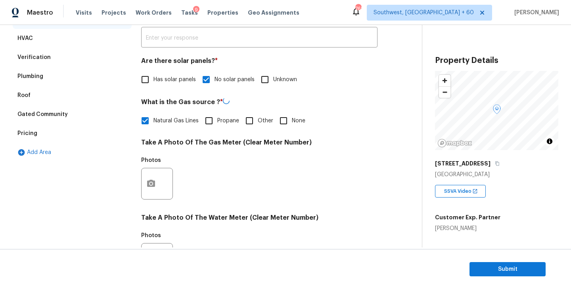
scroll to position [199, 0]
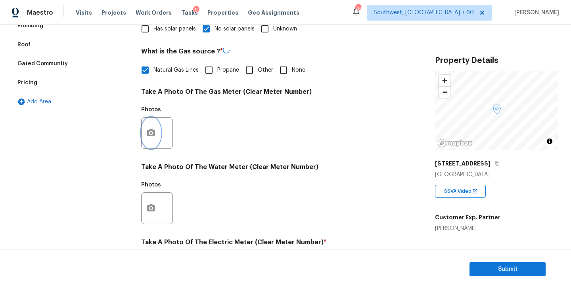
click at [153, 142] on button "button" at bounding box center [151, 133] width 19 height 31
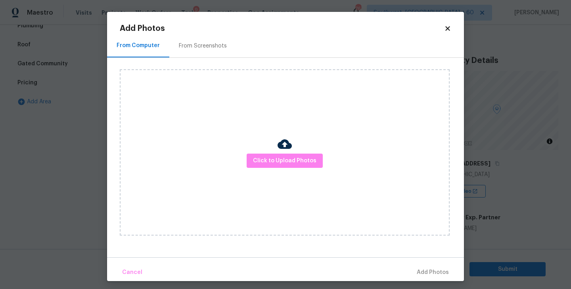
click at [296, 147] on div "Click to Upload Photos" at bounding box center [285, 152] width 330 height 166
click at [294, 153] on div "Click to Upload Photos" at bounding box center [285, 152] width 330 height 166
click at [285, 128] on div "Click to Upload Photos" at bounding box center [285, 152] width 330 height 166
click at [285, 161] on span "Click to Upload Photos" at bounding box center [284, 161] width 63 height 10
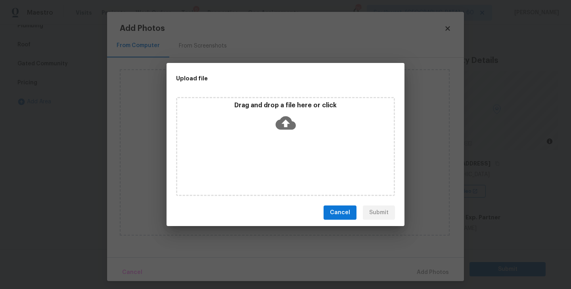
click at [287, 147] on div "Drag and drop a file here or click" at bounding box center [285, 146] width 219 height 99
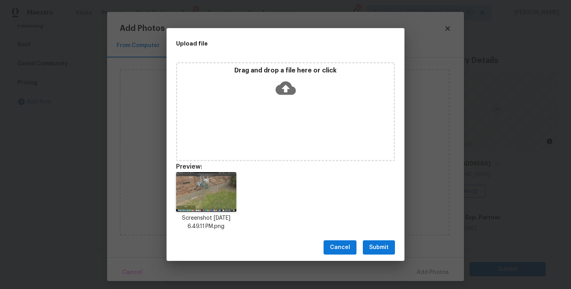
click at [371, 247] on span "Submit" at bounding box center [378, 248] width 19 height 10
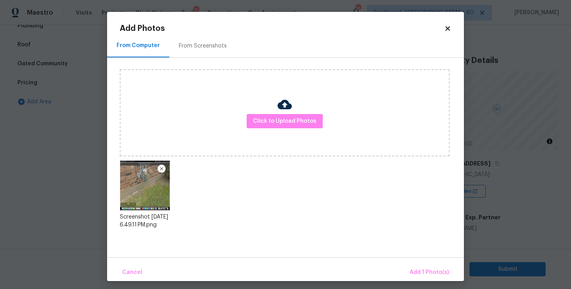
click at [411, 263] on div "Cancel Add 1 Photo(s)" at bounding box center [285, 270] width 357 height 24
click at [414, 266] on button "Add 1 Photo(s)" at bounding box center [429, 272] width 46 height 17
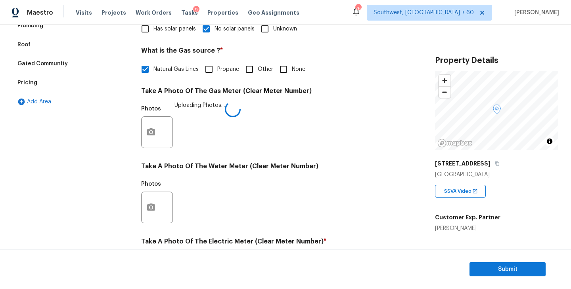
click at [362, 154] on div "Utilities Notes: ​ Are there solar panels? * Has solar panels No solar panels U…" at bounding box center [259, 146] width 236 height 413
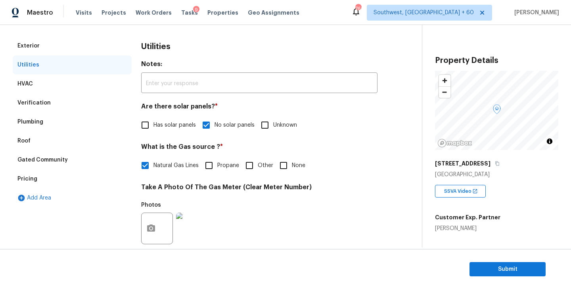
scroll to position [0, 0]
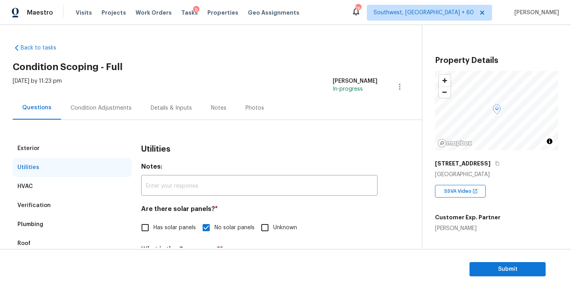
click at [133, 111] on div "Condition Adjustments" at bounding box center [101, 107] width 80 height 23
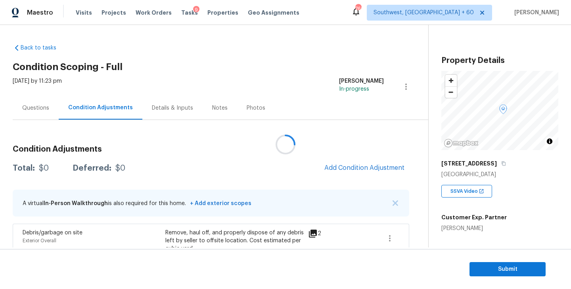
click at [349, 166] on div at bounding box center [285, 144] width 571 height 289
click at [348, 166] on span "Add Condition Adjustment" at bounding box center [364, 168] width 80 height 7
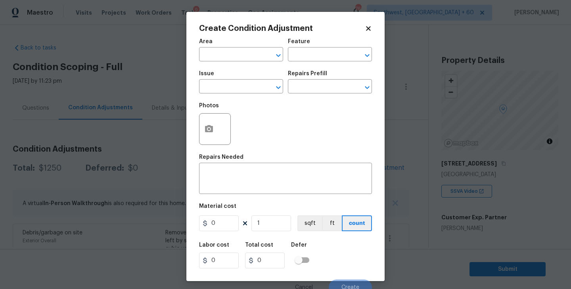
click at [220, 49] on div "Area" at bounding box center [241, 44] width 84 height 10
click at [215, 51] on input "text" at bounding box center [230, 55] width 62 height 12
click at [231, 90] on li "Interior Overall" at bounding box center [241, 86] width 84 height 13
type input "Interior Overall"
click at [294, 62] on div "Area Interior Overall ​ Feature ​" at bounding box center [285, 50] width 173 height 32
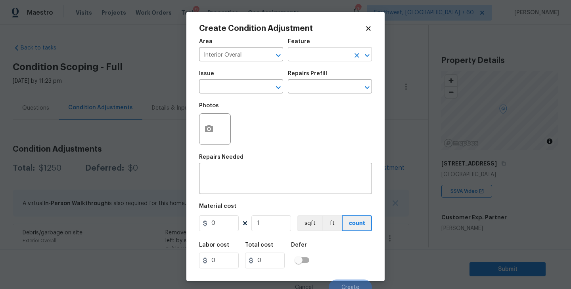
click at [308, 61] on div "Area Interior Overall ​ Feature ​" at bounding box center [285, 50] width 173 height 32
click at [319, 57] on input "text" at bounding box center [319, 55] width 62 height 12
click at [311, 96] on li "Odor" at bounding box center [330, 92] width 84 height 13
type input "Odor"
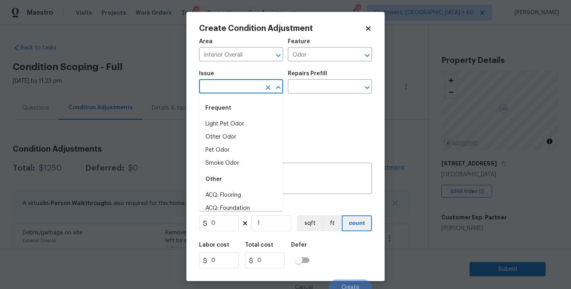
click at [245, 89] on input "text" at bounding box center [230, 87] width 62 height 12
click at [237, 119] on li "Light Pet Odor" at bounding box center [241, 124] width 84 height 13
type input "Light Pet Odor"
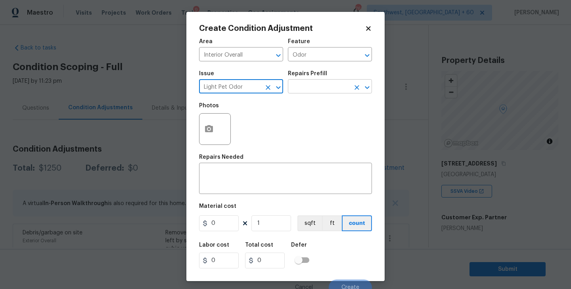
click at [294, 94] on div "Issue Light Pet Odor ​ Repairs Prefill ​" at bounding box center [285, 82] width 173 height 32
click at [309, 89] on input "text" at bounding box center [319, 87] width 62 height 12
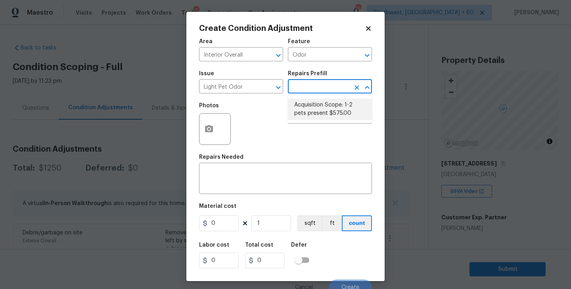
click at [313, 109] on li "Acquisition Scope: 1-2 pets present $575.00" at bounding box center [330, 109] width 84 height 21
type textarea "Acquisition Scope: 1-2 pets present"
type input "575"
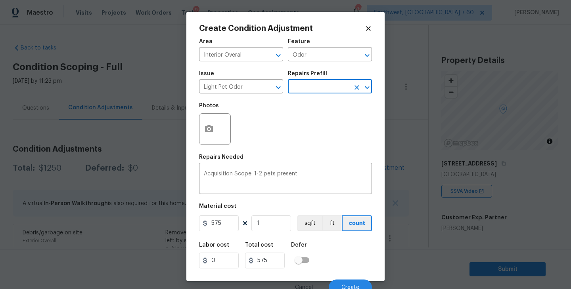
scroll to position [7, 0]
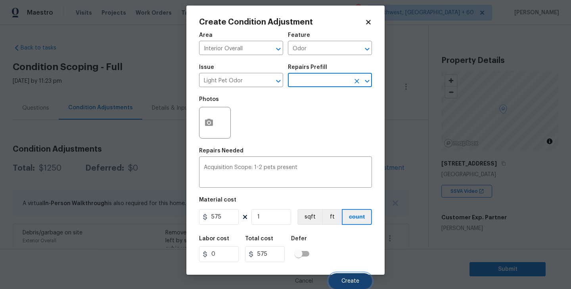
click at [352, 284] on span "Create" at bounding box center [350, 282] width 18 height 6
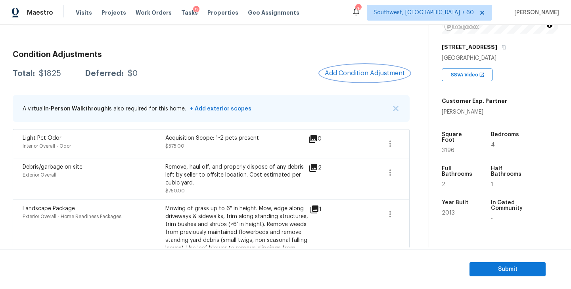
scroll to position [126, 0]
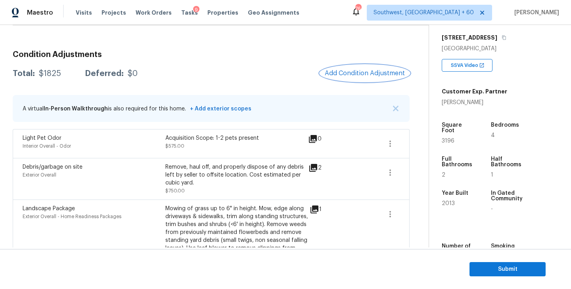
click at [358, 74] on span "Add Condition Adjustment" at bounding box center [365, 73] width 80 height 7
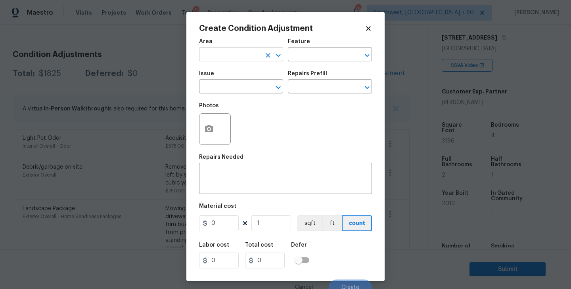
click at [239, 52] on input "text" at bounding box center [230, 55] width 62 height 12
click at [244, 88] on li "Interior Overall" at bounding box center [241, 86] width 84 height 13
type input "Interior Overall"
click at [302, 62] on div "Area Interior Overall ​ Feature ​" at bounding box center [285, 50] width 173 height 32
click at [312, 59] on input "text" at bounding box center [319, 55] width 62 height 12
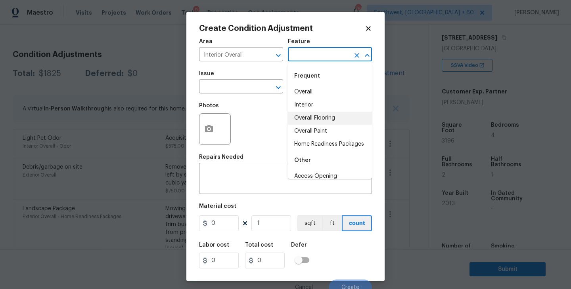
click at [313, 127] on li "Overall Paint" at bounding box center [330, 131] width 84 height 13
type input "Overall Paint"
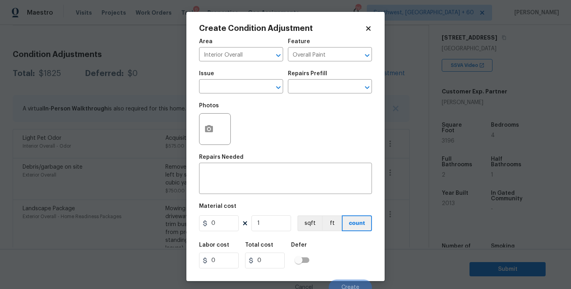
click at [232, 81] on div "Issue" at bounding box center [241, 76] width 84 height 10
click at [216, 88] on input "text" at bounding box center [230, 87] width 62 height 12
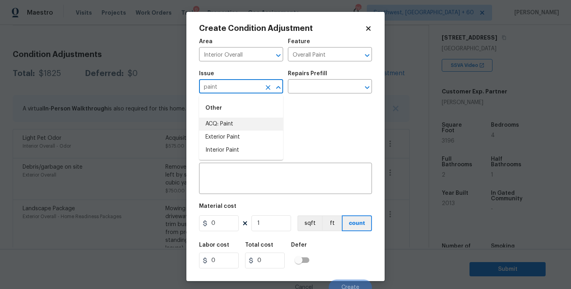
click at [222, 124] on li "ACQ: Paint" at bounding box center [241, 124] width 84 height 13
type input "ACQ: Paint"
click at [316, 87] on input "text" at bounding box center [319, 87] width 62 height 12
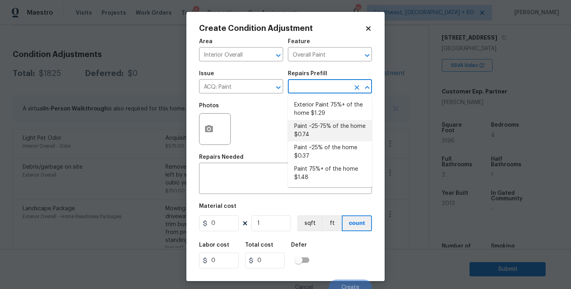
click at [319, 126] on li "Paint ~25-75% of the home $0.74" at bounding box center [330, 130] width 84 height 21
type input "Acquisition"
type textarea "Acquisition Scope: ~25 - 75% of the home needs interior paint"
type input "0.74"
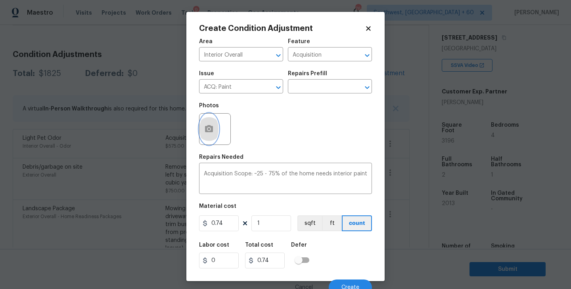
click at [203, 140] on button "button" at bounding box center [208, 129] width 19 height 31
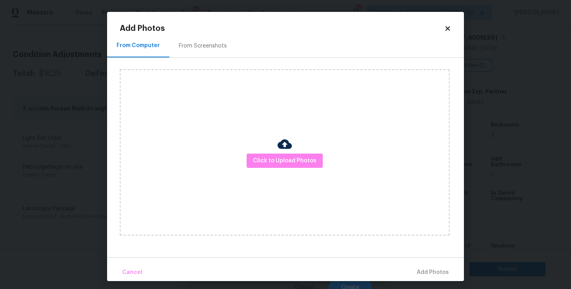
click at [318, 169] on div "Click to Upload Photos" at bounding box center [285, 152] width 330 height 166
click at [306, 149] on div "Click to Upload Photos" at bounding box center [285, 152] width 330 height 166
click at [293, 166] on button "Click to Upload Photos" at bounding box center [285, 161] width 76 height 15
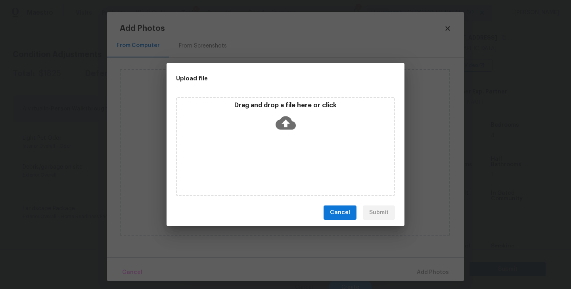
click at [293, 155] on div "Drag and drop a file here or click" at bounding box center [285, 146] width 219 height 99
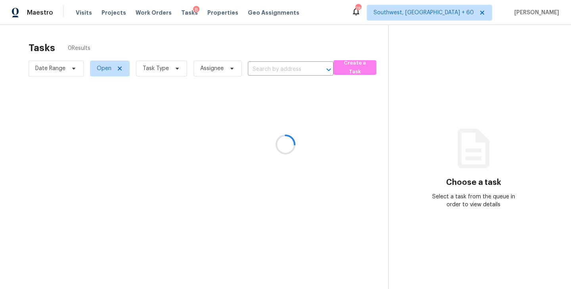
click at [217, 45] on div at bounding box center [285, 144] width 571 height 289
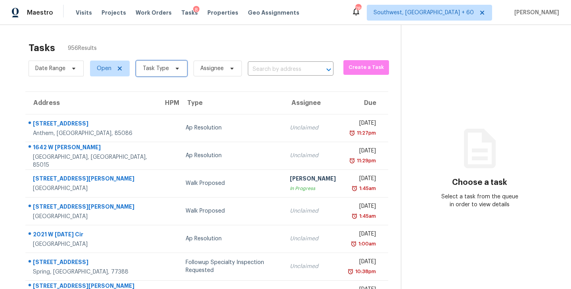
click at [152, 67] on span "Task Type" at bounding box center [156, 69] width 26 height 8
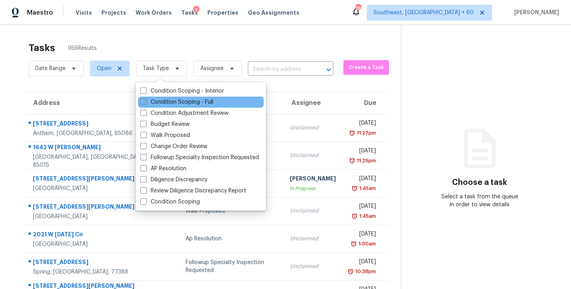
click at [165, 100] on label "Condition Scoping - Full" at bounding box center [176, 102] width 73 height 8
click at [145, 100] on input "Condition Scoping - Full" at bounding box center [142, 100] width 5 height 5
checkbox input "true"
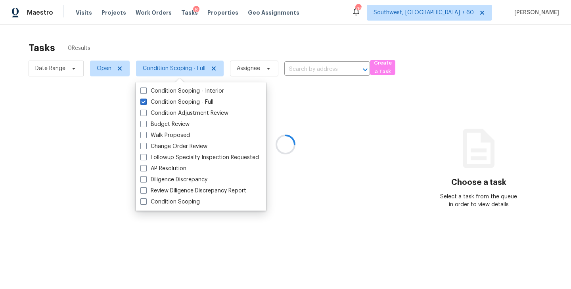
click at [223, 66] on div at bounding box center [285, 144] width 571 height 289
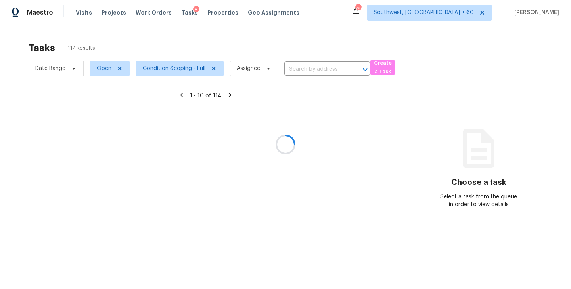
click at [253, 54] on div at bounding box center [285, 144] width 571 height 289
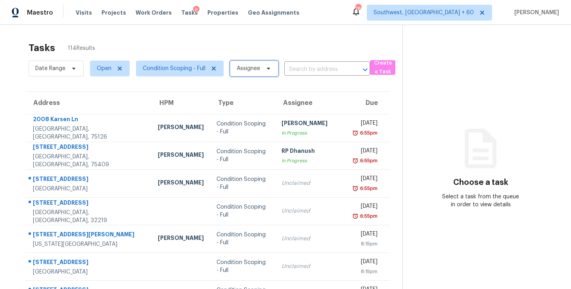
click at [237, 70] on span "Assignee" at bounding box center [248, 69] width 23 height 8
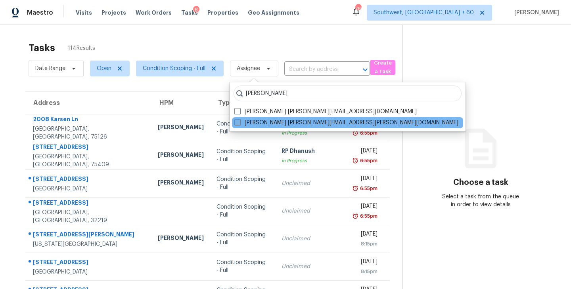
type input "[PERSON_NAME]"
click at [246, 121] on label "[PERSON_NAME] [PERSON_NAME][EMAIL_ADDRESS][PERSON_NAME][DOMAIN_NAME]" at bounding box center [346, 123] width 224 height 8
click at [239, 121] on input "[PERSON_NAME] [PERSON_NAME][EMAIL_ADDRESS][PERSON_NAME][DOMAIN_NAME]" at bounding box center [236, 121] width 5 height 5
checkbox input "true"
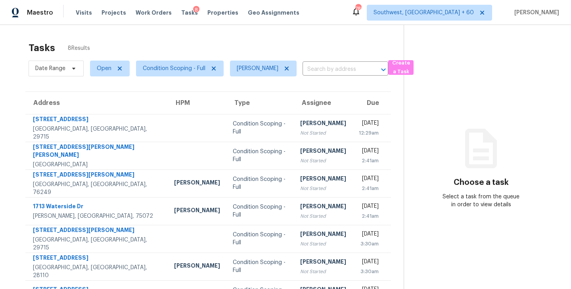
scroll to position [48, 0]
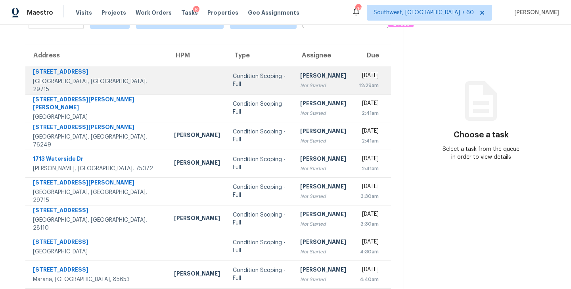
click at [300, 84] on div "Not Started" at bounding box center [323, 86] width 46 height 8
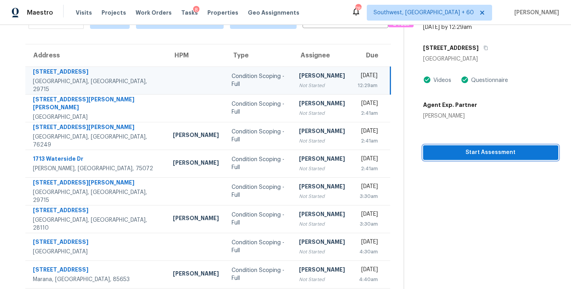
click at [478, 155] on span "Start Assessment" at bounding box center [490, 153] width 122 height 10
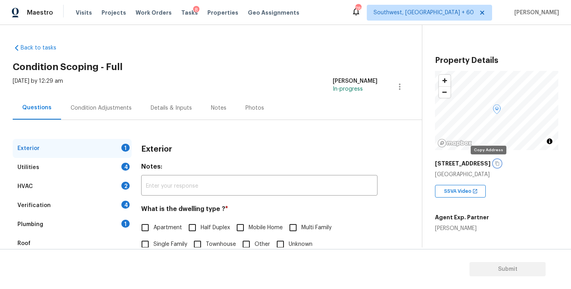
click at [495, 163] on icon "button" at bounding box center [497, 163] width 5 height 5
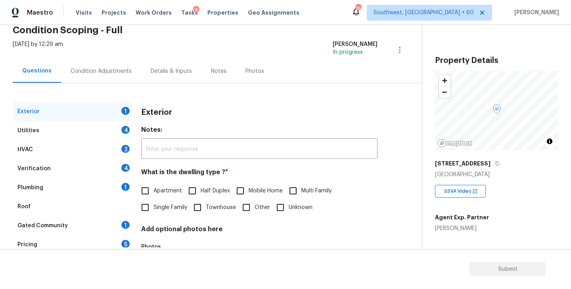
click at [165, 203] on label "Single Family" at bounding box center [162, 207] width 50 height 17
click at [153, 203] on input "Single Family" at bounding box center [145, 207] width 17 height 17
checkbox input "true"
click at [102, 128] on div "Utilities 4" at bounding box center [72, 130] width 119 height 19
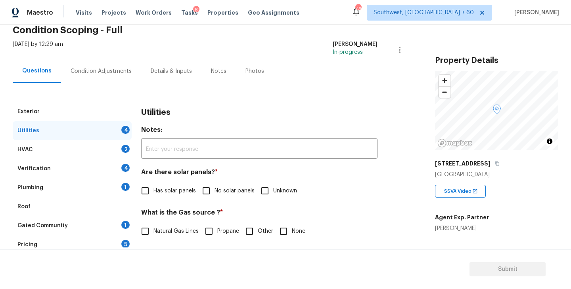
click at [239, 192] on span "No solar panels" at bounding box center [234, 191] width 40 height 8
click at [214, 192] on input "No solar panels" at bounding box center [206, 191] width 17 height 17
checkbox input "true"
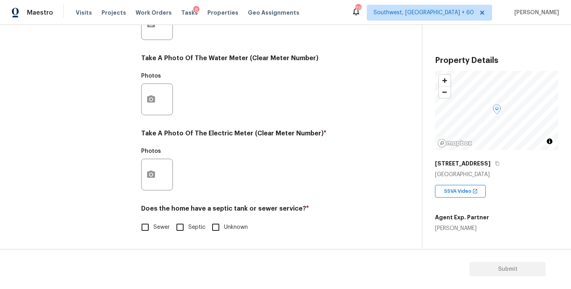
click at [156, 232] on span "Sewer" at bounding box center [161, 228] width 16 height 8
click at [153, 232] on input "Sewer" at bounding box center [145, 227] width 17 height 17
checkbox input "true"
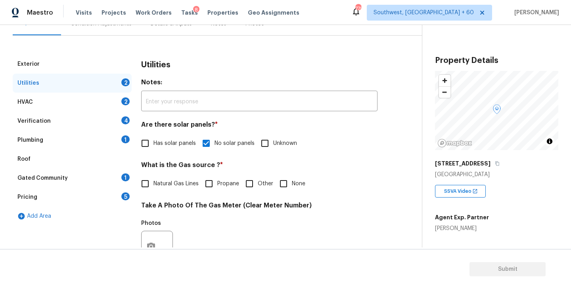
scroll to position [44, 0]
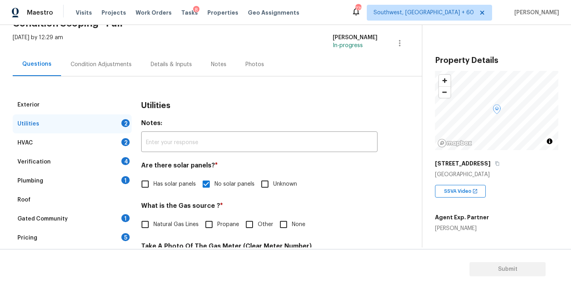
click at [94, 185] on div "Plumbing 1" at bounding box center [72, 181] width 119 height 19
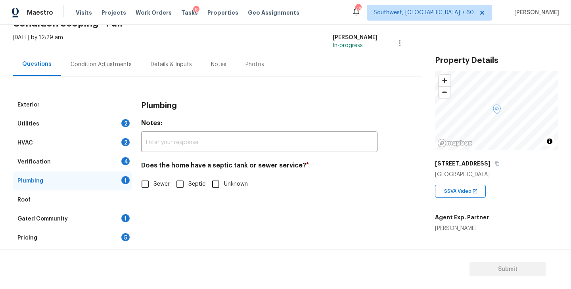
click at [161, 184] on span "Sewer" at bounding box center [161, 184] width 16 height 8
click at [153, 184] on input "Sewer" at bounding box center [145, 184] width 17 height 17
checkbox input "true"
click at [98, 218] on div "Gated Community 1" at bounding box center [72, 219] width 119 height 19
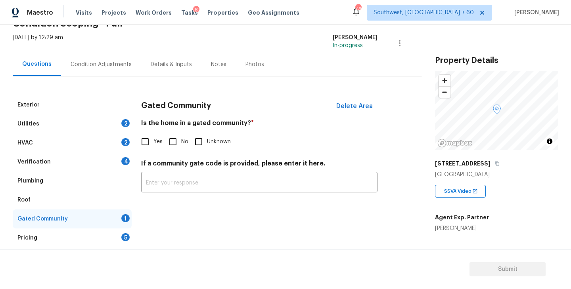
click at [175, 141] on input "No" at bounding box center [173, 142] width 17 height 17
checkbox input "true"
click at [105, 59] on div "Condition Adjustments" at bounding box center [101, 64] width 80 height 23
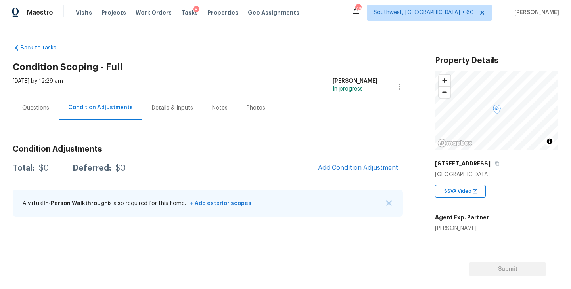
click at [248, 57] on div "Back to tasks Condition Scoping - Full [DATE] by 12:29 am [PERSON_NAME] In-prog…" at bounding box center [217, 132] width 409 height 189
click at [288, 73] on div "Back to tasks Condition Scoping - Full [DATE] by 12:29 am [PERSON_NAME] In-prog…" at bounding box center [217, 132] width 409 height 189
click at [340, 168] on span "Add Condition Adjustment" at bounding box center [358, 168] width 80 height 7
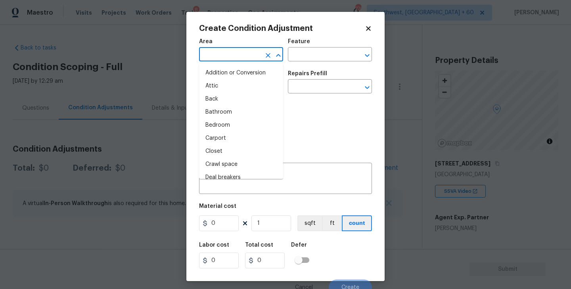
click at [214, 59] on input "text" at bounding box center [230, 55] width 62 height 12
type input "inte"
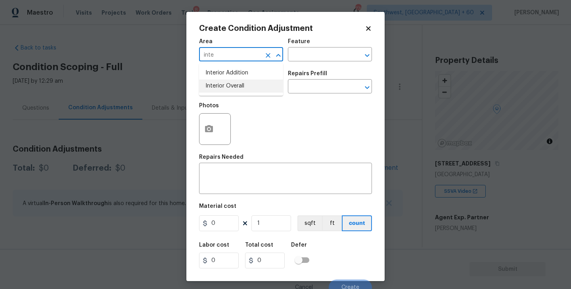
click at [243, 89] on li "Interior Overall" at bounding box center [241, 86] width 84 height 13
type input "Interior Overall"
click at [243, 89] on input "text" at bounding box center [230, 87] width 62 height 12
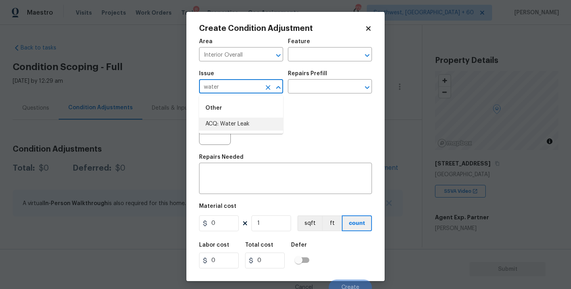
click at [232, 126] on li "ACQ: Water Leak" at bounding box center [241, 124] width 84 height 13
type input "ACQ: Water Leak"
click at [314, 86] on input "text" at bounding box center [319, 87] width 62 height 12
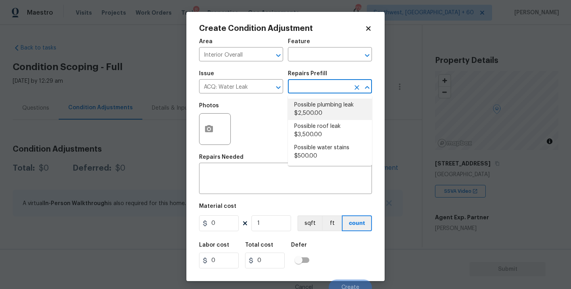
click at [314, 108] on li "Possible plumbing leak $2,500.00" at bounding box center [330, 109] width 84 height 21
type input "Acquisition"
type textarea "Acquisition Scope: Possible plumbing leak"
type input "2500"
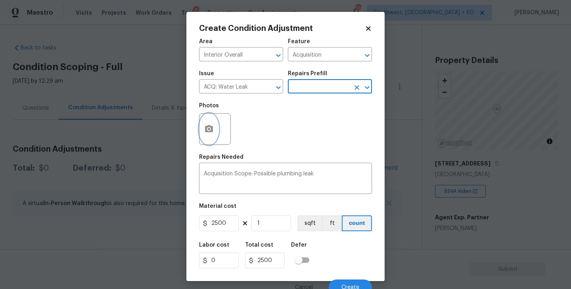
click at [204, 137] on button "button" at bounding box center [208, 129] width 19 height 31
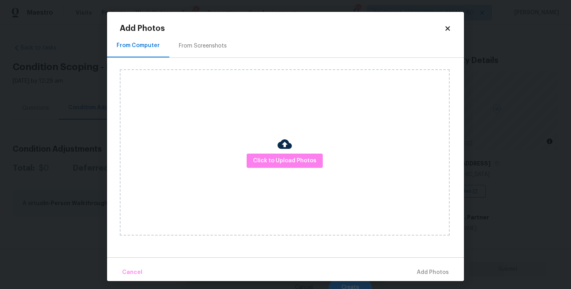
click at [260, 150] on div "Click to Upload Photos" at bounding box center [285, 152] width 330 height 166
click at [279, 168] on button "Click to Upload Photos" at bounding box center [285, 161] width 76 height 15
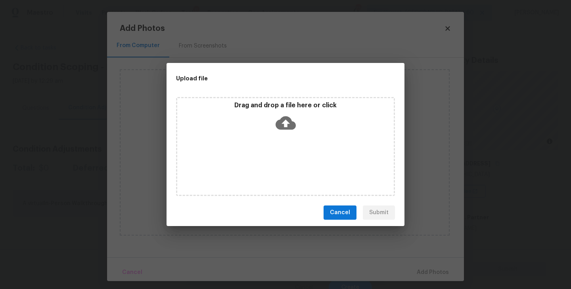
click at [292, 144] on div "Drag and drop a file here or click" at bounding box center [285, 146] width 219 height 99
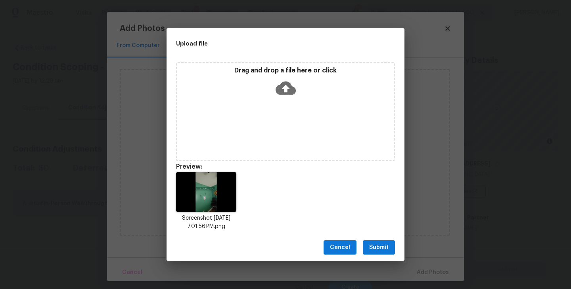
click at [377, 237] on div "Cancel Submit" at bounding box center [285, 247] width 238 height 27
click at [382, 249] on span "Submit" at bounding box center [378, 248] width 19 height 10
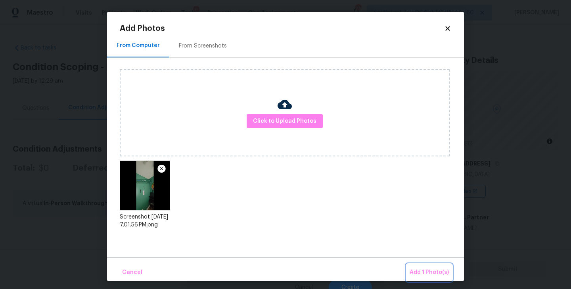
click at [418, 273] on span "Add 1 Photo(s)" at bounding box center [428, 273] width 39 height 10
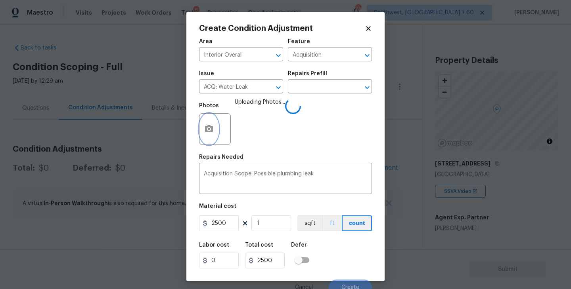
scroll to position [7, 0]
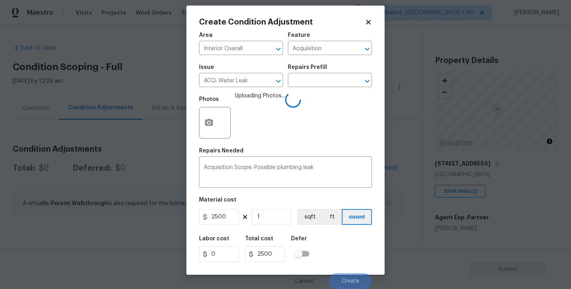
click at [334, 241] on div "Labor cost 0 Total cost 2500 Defer" at bounding box center [285, 250] width 173 height 36
click at [344, 250] on div "Labor cost 0 Total cost 2500 Defer" at bounding box center [285, 250] width 173 height 36
click at [344, 254] on div "Labor cost 0 Total cost 2500 Defer" at bounding box center [285, 250] width 173 height 36
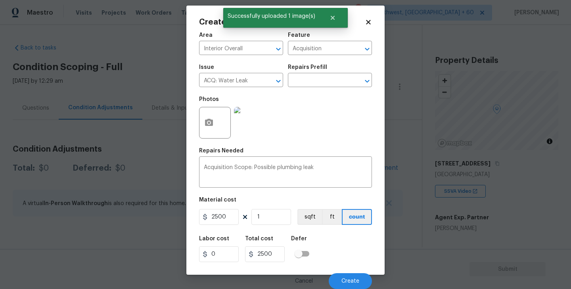
click at [344, 254] on div "Labor cost 0 Total cost 2500 Defer" at bounding box center [285, 250] width 173 height 36
click at [355, 276] on button "Create" at bounding box center [350, 282] width 43 height 16
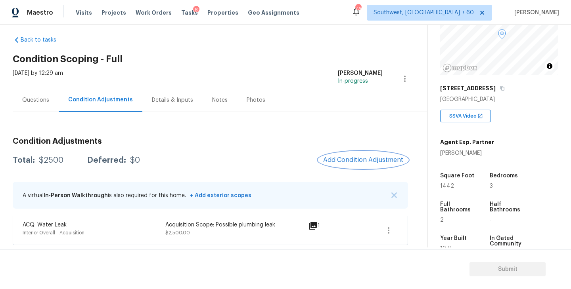
scroll to position [125, 0]
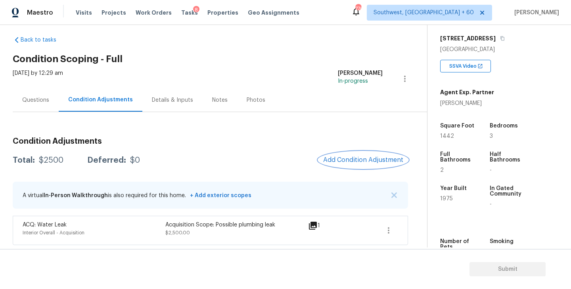
click at [373, 163] on span "Add Condition Adjustment" at bounding box center [363, 160] width 80 height 7
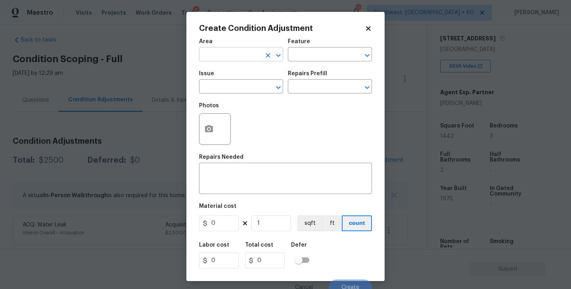
click at [230, 57] on input "text" at bounding box center [230, 55] width 62 height 12
click at [239, 67] on li "Roof" at bounding box center [241, 73] width 84 height 13
type input "Roof"
click at [297, 57] on input "text" at bounding box center [319, 55] width 62 height 12
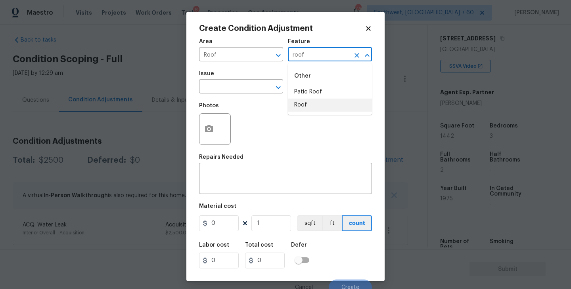
click at [312, 107] on li "Roof" at bounding box center [330, 105] width 84 height 13
type input "Roof"
click at [246, 91] on input "text" at bounding box center [230, 87] width 62 height 12
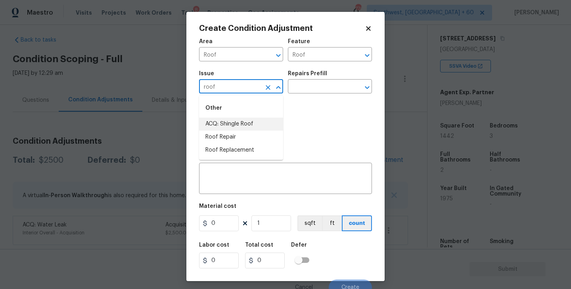
click at [259, 124] on li "ACQ: Shingle Roof" at bounding box center [241, 124] width 84 height 13
type input "ACQ: Shingle Roof"
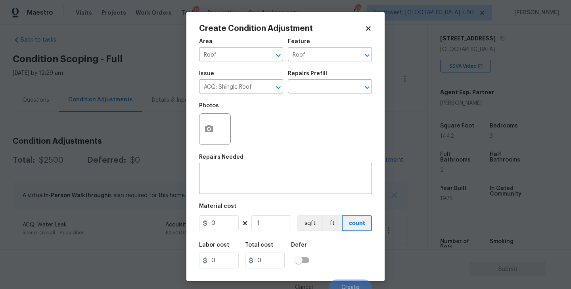
click at [302, 97] on div "Issue ACQ: Shingle Roof ​ Repairs Prefill ​" at bounding box center [285, 82] width 173 height 32
click at [317, 92] on input "text" at bounding box center [319, 87] width 62 height 12
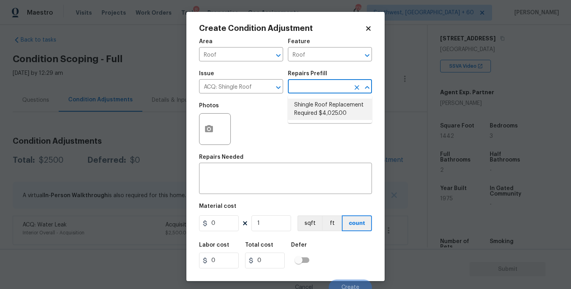
click at [320, 109] on li "Shingle Roof Replacement Required $4,025.00" at bounding box center [330, 109] width 84 height 21
type input "Acquisition"
type textarea "Acquisition Scope: Shingle Roof Replacement required."
type input "4025"
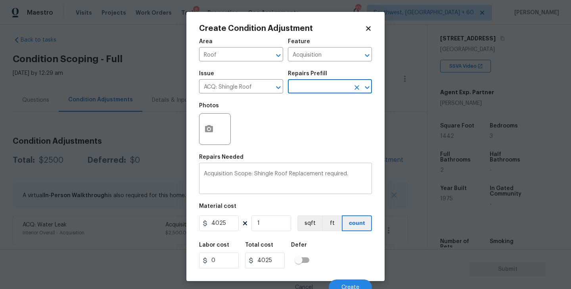
scroll to position [7, 0]
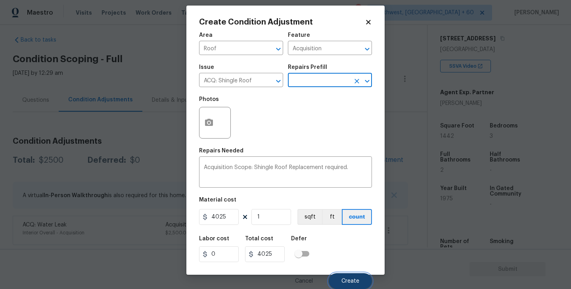
click at [348, 277] on button "Create" at bounding box center [350, 282] width 43 height 16
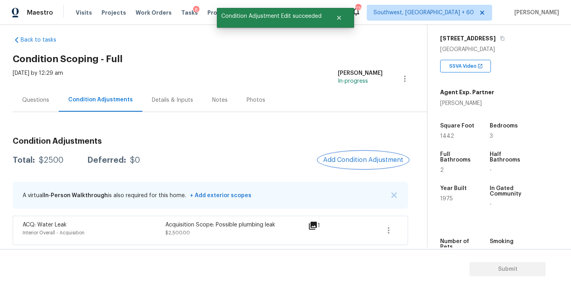
scroll to position [0, 0]
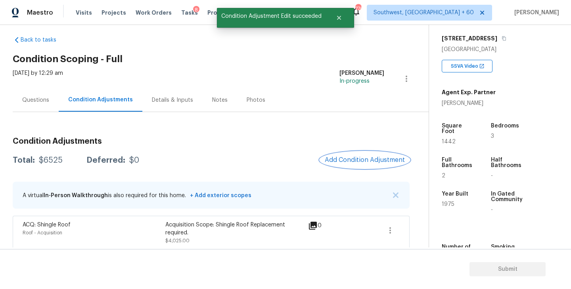
click at [352, 162] on span "Add Condition Adjustment" at bounding box center [365, 160] width 80 height 7
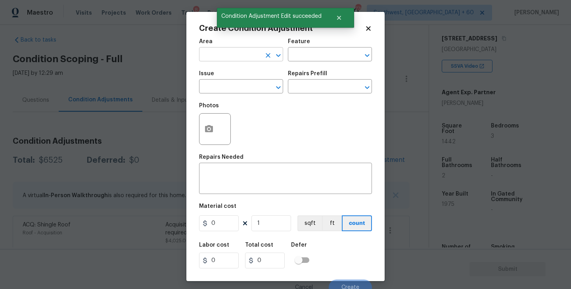
click at [229, 59] on input "text" at bounding box center [230, 55] width 62 height 12
click at [228, 64] on ul "HVAC" at bounding box center [241, 72] width 84 height 19
click at [228, 68] on li "HVAC" at bounding box center [241, 73] width 84 height 13
type input "HVAC"
click at [330, 43] on div "Feature" at bounding box center [330, 44] width 84 height 10
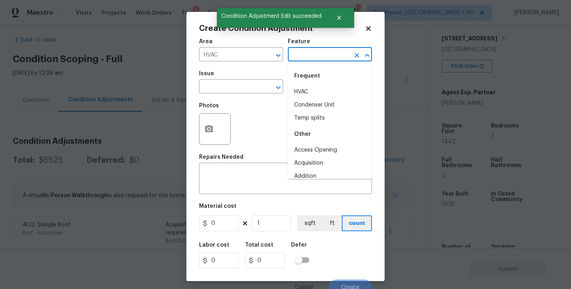
click at [318, 53] on input "text" at bounding box center [319, 55] width 62 height 12
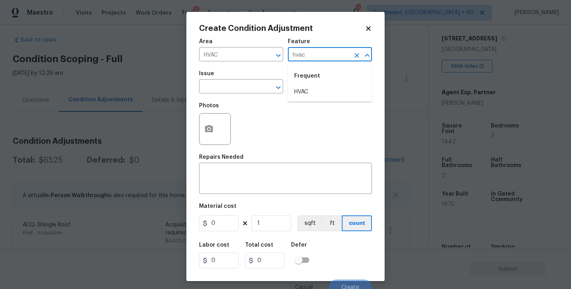
click at [314, 83] on div "Frequent" at bounding box center [330, 76] width 84 height 19
click at [296, 88] on li "HVAC" at bounding box center [330, 92] width 84 height 13
type input "HVAC"
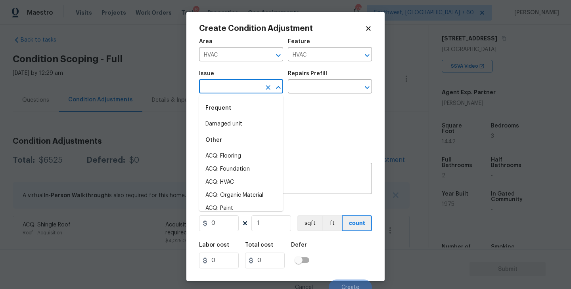
click at [247, 86] on input "text" at bounding box center [230, 87] width 62 height 12
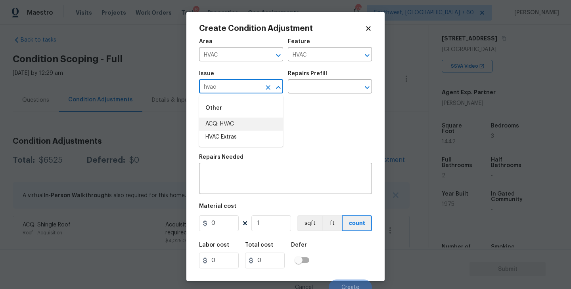
click at [245, 129] on li "ACQ: HVAC" at bounding box center [241, 124] width 84 height 13
type input "ACQ: HVAC"
click at [309, 87] on input "text" at bounding box center [319, 87] width 62 height 12
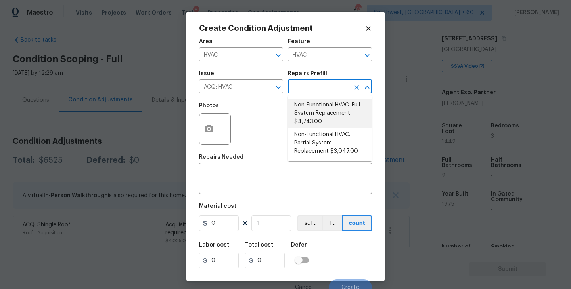
click at [316, 112] on li "Non-Functional HVAC. Full System Replacement $4,743.00" at bounding box center [330, 114] width 84 height 30
type input "Acquisition"
type textarea "Acquisition Scope: Full System Replacement"
type input "4743"
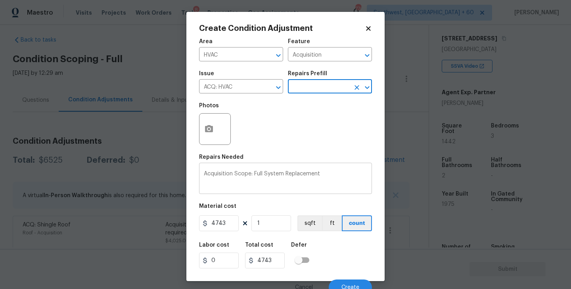
scroll to position [7, 0]
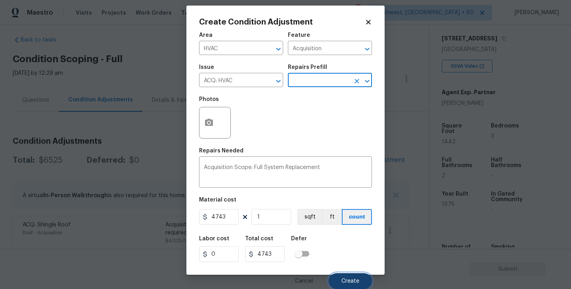
click at [344, 277] on button "Create" at bounding box center [350, 282] width 43 height 16
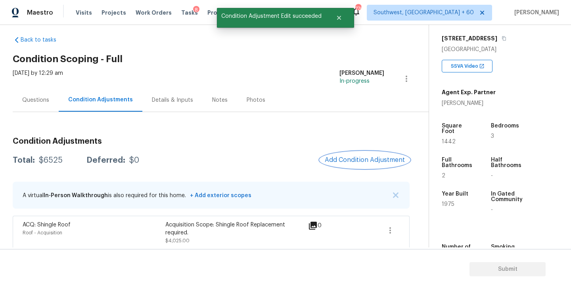
scroll to position [0, 0]
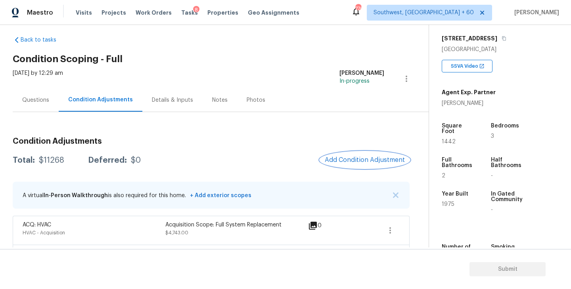
click at [353, 164] on span "Add Condition Adjustment" at bounding box center [365, 160] width 80 height 7
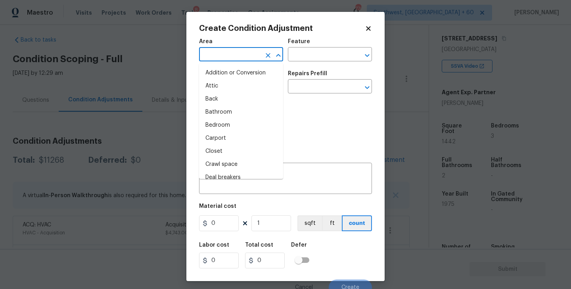
click at [239, 58] on input "text" at bounding box center [230, 55] width 62 height 12
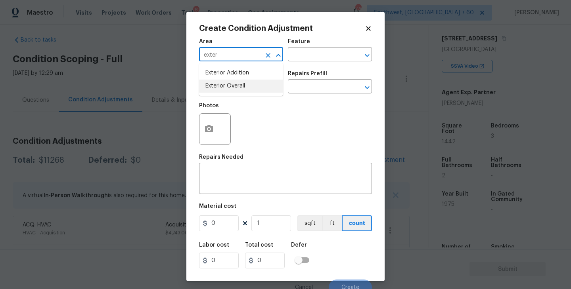
click at [243, 86] on li "Exterior Overall" at bounding box center [241, 86] width 84 height 13
type input "Exterior Overall"
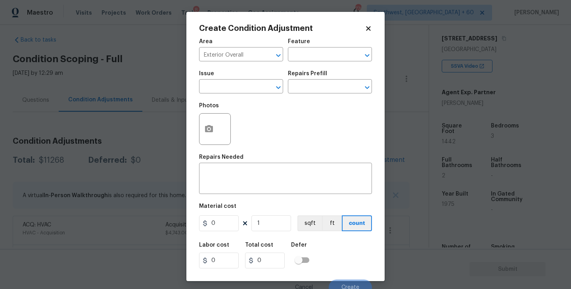
click at [296, 67] on div "Issue ​ Repairs Prefill ​" at bounding box center [285, 82] width 173 height 32
click at [306, 59] on input "text" at bounding box center [319, 55] width 62 height 12
click at [312, 99] on ul "Other Foundation" at bounding box center [330, 82] width 84 height 38
click at [316, 93] on li "Foundation" at bounding box center [330, 92] width 84 height 13
type input "Foundation"
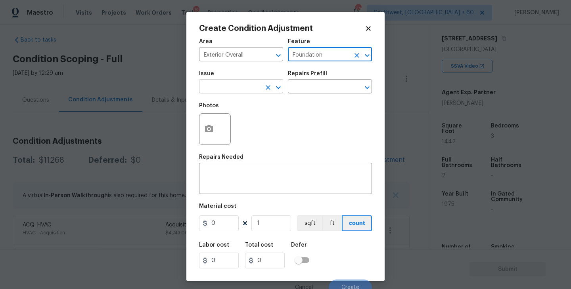
click at [245, 90] on input "text" at bounding box center [230, 87] width 62 height 12
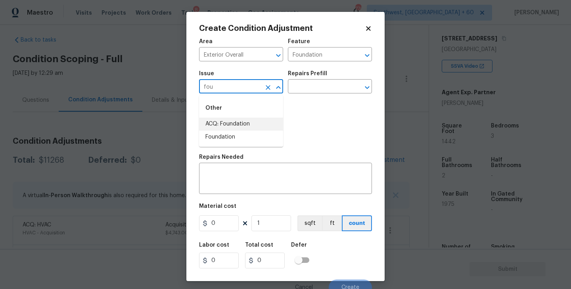
click at [245, 124] on li "ACQ: Foundation" at bounding box center [241, 124] width 84 height 13
type input "ACQ: Foundation"
click at [320, 89] on input "text" at bounding box center [319, 87] width 62 height 12
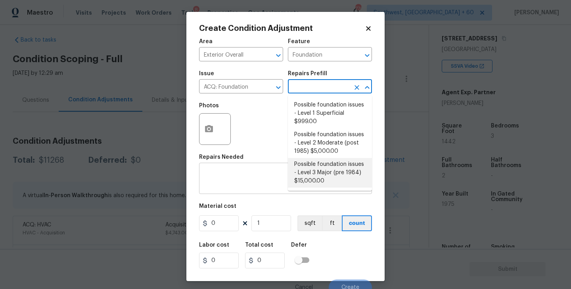
click at [319, 176] on li "Possible foundation issues - Level 3 Major (pre 1984) $15,000.00" at bounding box center [330, 173] width 84 height 30
type input "Acquisition"
type textarea "Possible foundation issues - Level 3 Major: Disclaimer: This is NOT a technical…"
type input "15000"
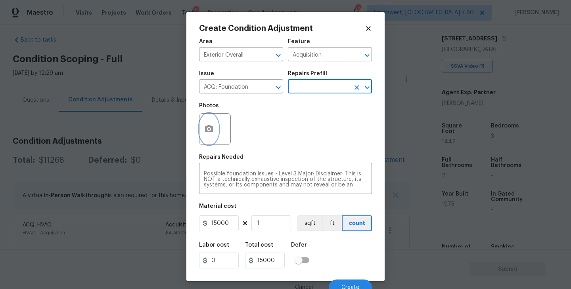
click at [214, 134] on button "button" at bounding box center [208, 129] width 19 height 31
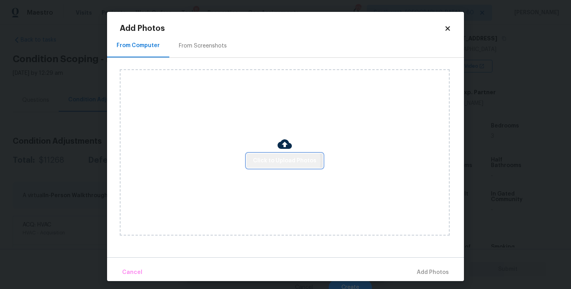
click at [277, 161] on span "Click to Upload Photos" at bounding box center [284, 161] width 63 height 10
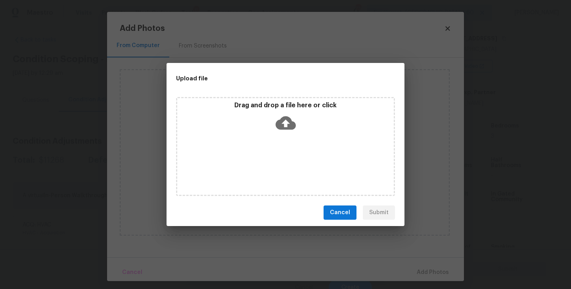
click at [298, 105] on p "Drag and drop a file here or click" at bounding box center [285, 105] width 216 height 8
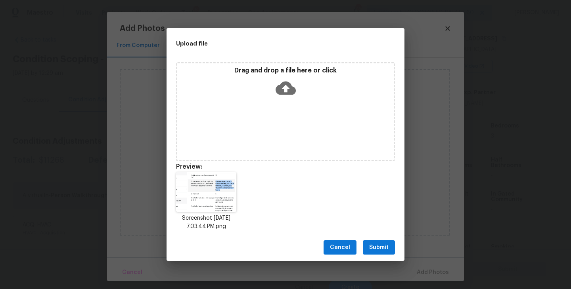
click at [385, 244] on span "Submit" at bounding box center [378, 248] width 19 height 10
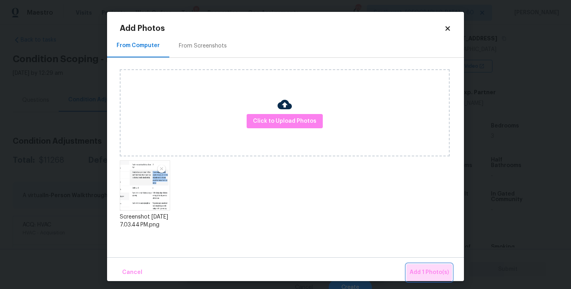
click at [423, 266] on button "Add 1 Photo(s)" at bounding box center [429, 272] width 46 height 17
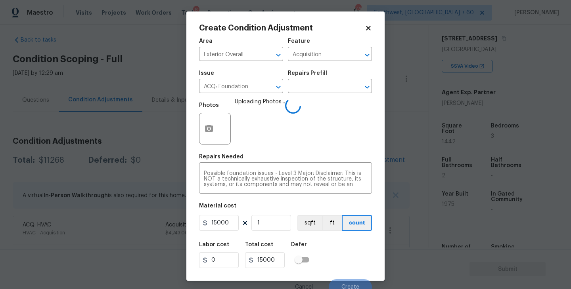
click at [339, 244] on div "Labor cost 0 Total cost 15000 Defer" at bounding box center [285, 255] width 173 height 36
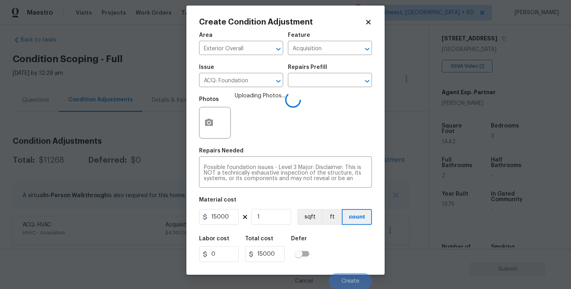
click at [339, 244] on div "Labor cost 0 Total cost 15000 Defer" at bounding box center [285, 250] width 173 height 36
click at [344, 277] on button "Create" at bounding box center [350, 282] width 43 height 16
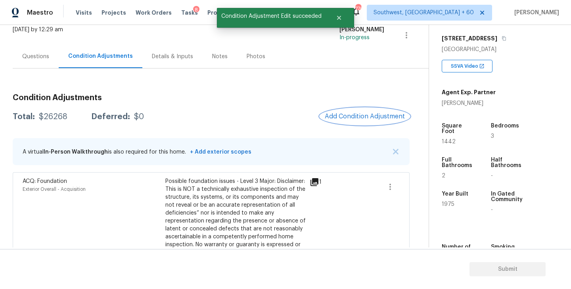
scroll to position [57, 0]
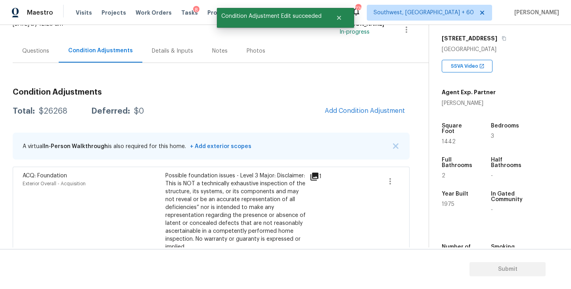
click at [34, 55] on div "Questions" at bounding box center [36, 50] width 46 height 23
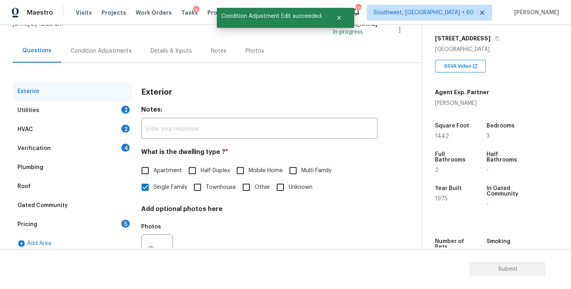
click at [48, 155] on div "Verification 4" at bounding box center [72, 148] width 119 height 19
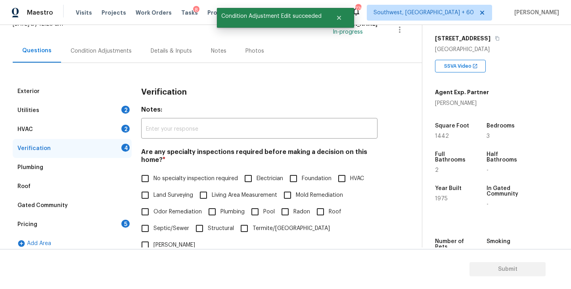
click at [296, 184] on input "Foundation" at bounding box center [293, 178] width 17 height 17
checkbox input "true"
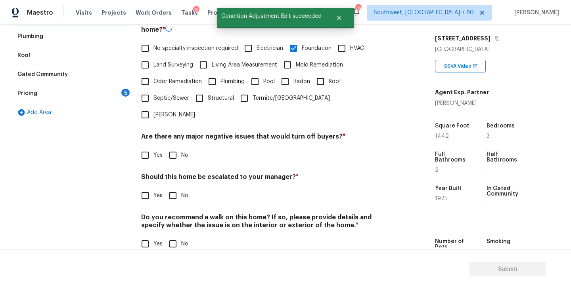
click at [174, 147] on input "No" at bounding box center [173, 155] width 17 height 17
checkbox input "true"
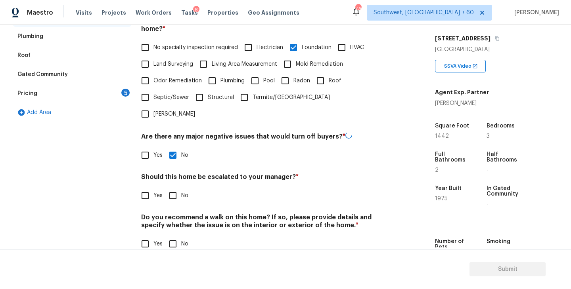
click at [177, 236] on input "No" at bounding box center [173, 244] width 17 height 17
checkbox input "true"
click at [149, 188] on input "Yes" at bounding box center [145, 196] width 17 height 17
checkbox input "true"
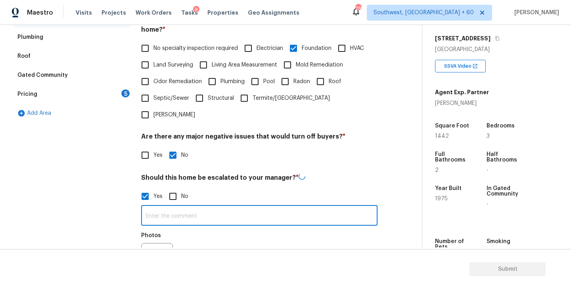
click at [163, 207] on input "text" at bounding box center [259, 216] width 236 height 19
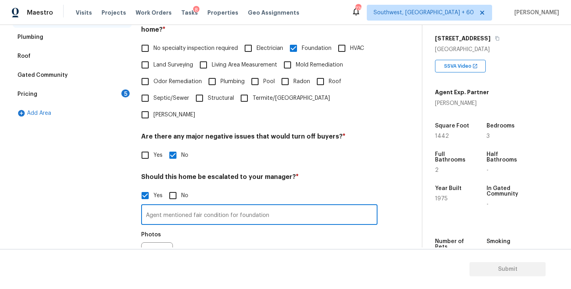
click at [190, 228] on div "Photos" at bounding box center [259, 254] width 236 height 52
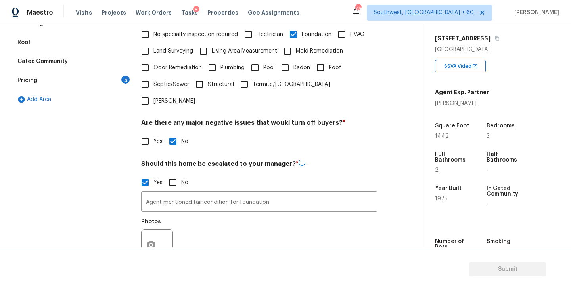
scroll to position [210, 0]
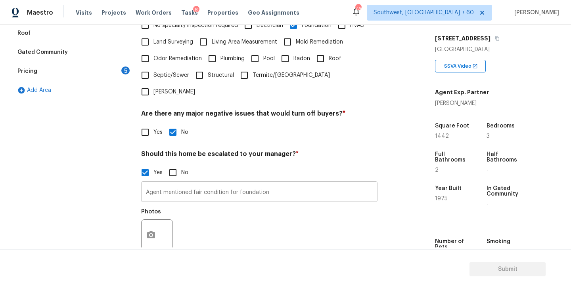
click at [272, 184] on input "Agent mentioned fair condition for foundation" at bounding box center [259, 193] width 236 height 19
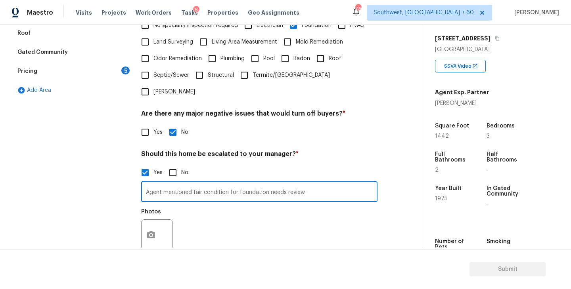
type input "Agent mentioned fair condition for foundation needs review"
click at [285, 205] on div "Photos" at bounding box center [259, 231] width 236 height 52
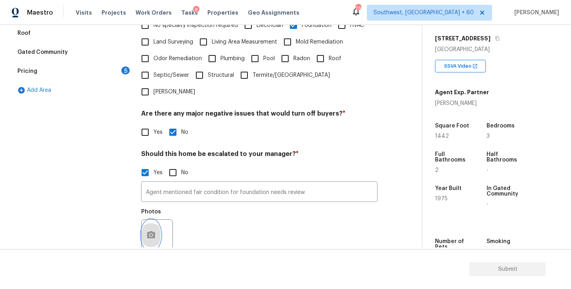
click at [153, 231] on icon "button" at bounding box center [151, 236] width 10 height 10
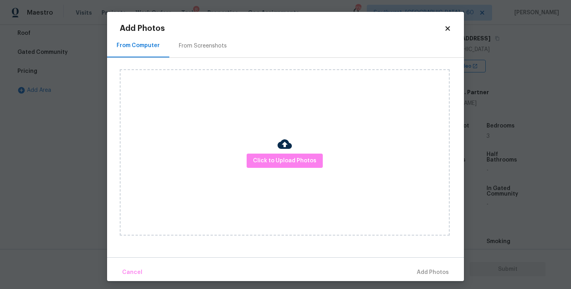
click at [258, 175] on div "Click to Upload Photos" at bounding box center [285, 152] width 330 height 166
click at [274, 153] on div "Click to Upload Photos" at bounding box center [285, 152] width 330 height 166
click at [287, 131] on div "Click to Upload Photos" at bounding box center [285, 152] width 330 height 166
click at [283, 150] on img at bounding box center [284, 144] width 14 height 14
click at [289, 129] on div "Click to Upload Photos" at bounding box center [285, 152] width 330 height 166
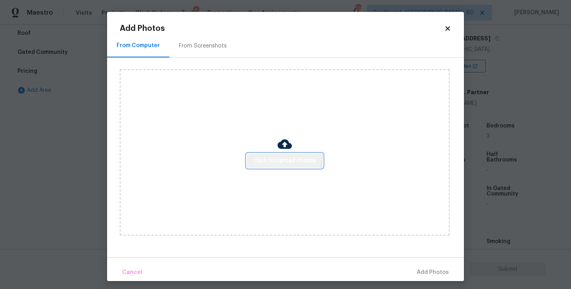
click at [284, 155] on button "Click to Upload Photos" at bounding box center [285, 161] width 76 height 15
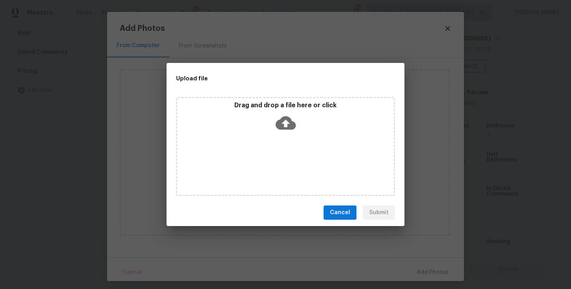
drag, startPoint x: 284, startPoint y: 155, endPoint x: 291, endPoint y: 135, distance: 21.2
click at [291, 135] on div "Drag and drop a file here or click" at bounding box center [285, 146] width 219 height 99
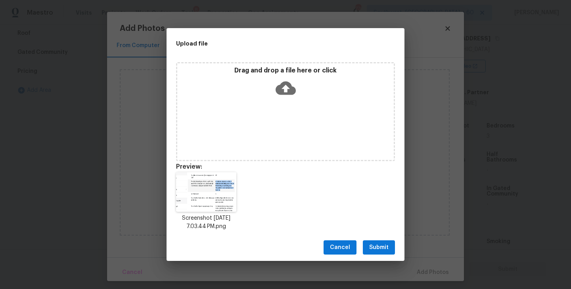
click at [388, 246] on span "Submit" at bounding box center [378, 248] width 19 height 10
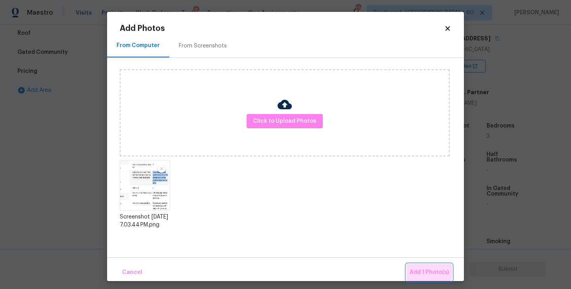
click at [415, 268] on span "Add 1 Photo(s)" at bounding box center [428, 273] width 39 height 10
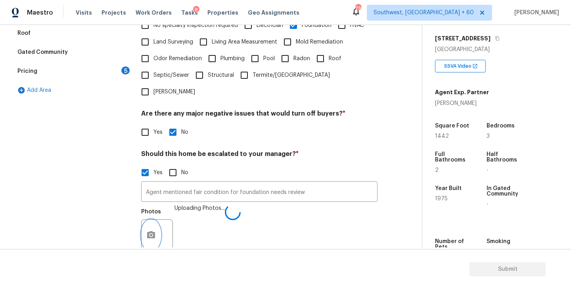
scroll to position [263, 0]
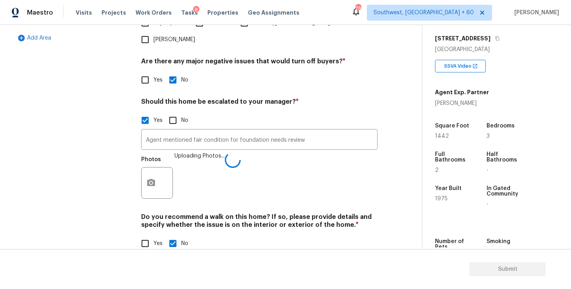
click at [314, 213] on h4 "Do you recommend a walk on this home? If so, please provide details and specify…" at bounding box center [259, 222] width 236 height 19
click at [315, 182] on div "Photos Uploading Photos..." at bounding box center [259, 178] width 236 height 52
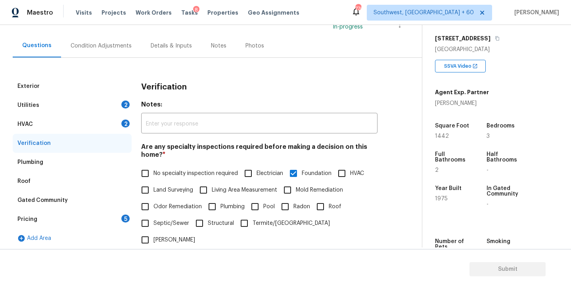
scroll to position [0, 0]
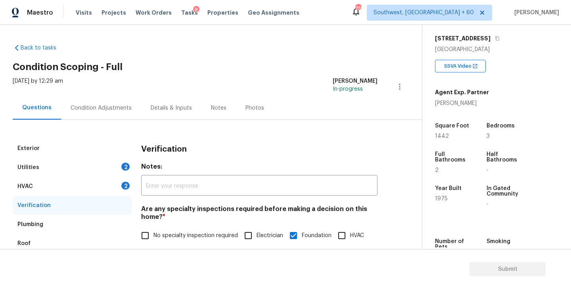
click at [117, 110] on div "Condition Adjustments" at bounding box center [101, 108] width 61 height 8
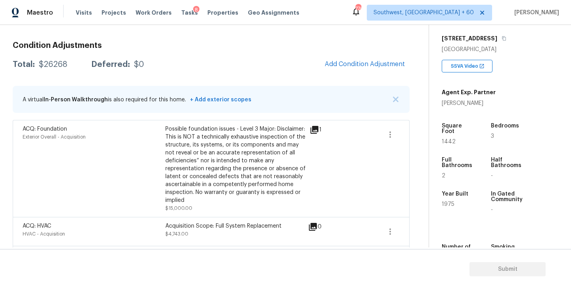
scroll to position [105, 0]
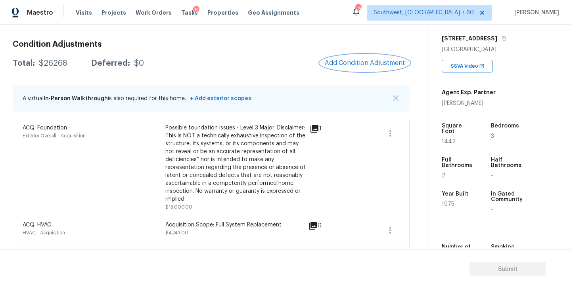
click at [364, 64] on span "Add Condition Adjustment" at bounding box center [365, 62] width 80 height 7
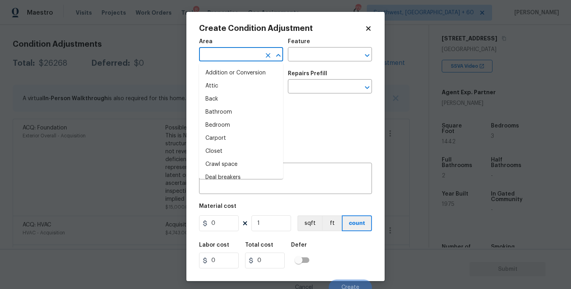
click at [232, 56] on input "text" at bounding box center [230, 55] width 62 height 12
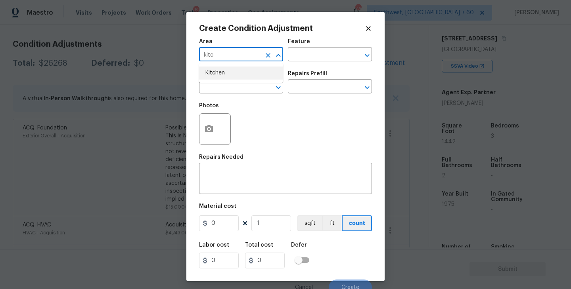
click at [232, 80] on ul "Kitchen" at bounding box center [241, 72] width 84 height 19
click at [252, 73] on li "Kitchen" at bounding box center [241, 73] width 84 height 13
type input "Kitchen"
click at [299, 63] on div "Area Kitchen ​ Feature ​" at bounding box center [285, 50] width 173 height 32
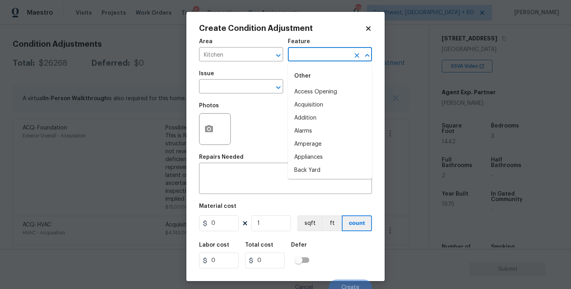
click at [316, 55] on input "text" at bounding box center [319, 55] width 62 height 12
click at [312, 95] on li "Appliances" at bounding box center [330, 92] width 84 height 13
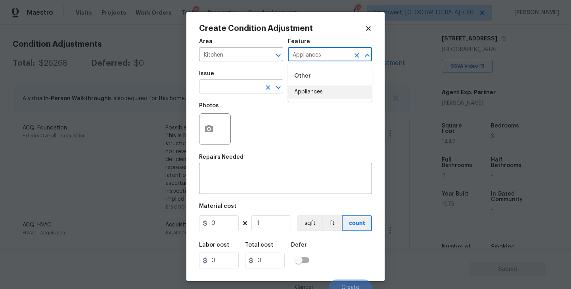
type input "Appliances"
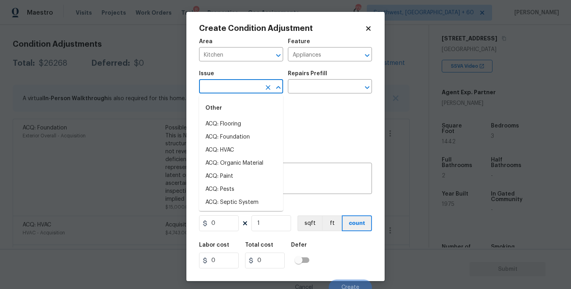
click at [249, 89] on input "text" at bounding box center [230, 87] width 62 height 12
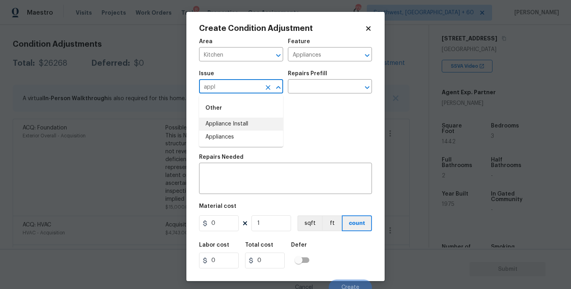
click at [243, 128] on li "Appliance Install" at bounding box center [241, 124] width 84 height 13
type input "Appliance Install"
click at [304, 95] on div "Issue Appliance Install ​ Repairs Prefill ​" at bounding box center [285, 82] width 173 height 32
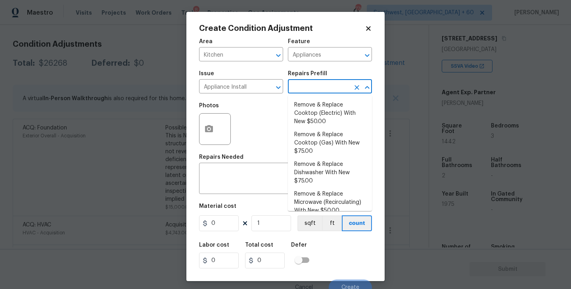
click at [320, 90] on input "text" at bounding box center [319, 87] width 62 height 12
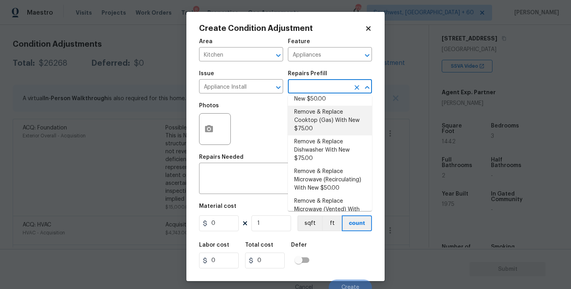
scroll to position [26, 0]
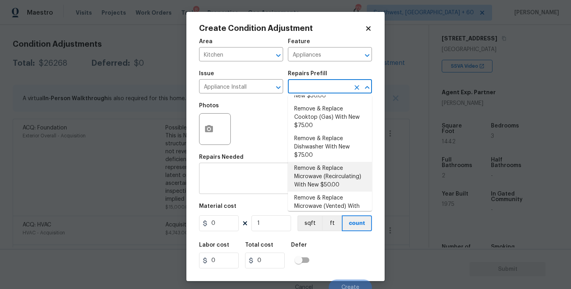
click at [242, 182] on textarea at bounding box center [285, 179] width 163 height 17
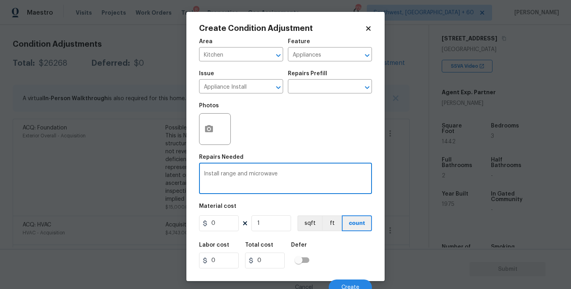
type textarea "Install range and microwave"
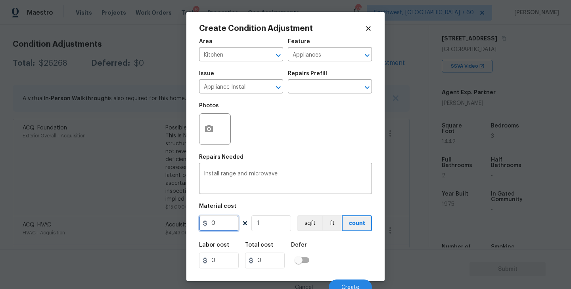
drag, startPoint x: 226, startPoint y: 225, endPoint x: 158, endPoint y: 224, distance: 68.6
click at [158, 224] on div "Create Condition Adjustment Area Kitchen ​ Feature Appliances ​ Issue Appliance…" at bounding box center [285, 144] width 571 height 289
type input "150"
click at [316, 243] on div "Labor cost 0 Total cost 150 Defer" at bounding box center [285, 256] width 173 height 36
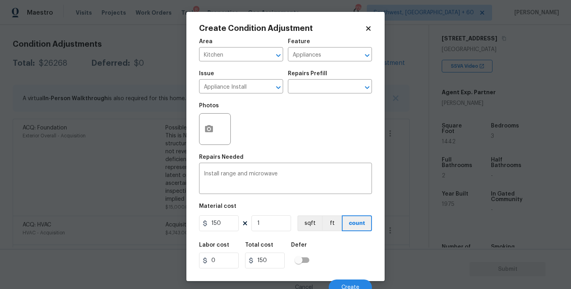
scroll to position [7, 0]
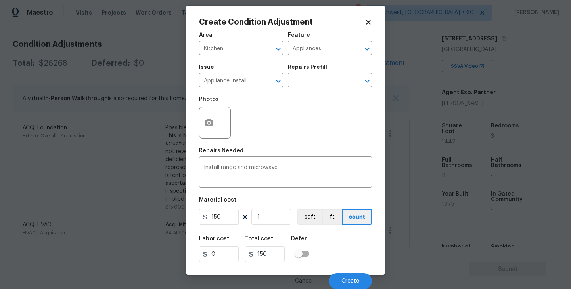
click at [341, 273] on div "Cancel Create" at bounding box center [285, 278] width 173 height 22
click at [343, 277] on button "Create" at bounding box center [350, 282] width 43 height 16
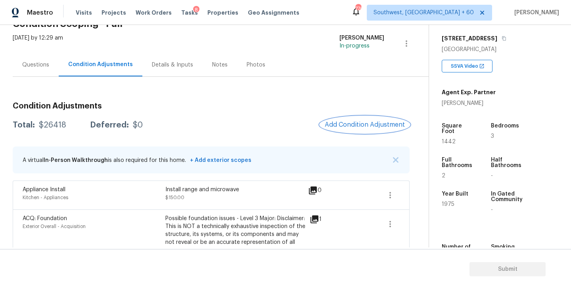
scroll to position [0, 0]
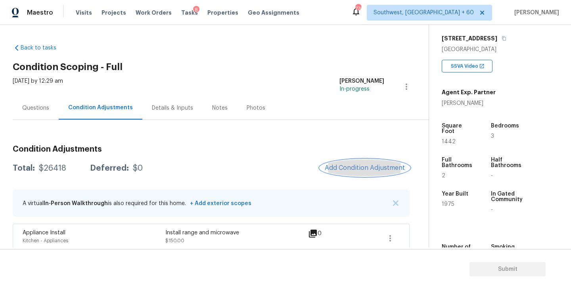
click at [348, 167] on span "Add Condition Adjustment" at bounding box center [365, 168] width 80 height 7
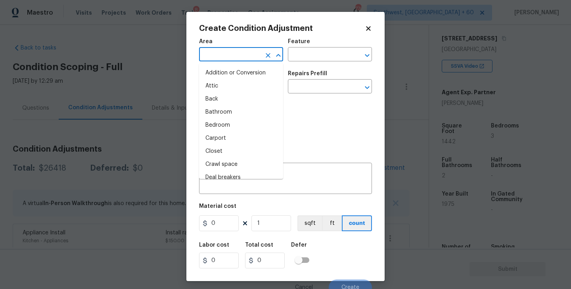
click at [225, 57] on input "text" at bounding box center [230, 55] width 62 height 12
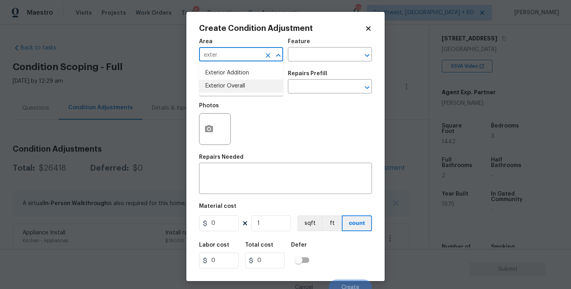
click at [234, 81] on li "Exterior Overall" at bounding box center [241, 86] width 84 height 13
type input "Exterior Overall"
click at [306, 62] on div "Area Exterior Overall ​ Feature ​" at bounding box center [285, 50] width 173 height 32
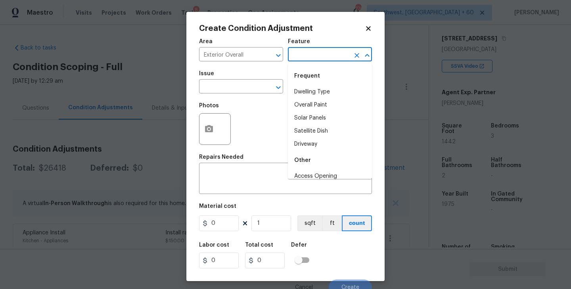
click at [315, 54] on input "text" at bounding box center [319, 55] width 62 height 12
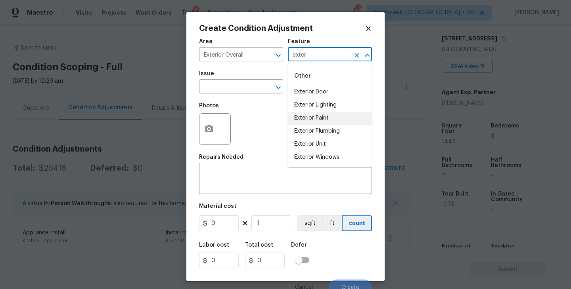
click at [314, 119] on li "Exterior Paint" at bounding box center [330, 118] width 84 height 13
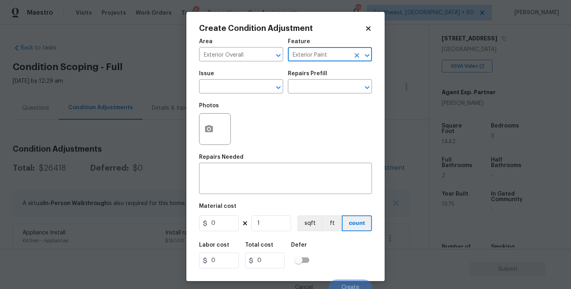
type input "Exterior Paint"
click at [226, 71] on div "Issue" at bounding box center [241, 76] width 84 height 10
click at [222, 81] on input "text" at bounding box center [230, 87] width 62 height 12
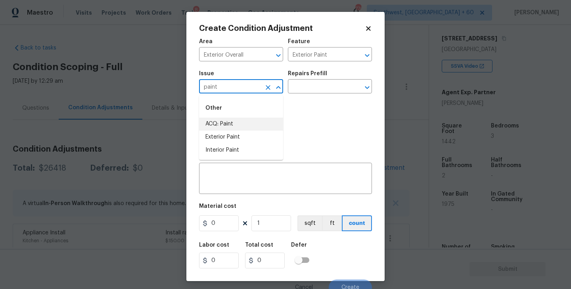
click at [223, 122] on li "ACQ: Paint" at bounding box center [241, 124] width 84 height 13
type input "ACQ: Paint"
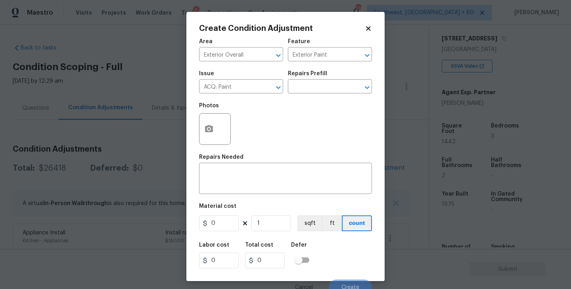
click at [318, 80] on div "Repairs Prefill" at bounding box center [330, 76] width 84 height 10
click at [318, 89] on input "text" at bounding box center [319, 87] width 62 height 12
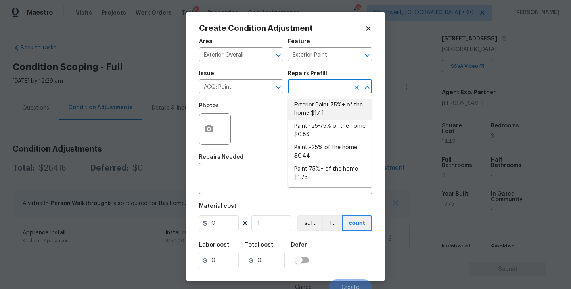
click at [310, 111] on li "Exterior Paint 75%+ of the home $1.41" at bounding box center [330, 109] width 84 height 21
type input "Acquisition"
type textarea "Acquisition Scope: 75%+ of the home exterior will likely require paint"
type input "1.41"
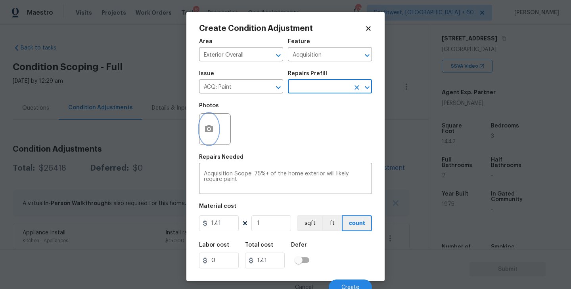
click at [212, 129] on icon "button" at bounding box center [209, 128] width 8 height 7
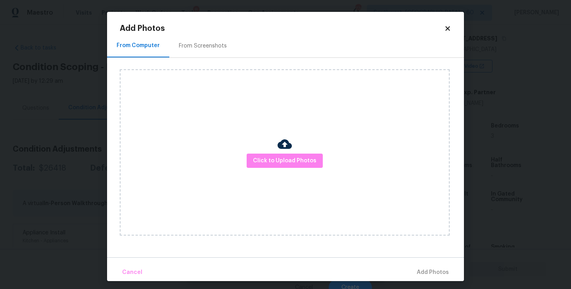
click at [271, 143] on div "Click to Upload Photos" at bounding box center [285, 152] width 330 height 166
click at [274, 158] on span "Click to Upload Photos" at bounding box center [284, 161] width 63 height 10
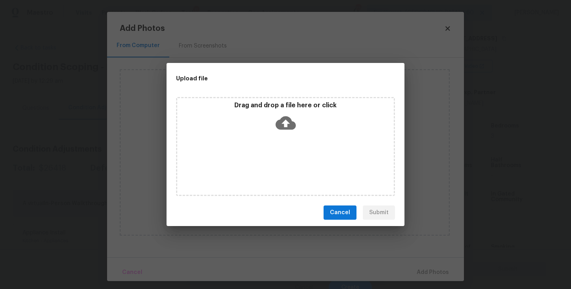
click at [282, 130] on icon at bounding box center [286, 123] width 20 height 20
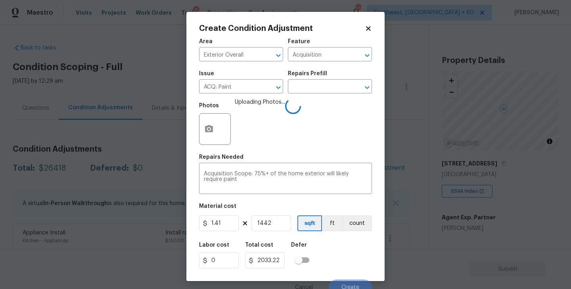
click at [338, 247] on div "Labor cost 0 Total cost 2033.22 Defer" at bounding box center [285, 256] width 173 height 36
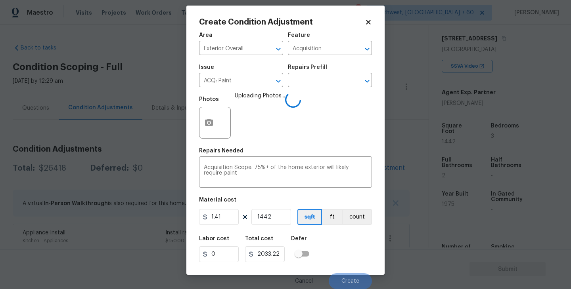
click at [338, 247] on div "Labor cost 0 Total cost 2033.22 Defer" at bounding box center [285, 250] width 173 height 36
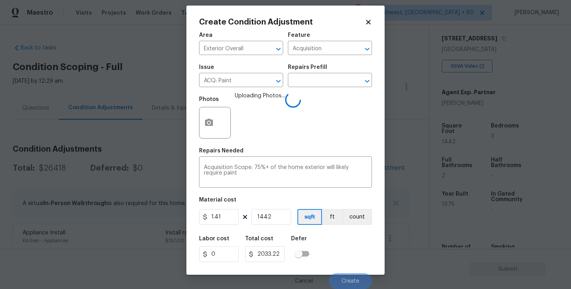
click at [338, 247] on div "Labor cost 0 Total cost 2033.22 Defer" at bounding box center [285, 250] width 173 height 36
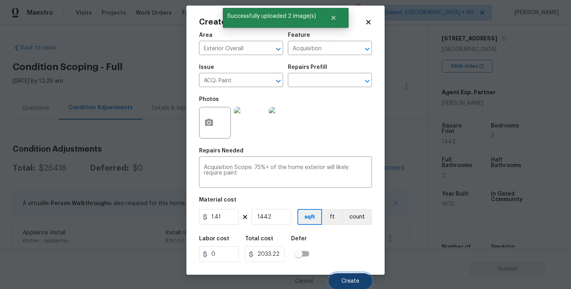
click at [345, 276] on button "Create" at bounding box center [350, 282] width 43 height 16
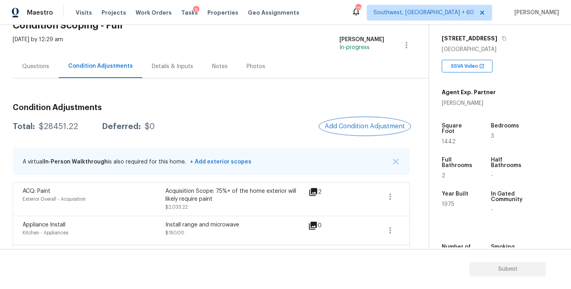
scroll to position [85, 0]
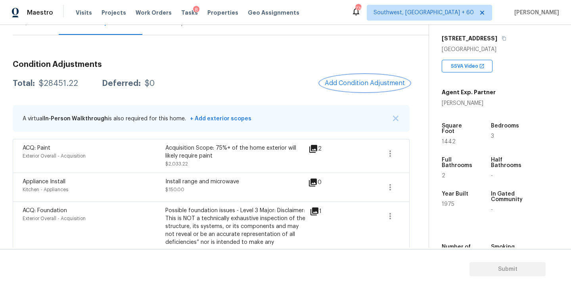
click at [364, 86] on span "Add Condition Adjustment" at bounding box center [365, 83] width 80 height 7
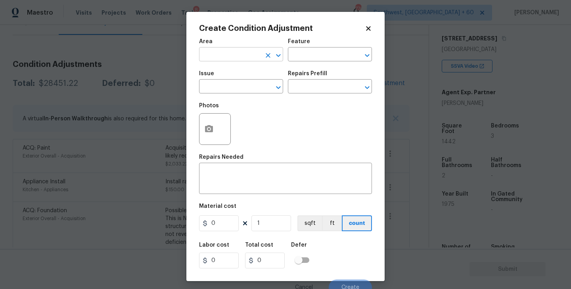
click at [239, 59] on input "text" at bounding box center [230, 55] width 62 height 12
click at [242, 85] on li "Interior Overall" at bounding box center [241, 86] width 84 height 13
type input "Interior Overall"
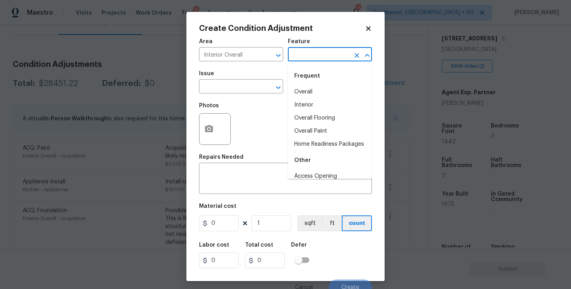
click at [312, 55] on input "text" at bounding box center [319, 55] width 62 height 12
click at [315, 112] on li "Overall Flooring" at bounding box center [330, 118] width 84 height 13
type input "Overall Flooring"
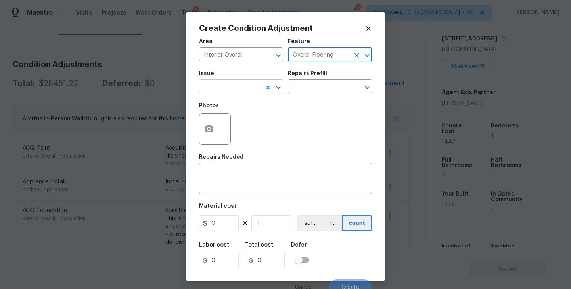
click at [261, 92] on div "​" at bounding box center [241, 87] width 84 height 12
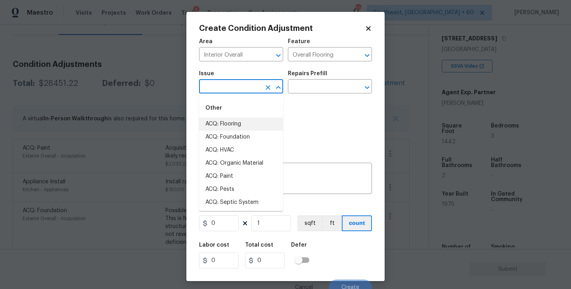
click at [235, 125] on li "ACQ: Flooring" at bounding box center [241, 124] width 84 height 13
type input "ACQ: Flooring"
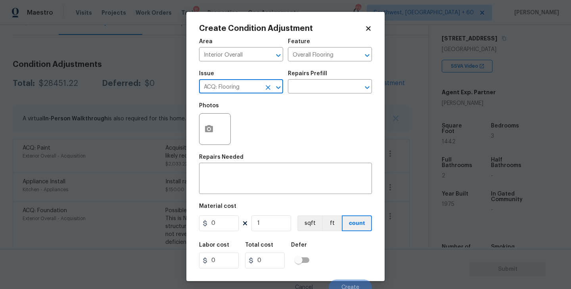
click at [326, 70] on div "Issue ACQ: Flooring ​ Repairs Prefill ​" at bounding box center [285, 82] width 173 height 32
click at [323, 86] on input "text" at bounding box center [319, 87] width 62 height 12
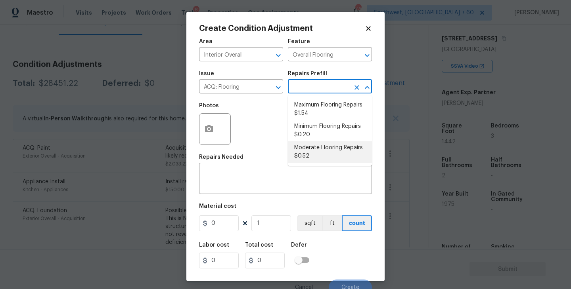
click at [321, 153] on li "Moderate Flooring Repairs $0.52" at bounding box center [330, 152] width 84 height 21
type input "Acquisition"
type textarea "Acquisition Scope: Moderate flooring repairs"
type input "0.52"
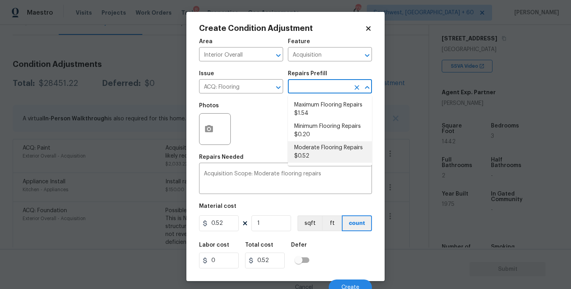
click at [391, 103] on body "Maestro Visits Projects Work Orders Tasks 8 Properties Geo Assignments 776 Sout…" at bounding box center [285, 144] width 571 height 289
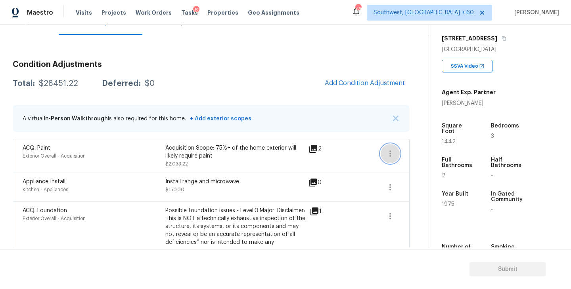
click at [384, 154] on button "button" at bounding box center [390, 153] width 19 height 19
click at [421, 151] on div "Edit" at bounding box center [435, 152] width 62 height 8
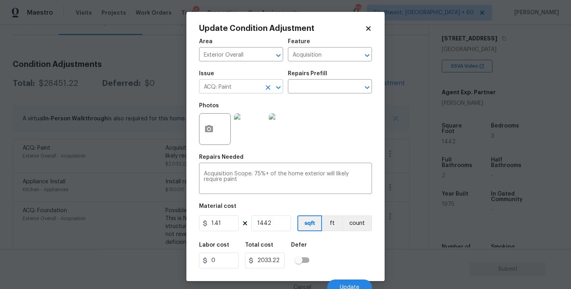
click at [266, 85] on icon "Clear" at bounding box center [268, 88] width 8 height 8
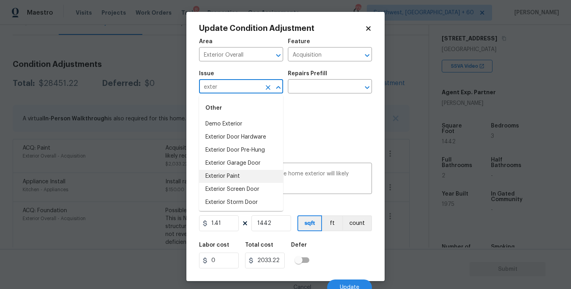
click at [249, 176] on li "Exterior Paint" at bounding box center [241, 176] width 84 height 13
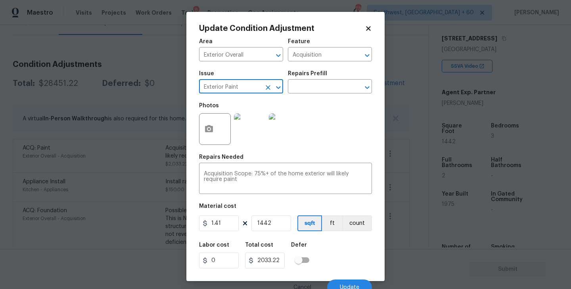
scroll to position [7, 0]
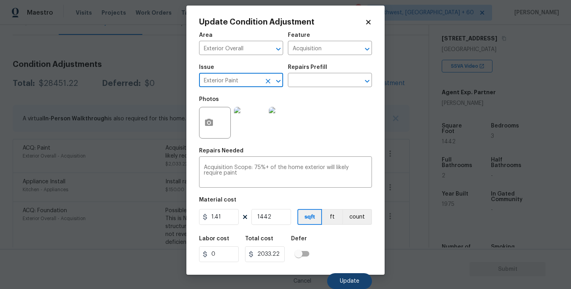
type input "Exterior Paint"
click at [350, 274] on button "Update" at bounding box center [349, 282] width 45 height 16
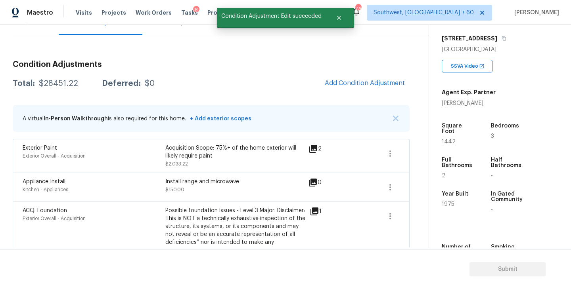
scroll to position [0, 0]
click at [356, 97] on div "Condition Adjustments Total: $28451.22 Deferred: $0 Add Condition Adjustment A …" at bounding box center [211, 222] width 397 height 337
click at [360, 80] on span "Add Condition Adjustment" at bounding box center [365, 83] width 80 height 7
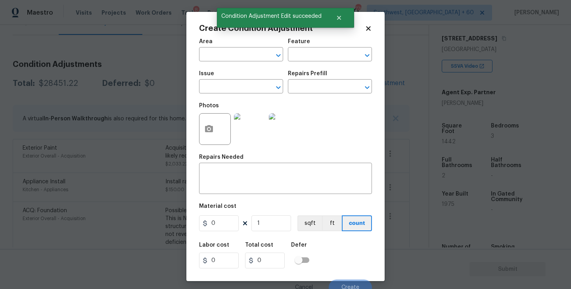
click at [228, 61] on span "Area ​" at bounding box center [241, 50] width 84 height 32
click at [219, 61] on input "text" at bounding box center [230, 55] width 62 height 12
click at [228, 90] on li "Exterior Overall" at bounding box center [241, 86] width 84 height 13
type input "Exterior Overall"
click at [306, 68] on div "Issue ​ Repairs Prefill ​" at bounding box center [285, 82] width 173 height 32
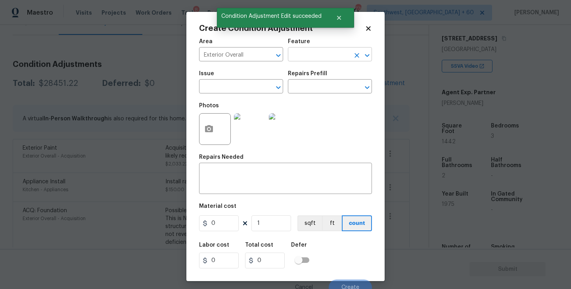
click at [316, 57] on input "text" at bounding box center [319, 55] width 62 height 12
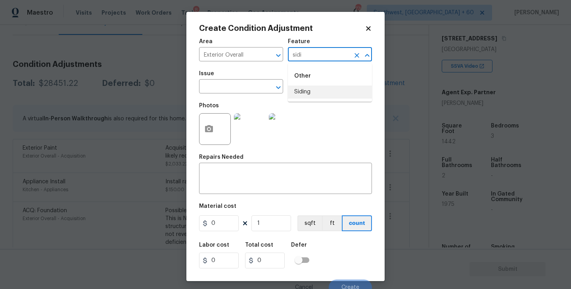
click at [312, 94] on li "Siding" at bounding box center [330, 92] width 84 height 13
type input "Siding"
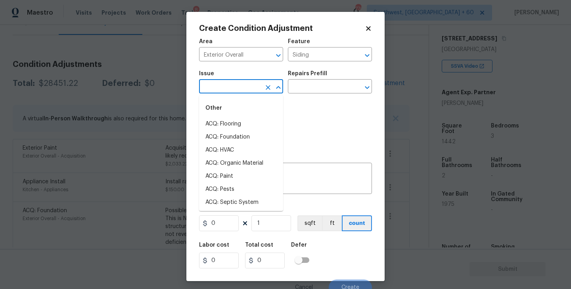
click at [243, 86] on input "text" at bounding box center [230, 87] width 62 height 12
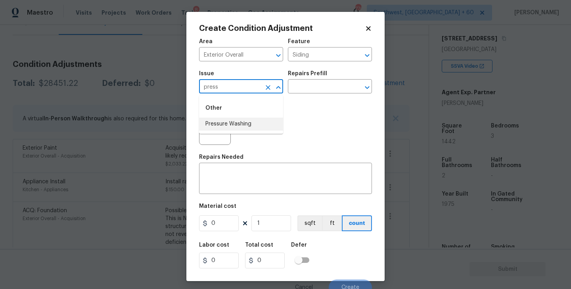
click at [243, 119] on li "Pressure Washing" at bounding box center [241, 124] width 84 height 13
type input "Pressure Washing"
click at [316, 89] on input "text" at bounding box center [319, 87] width 62 height 12
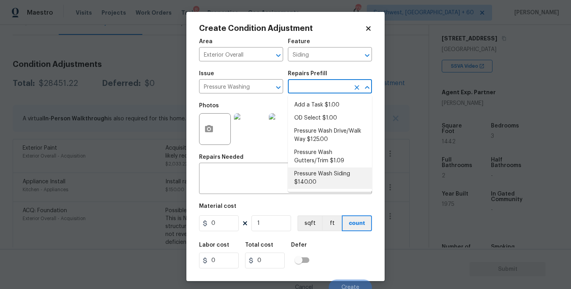
click at [307, 183] on li "Pressure Wash Siding $140.00" at bounding box center [330, 178] width 84 height 21
type textarea "Protect areas as needed for pressure washing. Pressure wash the siding on the h…"
type input "140"
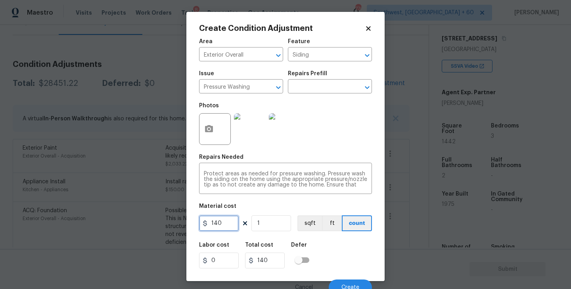
drag, startPoint x: 226, startPoint y: 228, endPoint x: 170, endPoint y: 228, distance: 55.9
click at [170, 228] on div "Create Condition Adjustment Area Exterior Overall ​ Feature Siding ​ Issue Pres…" at bounding box center [285, 144] width 571 height 289
type input "200"
click at [202, 134] on button "button" at bounding box center [208, 129] width 19 height 31
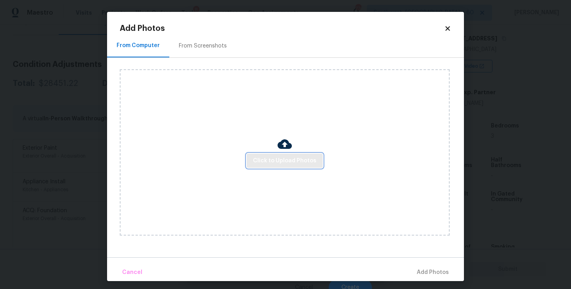
click at [256, 160] on span "Click to Upload Photos" at bounding box center [284, 161] width 63 height 10
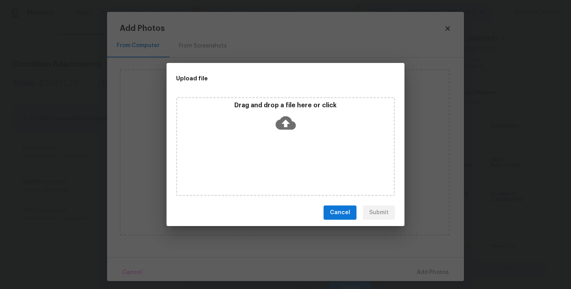
click at [272, 140] on div "Drag and drop a file here or click" at bounding box center [285, 146] width 219 height 99
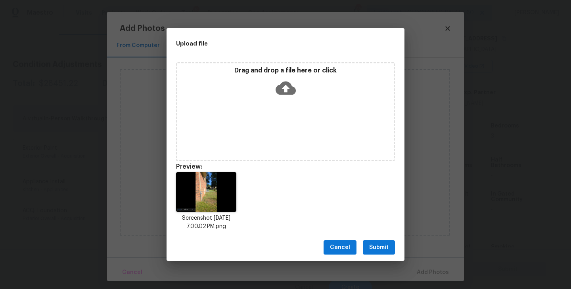
click at [384, 251] on span "Submit" at bounding box center [378, 248] width 19 height 10
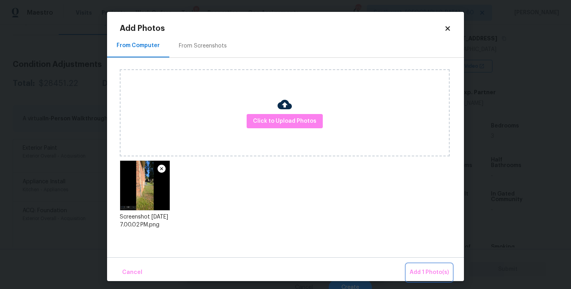
click at [418, 271] on span "Add 1 Photo(s)" at bounding box center [428, 273] width 39 height 10
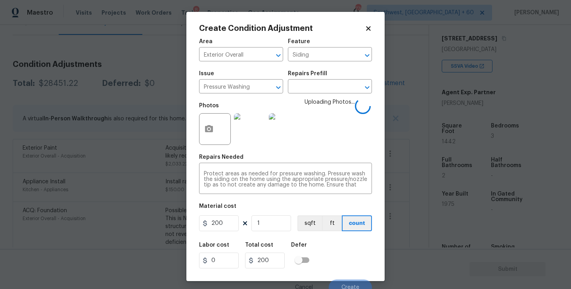
click at [348, 248] on div "Labor cost 0 Total cost 200 Defer" at bounding box center [285, 256] width 173 height 36
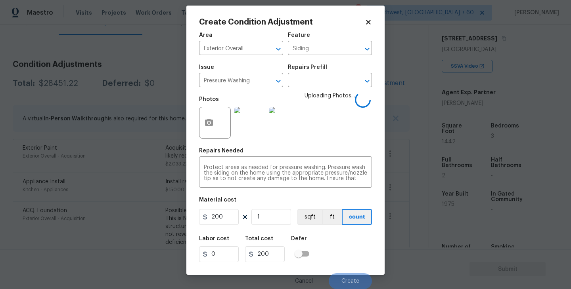
click at [348, 248] on div "Labor cost 0 Total cost 200 Defer" at bounding box center [285, 250] width 173 height 36
click at [347, 249] on div "Labor cost 0 Total cost 200 Defer" at bounding box center [285, 250] width 173 height 36
click at [346, 249] on div "Labor cost 0 Total cost 200 Defer" at bounding box center [285, 250] width 173 height 36
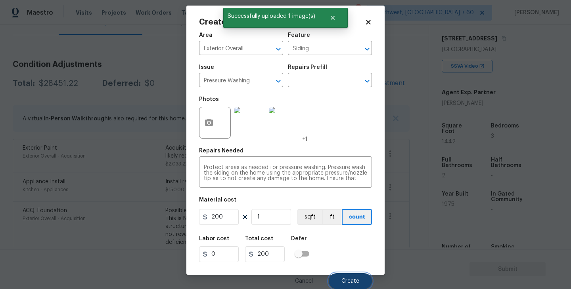
click at [346, 281] on span "Create" at bounding box center [350, 282] width 18 height 6
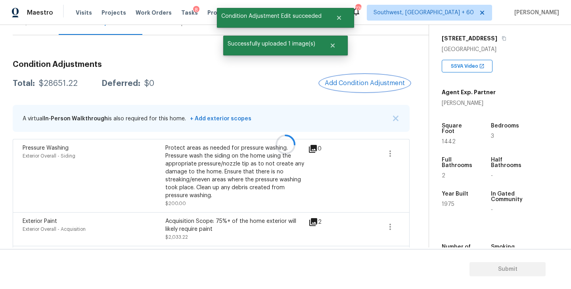
scroll to position [0, 0]
click at [369, 86] on span "Add Condition Adjustment" at bounding box center [365, 83] width 80 height 7
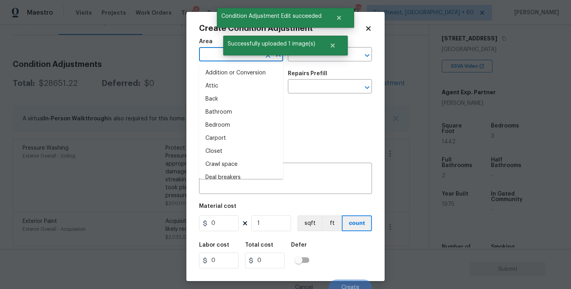
click at [210, 54] on input "text" at bounding box center [230, 55] width 62 height 12
type input "ex"
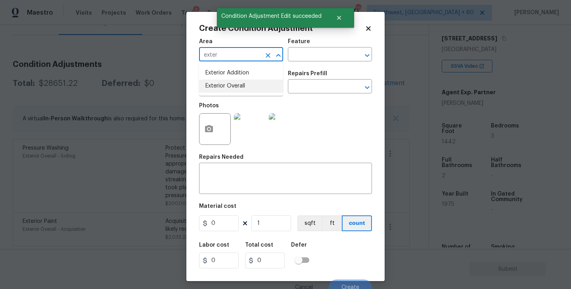
click at [223, 85] on li "Exterior Overall" at bounding box center [241, 86] width 84 height 13
type input "Exterior Overall"
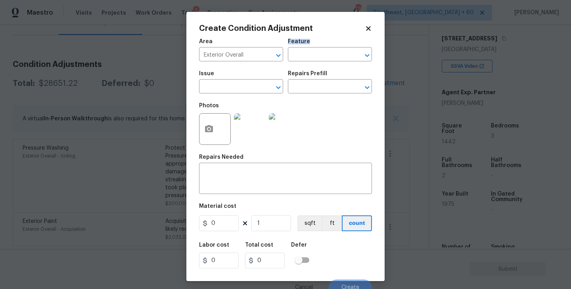
click at [286, 62] on div "Area Exterior Overall ​ Feature ​" at bounding box center [285, 50] width 173 height 32
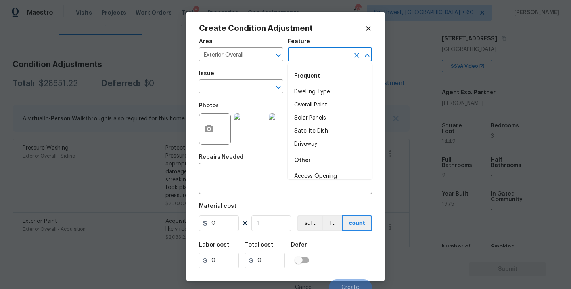
click at [299, 58] on input "text" at bounding box center [319, 55] width 62 height 12
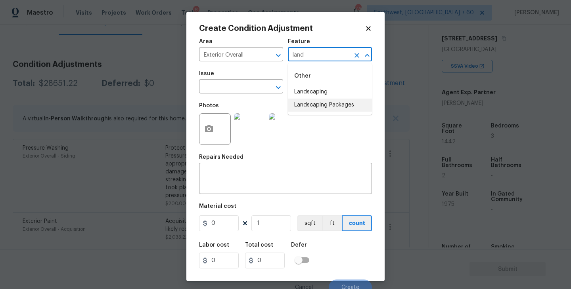
click at [310, 105] on li "Landscaping Packages" at bounding box center [330, 105] width 84 height 13
type input "Landscaping Packages"
click at [244, 91] on input "text" at bounding box center [230, 87] width 62 height 12
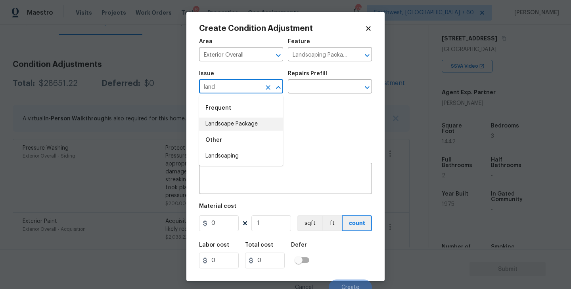
click at [247, 124] on li "Landscape Package" at bounding box center [241, 124] width 84 height 13
type input "Landscape Package"
click at [303, 86] on input "text" at bounding box center [319, 87] width 62 height 12
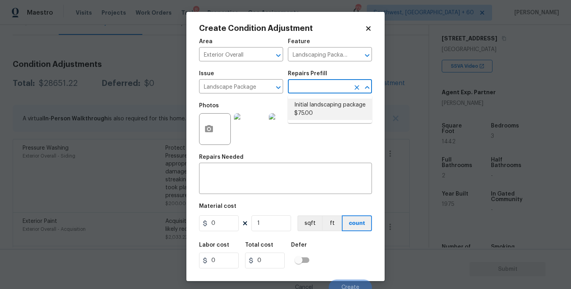
click at [310, 108] on li "Initial landscaping package $75.00" at bounding box center [330, 109] width 84 height 21
type input "Home Readiness Packages"
type textarea "Mowing of grass up to 6" in height. Mow, edge along driveways & sidewalks, trim…"
type input "75"
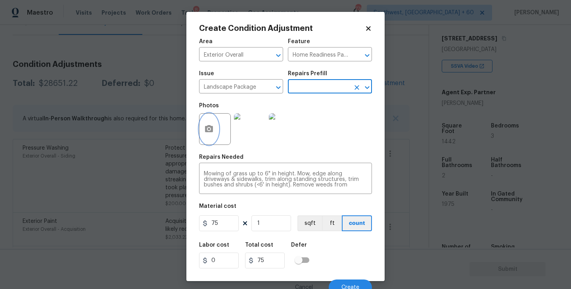
click at [213, 137] on button "button" at bounding box center [208, 129] width 19 height 31
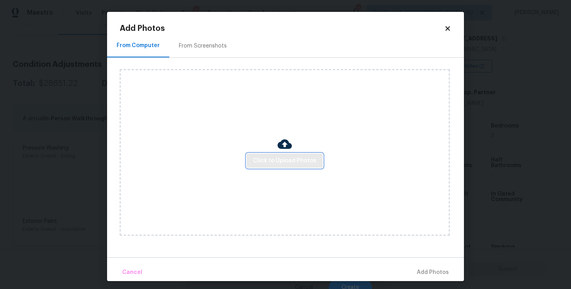
click at [266, 165] on span "Click to Upload Photos" at bounding box center [284, 161] width 63 height 10
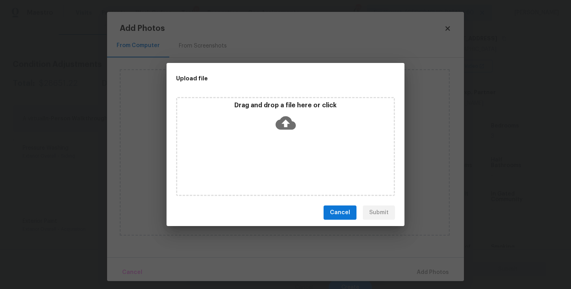
click at [284, 134] on div "Drag and drop a file here or click" at bounding box center [285, 118] width 216 height 34
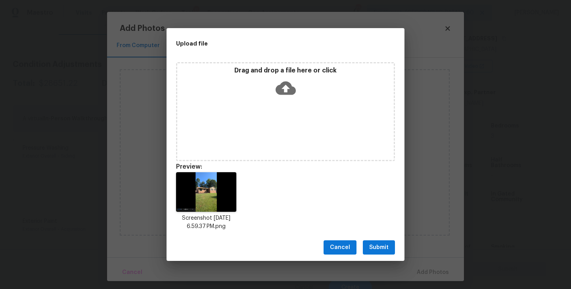
click at [383, 247] on span "Submit" at bounding box center [378, 248] width 19 height 10
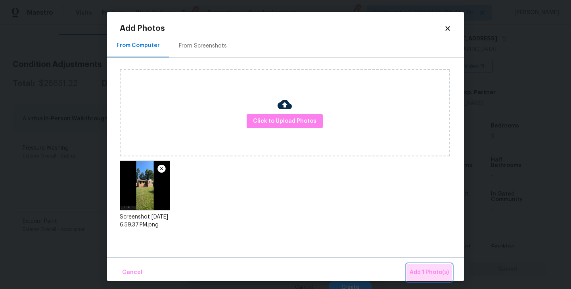
click at [430, 278] on button "Add 1 Photo(s)" at bounding box center [429, 272] width 46 height 17
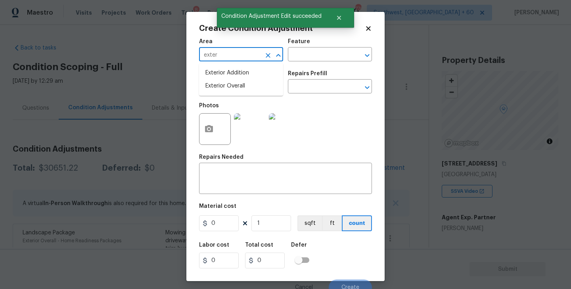
scroll to position [125, 0]
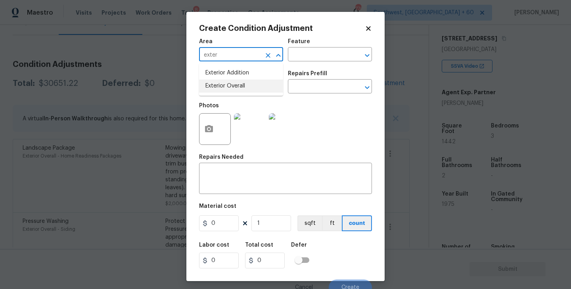
click at [240, 88] on li "Exterior Overall" at bounding box center [241, 86] width 84 height 13
type input "Exterior Overall"
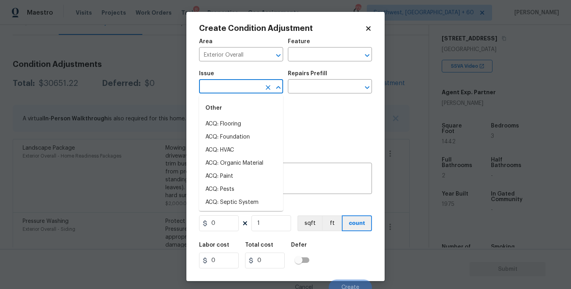
click at [240, 88] on input "text" at bounding box center [230, 87] width 62 height 12
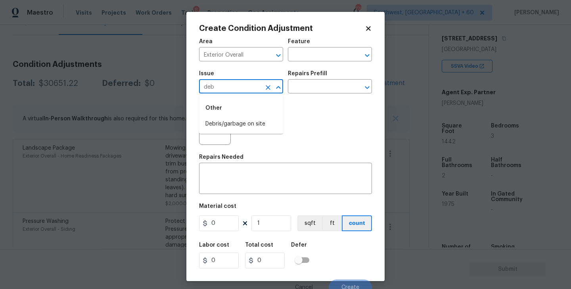
drag, startPoint x: 240, startPoint y: 88, endPoint x: 240, endPoint y: 105, distance: 17.0
click at [240, 102] on body "Maestro Visits Projects Work Orders Tasks 8 Properties Geo Assignments 776 Sout…" at bounding box center [285, 144] width 571 height 289
click at [246, 125] on li "Debris/garbage on site" at bounding box center [241, 124] width 84 height 13
type input "Debris/garbage on site"
click at [300, 99] on div "Photos" at bounding box center [250, 124] width 103 height 52
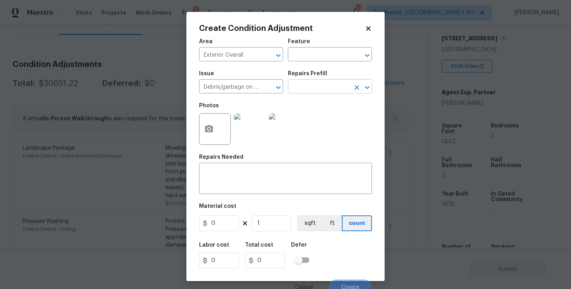
click at [315, 89] on input "text" at bounding box center [319, 87] width 62 height 12
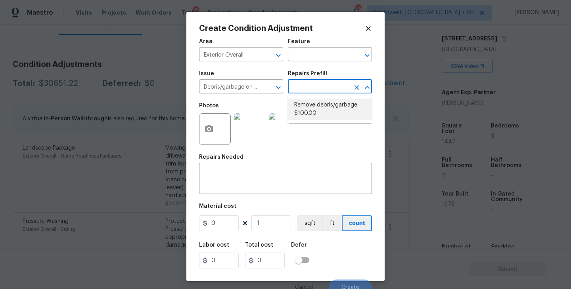
click at [315, 109] on li "Remove debris/garbage $100.00" at bounding box center [330, 109] width 84 height 21
type input "100"
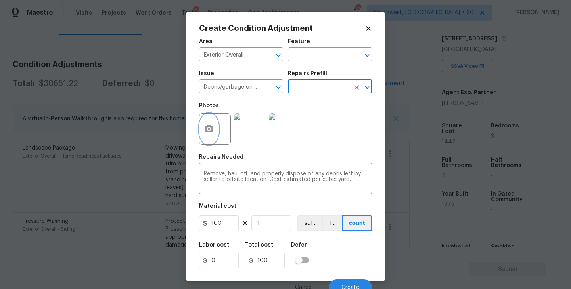
click at [216, 130] on button "button" at bounding box center [208, 129] width 19 height 31
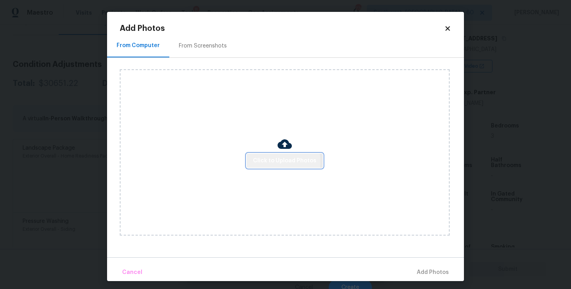
click at [269, 162] on span "Click to Upload Photos" at bounding box center [284, 161] width 63 height 10
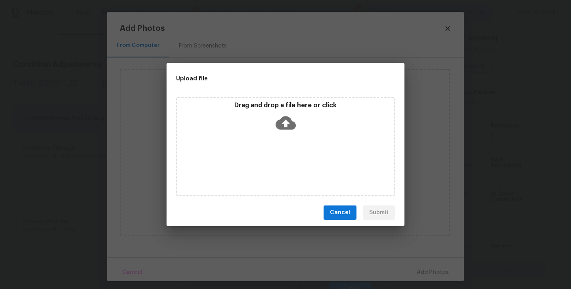
click at [286, 134] on div "Drag and drop a file here or click" at bounding box center [285, 146] width 219 height 99
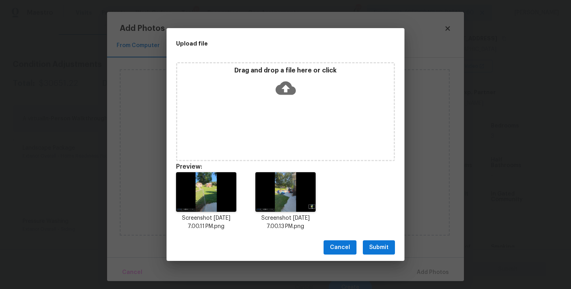
click at [380, 249] on span "Submit" at bounding box center [378, 248] width 19 height 10
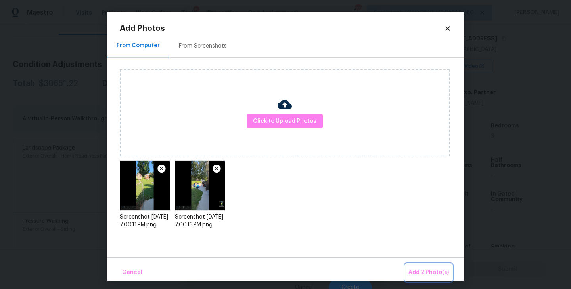
click at [408, 268] on button "Add 2 Photo(s)" at bounding box center [428, 272] width 47 height 17
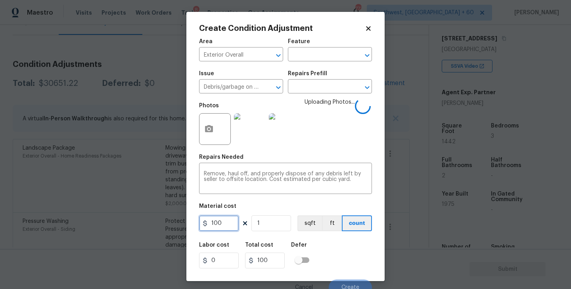
drag, startPoint x: 182, startPoint y: 223, endPoint x: 139, endPoint y: 223, distance: 43.2
click at [139, 223] on div "Create Condition Adjustment Area Exterior Overall ​ Feature ​ Issue Debris/garb…" at bounding box center [285, 144] width 571 height 289
type input "2500"
click at [335, 249] on div "Labor cost 0 Total cost 2500 Defer" at bounding box center [285, 256] width 173 height 36
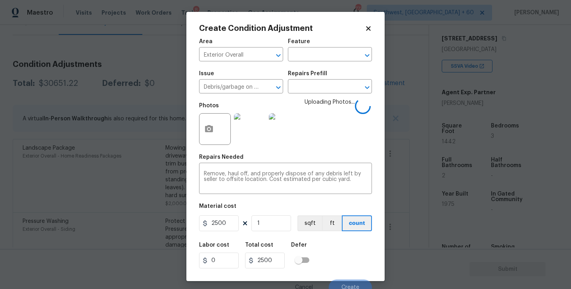
scroll to position [7, 0]
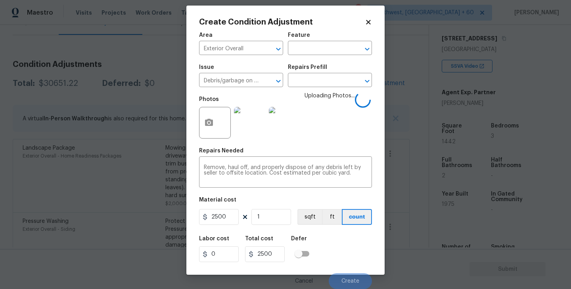
click at [335, 249] on div "Labor cost 0 Total cost 2500 Defer" at bounding box center [285, 250] width 173 height 36
click at [346, 254] on div "Labor cost 0 Total cost 2500 Defer" at bounding box center [285, 250] width 173 height 36
click at [348, 266] on div "Labor cost 0 Total cost 2500 Defer" at bounding box center [285, 250] width 173 height 36
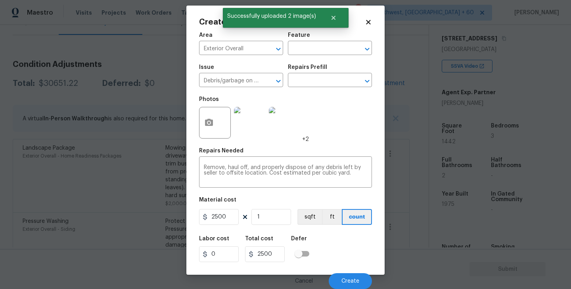
click at [348, 266] on div "Labor cost 0 Total cost 2500 Defer" at bounding box center [285, 250] width 173 height 36
click at [346, 278] on button "Create" at bounding box center [350, 282] width 43 height 16
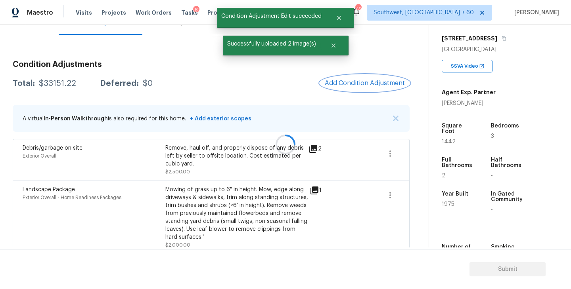
scroll to position [0, 0]
click at [355, 92] on span "Add Condition Adjustment" at bounding box center [365, 83] width 90 height 17
click at [339, 84] on span "Add Condition Adjustment" at bounding box center [365, 83] width 80 height 7
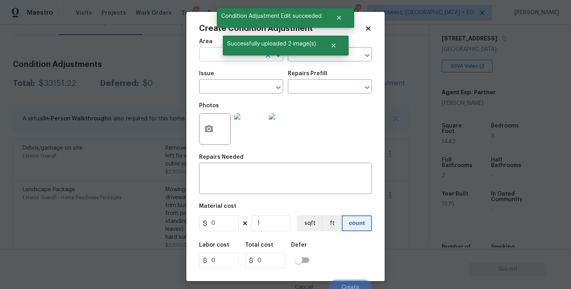
click at [213, 58] on input "text" at bounding box center [230, 55] width 62 height 12
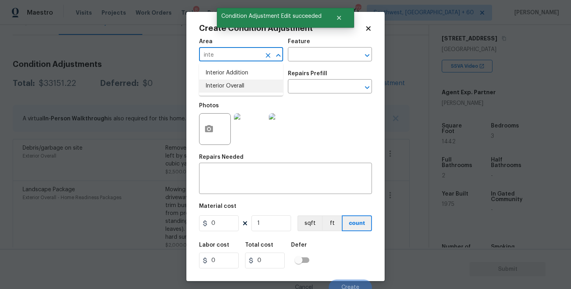
click at [224, 90] on li "Interior Overall" at bounding box center [241, 86] width 84 height 13
type input "Interior Overall"
click at [302, 67] on div "Issue ​ Repairs Prefill ​" at bounding box center [285, 82] width 173 height 32
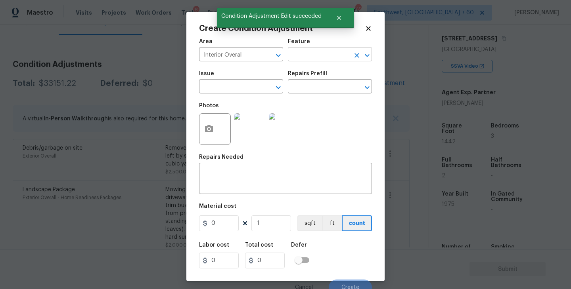
click at [320, 59] on input "text" at bounding box center [319, 55] width 62 height 12
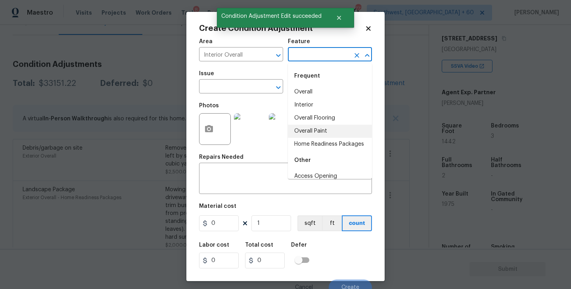
click at [322, 134] on li "Overall Paint" at bounding box center [330, 131] width 84 height 13
type input "Overall Paint"
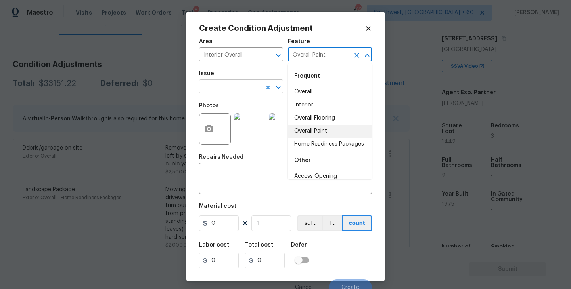
click at [206, 86] on input "text" at bounding box center [230, 87] width 62 height 12
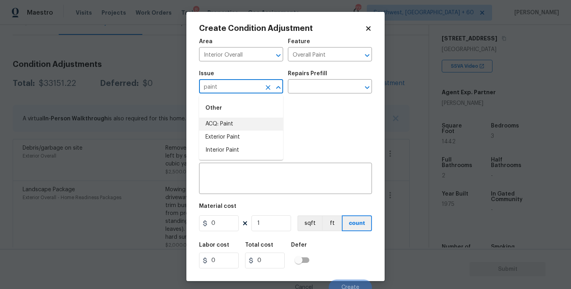
click at [216, 124] on li "ACQ: Paint" at bounding box center [241, 124] width 84 height 13
type input "ACQ: Paint"
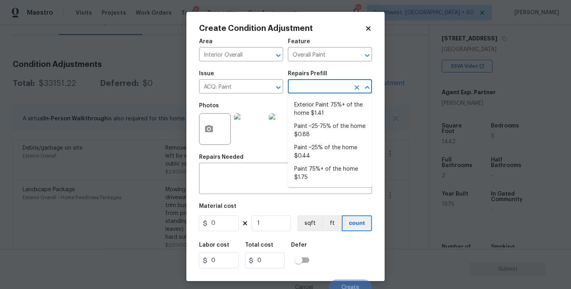
click at [315, 83] on input "text" at bounding box center [319, 87] width 62 height 12
click at [323, 129] on li "Paint ~25-75% of the home $0.88" at bounding box center [330, 130] width 84 height 21
type input "Acquisition"
type textarea "Acquisition Scope: ~25 - 75% of the home needs interior paint"
type input "0.88"
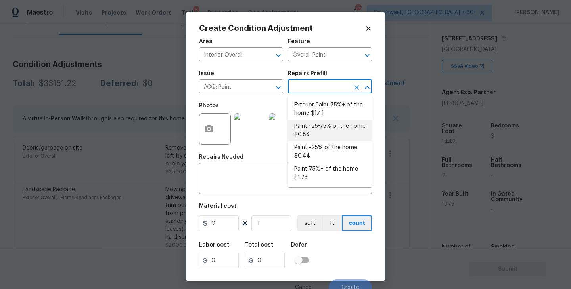
type input "0.88"
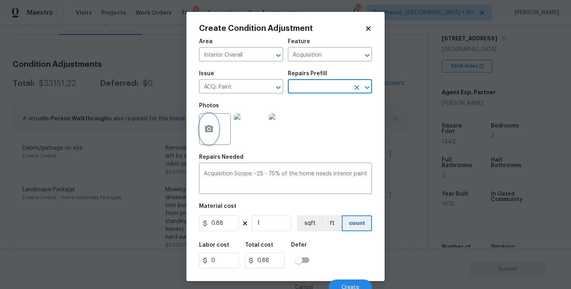
click at [210, 138] on button "button" at bounding box center [208, 129] width 19 height 31
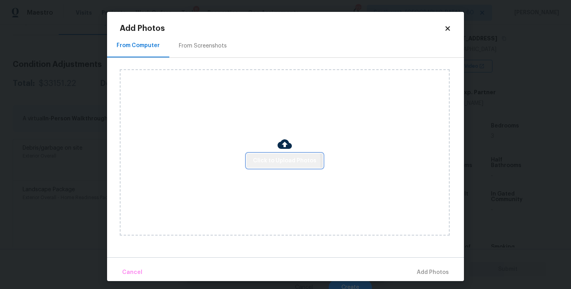
click at [254, 163] on button "Click to Upload Photos" at bounding box center [285, 161] width 76 height 15
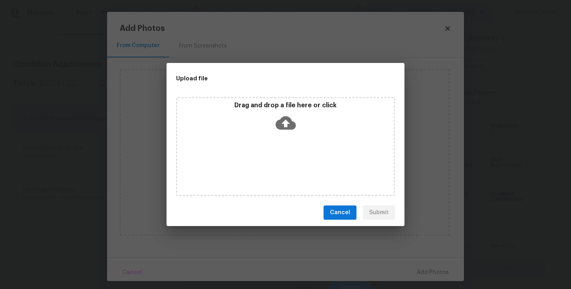
click at [275, 143] on div "Drag and drop a file here or click" at bounding box center [285, 146] width 219 height 99
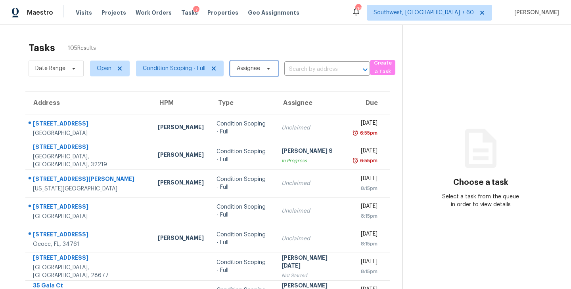
click at [250, 70] on span "Assignee" at bounding box center [248, 69] width 23 height 8
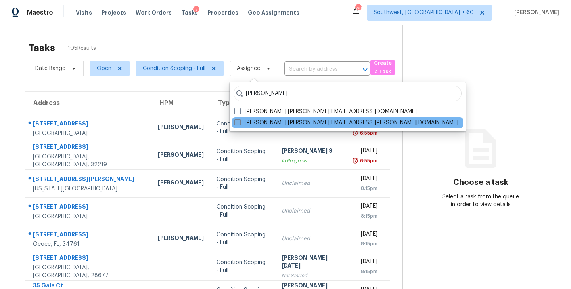
type input "sakthivel"
click at [258, 124] on label "Sakthivel Chandran sakthivel.chandran@opendoor.com" at bounding box center [346, 123] width 224 height 8
click at [239, 124] on input "Sakthivel Chandran sakthivel.chandran@opendoor.com" at bounding box center [236, 121] width 5 height 5
checkbox input "true"
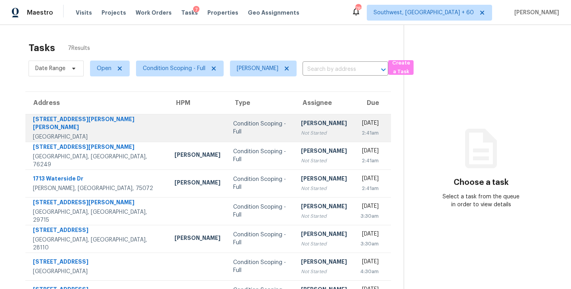
click at [295, 127] on td "Sakthivel Chandran Not Started" at bounding box center [324, 128] width 59 height 28
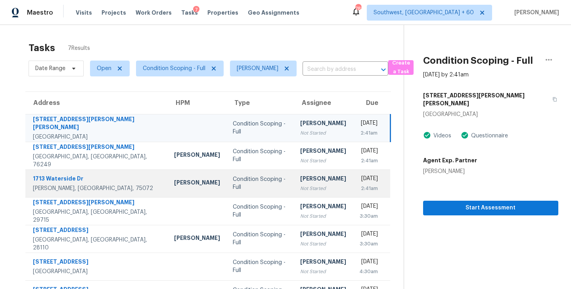
scroll to position [25, 0]
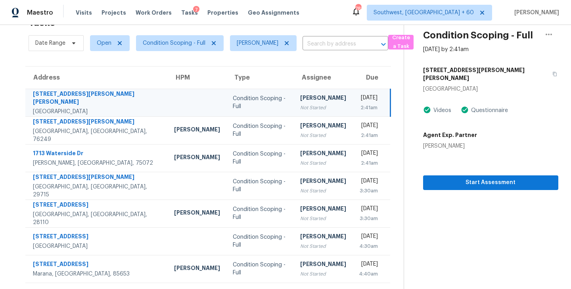
click at [314, 100] on td "Sakthivel Chandran Not Started" at bounding box center [323, 103] width 59 height 28
click at [301, 104] on div "Not Started" at bounding box center [323, 108] width 46 height 8
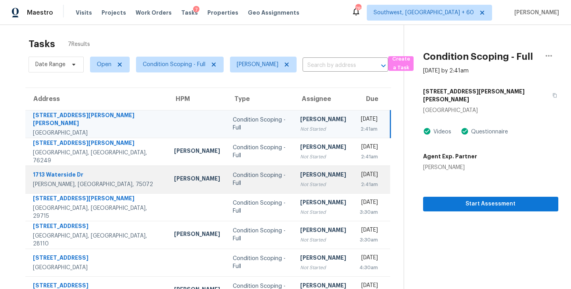
scroll to position [1, 0]
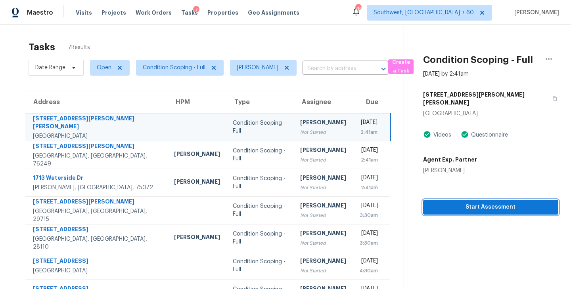
click at [449, 203] on span "Start Assessment" at bounding box center [490, 208] width 122 height 10
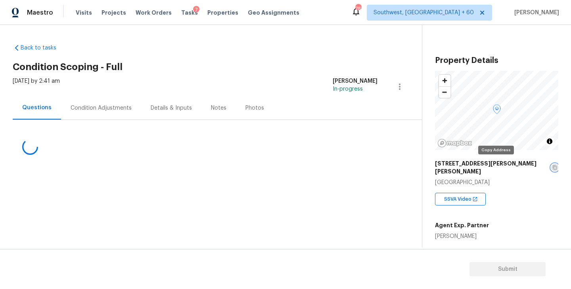
click at [552, 165] on icon "button" at bounding box center [554, 167] width 5 height 5
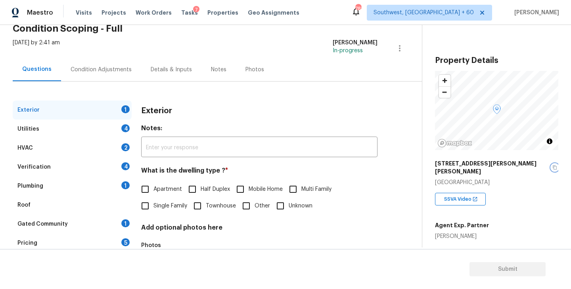
scroll to position [63, 0]
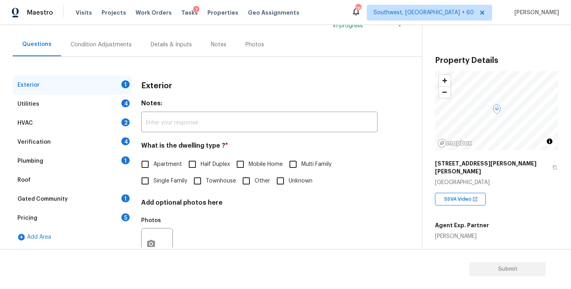
click at [168, 176] on label "Single Family" at bounding box center [162, 181] width 50 height 17
click at [153, 176] on input "Single Family" at bounding box center [145, 181] width 17 height 17
checkbox input "true"
click at [90, 101] on div "Utilities 4" at bounding box center [72, 104] width 119 height 19
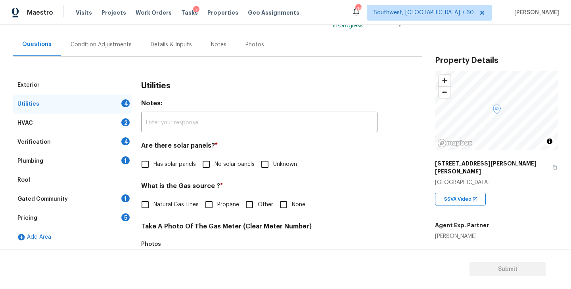
click at [223, 166] on span "No solar panels" at bounding box center [234, 165] width 40 height 8
click at [214, 166] on input "No solar panels" at bounding box center [206, 164] width 17 height 17
checkbox input "true"
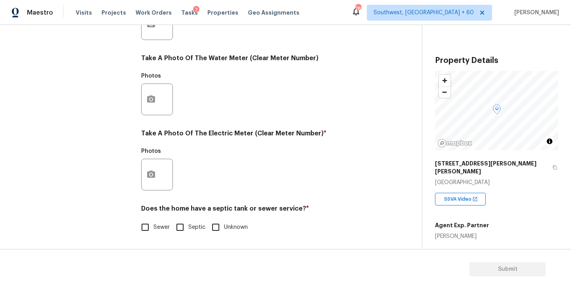
click at [147, 222] on input "Sewer" at bounding box center [145, 227] width 17 height 17
checkbox input "true"
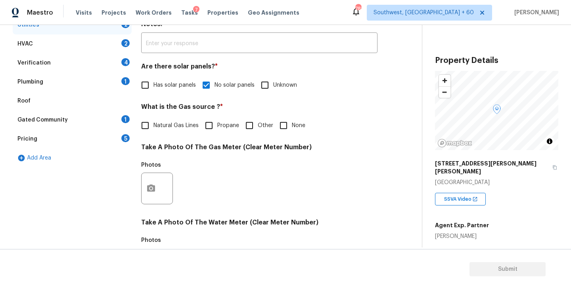
scroll to position [55, 0]
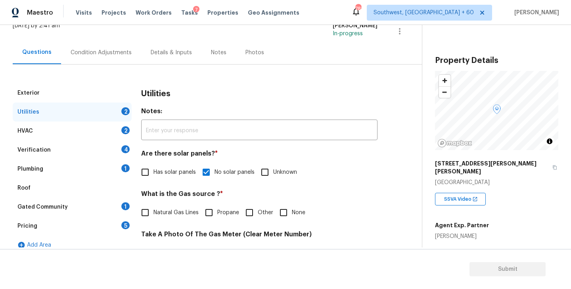
click at [85, 170] on div "Plumbing 1" at bounding box center [72, 169] width 119 height 19
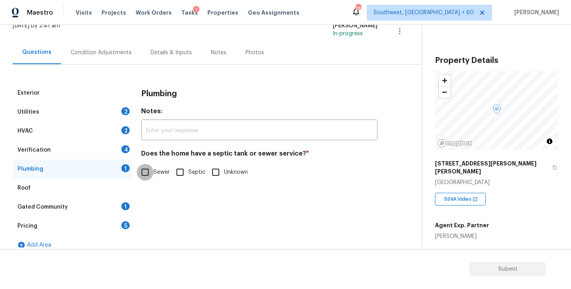
click at [151, 173] on input "Sewer" at bounding box center [145, 172] width 17 height 17
checkbox input "true"
click at [81, 218] on div "Pricing 5" at bounding box center [72, 226] width 119 height 19
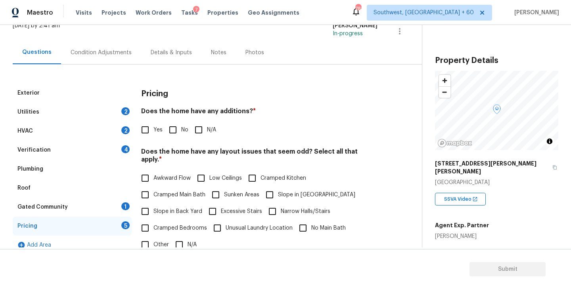
click at [86, 209] on div "Gated Community 1" at bounding box center [72, 207] width 119 height 19
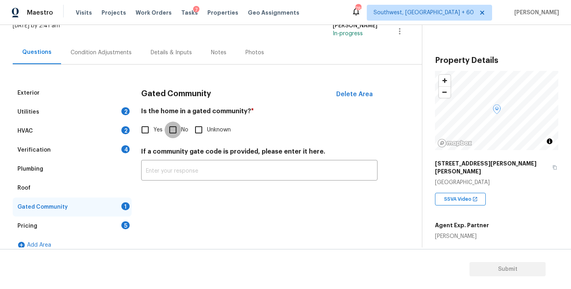
click at [176, 130] on input "No" at bounding box center [173, 130] width 17 height 17
checkbox input "true"
click at [106, 63] on div "Condition Adjustments" at bounding box center [101, 52] width 80 height 23
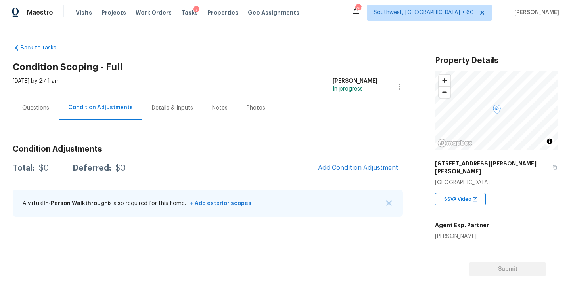
click at [257, 74] on div "Back to tasks Condition Scoping - Full Wed, Sep 10 2025 by 2:41 am Sakthivel Ch…" at bounding box center [217, 132] width 409 height 189
click at [29, 111] on div "Questions" at bounding box center [35, 108] width 27 height 8
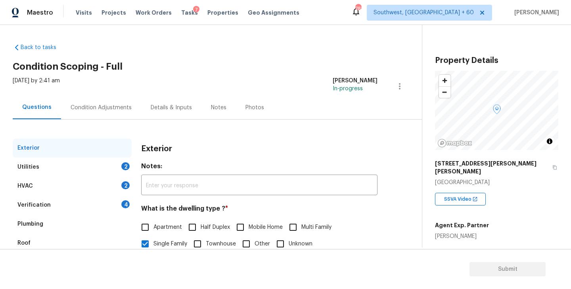
click at [79, 159] on div "Utilities 2" at bounding box center [72, 167] width 119 height 19
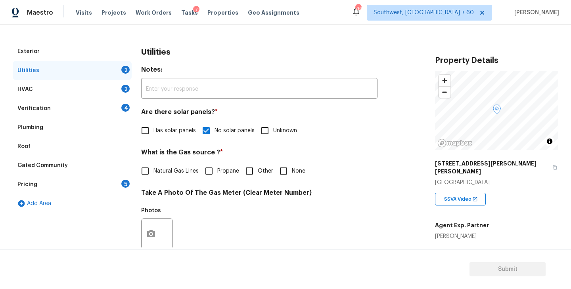
scroll to position [238, 0]
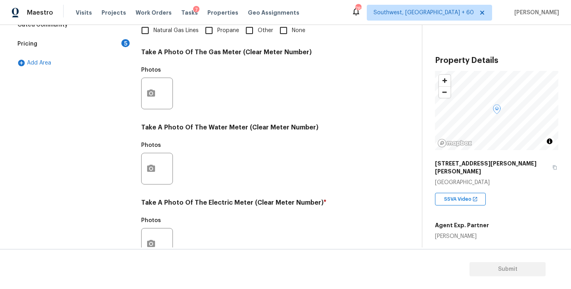
click at [287, 34] on input "None" at bounding box center [283, 30] width 17 height 17
checkbox input "true"
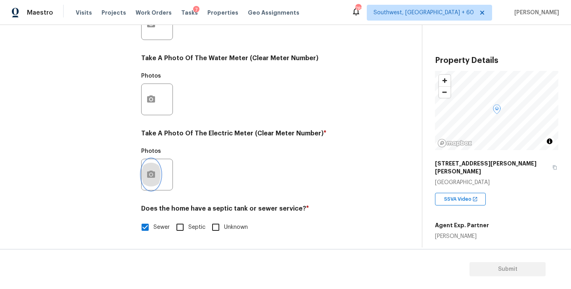
click at [153, 174] on icon "button" at bounding box center [151, 174] width 8 height 7
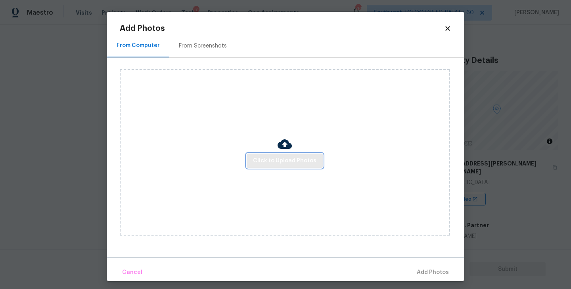
click at [280, 160] on span "Click to Upload Photos" at bounding box center [284, 161] width 63 height 10
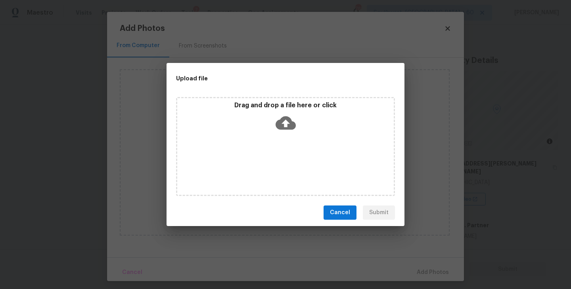
click at [280, 127] on icon at bounding box center [286, 123] width 20 height 13
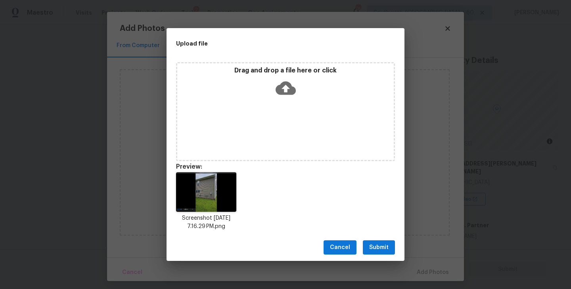
click at [375, 248] on span "Submit" at bounding box center [378, 248] width 19 height 10
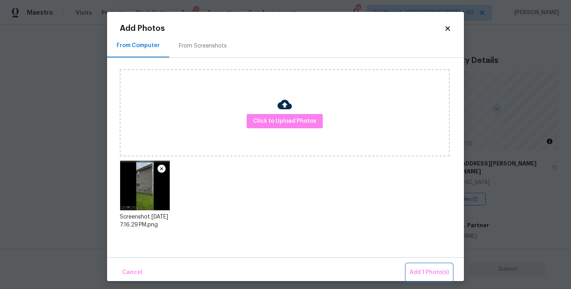
click at [428, 270] on span "Add 1 Photo(s)" at bounding box center [428, 273] width 39 height 10
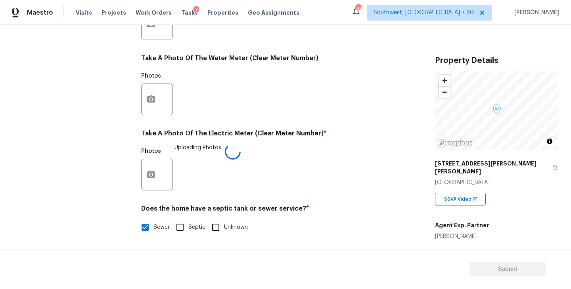
click at [310, 182] on div "Photos Uploading Photos..." at bounding box center [259, 170] width 236 height 52
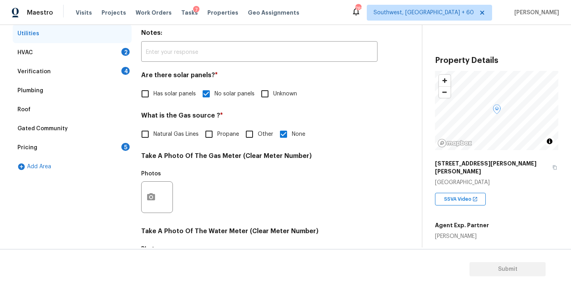
scroll to position [98, 0]
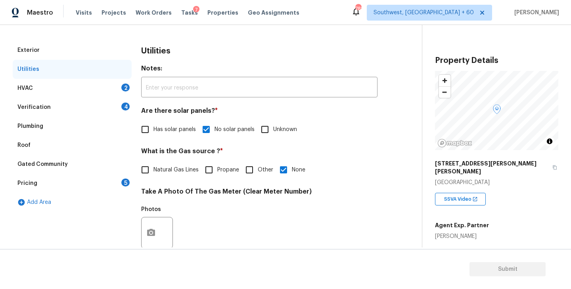
click at [99, 90] on div "HVAC 2" at bounding box center [72, 88] width 119 height 19
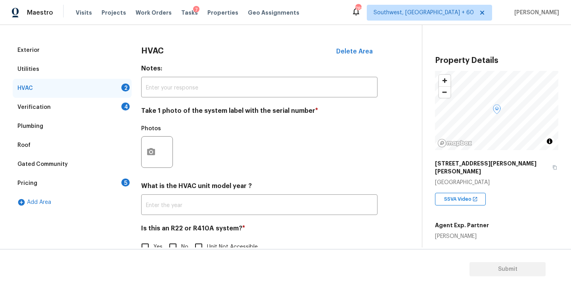
click at [161, 159] on div at bounding box center [157, 152] width 32 height 32
click at [249, 168] on div "Photos" at bounding box center [259, 147] width 236 height 52
click at [151, 149] on icon "button" at bounding box center [151, 151] width 8 height 7
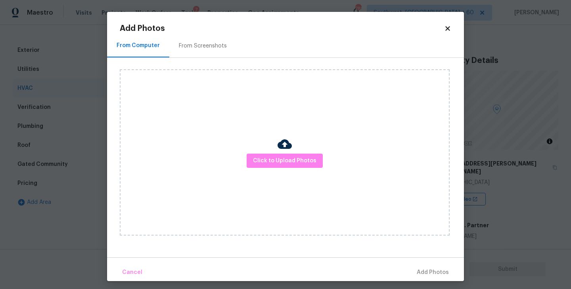
click at [274, 180] on div "Click to Upload Photos" at bounding box center [285, 152] width 330 height 166
click at [281, 170] on div "Click to Upload Photos" at bounding box center [285, 152] width 330 height 166
click at [281, 163] on span "Click to Upload Photos" at bounding box center [284, 161] width 63 height 10
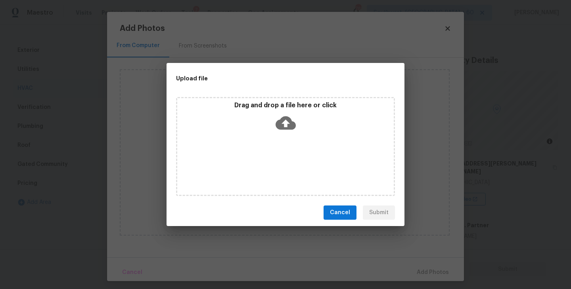
drag, startPoint x: 281, startPoint y: 163, endPoint x: 281, endPoint y: 143, distance: 20.2
click at [281, 143] on div "Drag and drop a file here or click" at bounding box center [285, 146] width 219 height 99
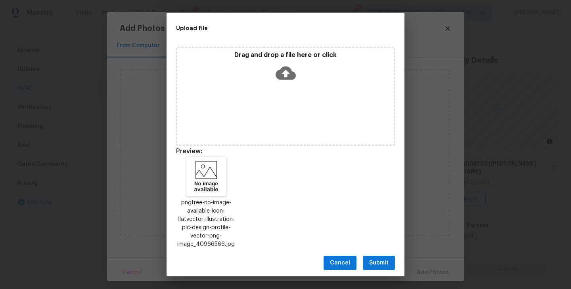
click at [381, 259] on span "Submit" at bounding box center [378, 263] width 19 height 10
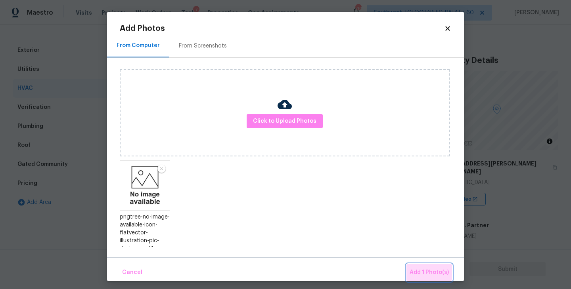
click at [427, 267] on button "Add 1 Photo(s)" at bounding box center [429, 272] width 46 height 17
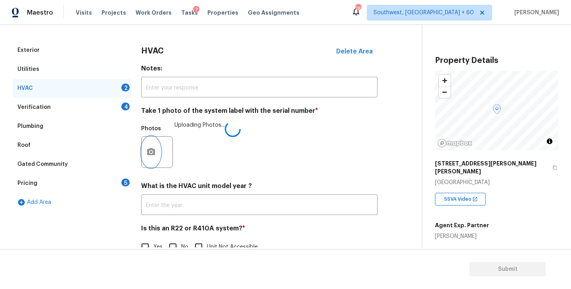
scroll to position [119, 0]
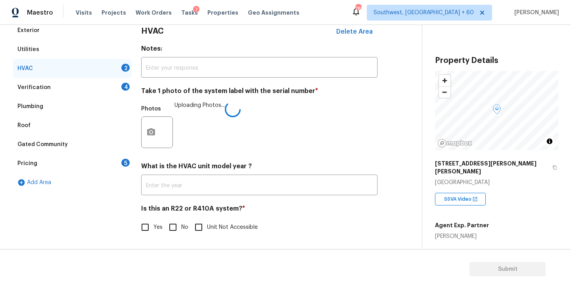
click at [179, 224] on input "No" at bounding box center [173, 227] width 17 height 17
checkbox input "true"
click at [309, 219] on div "Is this an R22 or R410A system? * Yes No Unit Not Accessible" at bounding box center [259, 220] width 236 height 31
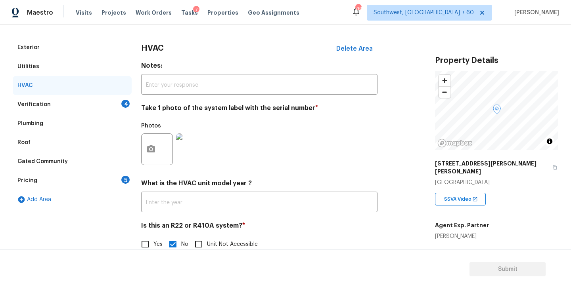
scroll to position [92, 0]
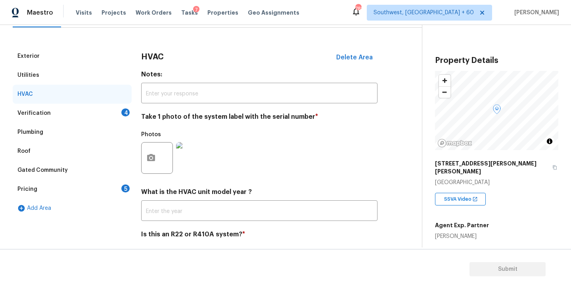
click at [101, 111] on div "Verification 4" at bounding box center [72, 113] width 119 height 19
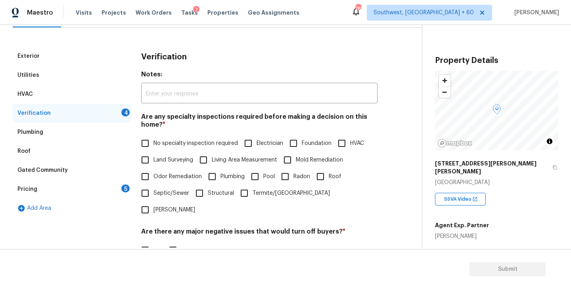
click at [194, 142] on span "No specialty inspection required" at bounding box center [195, 144] width 84 height 8
click at [153, 142] on input "No specialty inspection required" at bounding box center [145, 143] width 17 height 17
checkbox input "true"
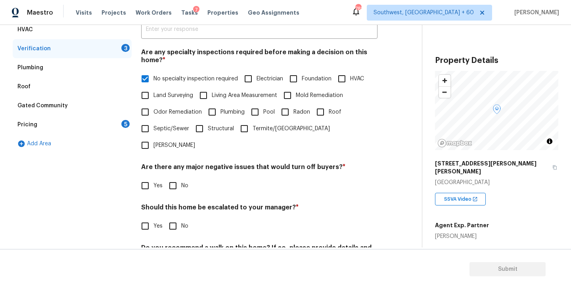
click at [176, 178] on input "No" at bounding box center [173, 186] width 17 height 17
checkbox input "true"
click at [176, 219] on input "No" at bounding box center [173, 227] width 17 height 17
checkbox input "true"
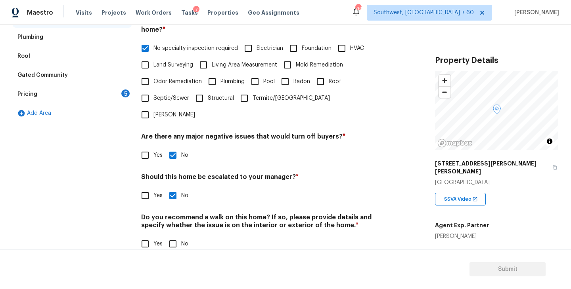
click at [175, 236] on input "No" at bounding box center [173, 244] width 17 height 17
checkbox input "true"
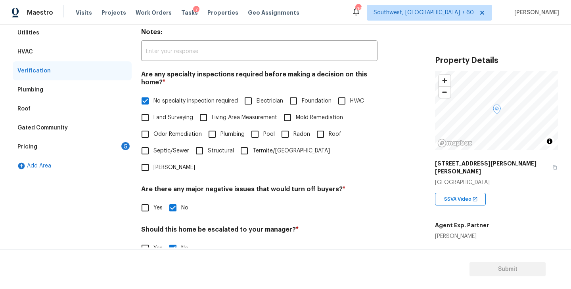
scroll to position [90, 0]
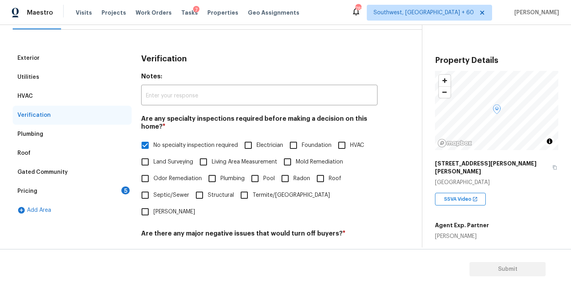
click at [89, 191] on div "Pricing 5" at bounding box center [72, 191] width 119 height 19
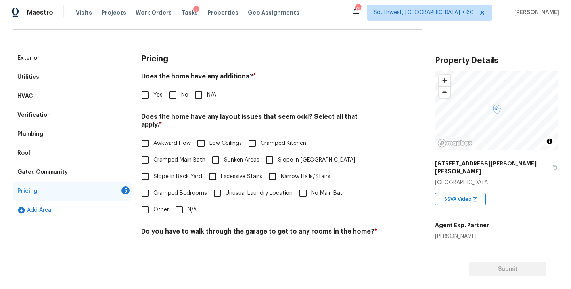
click at [210, 98] on span "N/A" at bounding box center [211, 95] width 9 height 8
click at [207, 98] on input "N/A" at bounding box center [198, 95] width 17 height 17
checkbox input "true"
click at [288, 156] on span "Slope in [GEOGRAPHIC_DATA]" at bounding box center [316, 160] width 77 height 8
click at [278, 153] on input "Slope in [GEOGRAPHIC_DATA]" at bounding box center [269, 160] width 17 height 17
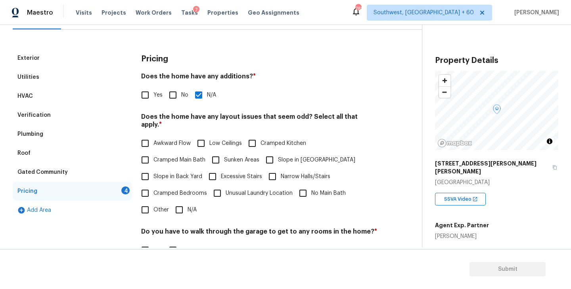
checkbox input "true"
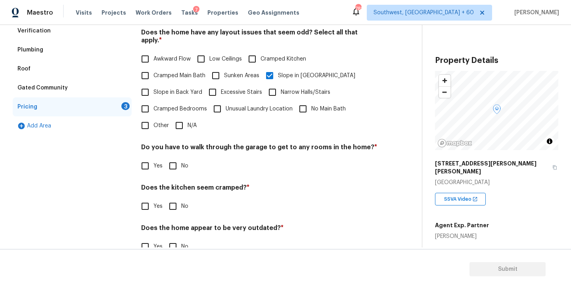
scroll to position [186, 0]
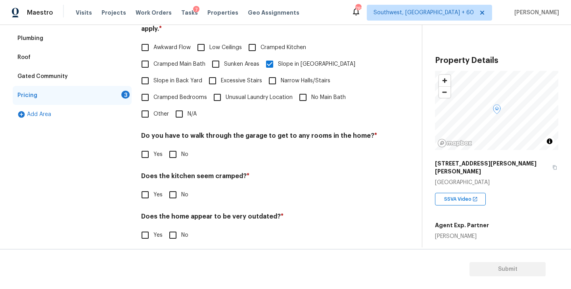
click at [182, 154] on label "No" at bounding box center [177, 154] width 24 height 17
click at [181, 154] on input "No" at bounding box center [173, 154] width 17 height 17
checkbox input "true"
click at [176, 192] on input "No" at bounding box center [173, 195] width 17 height 17
checkbox input "true"
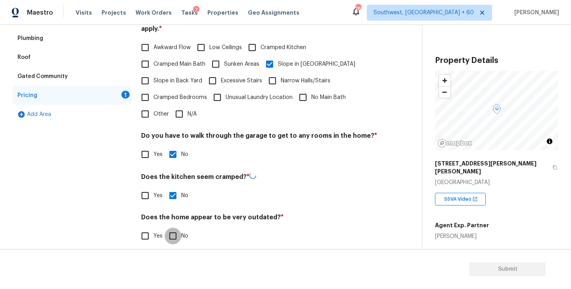
click at [173, 228] on input "No" at bounding box center [173, 236] width 17 height 17
checkbox input "true"
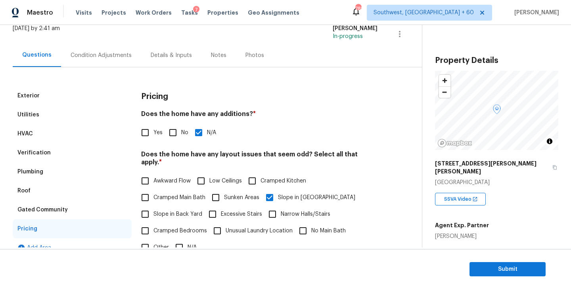
scroll to position [34, 0]
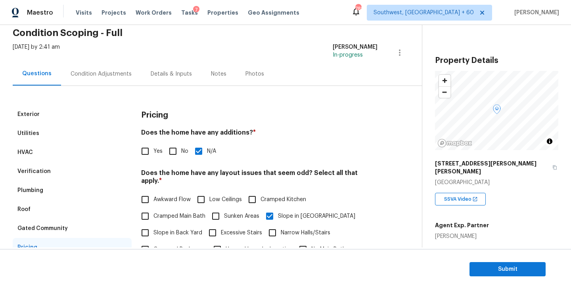
click at [118, 83] on div "Condition Adjustments" at bounding box center [101, 73] width 80 height 23
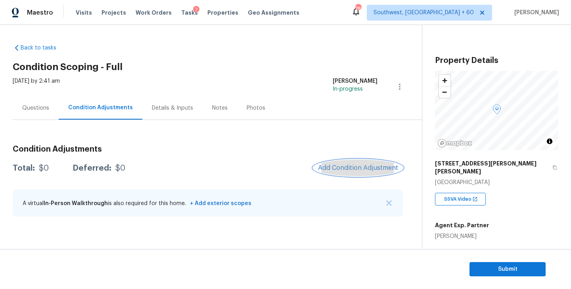
click at [352, 173] on button "Add Condition Adjustment" at bounding box center [358, 168] width 90 height 17
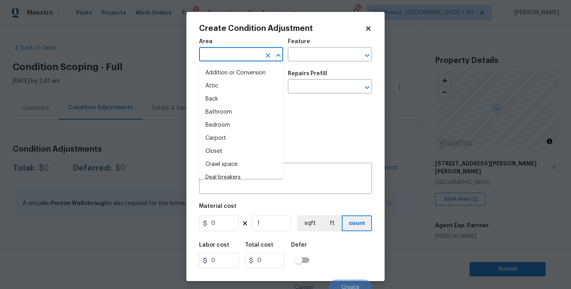
click at [224, 57] on input "text" at bounding box center [230, 55] width 62 height 12
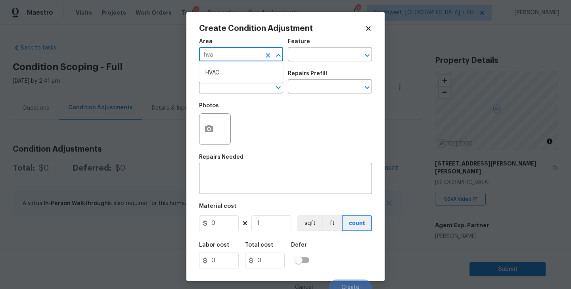
type input "hvac"
click at [230, 77] on li "HVAC" at bounding box center [241, 73] width 84 height 13
type input "HVAC"
click at [308, 56] on input "text" at bounding box center [319, 55] width 62 height 12
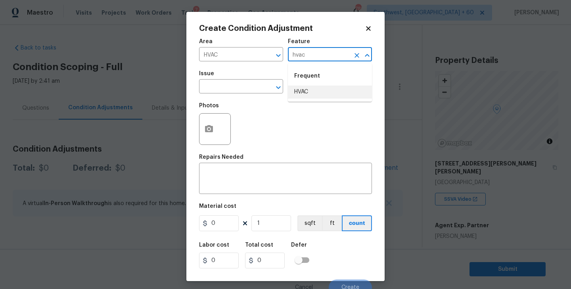
click at [303, 90] on li "HVAC" at bounding box center [330, 92] width 84 height 13
type input "HVAC"
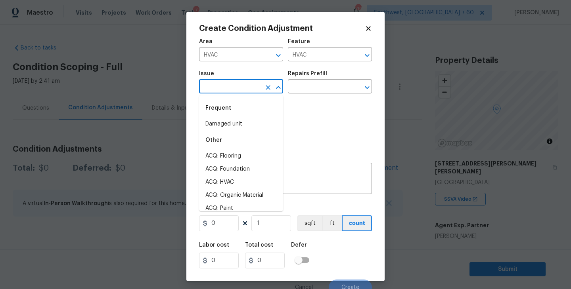
click at [245, 88] on input "text" at bounding box center [230, 87] width 62 height 12
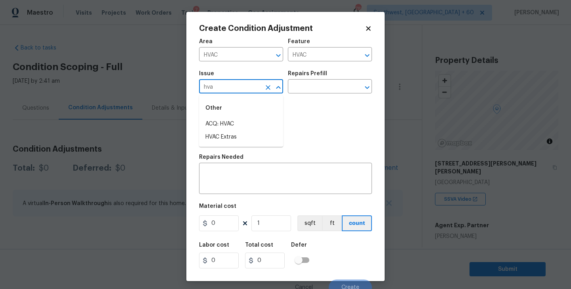
click at [243, 115] on div "Other" at bounding box center [241, 108] width 84 height 19
click at [243, 123] on li "ACQ: HVAC" at bounding box center [241, 124] width 84 height 13
type input "ACQ: HVAC"
click at [297, 95] on div "Issue ACQ: HVAC ​ Repairs Prefill ​" at bounding box center [285, 82] width 173 height 32
click at [317, 91] on input "text" at bounding box center [319, 87] width 62 height 12
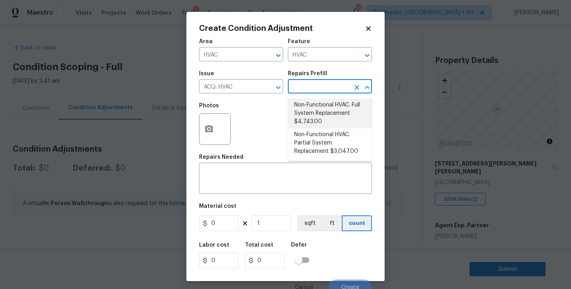
click at [323, 121] on li "Non-Functional HVAC. Full System Replacement $4,743.00" at bounding box center [330, 114] width 84 height 30
type input "Acquisition"
type textarea "Acquisition Scope: Full System Replacement"
type input "4743"
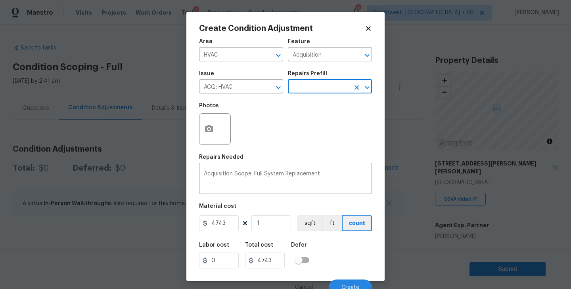
scroll to position [7, 0]
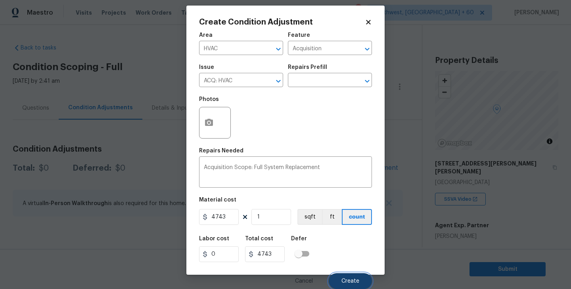
click at [345, 278] on button "Create" at bounding box center [350, 282] width 43 height 16
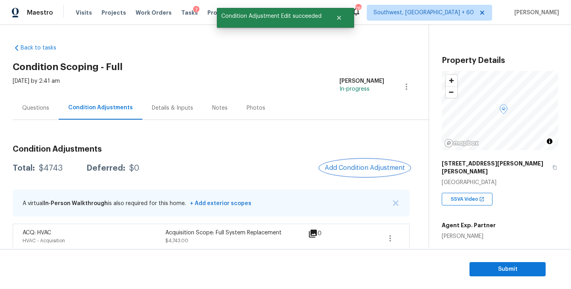
scroll to position [8, 0]
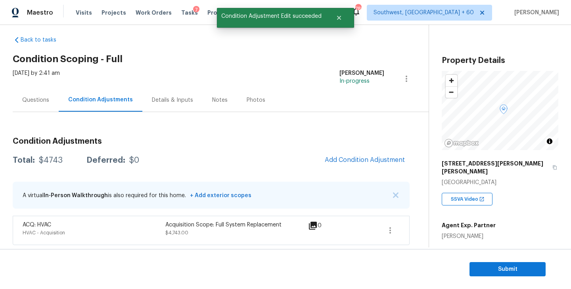
click at [33, 108] on div "Questions" at bounding box center [36, 99] width 46 height 23
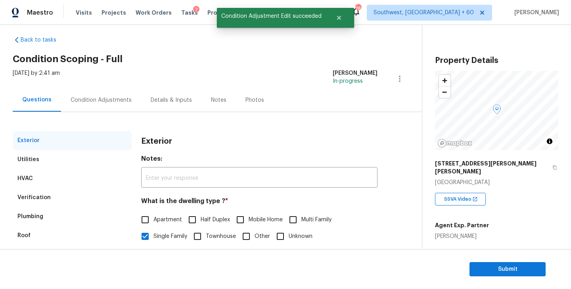
click at [111, 105] on div "Condition Adjustments" at bounding box center [101, 99] width 80 height 23
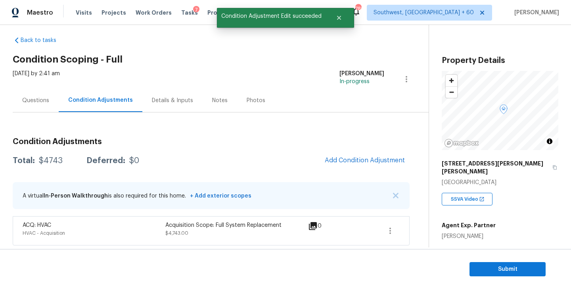
scroll to position [8, 0]
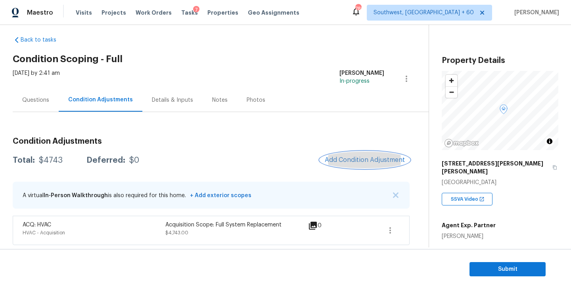
click at [341, 160] on span "Add Condition Adjustment" at bounding box center [365, 160] width 80 height 7
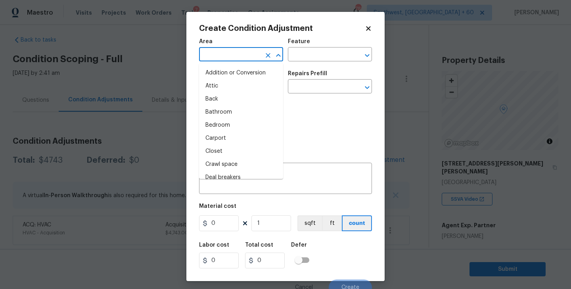
click at [218, 54] on input "text" at bounding box center [230, 55] width 62 height 12
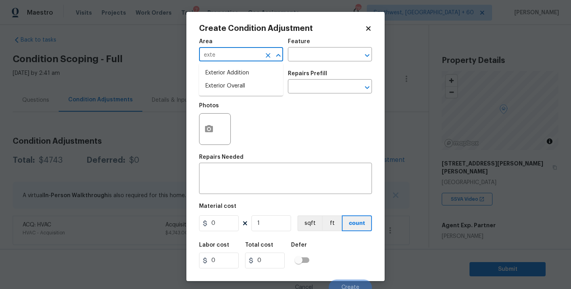
click at [242, 90] on li "Exterior Overall" at bounding box center [241, 86] width 84 height 13
type input "Exterior Overall"
click at [297, 52] on input "text" at bounding box center [319, 55] width 62 height 12
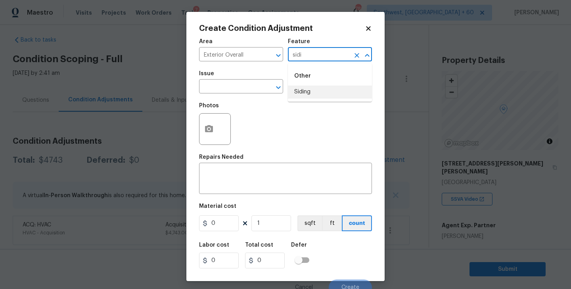
click at [302, 95] on li "Siding" at bounding box center [330, 92] width 84 height 13
type input "Siding"
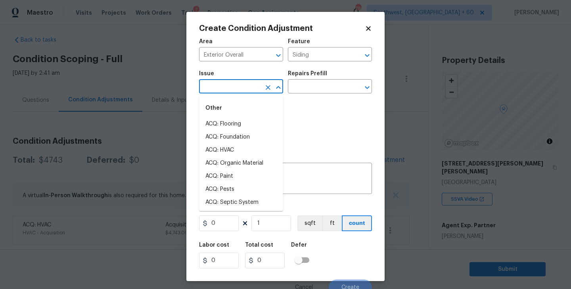
click at [248, 90] on input "text" at bounding box center [230, 87] width 62 height 12
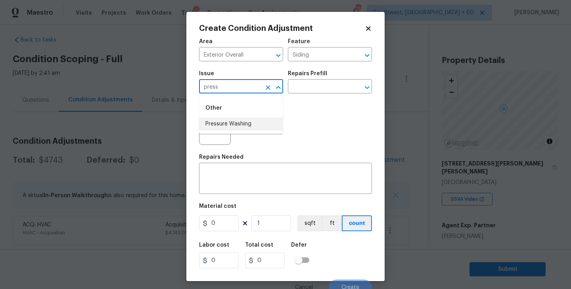
click at [251, 120] on li "Pressure Washing" at bounding box center [241, 124] width 84 height 13
type input "Pressure Washing"
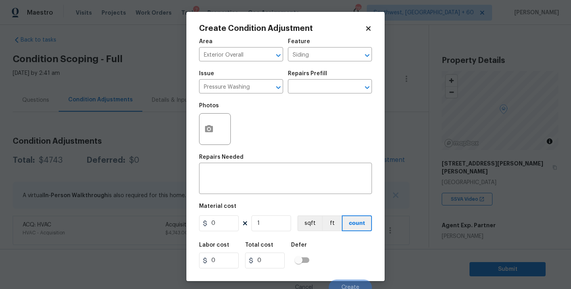
click at [306, 96] on div "Issue Pressure Washing ​ Repairs Prefill ​" at bounding box center [285, 82] width 173 height 32
click at [316, 88] on input "text" at bounding box center [319, 87] width 62 height 12
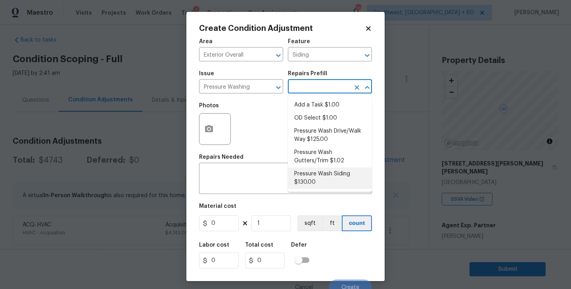
click at [313, 181] on li "Pressure Wash Siding $130.00" at bounding box center [330, 178] width 84 height 21
type textarea "Protect areas as needed for pressure washing. Pressure wash the siding on the h…"
type input "130"
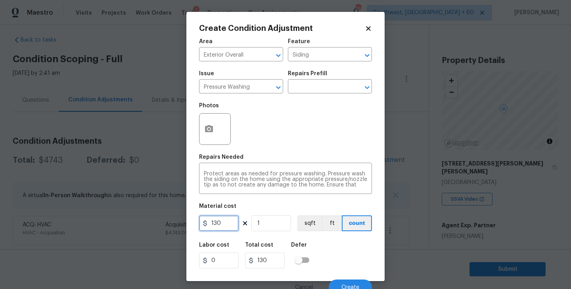
drag, startPoint x: 222, startPoint y: 220, endPoint x: 149, endPoint y: 221, distance: 72.9
click at [149, 221] on div "Create Condition Adjustment Area Exterior Overall ​ Feature Siding ​ Issue Pres…" at bounding box center [285, 144] width 571 height 289
type input "200"
click at [212, 128] on icon "button" at bounding box center [209, 128] width 8 height 7
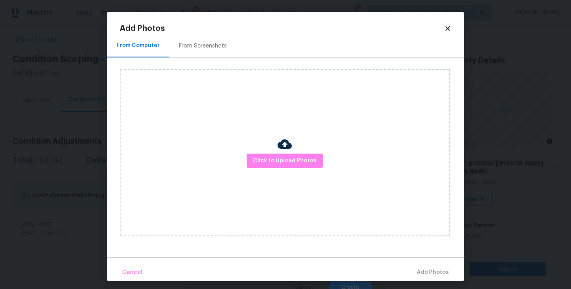
click at [201, 52] on div "From Screenshots" at bounding box center [202, 45] width 67 height 23
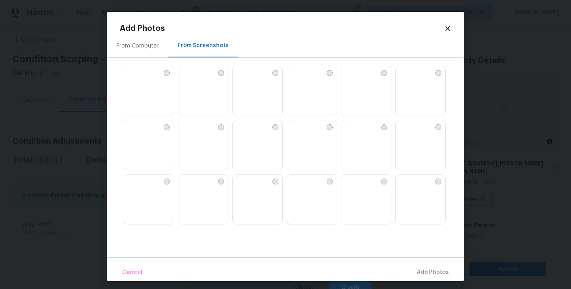
click at [137, 79] on img at bounding box center [130, 72] width 13 height 13
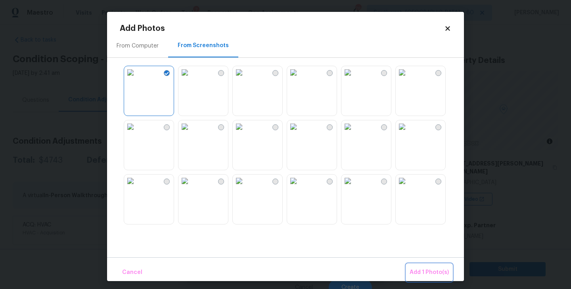
click at [413, 270] on span "Add 1 Photo(s)" at bounding box center [428, 273] width 39 height 10
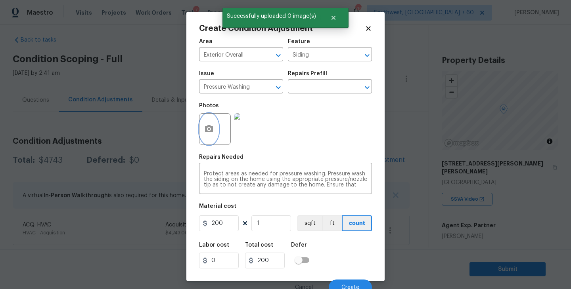
scroll to position [7, 0]
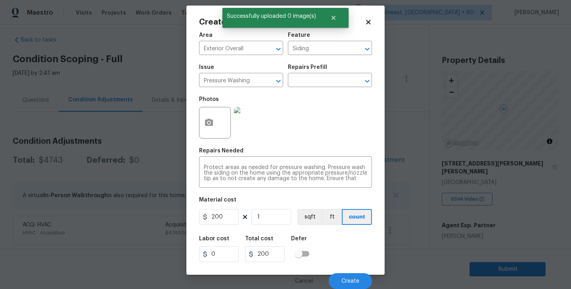
click at [349, 251] on div "Labor cost 0 Total cost 200 Defer" at bounding box center [285, 250] width 173 height 36
click at [348, 251] on div "Labor cost 0 Total cost 200 Defer" at bounding box center [285, 250] width 173 height 36
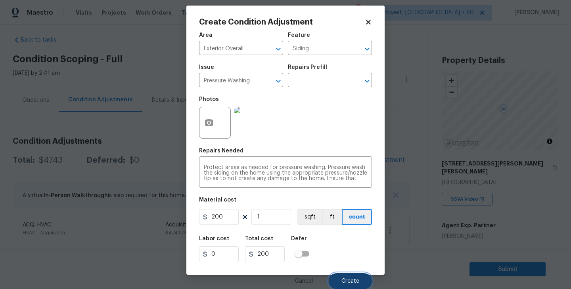
click at [346, 279] on span "Create" at bounding box center [350, 282] width 18 height 6
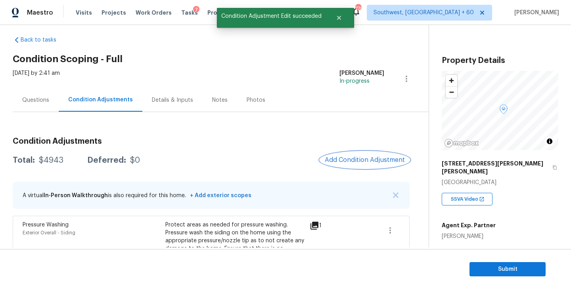
scroll to position [0, 0]
click at [359, 157] on span "Add Condition Adjustment" at bounding box center [365, 160] width 80 height 7
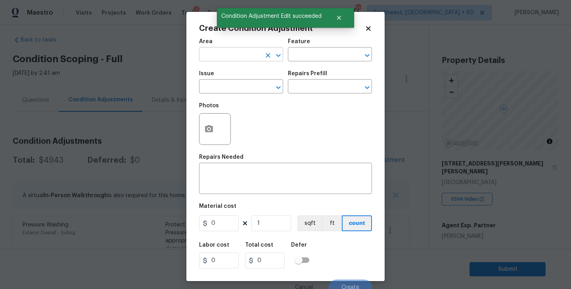
click at [216, 55] on input "text" at bounding box center [230, 55] width 62 height 12
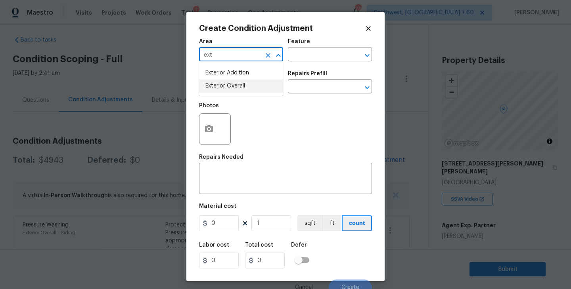
click at [243, 86] on li "Exterior Overall" at bounding box center [241, 86] width 84 height 13
type input "Exterior Overall"
click at [295, 55] on input "text" at bounding box center [319, 55] width 62 height 12
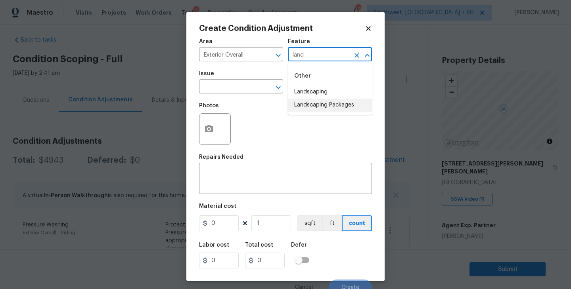
click at [304, 105] on li "Landscaping Packages" at bounding box center [330, 105] width 84 height 13
type input "Landscaping Packages"
click at [248, 95] on span "Issue ​" at bounding box center [241, 82] width 84 height 32
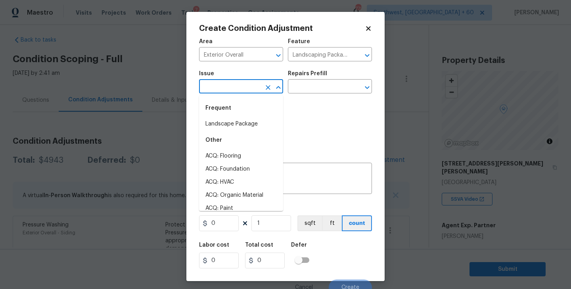
click at [235, 91] on input "text" at bounding box center [230, 87] width 62 height 12
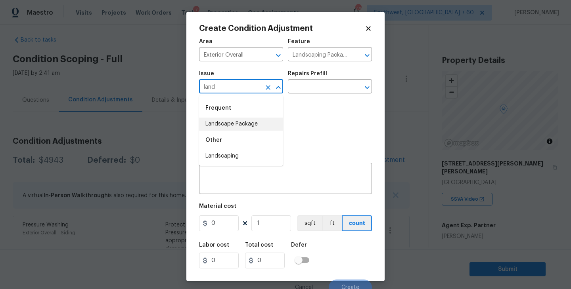
click at [237, 121] on li "Landscape Package" at bounding box center [241, 124] width 84 height 13
type input "Landscape Package"
click at [305, 89] on input "text" at bounding box center [319, 87] width 62 height 12
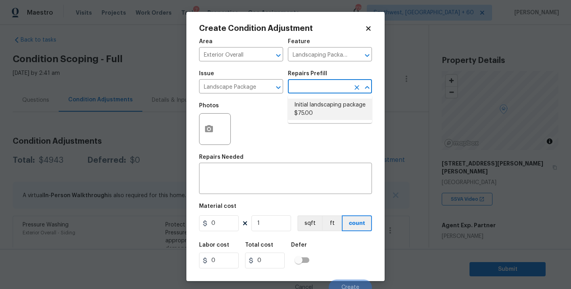
click at [318, 109] on li "Initial landscaping package $75.00" at bounding box center [330, 109] width 84 height 21
type input "Home Readiness Packages"
type textarea "Mowing of grass up to 6" in height. Mow, edge along driveways & sidewalks, trim…"
type input "75"
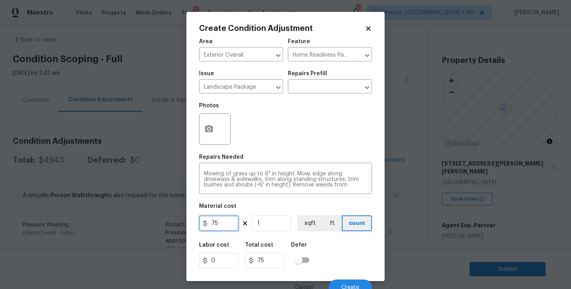
drag, startPoint x: 227, startPoint y: 226, endPoint x: 187, endPoint y: 226, distance: 40.4
click at [187, 226] on div "Create Condition Adjustment Area Exterior Overall ​ Feature Home Readiness Pack…" at bounding box center [285, 147] width 198 height 270
type input "300"
click at [216, 134] on button "button" at bounding box center [208, 129] width 19 height 31
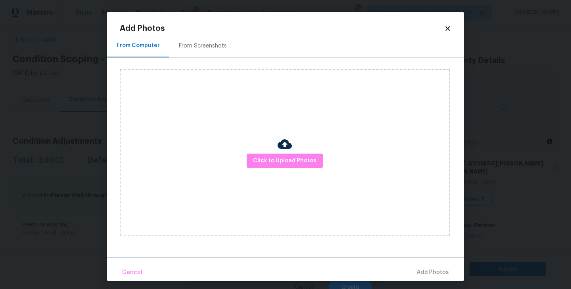
click at [206, 47] on div "From Screenshots" at bounding box center [203, 46] width 48 height 8
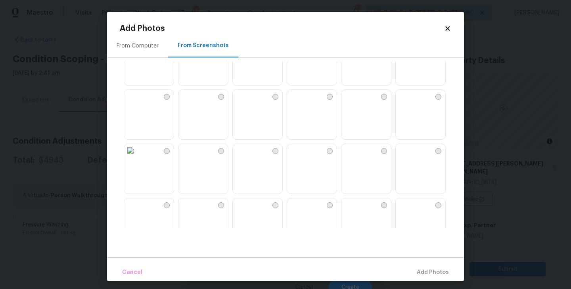
scroll to position [46, 0]
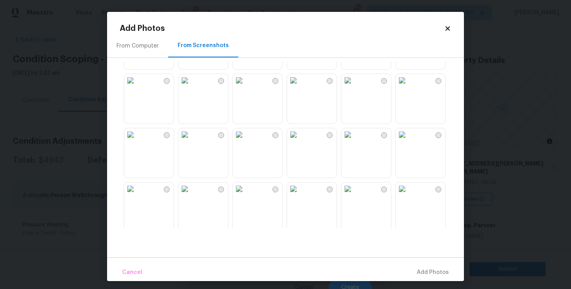
click at [354, 141] on img at bounding box center [347, 134] width 13 height 13
click at [423, 274] on span "Add 1 Photo(s)" at bounding box center [428, 273] width 39 height 10
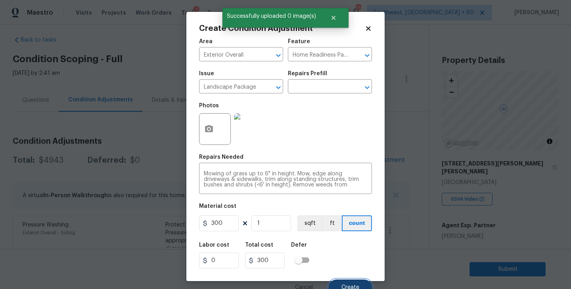
click at [358, 286] on span "Create" at bounding box center [350, 288] width 18 height 6
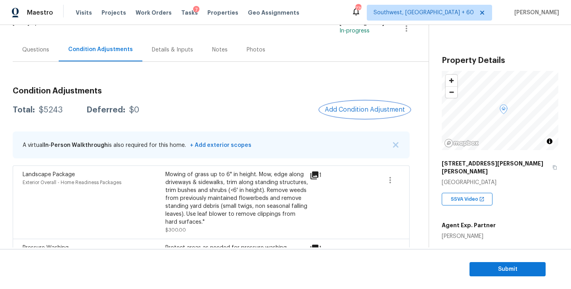
scroll to position [92, 0]
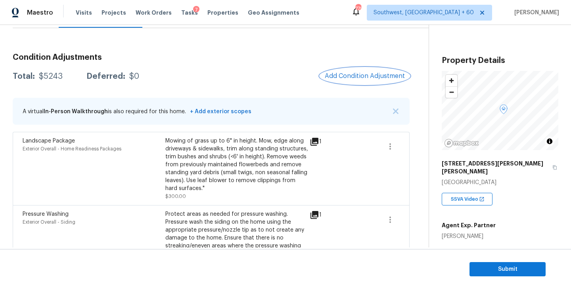
click at [353, 72] on button "Add Condition Adjustment" at bounding box center [365, 76] width 90 height 17
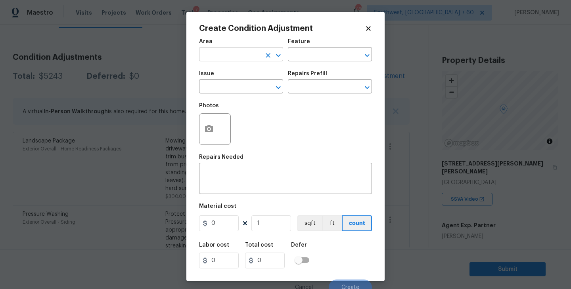
click at [239, 50] on input "text" at bounding box center [230, 55] width 62 height 12
click at [247, 89] on li "Interior Overall" at bounding box center [241, 86] width 84 height 13
type input "Interior Overall"
click at [295, 63] on div "Area Interior Overall ​ Feature ​" at bounding box center [285, 50] width 173 height 32
click at [318, 55] on input "text" at bounding box center [319, 55] width 62 height 12
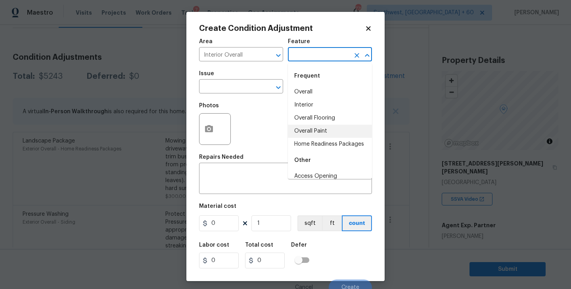
click at [315, 128] on li "Overall Paint" at bounding box center [330, 131] width 84 height 13
type input "Overall Paint"
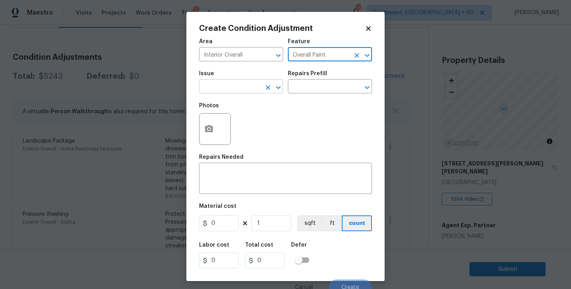
click at [243, 90] on input "text" at bounding box center [230, 87] width 62 height 12
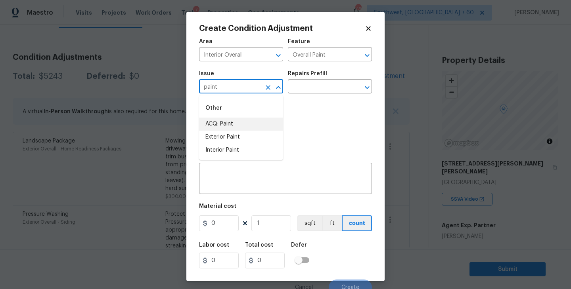
click at [237, 124] on li "ACQ: Paint" at bounding box center [241, 124] width 84 height 13
type input "ACQ: Paint"
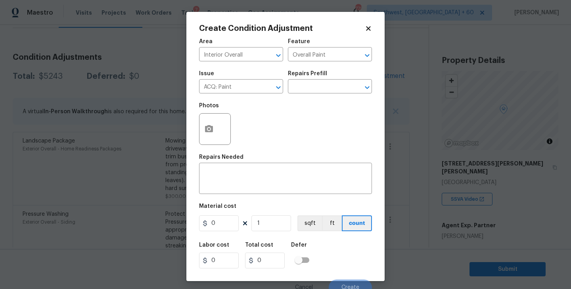
click at [314, 94] on div "Issue ACQ: Paint ​ Repairs Prefill ​" at bounding box center [285, 82] width 173 height 32
click at [322, 87] on input "text" at bounding box center [319, 87] width 62 height 12
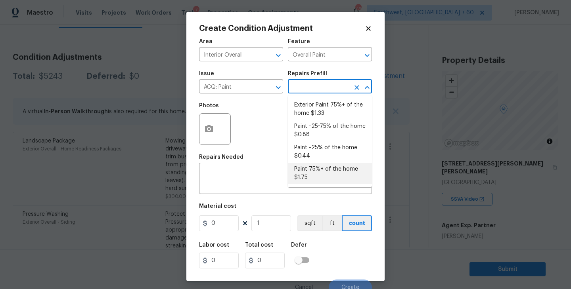
click at [316, 171] on li "Paint 75%+ of the home $1.75" at bounding box center [330, 173] width 84 height 21
type input "Acquisition"
type textarea "Acquisition Scope: 75%+ of the home will likely require interior paint"
type input "1.75"
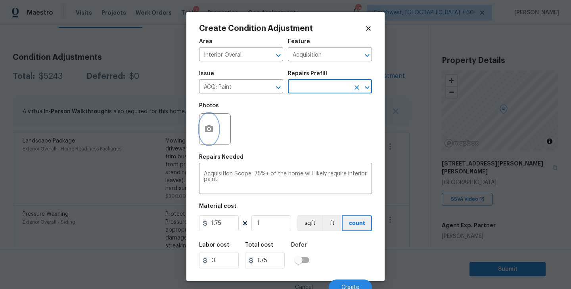
click at [210, 125] on icon "button" at bounding box center [209, 129] width 10 height 10
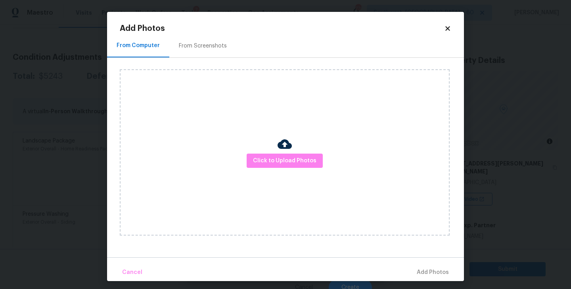
click at [207, 50] on div "From Screenshots" at bounding box center [202, 45] width 67 height 23
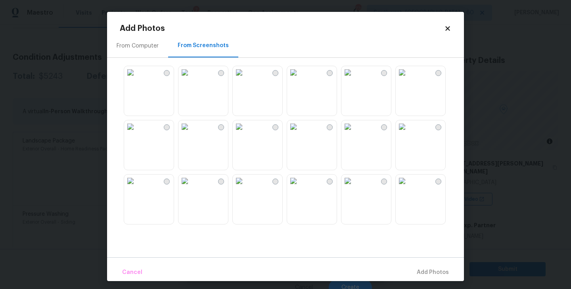
click at [354, 79] on img at bounding box center [347, 72] width 13 height 13
click at [408, 133] on img at bounding box center [402, 127] width 13 height 13
click at [137, 133] on img at bounding box center [130, 127] width 13 height 13
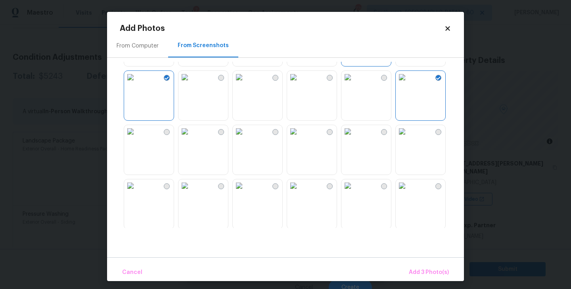
scroll to position [149, 0]
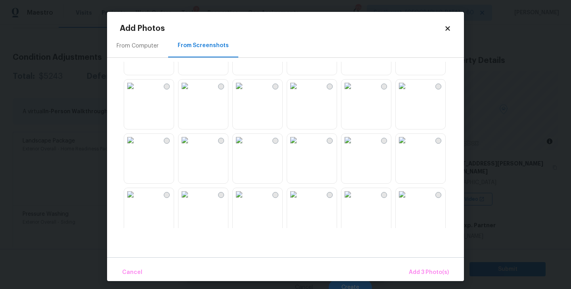
click at [245, 92] on img at bounding box center [239, 86] width 13 height 13
click at [300, 201] on img at bounding box center [293, 194] width 13 height 13
click at [245, 201] on img at bounding box center [239, 194] width 13 height 13
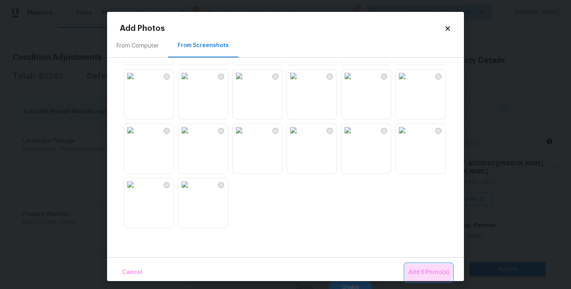
click at [427, 271] on span "Add 6 Photo(s)" at bounding box center [428, 273] width 40 height 10
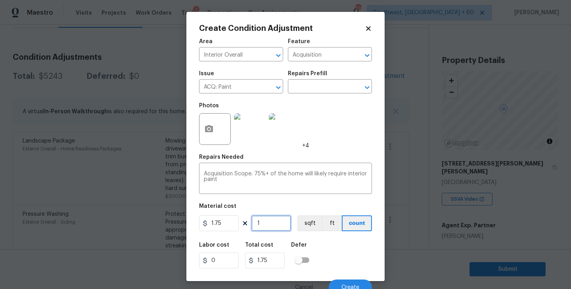
click at [273, 222] on input "1" at bounding box center [271, 224] width 40 height 16
type input "13"
type input "22.75"
type input "139"
type input "243.25"
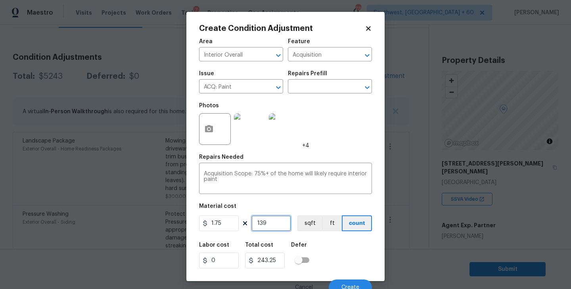
type input "1392"
type input "2436"
type input "1392"
click at [320, 90] on input "text" at bounding box center [319, 87] width 62 height 12
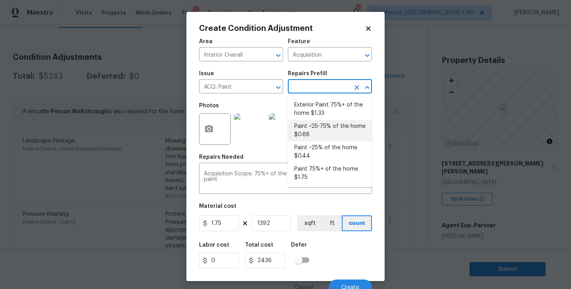
click at [321, 128] on li "Paint ~25-75% of the home $0.88" at bounding box center [330, 130] width 84 height 21
type textarea "Acquisition Scope: ~25 - 75% of the home needs interior paint"
type input "0.88"
type input "1224.96"
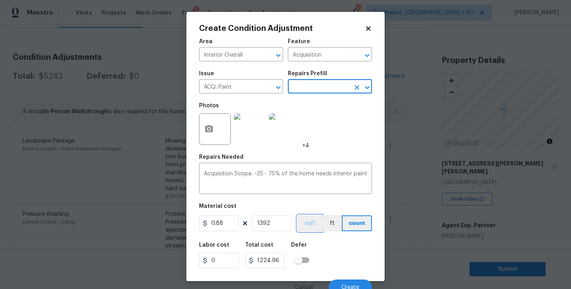
click at [304, 218] on button "sqft" at bounding box center [309, 224] width 25 height 16
click at [327, 252] on div "Labor cost 0 Total cost 1224.96 Defer" at bounding box center [285, 256] width 173 height 36
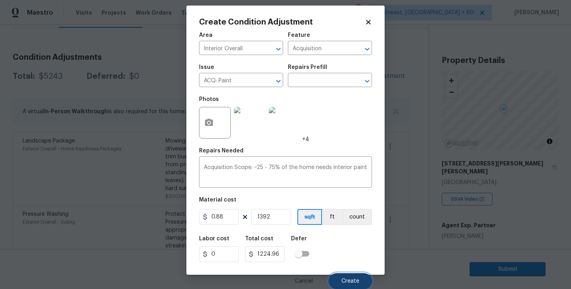
click at [350, 277] on button "Create" at bounding box center [350, 282] width 43 height 16
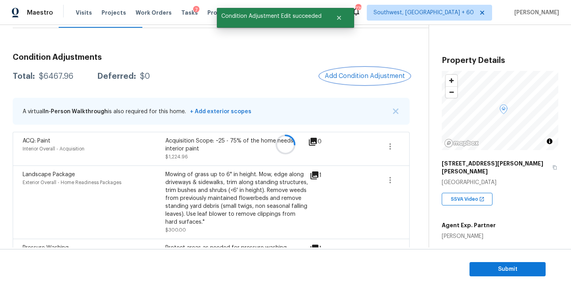
scroll to position [0, 0]
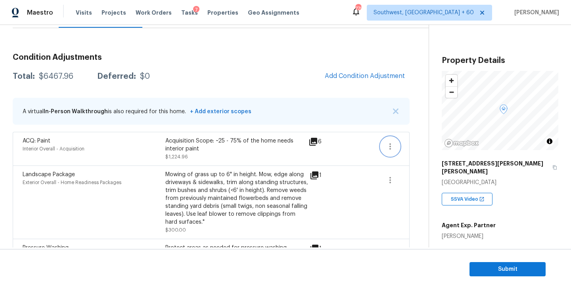
click at [392, 153] on button "button" at bounding box center [390, 146] width 19 height 19
click at [409, 149] on link "Edit" at bounding box center [435, 145] width 67 height 12
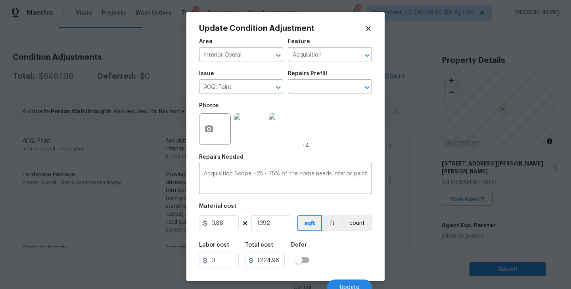
click at [321, 96] on div "Issue ACQ: Paint ​ Repairs Prefill ​" at bounding box center [285, 82] width 173 height 32
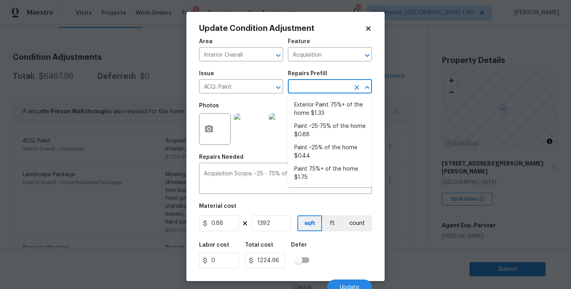
click at [323, 93] on input "text" at bounding box center [319, 87] width 62 height 12
click at [320, 169] on li "Paint 75%+ of the home $1.75" at bounding box center [330, 173] width 84 height 21
type textarea "Acquisition Scope: 75%+ of the home will likely require interior paint"
type input "1.75"
type input "2436"
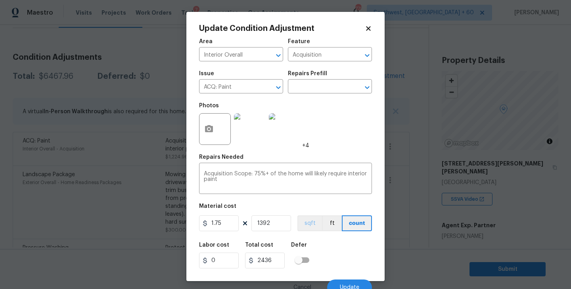
click at [314, 232] on figure "Material cost 1.75 1392 sqft ft count" at bounding box center [285, 218] width 173 height 29
click at [300, 216] on button "sqft" at bounding box center [309, 224] width 25 height 16
click at [339, 260] on div "Labor cost 0 Total cost 2436 Defer" at bounding box center [285, 256] width 173 height 36
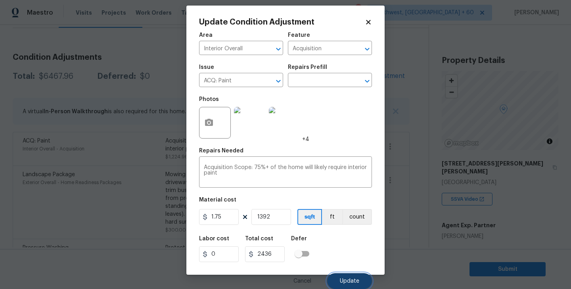
click at [348, 283] on span "Update" at bounding box center [349, 282] width 19 height 6
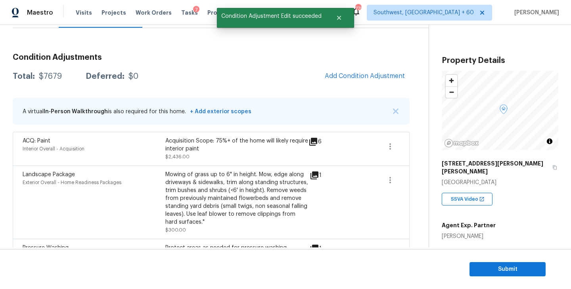
scroll to position [0, 0]
click at [369, 78] on span "Add Condition Adjustment" at bounding box center [365, 76] width 80 height 7
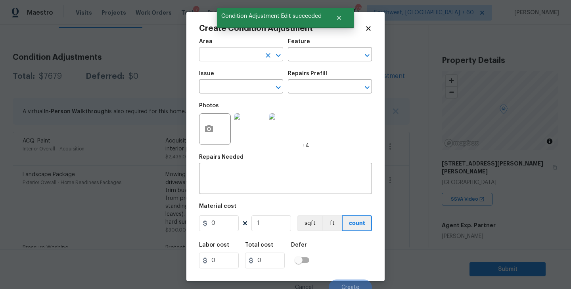
click at [255, 59] on input "text" at bounding box center [230, 55] width 62 height 12
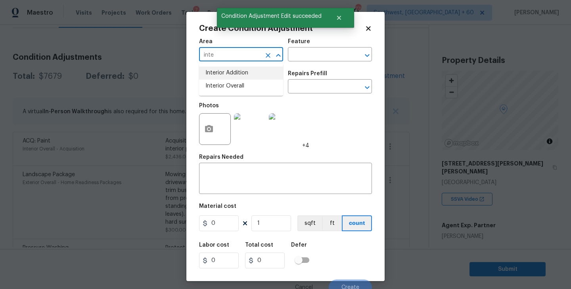
click at [257, 82] on li "Interior Overall" at bounding box center [241, 86] width 84 height 13
type input "Interior Overall"
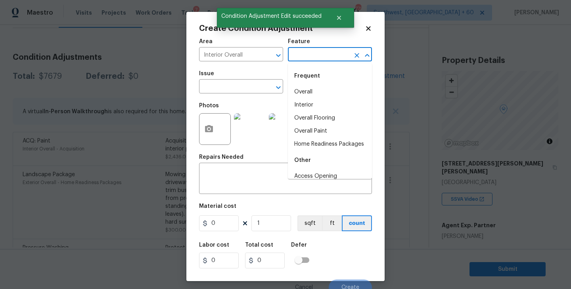
click at [314, 52] on input "text" at bounding box center [319, 55] width 62 height 12
click at [318, 119] on li "Overall Flooring" at bounding box center [330, 118] width 84 height 13
type input "Overall Flooring"
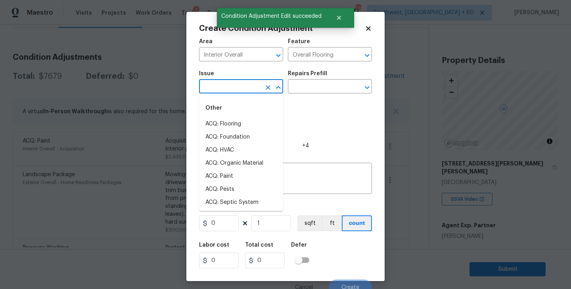
click at [241, 93] on input "text" at bounding box center [230, 87] width 62 height 12
click at [249, 128] on li "ACQ: Flooring" at bounding box center [241, 124] width 84 height 13
type input "ACQ: Flooring"
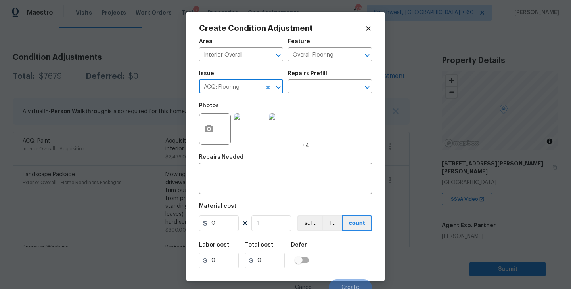
click at [297, 98] on div "Issue ACQ: Flooring ​ Repairs Prefill ​" at bounding box center [285, 82] width 173 height 32
click at [310, 92] on input "text" at bounding box center [319, 87] width 62 height 12
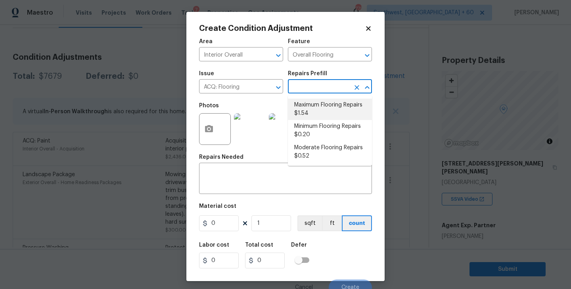
click at [310, 117] on li "Maximum Flooring Repairs $1.54" at bounding box center [330, 109] width 84 height 21
type input "Acquisition"
type textarea "Acquisition Scope: Maximum flooring repairs"
type input "1.54"
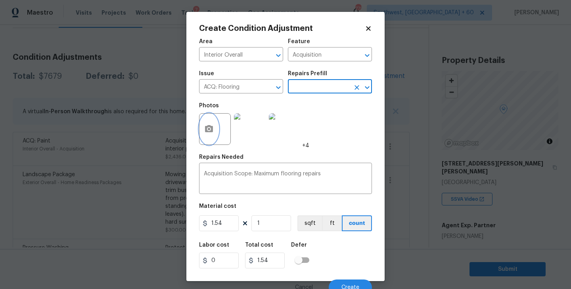
click at [215, 135] on button "button" at bounding box center [208, 129] width 19 height 31
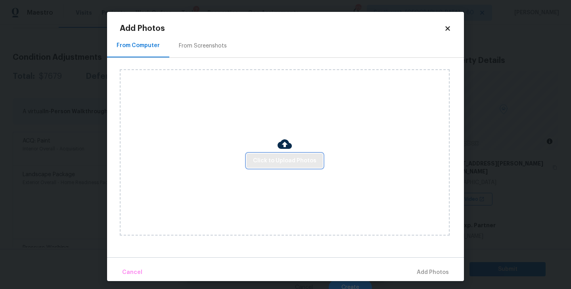
click at [283, 166] on button "Click to Upload Photos" at bounding box center [285, 161] width 76 height 15
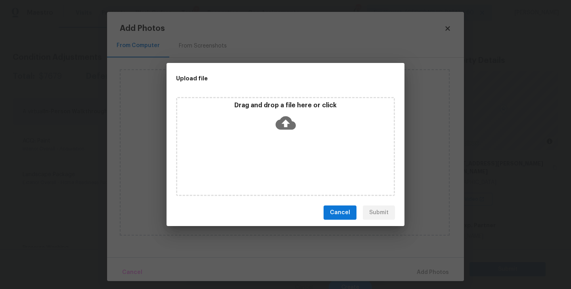
click at [291, 142] on div "Drag and drop a file here or click" at bounding box center [285, 146] width 219 height 99
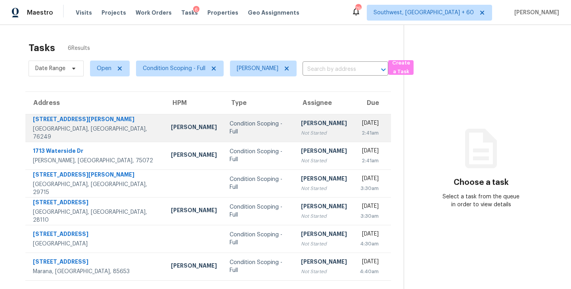
click at [301, 128] on div "[PERSON_NAME]" at bounding box center [324, 124] width 46 height 10
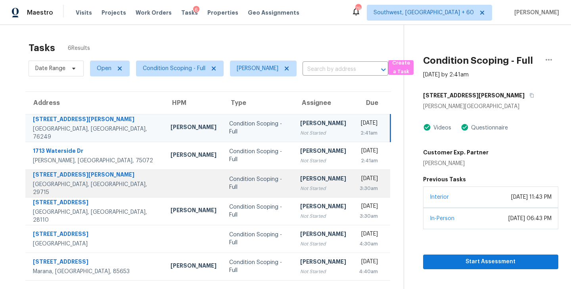
scroll to position [25, 0]
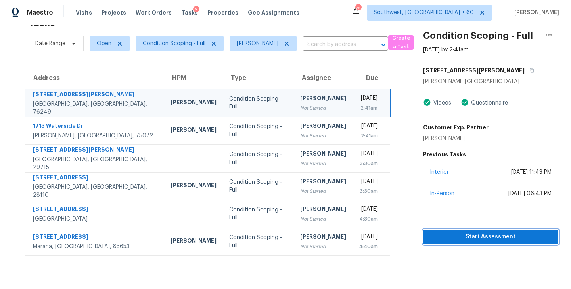
click at [455, 237] on span "Start Assessment" at bounding box center [490, 237] width 122 height 10
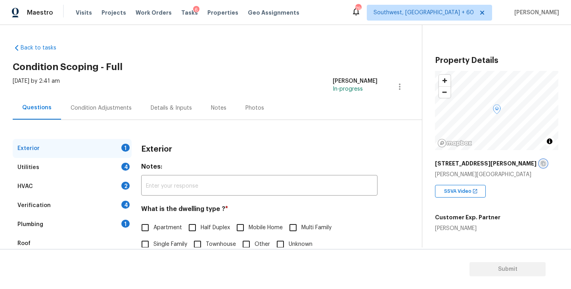
click at [541, 162] on icon "button" at bounding box center [543, 164] width 4 height 4
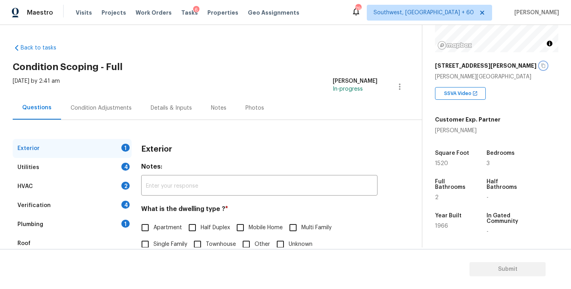
scroll to position [53, 0]
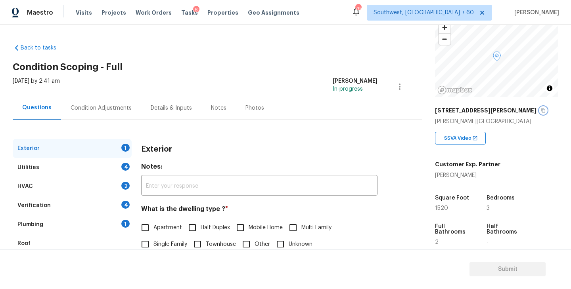
click at [541, 112] on icon "button" at bounding box center [543, 110] width 5 height 5
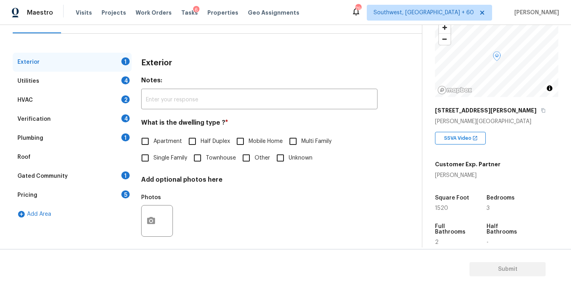
click at [170, 161] on span "Single Family" at bounding box center [170, 158] width 34 height 8
click at [153, 161] on input "Single Family" at bounding box center [145, 158] width 17 height 17
checkbox input "true"
click at [98, 88] on div "Utilities 4" at bounding box center [72, 81] width 119 height 19
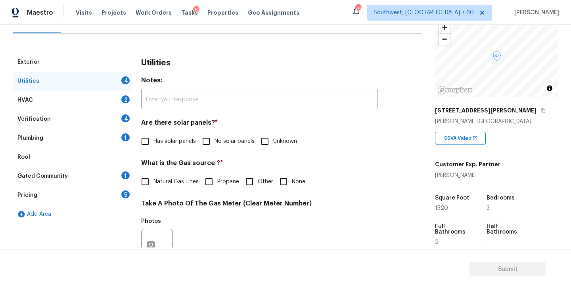
click at [204, 135] on input "No solar panels" at bounding box center [206, 141] width 17 height 17
checkbox input "true"
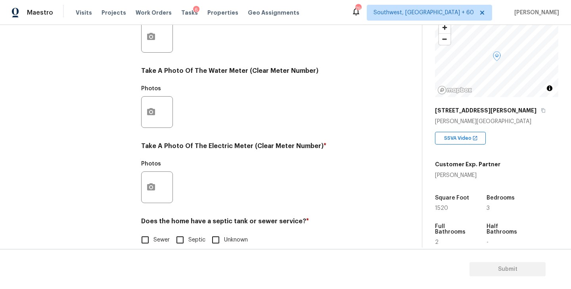
scroll to position [307, 0]
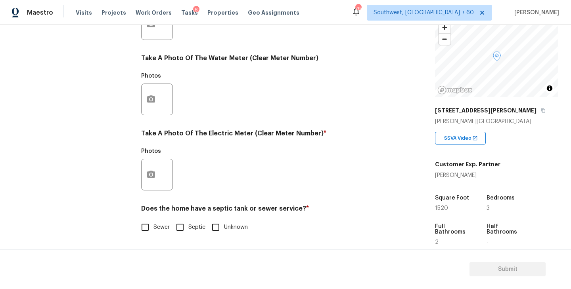
click at [150, 225] on input "Sewer" at bounding box center [145, 227] width 17 height 17
checkbox input "true"
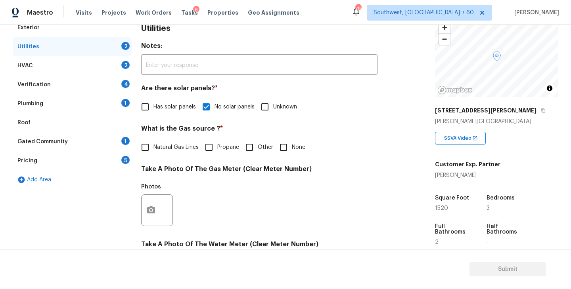
click at [85, 110] on div "Plumbing 1" at bounding box center [72, 103] width 119 height 19
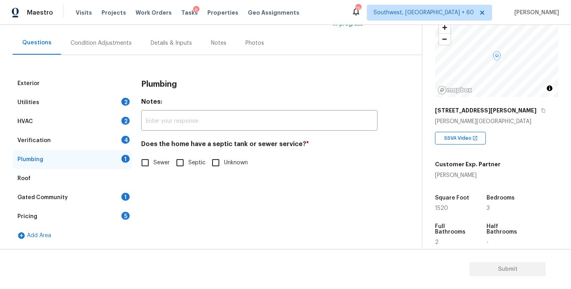
scroll to position [65, 0]
click at [156, 169] on label "Sewer" at bounding box center [153, 163] width 33 height 17
click at [153, 169] on input "Sewer" at bounding box center [145, 163] width 17 height 17
checkbox input "true"
click at [97, 197] on div "Gated Community 1" at bounding box center [72, 197] width 119 height 19
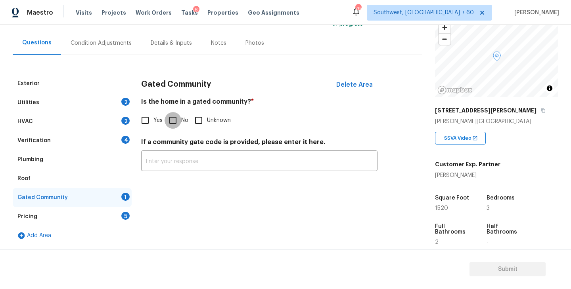
click at [174, 123] on input "No" at bounding box center [173, 120] width 17 height 17
checkbox input "true"
click at [109, 48] on div "Condition Adjustments" at bounding box center [101, 42] width 80 height 23
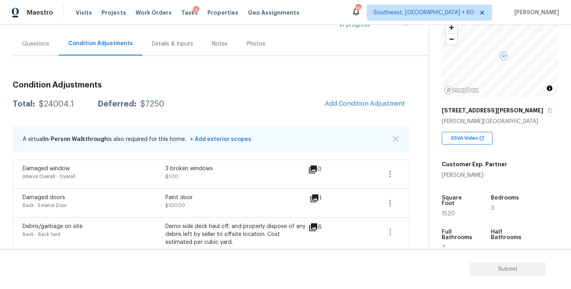
scroll to position [37, 0]
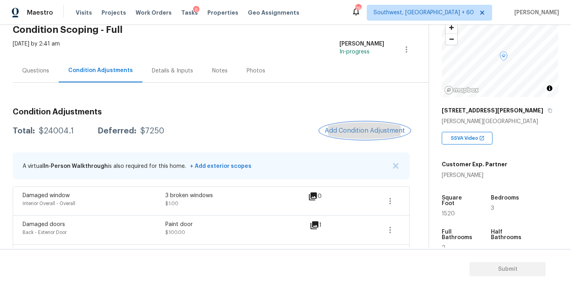
click at [363, 132] on span "Add Condition Adjustment" at bounding box center [365, 130] width 80 height 7
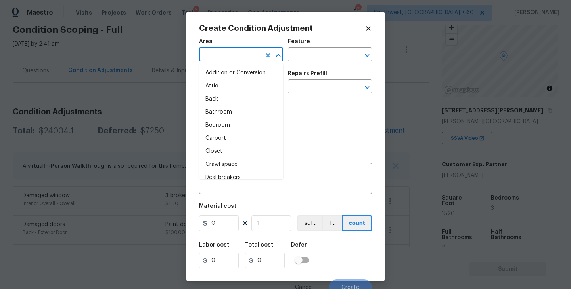
click at [241, 53] on input "text" at bounding box center [230, 55] width 62 height 12
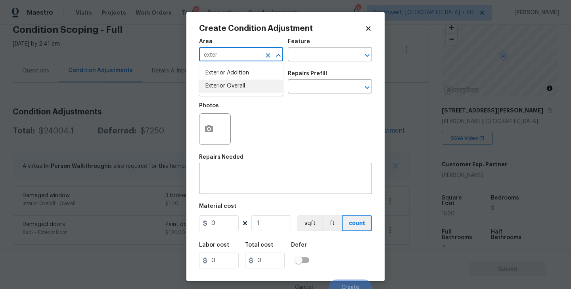
click at [244, 84] on li "Exterior Overall" at bounding box center [241, 86] width 84 height 13
type input "Exterior Overall"
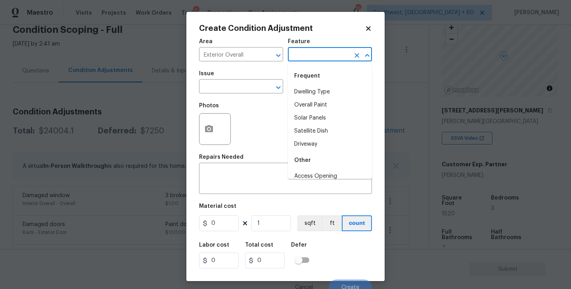
click at [310, 57] on input "text" at bounding box center [319, 55] width 62 height 12
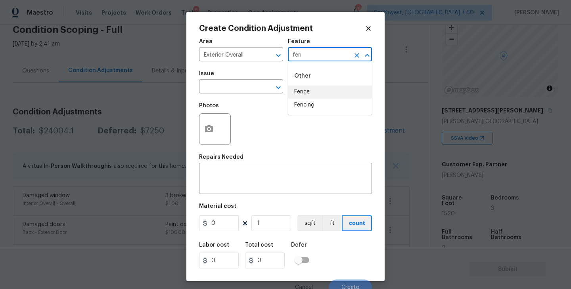
click at [310, 91] on li "Fence" at bounding box center [330, 92] width 84 height 13
click at [259, 91] on div "​" at bounding box center [241, 87] width 84 height 12
type input "Fence"
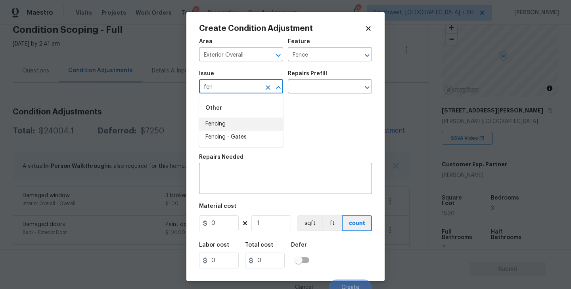
click at [246, 123] on li "Fencing" at bounding box center [241, 124] width 84 height 13
type input "Fencing"
click at [243, 172] on textarea at bounding box center [285, 179] width 163 height 17
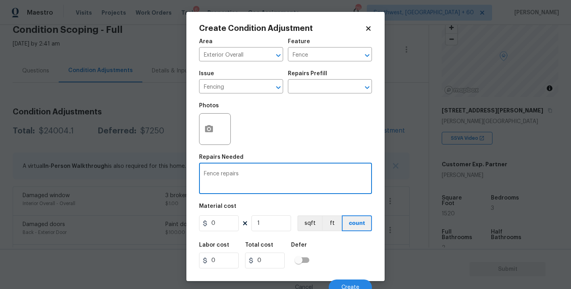
type textarea "Fence repairs"
drag, startPoint x: 225, startPoint y: 214, endPoint x: 164, endPoint y: 225, distance: 61.9
click at [164, 225] on div "Create Condition Adjustment Area Exterior Overall ​ Feature Fence ​ Issue Fenci…" at bounding box center [285, 144] width 571 height 289
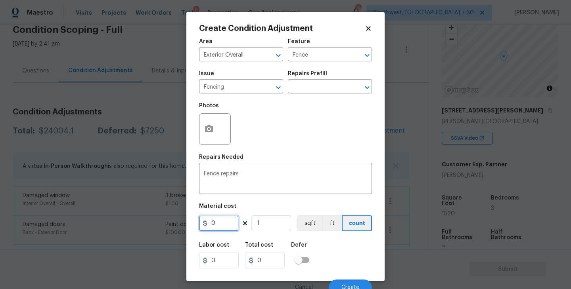
click at [172, 232] on div "Create Condition Adjustment Area Exterior Overall ​ Feature Fence ​ Issue Fenci…" at bounding box center [285, 144] width 571 height 289
type input "575"
click at [207, 132] on icon "button" at bounding box center [209, 128] width 8 height 7
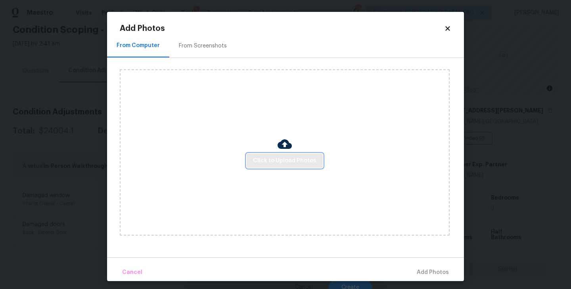
click at [289, 166] on button "Click to Upload Photos" at bounding box center [285, 161] width 76 height 15
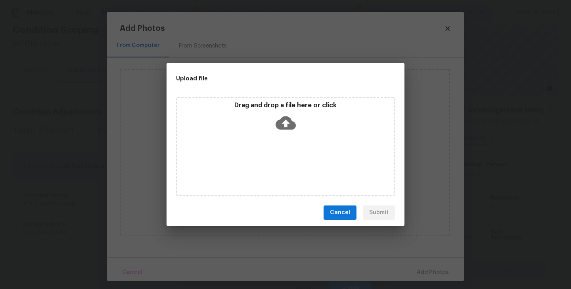
click at [289, 126] on icon at bounding box center [286, 123] width 20 height 13
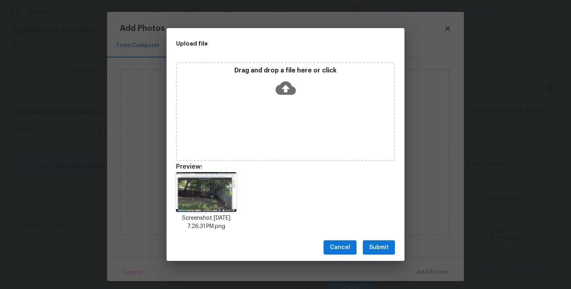
click at [382, 250] on span "Submit" at bounding box center [378, 248] width 19 height 10
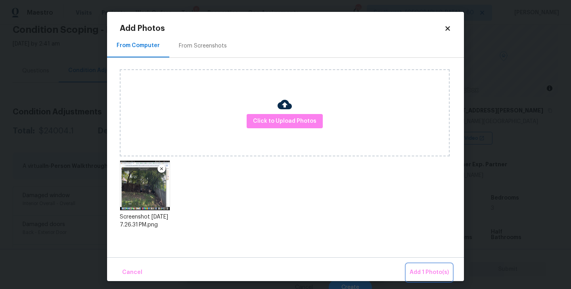
click at [419, 268] on span "Add 1 Photo(s)" at bounding box center [428, 273] width 39 height 10
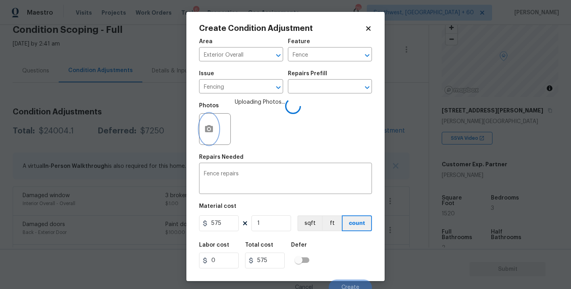
scroll to position [7, 0]
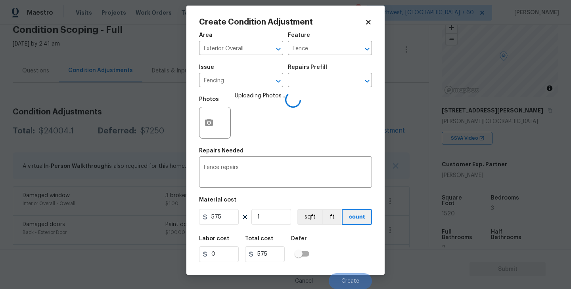
click at [348, 234] on div "Labor cost 0 Total cost 575 Defer" at bounding box center [285, 250] width 173 height 36
click at [350, 237] on div "Labor cost 0 Total cost 575 Defer" at bounding box center [285, 250] width 173 height 36
click at [351, 239] on div "Labor cost 0 Total cost 575 Defer" at bounding box center [285, 250] width 173 height 36
click at [348, 245] on div "Labor cost 0 Total cost 575 Defer" at bounding box center [285, 250] width 173 height 36
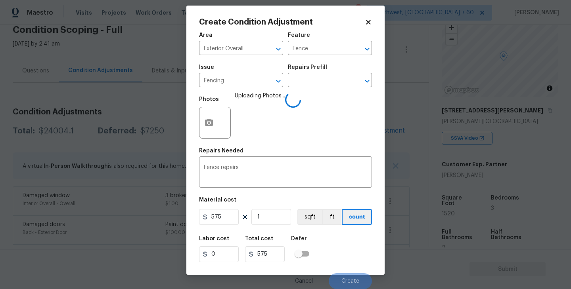
click at [348, 246] on div "Labor cost 0 Total cost 575 Defer" at bounding box center [285, 250] width 173 height 36
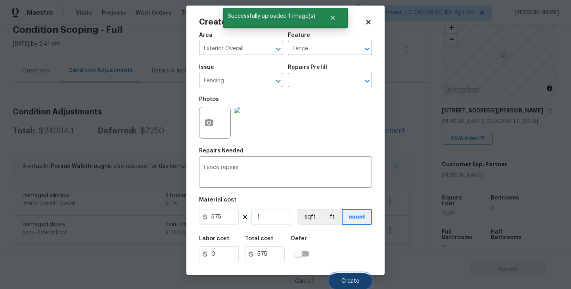
click at [352, 284] on span "Create" at bounding box center [350, 282] width 18 height 6
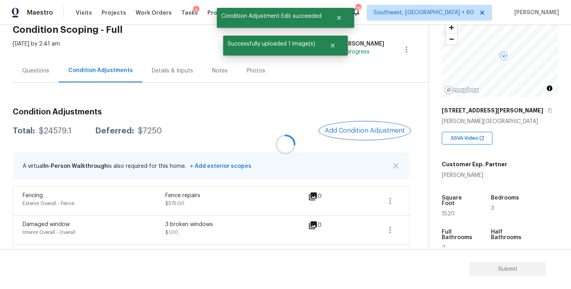
scroll to position [0, 0]
click at [363, 129] on span "Add Condition Adjustment" at bounding box center [365, 130] width 80 height 7
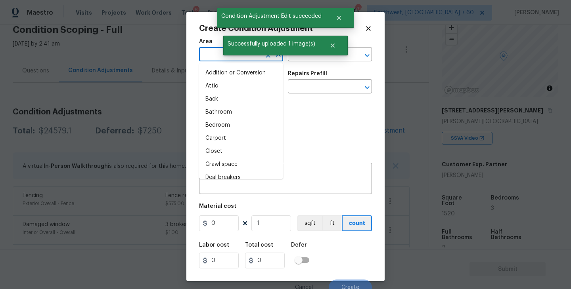
click at [219, 53] on input "text" at bounding box center [230, 55] width 62 height 12
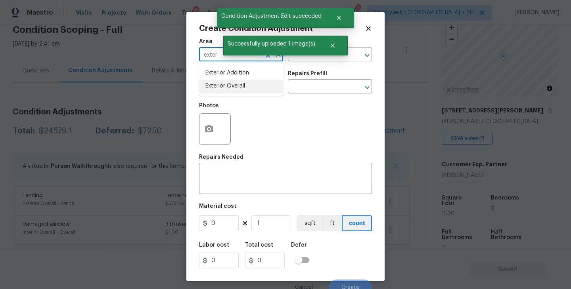
click at [237, 84] on li "Exterior Overall" at bounding box center [241, 86] width 84 height 13
type input "Exterior Overall"
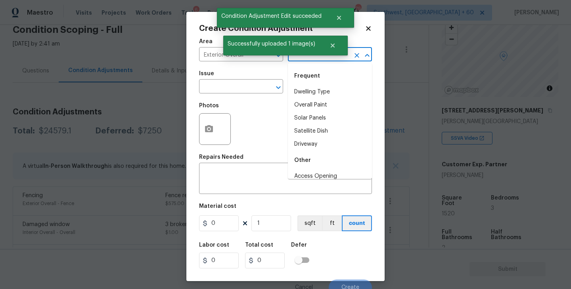
click at [305, 58] on input "text" at bounding box center [319, 55] width 62 height 12
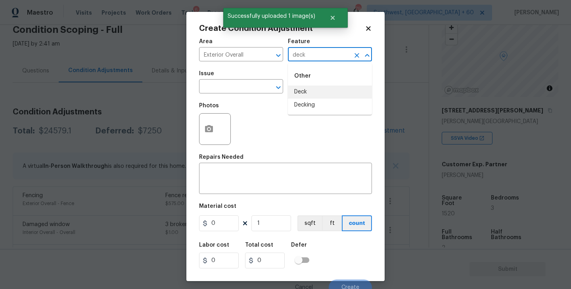
click at [302, 97] on li "Deck" at bounding box center [330, 92] width 84 height 13
type input "Deck"
click at [223, 80] on div "Issue" at bounding box center [241, 76] width 84 height 10
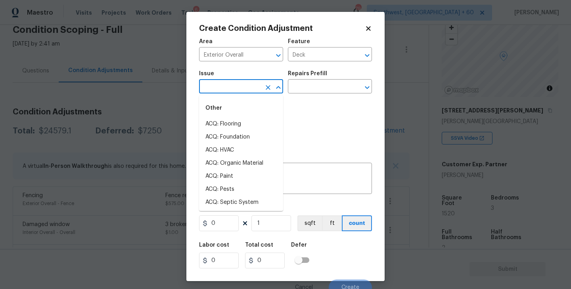
click at [212, 86] on input "text" at bounding box center [230, 87] width 62 height 12
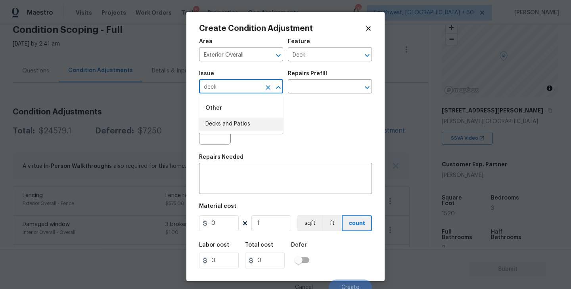
click at [214, 124] on li "Decks and Patios" at bounding box center [241, 124] width 84 height 13
type input "Decks and Patios"
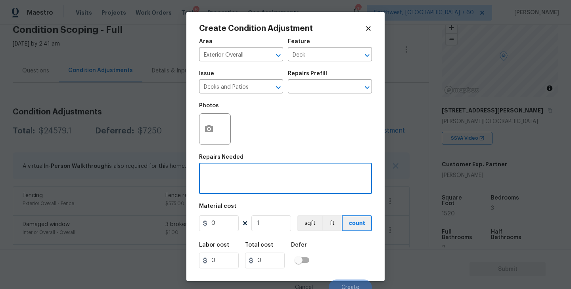
click at [214, 173] on textarea at bounding box center [285, 179] width 163 height 17
type textarea "Decking repaint"
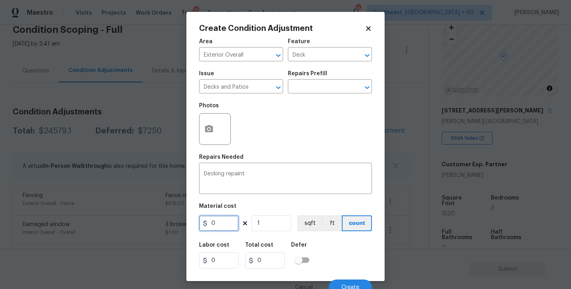
drag, startPoint x: 210, startPoint y: 224, endPoint x: 178, endPoint y: 226, distance: 32.1
click at [178, 226] on div "Create Condition Adjustment Area Exterior Overall ​ Feature Deck ​ Issue Decks …" at bounding box center [285, 144] width 571 height 289
type input "800"
click at [215, 129] on button "button" at bounding box center [208, 129] width 19 height 31
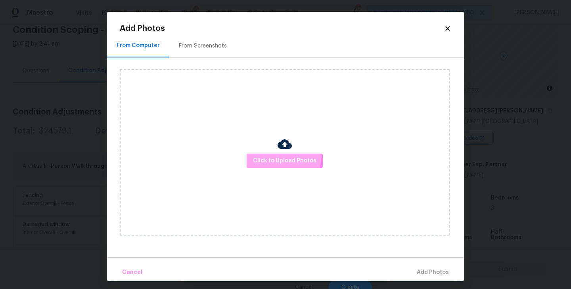
click at [260, 154] on button "Click to Upload Photos" at bounding box center [285, 161] width 76 height 15
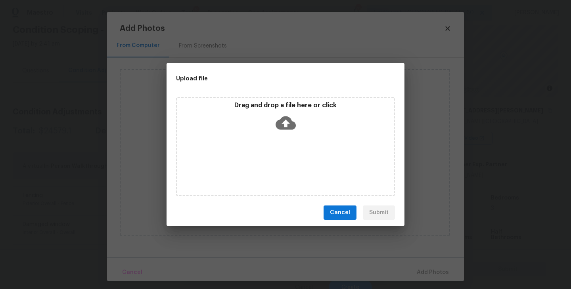
click at [284, 142] on div "Drag and drop a file here or click" at bounding box center [285, 146] width 219 height 99
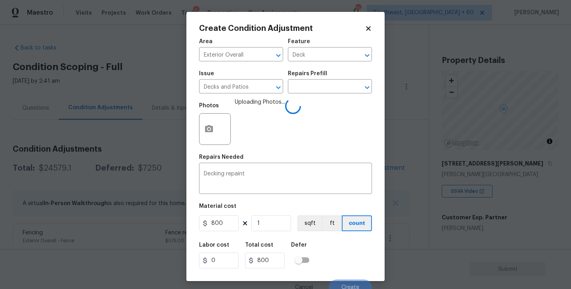
scroll to position [7, 0]
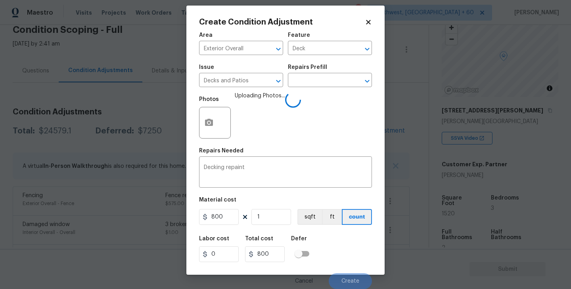
drag, startPoint x: 0, startPoint y: 0, endPoint x: 352, endPoint y: 250, distance: 432.2
click at [352, 250] on div "Labor cost 0 Total cost 800 Defer" at bounding box center [285, 250] width 173 height 36
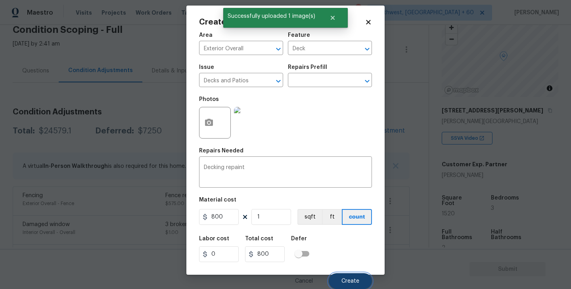
click at [354, 286] on button "Create" at bounding box center [350, 282] width 43 height 16
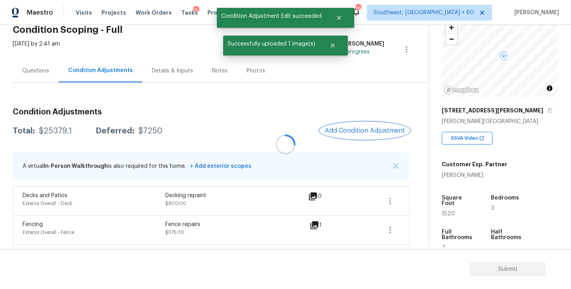
scroll to position [0, 0]
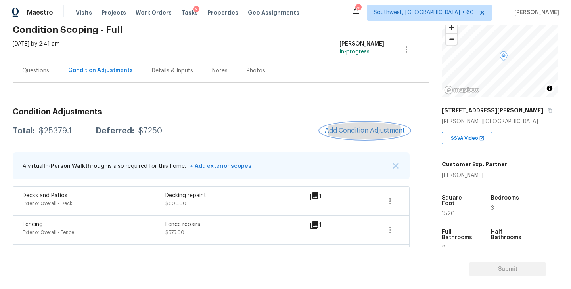
click at [342, 128] on span "Add Condition Adjustment" at bounding box center [365, 130] width 80 height 7
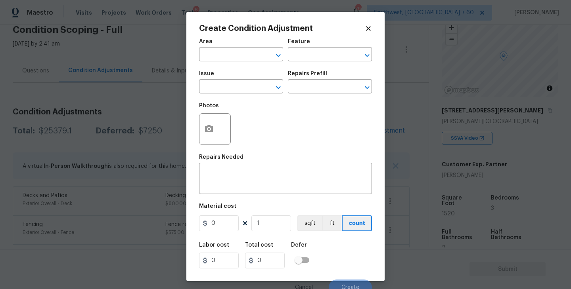
click at [208, 41] on h5 "Area" at bounding box center [205, 42] width 13 height 6
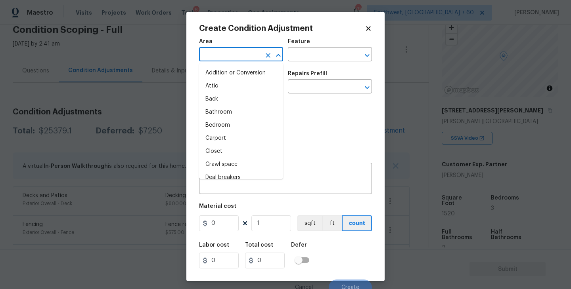
click at [210, 56] on input "text" at bounding box center [230, 55] width 62 height 12
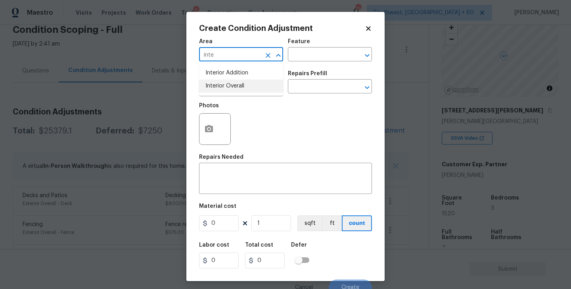
click at [236, 92] on li "Interior Overall" at bounding box center [241, 86] width 84 height 13
type input "Interior Overall"
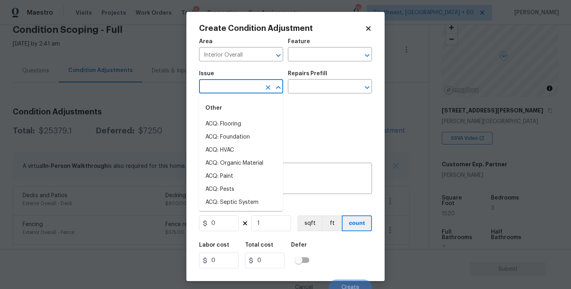
click at [240, 89] on input "text" at bounding box center [230, 87] width 62 height 12
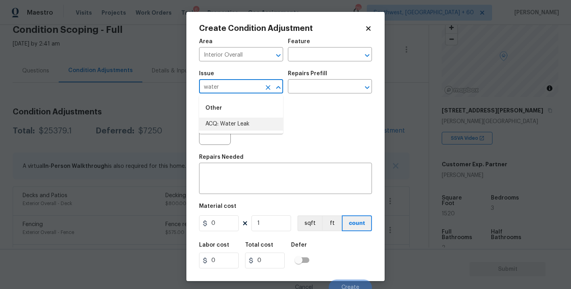
click at [252, 122] on li "ACQ: Water Leak" at bounding box center [241, 124] width 84 height 13
type input "ACQ: Water Leak"
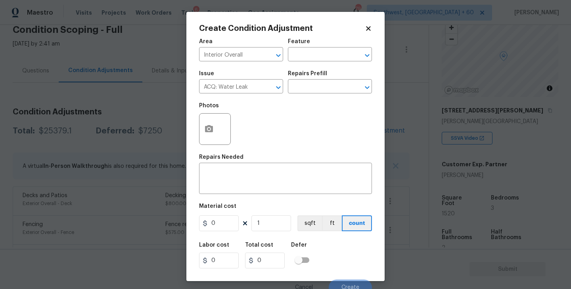
click at [291, 96] on div "Issue ACQ: Water Leak ​ Repairs Prefill ​" at bounding box center [285, 82] width 173 height 32
click at [308, 93] on input "text" at bounding box center [319, 87] width 62 height 12
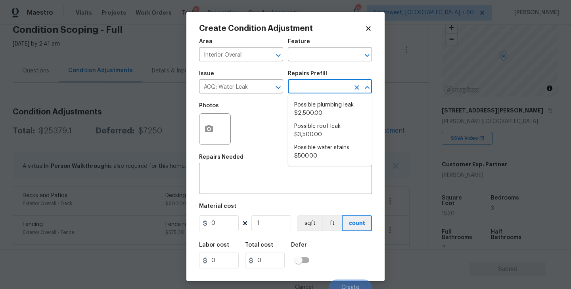
click at [310, 108] on li "Possible plumbing leak $2,500.00" at bounding box center [330, 109] width 84 height 21
type input "Acquisition"
type textarea "Acquisition Scope: Possible plumbing leak"
type input "2500"
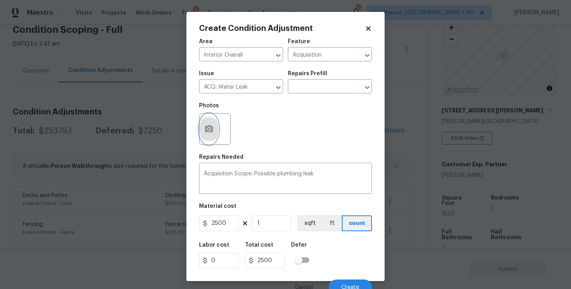
click at [211, 129] on icon "button" at bounding box center [209, 128] width 8 height 7
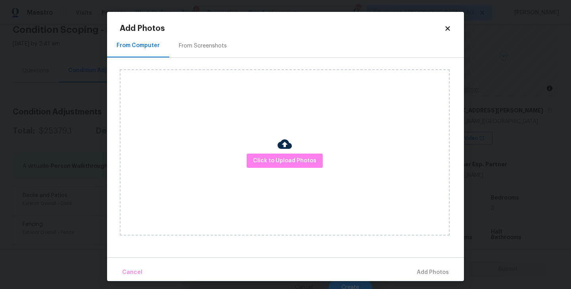
click at [262, 147] on div "Click to Upload Photos" at bounding box center [285, 152] width 330 height 166
click at [278, 159] on span "Click to Upload Photos" at bounding box center [284, 161] width 63 height 10
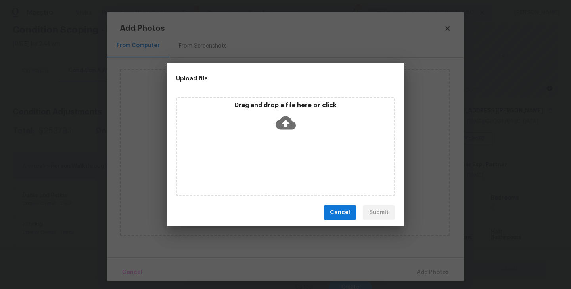
click at [284, 147] on div "Drag and drop a file here or click" at bounding box center [285, 146] width 219 height 99
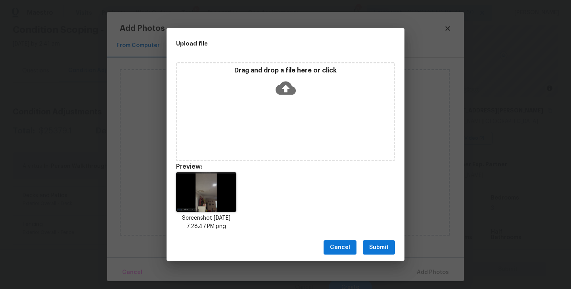
click at [375, 247] on span "Submit" at bounding box center [378, 248] width 19 height 10
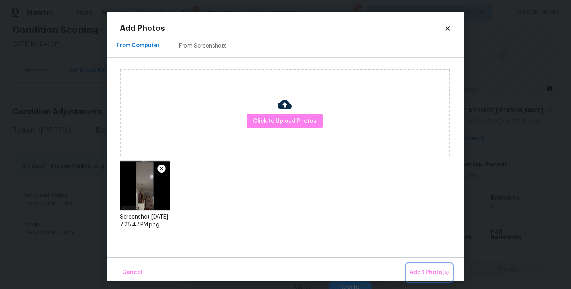
click at [422, 271] on span "Add 1 Photo(s)" at bounding box center [428, 273] width 39 height 10
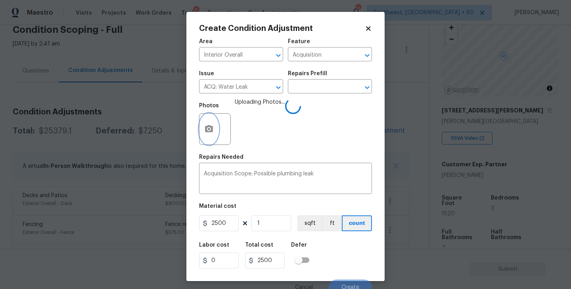
scroll to position [7, 0]
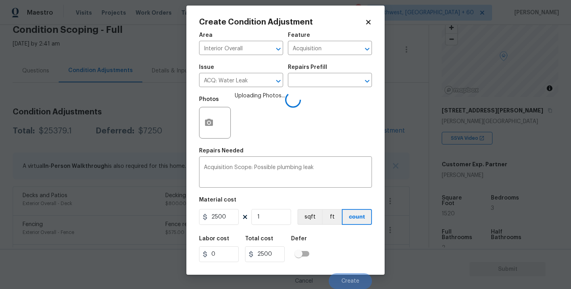
click at [352, 242] on div "Labor cost 0 Total cost 2500 Defer" at bounding box center [285, 250] width 173 height 36
click at [351, 245] on div "Labor cost 0 Total cost 2500 Defer" at bounding box center [285, 250] width 173 height 36
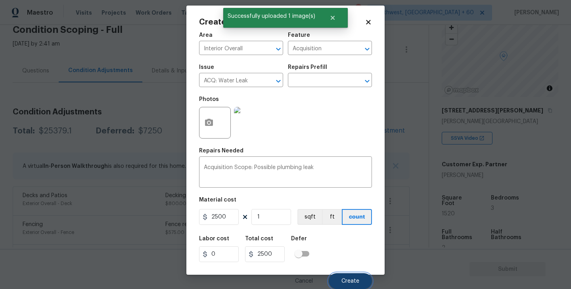
click at [347, 276] on button "Create" at bounding box center [350, 282] width 43 height 16
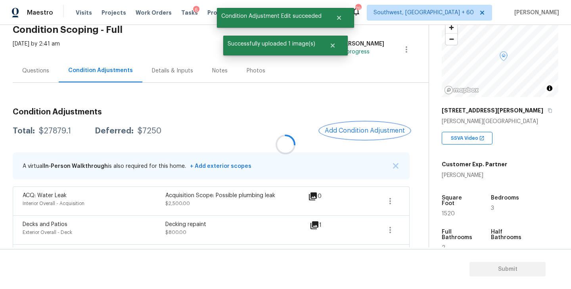
scroll to position [0, 0]
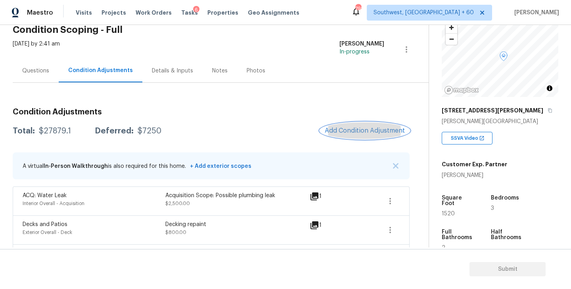
click at [348, 124] on button "Add Condition Adjustment" at bounding box center [365, 130] width 90 height 17
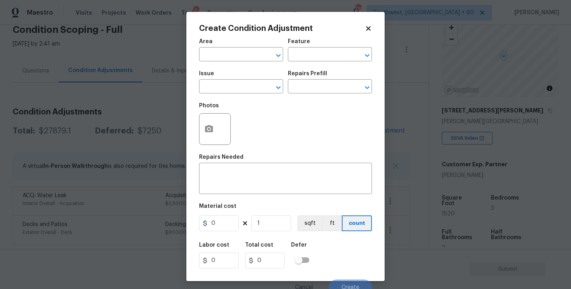
click at [347, 125] on div "Photos" at bounding box center [285, 124] width 173 height 52
click at [231, 64] on span "Area ​" at bounding box center [241, 50] width 84 height 32
click at [224, 58] on input "text" at bounding box center [230, 55] width 62 height 12
click at [232, 71] on li "Kitchen" at bounding box center [241, 73] width 84 height 13
type input "Kitchen"
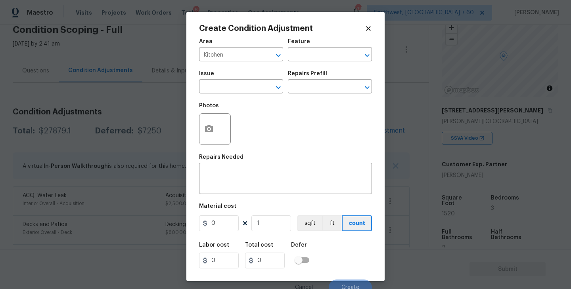
click at [287, 63] on div "Area Kitchen ​ Feature ​" at bounding box center [285, 50] width 173 height 32
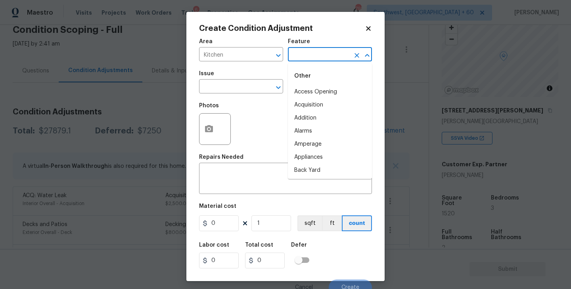
click at [303, 56] on input "text" at bounding box center [319, 55] width 62 height 12
click at [307, 88] on li "Cabinets" at bounding box center [330, 92] width 84 height 13
type input "Cabinets"
click at [249, 84] on input "text" at bounding box center [230, 87] width 62 height 12
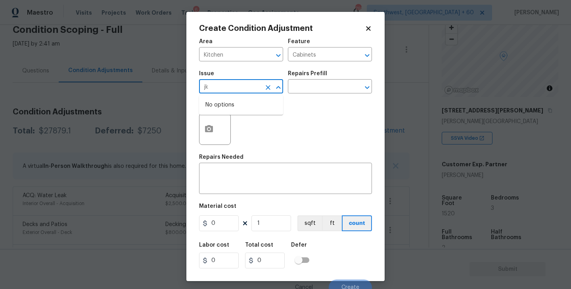
type input "j"
click at [254, 121] on li "Kitchen Cabinets" at bounding box center [241, 124] width 84 height 13
type input "Kitchen Cabinets"
click at [314, 93] on input "text" at bounding box center [319, 87] width 62 height 12
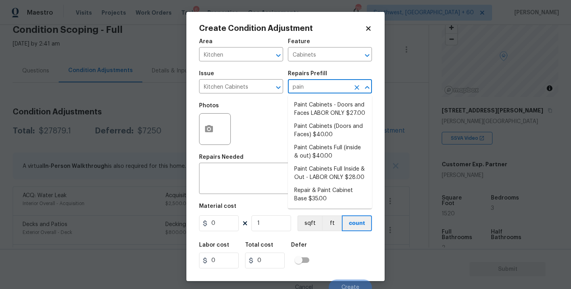
type input "paint"
click at [321, 155] on li "Paint Cabinets Full (inside & out) $40.00" at bounding box center [330, 152] width 84 height 21
type textarea "Prep, sand, mask and apply 2 coats of paint to the kitchen cabinet doors, inter…"
type input "40"
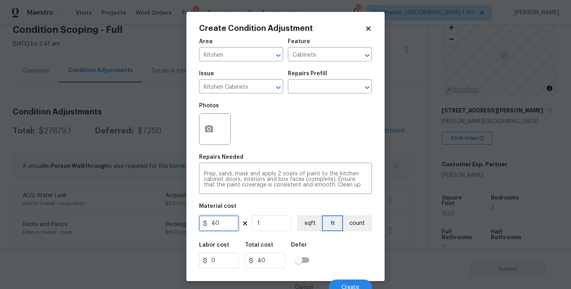
drag, startPoint x: 224, startPoint y: 223, endPoint x: 133, endPoint y: 221, distance: 91.2
click at [133, 221] on div "Create Condition Adjustment Area Kitchen ​ Feature Cabinets ​ Issue Kitchen Cab…" at bounding box center [285, 144] width 571 height 289
type input "1200"
click at [373, 228] on div "Create Condition Adjustment Area Kitchen ​ Feature Cabinets ​ Issue Kitchen Cab…" at bounding box center [285, 147] width 198 height 270
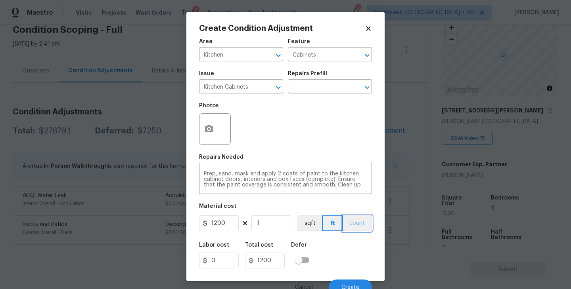
click at [357, 228] on button "count" at bounding box center [357, 224] width 29 height 16
click at [213, 135] on button "button" at bounding box center [208, 129] width 19 height 31
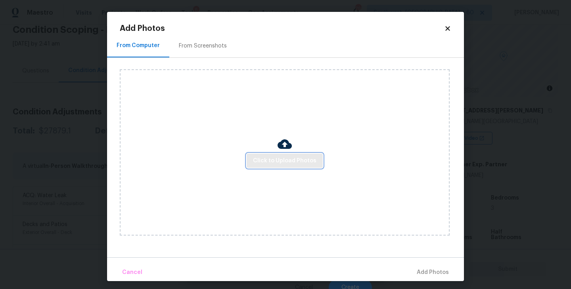
click at [273, 161] on span "Click to Upload Photos" at bounding box center [284, 161] width 63 height 10
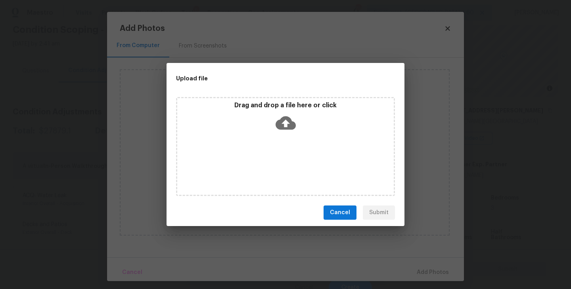
click at [293, 117] on icon at bounding box center [286, 123] width 20 height 20
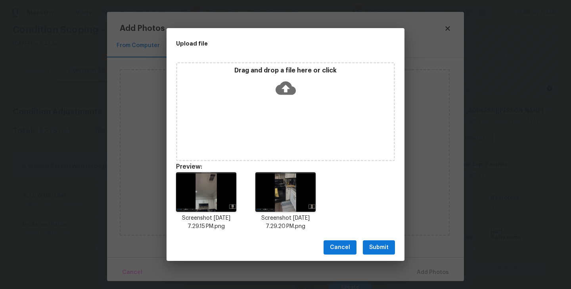
click at [379, 248] on span "Submit" at bounding box center [378, 248] width 19 height 10
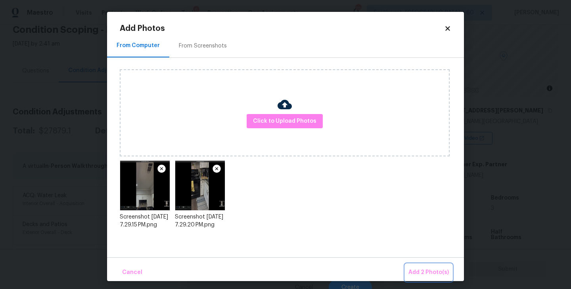
click at [421, 266] on button "Add 2 Photo(s)" at bounding box center [428, 272] width 47 height 17
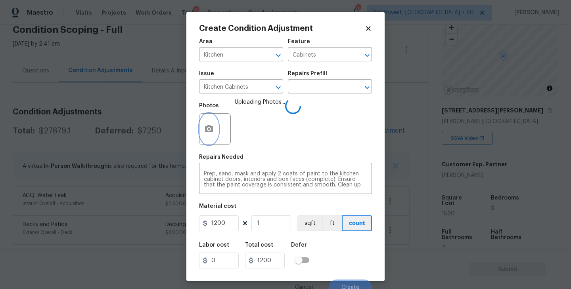
scroll to position [7, 0]
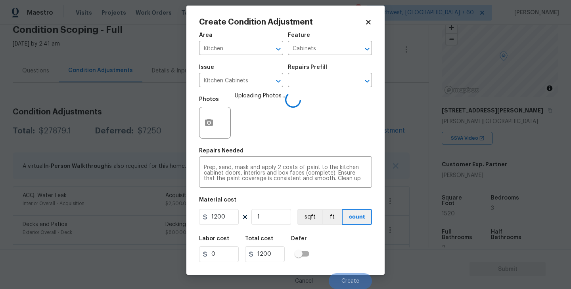
click at [357, 246] on div "Labor cost 0 Total cost 1200 Defer" at bounding box center [285, 250] width 173 height 36
click at [358, 245] on div "Labor cost 0 Total cost 1200 Defer" at bounding box center [285, 250] width 173 height 36
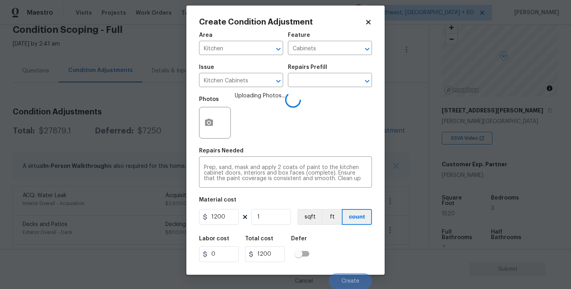
click at [358, 245] on div "Labor cost 0 Total cost 1200 Defer" at bounding box center [285, 250] width 173 height 36
click at [356, 251] on div "Labor cost 0 Total cost 1200 Defer" at bounding box center [285, 250] width 173 height 36
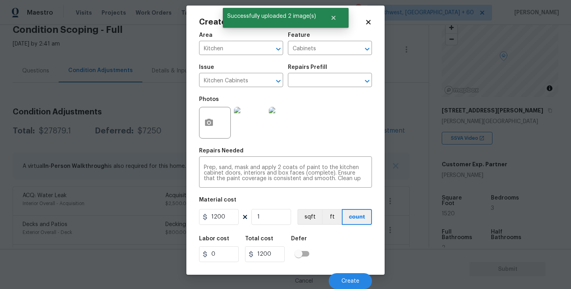
click at [356, 251] on div "Labor cost 0 Total cost 1200 Defer" at bounding box center [285, 250] width 173 height 36
click at [354, 281] on span "Create" at bounding box center [350, 282] width 18 height 6
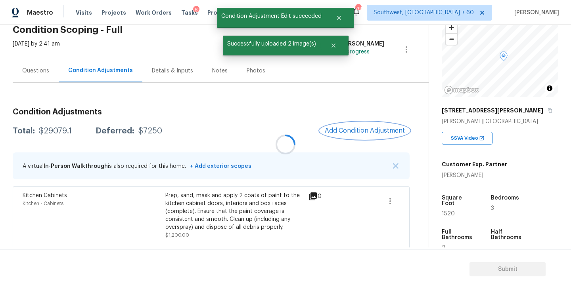
scroll to position [0, 0]
click at [350, 190] on div "Kitchen Cabinets Kitchen - Cabinets Prep, sand, mask and apply 2 coats of paint…" at bounding box center [211, 215] width 397 height 57
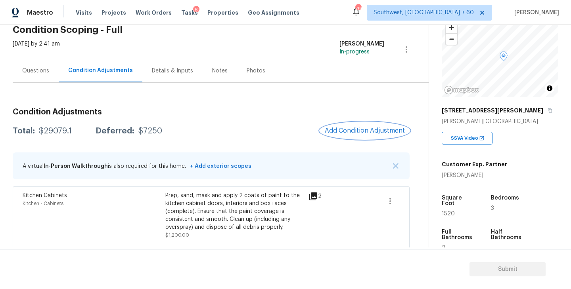
click at [354, 127] on span "Add Condition Adjustment" at bounding box center [365, 130] width 80 height 7
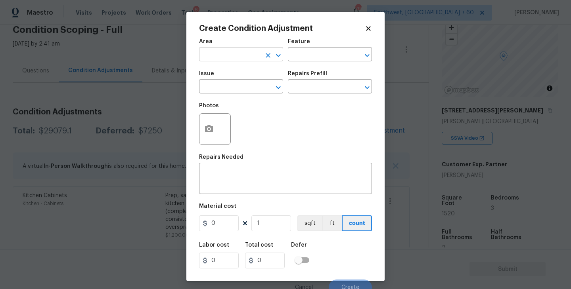
click at [236, 54] on input "text" at bounding box center [230, 55] width 62 height 12
click at [247, 87] on li "Interior Overall" at bounding box center [241, 86] width 84 height 13
type input "Interior Overall"
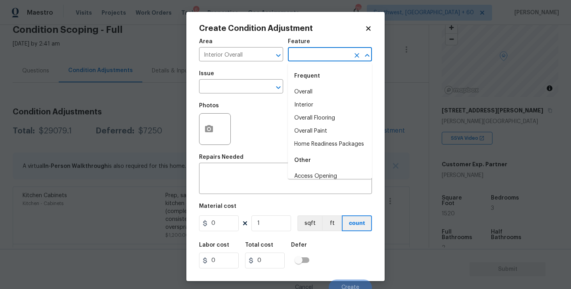
click at [302, 58] on input "text" at bounding box center [319, 55] width 62 height 12
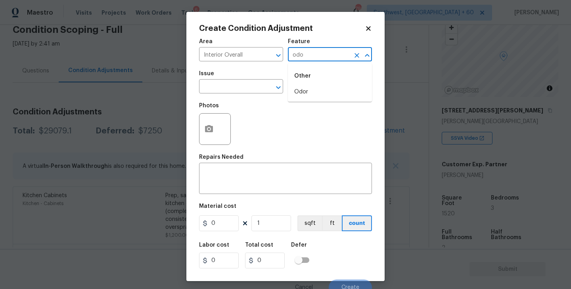
drag, startPoint x: 302, startPoint y: 58, endPoint x: 302, endPoint y: 77, distance: 18.2
click at [302, 68] on body "Maestro Visits Projects Work Orders Tasks 6 Properties Geo Assignments 790 Sout…" at bounding box center [285, 144] width 571 height 289
click at [304, 90] on li "Odor" at bounding box center [330, 92] width 84 height 13
click at [264, 90] on button "Clear" at bounding box center [267, 87] width 11 height 11
type input "Odor"
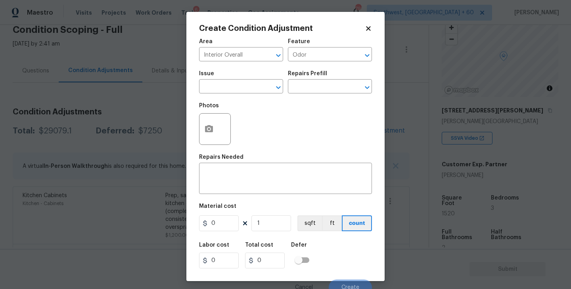
click at [247, 96] on span "Issue ​" at bounding box center [241, 82] width 84 height 32
click at [252, 92] on input "text" at bounding box center [230, 87] width 62 height 12
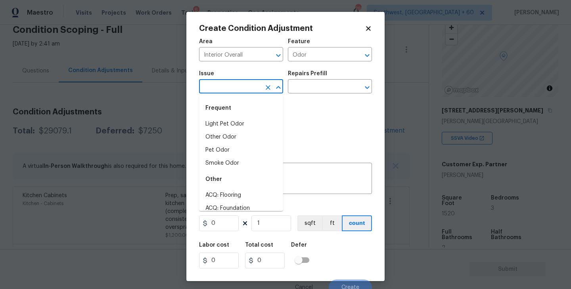
click at [249, 110] on div "Frequent" at bounding box center [241, 108] width 84 height 19
click at [246, 117] on div "Frequent" at bounding box center [241, 108] width 84 height 19
click at [249, 123] on li "Light Pet Odor" at bounding box center [241, 124] width 84 height 13
type input "Light Pet Odor"
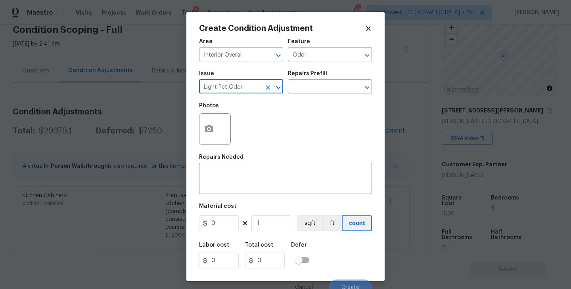
click at [300, 94] on div "Issue Light Pet Odor ​ Repairs Prefill ​" at bounding box center [285, 82] width 173 height 32
click at [312, 89] on input "text" at bounding box center [319, 87] width 62 height 12
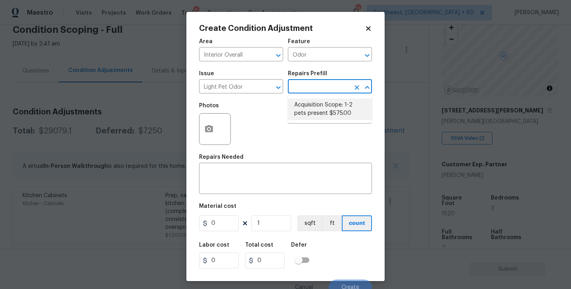
click at [312, 117] on li "Acquisition Scope: 1-2 pets present $575.00" at bounding box center [330, 109] width 84 height 21
type textarea "Acquisition Scope: 1-2 pets present"
type input "575"
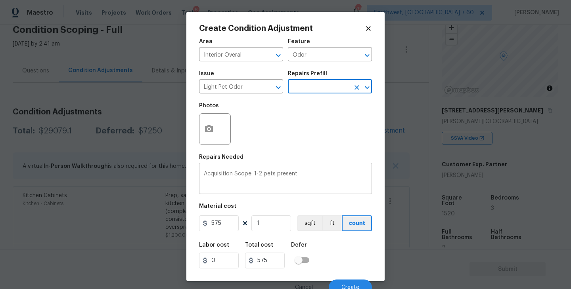
scroll to position [7, 0]
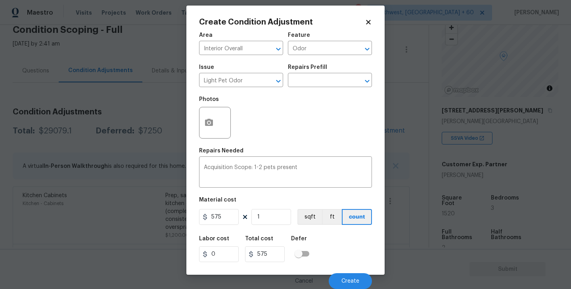
click at [348, 271] on div "Cancel Create" at bounding box center [285, 278] width 173 height 22
click at [349, 277] on button "Create" at bounding box center [350, 282] width 43 height 16
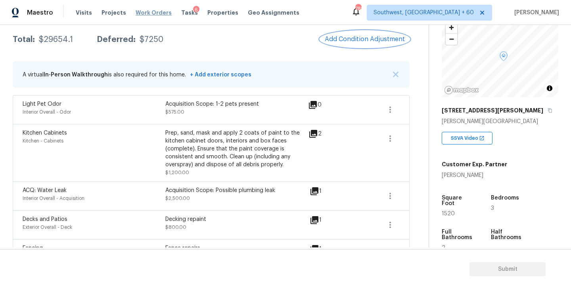
scroll to position [121, 0]
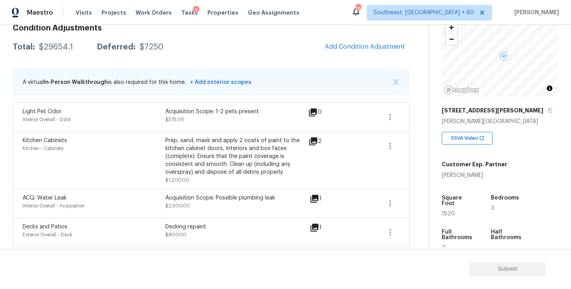
click at [347, 49] on span "Add Condition Adjustment" at bounding box center [365, 46] width 80 height 7
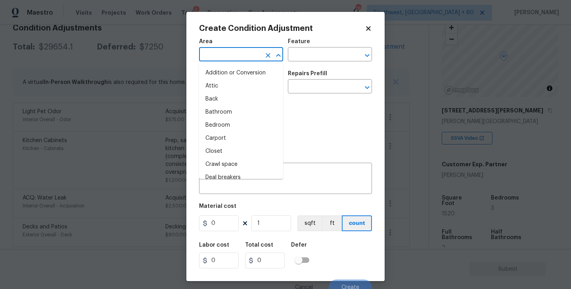
click at [251, 57] on input "text" at bounding box center [230, 55] width 62 height 12
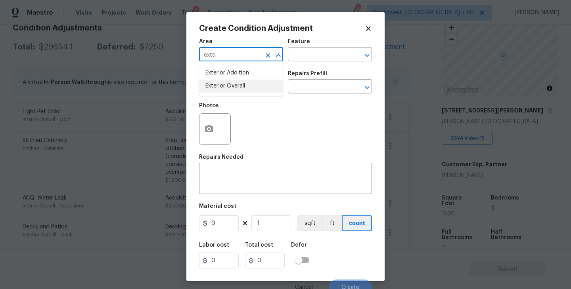
click at [254, 83] on li "Exterior Overall" at bounding box center [241, 86] width 84 height 13
type input "Exterior Overall"
click at [312, 52] on input "text" at bounding box center [319, 55] width 62 height 12
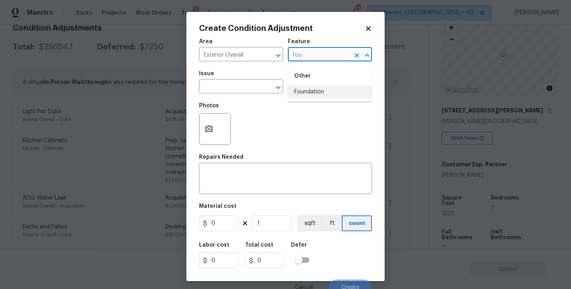
click at [318, 95] on li "Foundation" at bounding box center [330, 92] width 84 height 13
type input "Foundation"
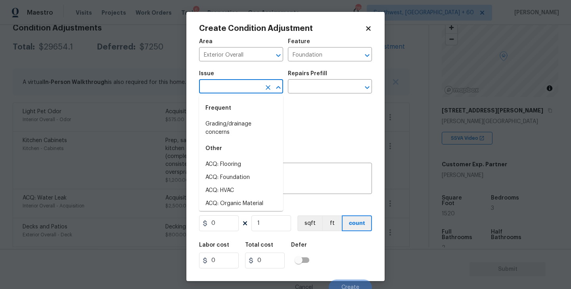
click at [227, 86] on input "text" at bounding box center [230, 87] width 62 height 12
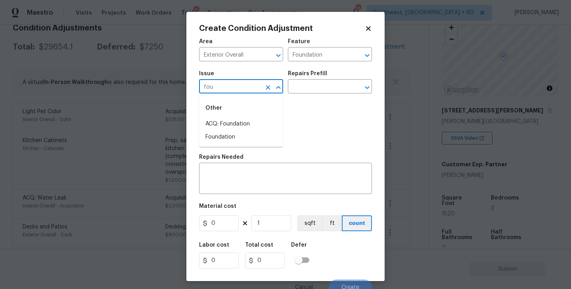
click at [237, 122] on li "ACQ: Foundation" at bounding box center [241, 124] width 84 height 13
type input "ACQ: Foundation"
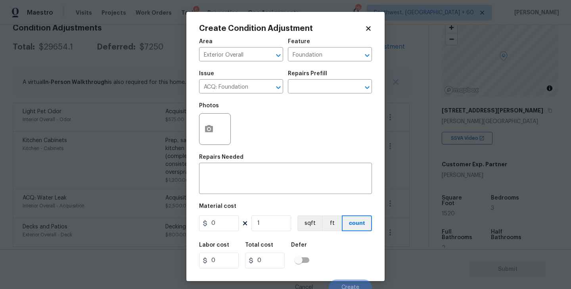
click at [304, 100] on div "Photos" at bounding box center [285, 124] width 173 height 52
click at [318, 92] on input "text" at bounding box center [319, 87] width 62 height 12
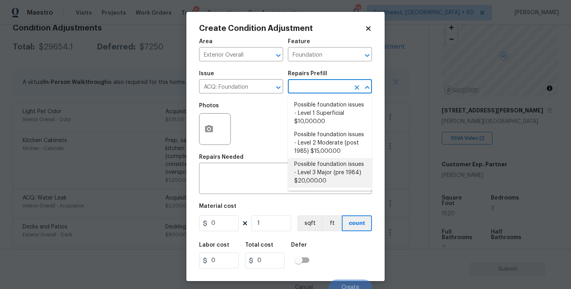
click at [317, 184] on li "Possible foundation issues - Level 3 Major (pre 1984) $20,000.00" at bounding box center [330, 173] width 84 height 30
type input "Acquisition"
type textarea "Possible foundation issues - Level 3 Major: Disclaimer: This is NOT a technical…"
type input "20000"
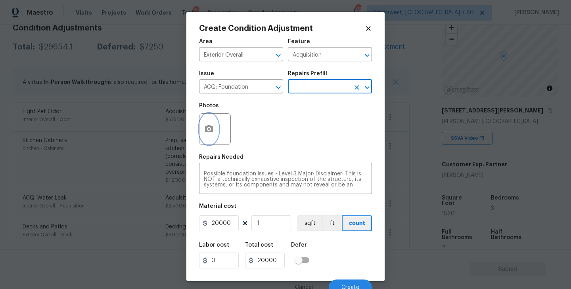
click at [209, 137] on button "button" at bounding box center [208, 129] width 19 height 31
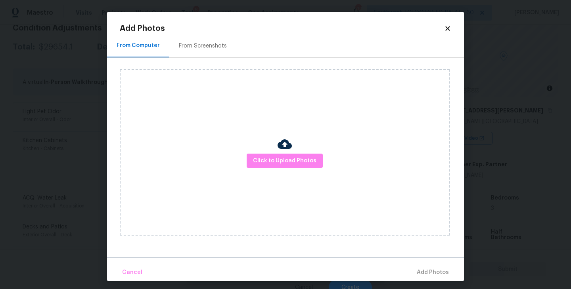
click at [306, 144] on div "Click to Upload Photos" at bounding box center [285, 152] width 330 height 166
click at [300, 154] on button "Click to Upload Photos" at bounding box center [285, 161] width 76 height 15
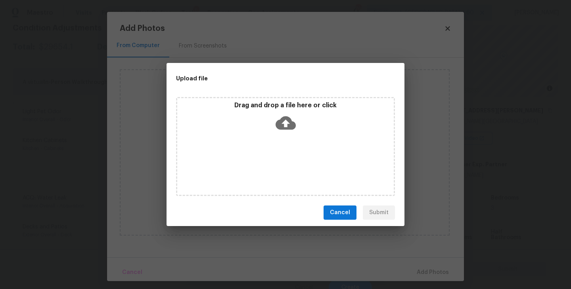
click at [292, 136] on div "Drag and drop a file here or click" at bounding box center [285, 146] width 219 height 99
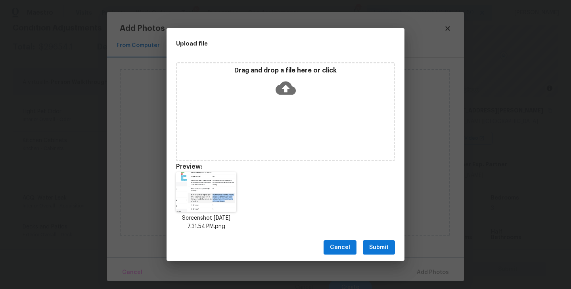
click at [378, 242] on button "Submit" at bounding box center [379, 248] width 32 height 15
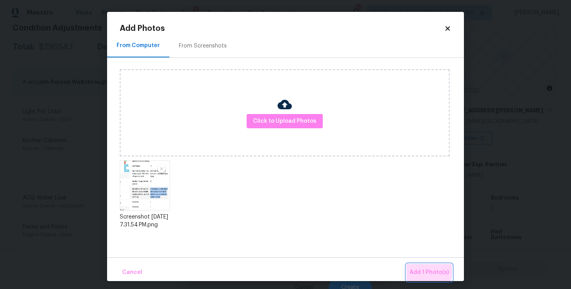
click at [421, 272] on span "Add 1 Photo(s)" at bounding box center [428, 273] width 39 height 10
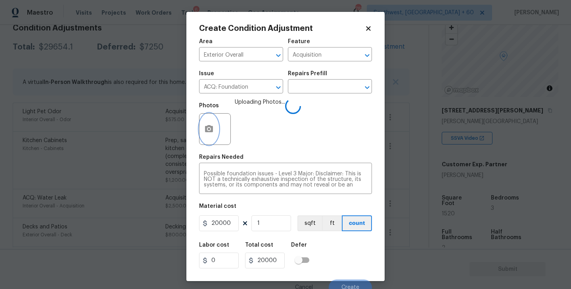
scroll to position [7, 0]
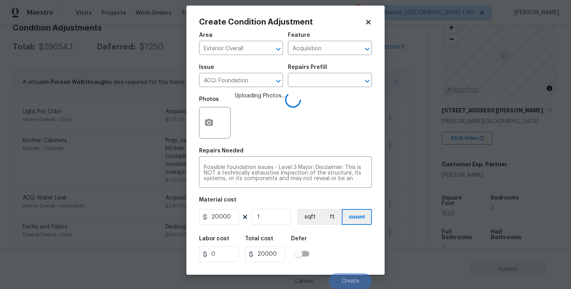
click at [337, 236] on div "Labor cost 0 Total cost 20000 Defer" at bounding box center [285, 250] width 173 height 36
click at [341, 250] on div "Labor cost 0 Total cost 20000 Defer" at bounding box center [285, 250] width 173 height 36
click at [343, 251] on div "Labor cost 0 Total cost 20000 Defer" at bounding box center [285, 250] width 173 height 36
click at [343, 252] on div "Labor cost 0 Total cost 20000 Defer" at bounding box center [285, 250] width 173 height 36
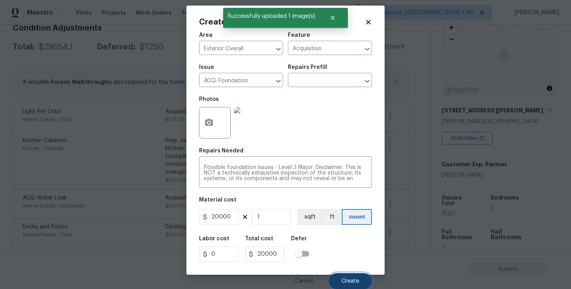
click at [349, 275] on button "Create" at bounding box center [350, 282] width 43 height 16
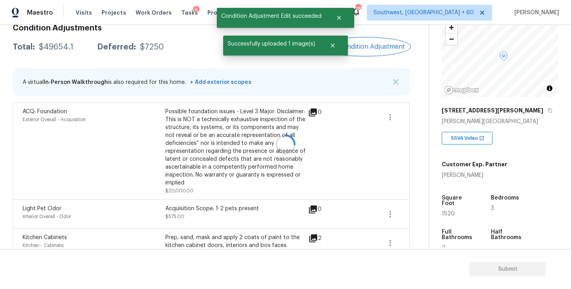
scroll to position [0, 0]
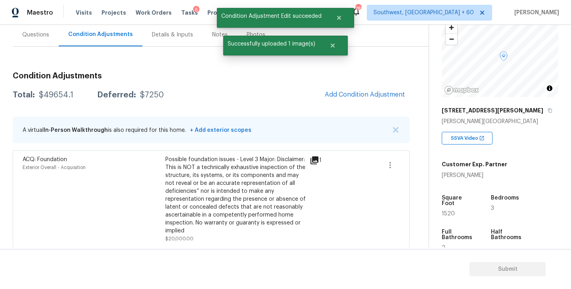
click at [36, 42] on div "Questions" at bounding box center [36, 34] width 46 height 23
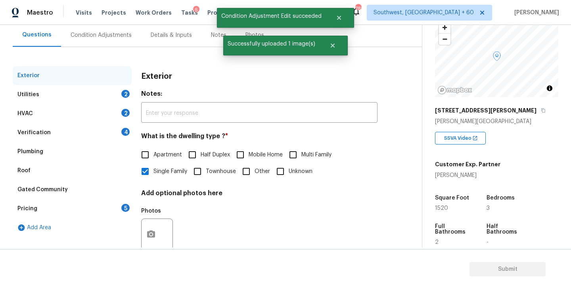
click at [50, 138] on div "Verification 4" at bounding box center [72, 132] width 119 height 19
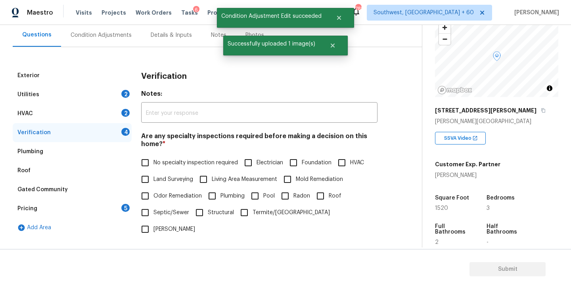
click at [283, 162] on div "No specialty inspection required Electrician Foundation HVAC Land Surveying Liv…" at bounding box center [259, 196] width 236 height 83
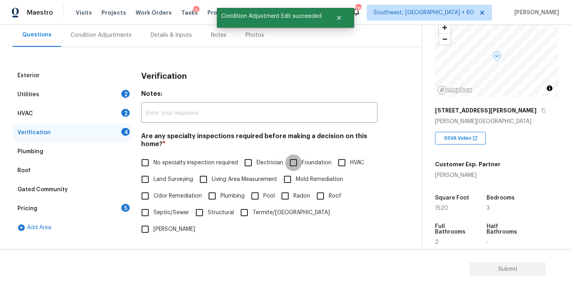
click at [302, 162] on input "Foundation" at bounding box center [293, 163] width 17 height 17
checkbox input "true"
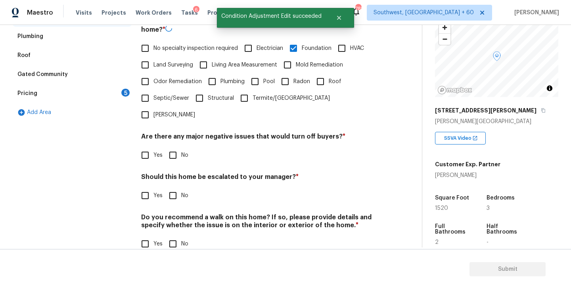
scroll to position [188, 0]
click at [176, 147] on input "No" at bounding box center [173, 155] width 17 height 17
checkbox input "true"
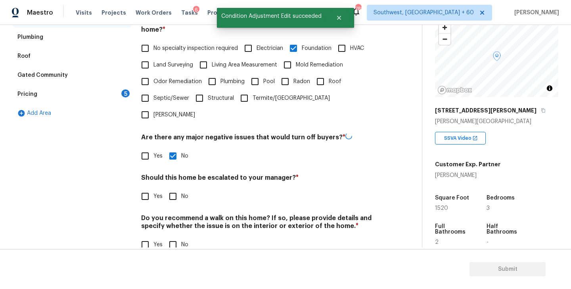
click at [176, 237] on input "No" at bounding box center [173, 245] width 17 height 17
checkbox input "true"
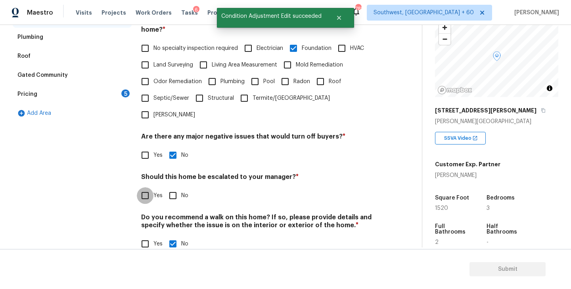
click at [145, 188] on input "Yes" at bounding box center [145, 196] width 17 height 17
checkbox input "true"
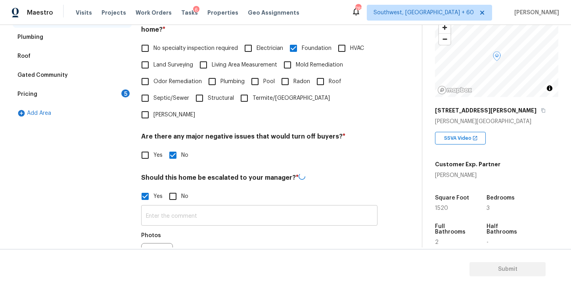
click at [162, 207] on input "text" at bounding box center [259, 216] width 236 height 19
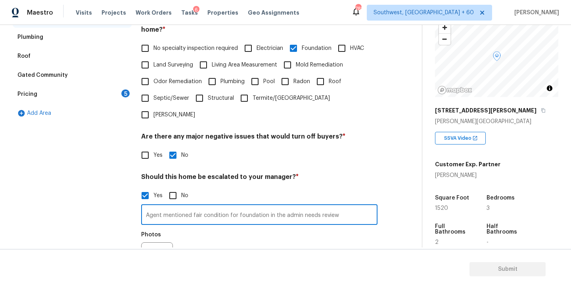
type input "Agent mentioned fair condition for foundation in the admin needs review"
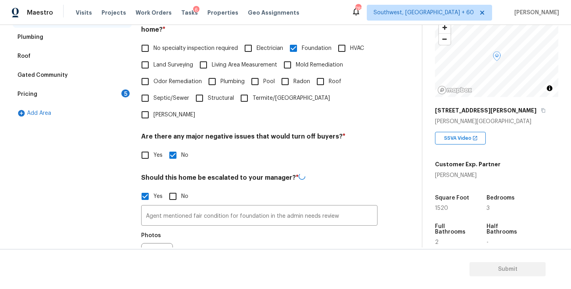
click at [275, 228] on div "Photos" at bounding box center [259, 254] width 236 height 52
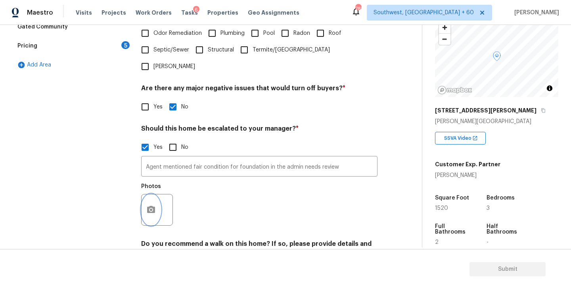
click at [150, 206] on icon "button" at bounding box center [151, 209] width 8 height 7
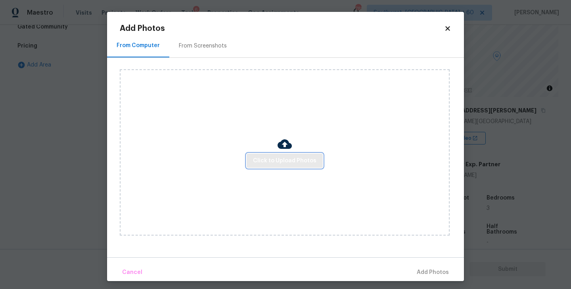
click at [279, 166] on button "Click to Upload Photos" at bounding box center [285, 161] width 76 height 15
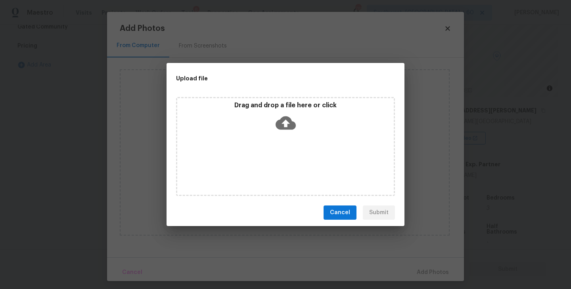
click at [286, 138] on div "Drag and drop a file here or click" at bounding box center [285, 146] width 219 height 99
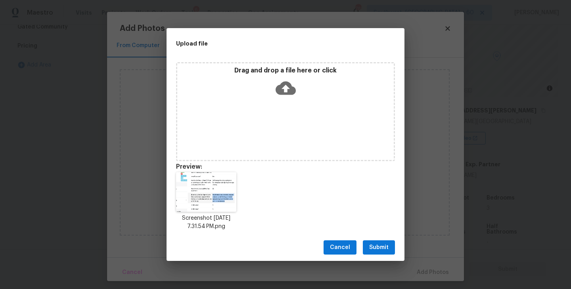
click at [379, 245] on span "Submit" at bounding box center [378, 248] width 19 height 10
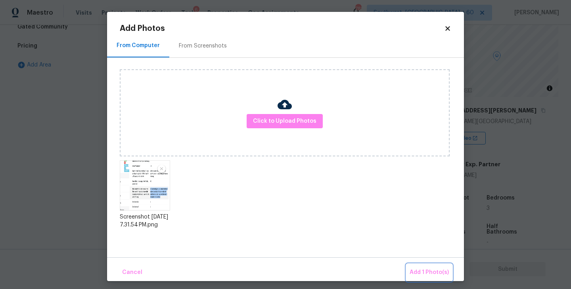
click at [414, 271] on span "Add 1 Photo(s)" at bounding box center [428, 273] width 39 height 10
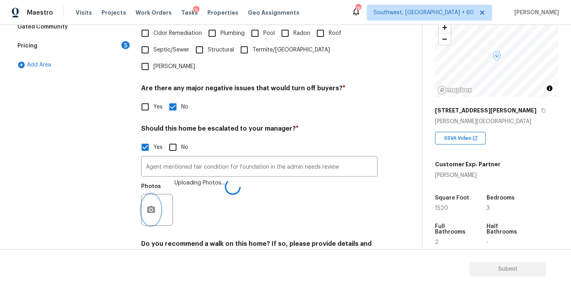
scroll to position [263, 0]
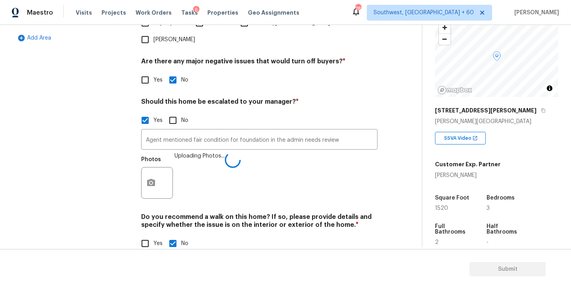
click at [292, 189] on div "Verification Notes: ​ Are any specialty inspections required before making a de…" at bounding box center [259, 68] width 236 height 385
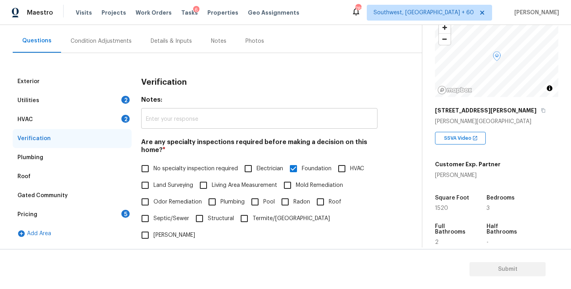
scroll to position [48, 0]
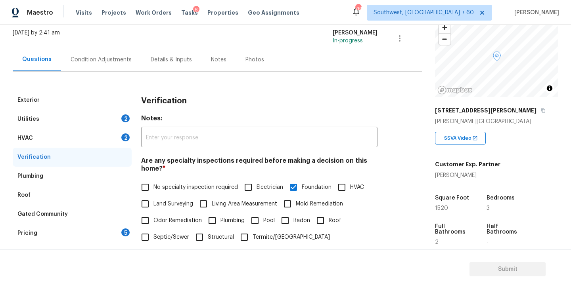
click at [88, 130] on div "HVAC 2" at bounding box center [72, 138] width 119 height 19
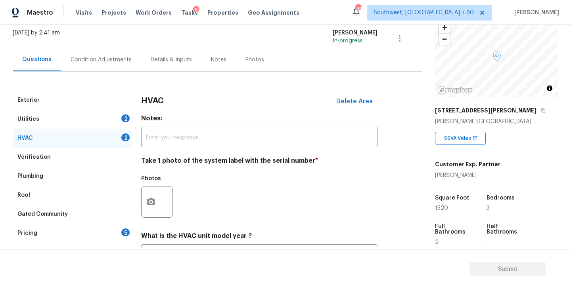
click at [96, 117] on div "Utilities 2" at bounding box center [72, 119] width 119 height 19
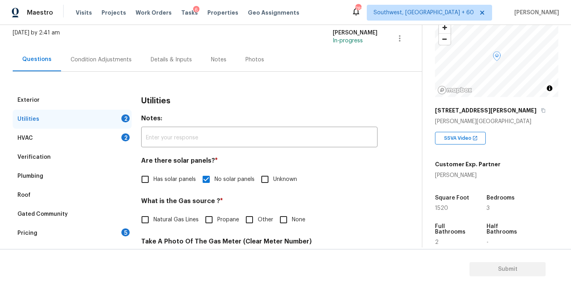
scroll to position [117, 0]
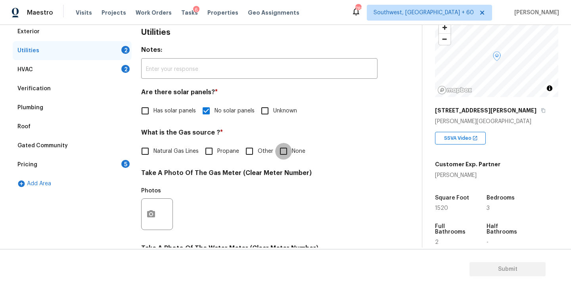
click at [286, 151] on input "None" at bounding box center [283, 151] width 17 height 17
checkbox input "true"
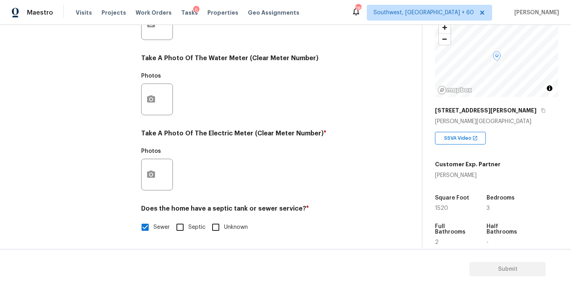
scroll to position [307, 0]
click at [157, 177] on button "button" at bounding box center [151, 174] width 19 height 31
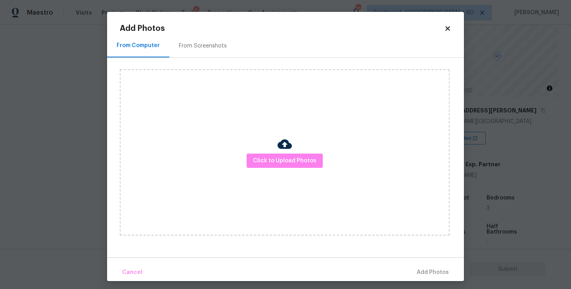
click at [290, 169] on div "Click to Upload Photos" at bounding box center [285, 152] width 330 height 166
click at [293, 152] on div "Click to Upload Photos" at bounding box center [285, 152] width 330 height 166
click at [289, 156] on span "Click to Upload Photos" at bounding box center [284, 161] width 63 height 10
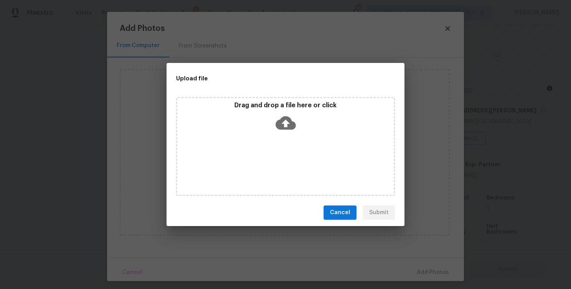
click at [287, 133] on div "Drag and drop a file here or click" at bounding box center [285, 118] width 216 height 34
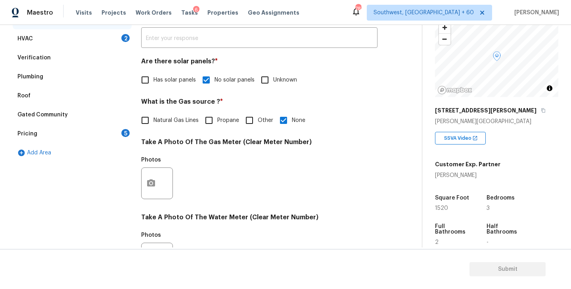
scroll to position [86, 0]
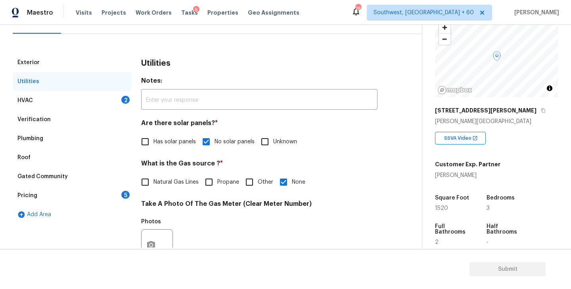
click at [107, 101] on div "HVAC 2" at bounding box center [72, 100] width 119 height 19
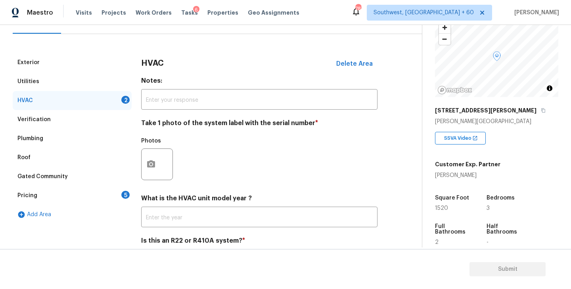
click at [160, 168] on div at bounding box center [157, 165] width 32 height 32
click at [312, 170] on div "Photos" at bounding box center [259, 160] width 236 height 52
click at [158, 159] on button "button" at bounding box center [151, 164] width 19 height 31
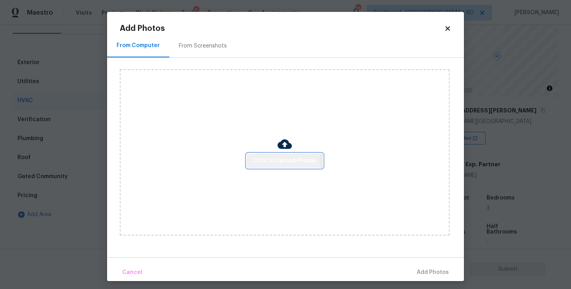
click at [259, 163] on span "Click to Upload Photos" at bounding box center [284, 161] width 63 height 10
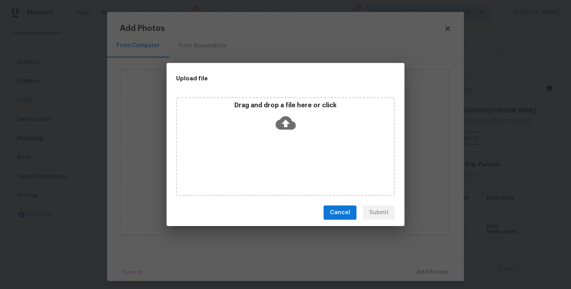
click at [275, 144] on div "Drag and drop a file here or click" at bounding box center [285, 146] width 219 height 99
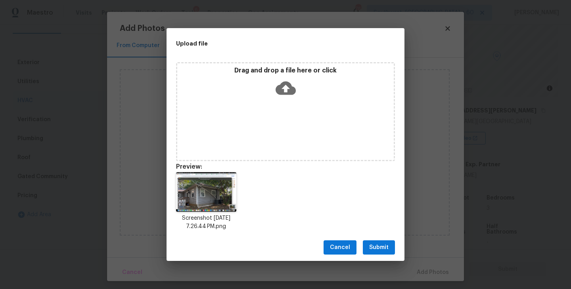
click at [371, 246] on span "Submit" at bounding box center [378, 248] width 19 height 10
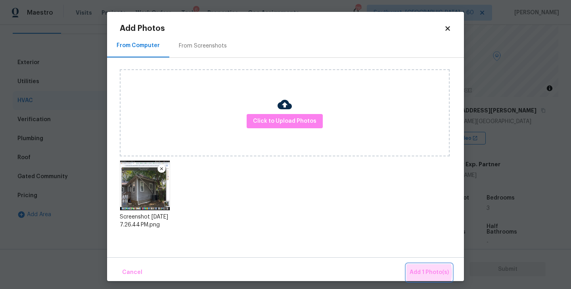
click at [417, 273] on span "Add 1 Photo(s)" at bounding box center [428, 273] width 39 height 10
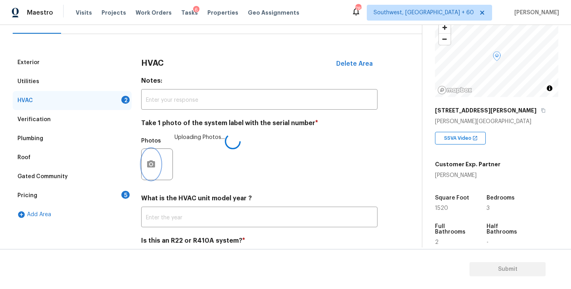
scroll to position [119, 0]
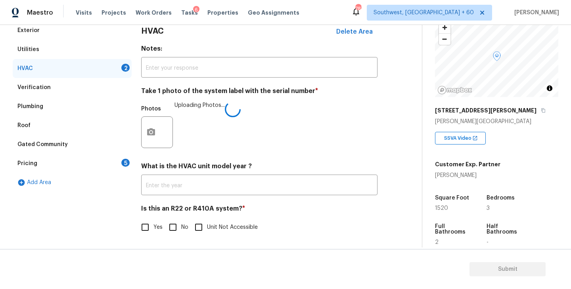
click at [181, 230] on span "No" at bounding box center [184, 228] width 7 height 8
click at [181, 230] on input "No" at bounding box center [173, 227] width 17 height 17
checkbox input "true"
click at [335, 142] on div "Photos Uploading Photos..." at bounding box center [259, 127] width 236 height 52
click at [100, 164] on div "Pricing 5" at bounding box center [72, 163] width 119 height 19
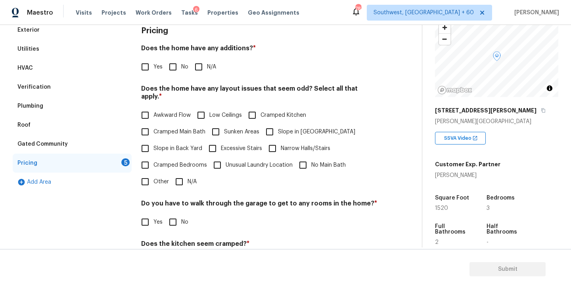
click at [201, 76] on div "Pricing Does the home have any additions? * Yes No N/A Does the home have any l…" at bounding box center [259, 171] width 236 height 300
click at [201, 70] on input "N/A" at bounding box center [198, 67] width 17 height 17
checkbox input "true"
click at [281, 129] on span "Slope in [GEOGRAPHIC_DATA]" at bounding box center [316, 133] width 77 height 8
click at [278, 128] on input "Slope in [GEOGRAPHIC_DATA]" at bounding box center [269, 132] width 17 height 17
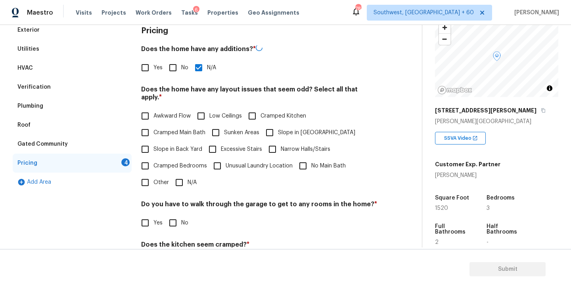
checkbox input "true"
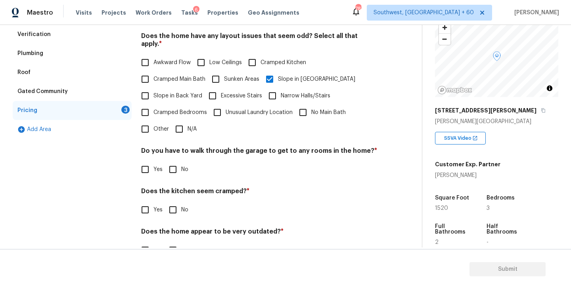
scroll to position [186, 0]
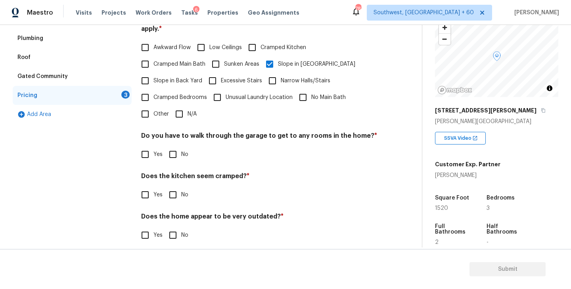
click at [176, 148] on input "No" at bounding box center [173, 154] width 17 height 17
checkbox input "true"
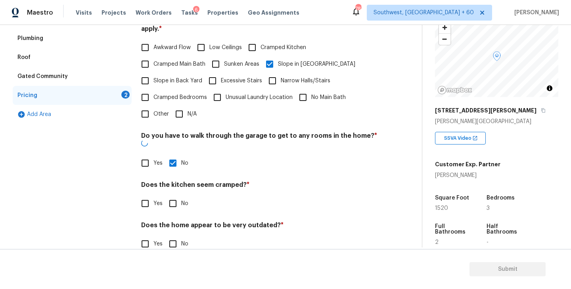
click at [176, 222] on h4 "Does the home appear to be very outdated? *" at bounding box center [259, 227] width 236 height 11
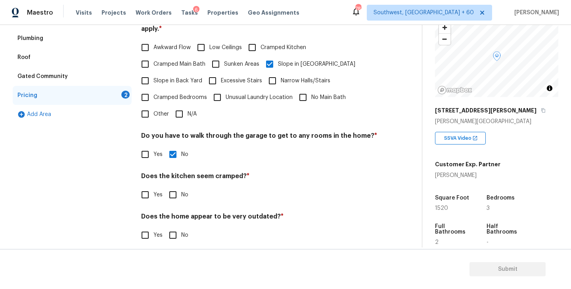
click at [179, 190] on input "No" at bounding box center [173, 195] width 17 height 17
checkbox input "true"
click at [177, 220] on div "Does the home appear to be very outdated? * Yes No" at bounding box center [259, 229] width 236 height 31
click at [174, 227] on input "No" at bounding box center [173, 235] width 17 height 17
checkbox input "true"
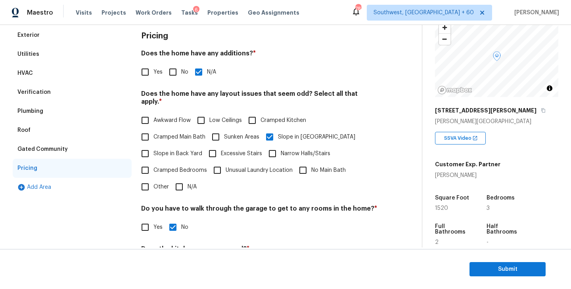
scroll to position [33, 0]
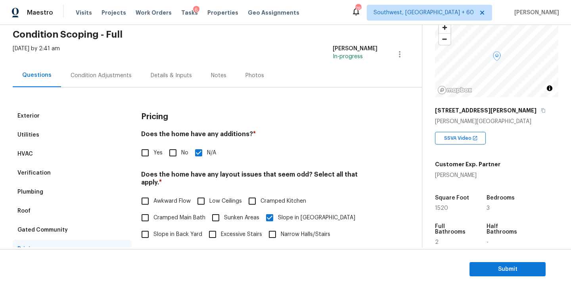
click at [111, 79] on div "Condition Adjustments" at bounding box center [101, 76] width 61 height 8
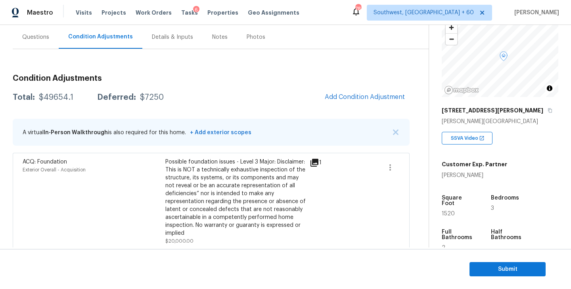
scroll to position [99, 0]
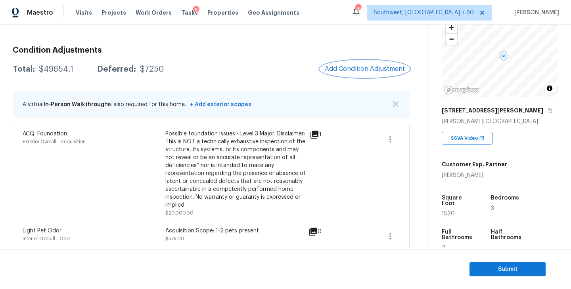
click at [338, 70] on span "Add Condition Adjustment" at bounding box center [365, 68] width 80 height 7
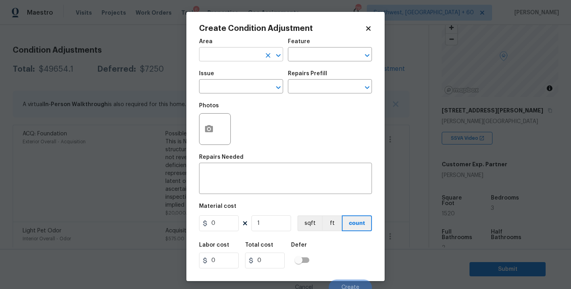
click at [237, 59] on input "text" at bounding box center [230, 55] width 62 height 12
click at [243, 82] on li "Exterior Overall" at bounding box center [241, 86] width 84 height 13
type input "Exterior Overall"
click at [306, 61] on div "Area Exterior Overall ​ Feature ​" at bounding box center [285, 50] width 173 height 32
click at [314, 56] on input "text" at bounding box center [319, 55] width 62 height 12
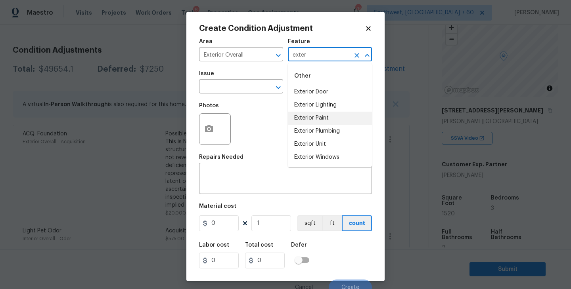
click at [310, 113] on li "Exterior Paint" at bounding box center [330, 118] width 84 height 13
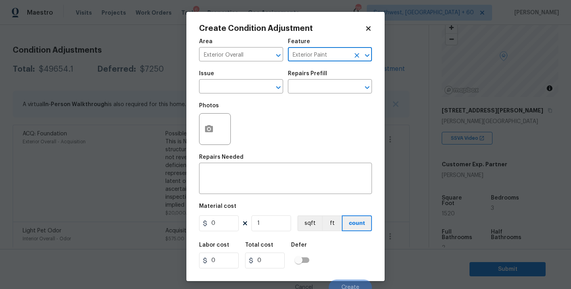
type input "Exterior Paint"
click at [222, 69] on span "Issue ​" at bounding box center [241, 82] width 84 height 32
click at [219, 89] on input "text" at bounding box center [230, 87] width 62 height 12
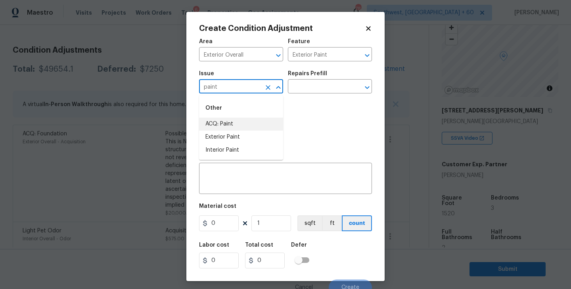
click at [226, 120] on li "ACQ: Paint" at bounding box center [241, 124] width 84 height 13
type input "ACQ: Paint"
click at [315, 91] on input "text" at bounding box center [319, 87] width 62 height 12
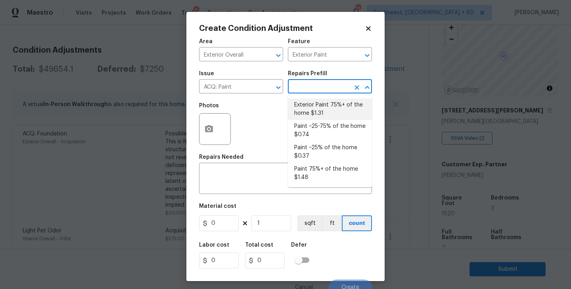
click at [321, 109] on li "Exterior Paint 75%+ of the home $1.31" at bounding box center [330, 109] width 84 height 21
type input "Acquisition"
type textarea "Acquisition Scope: 75%+ of the home exterior will likely require paint"
type input "1.31"
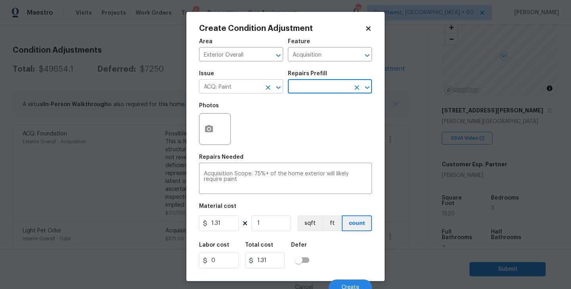
click at [272, 85] on button "Clear" at bounding box center [267, 87] width 11 height 11
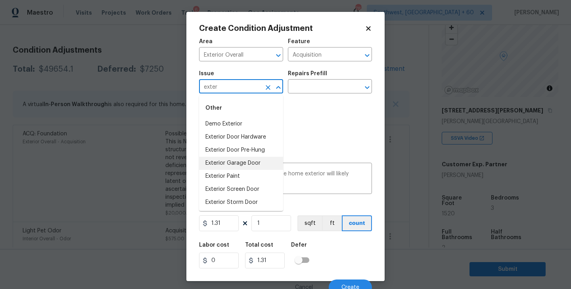
click at [235, 169] on li "Exterior Garage Door" at bounding box center [241, 163] width 84 height 13
type input "Exterior Garage Door"
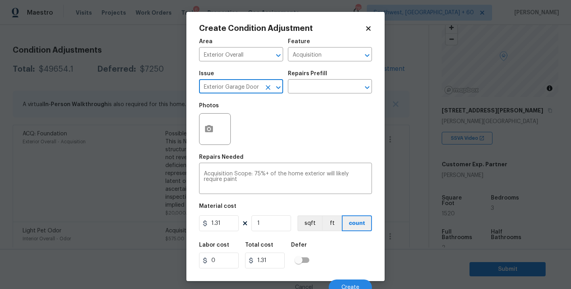
click at [270, 88] on icon "Clear" at bounding box center [268, 88] width 8 height 8
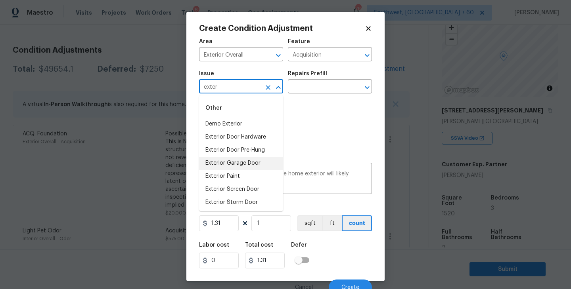
click at [234, 174] on li "Exterior Paint" at bounding box center [241, 176] width 84 height 13
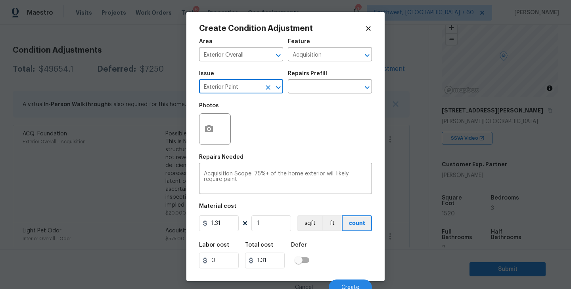
type input "Exterior Paint"
click at [210, 133] on icon "button" at bounding box center [209, 129] width 10 height 10
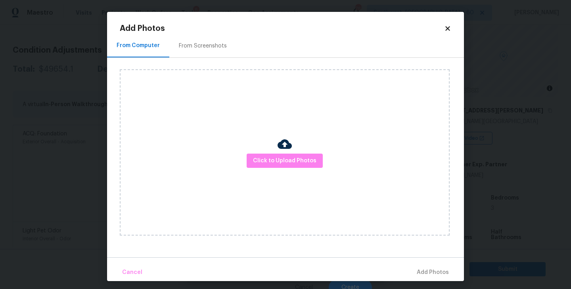
click at [262, 150] on div "Click to Upload Photos" at bounding box center [285, 152] width 330 height 166
click at [274, 159] on span "Click to Upload Photos" at bounding box center [284, 161] width 63 height 10
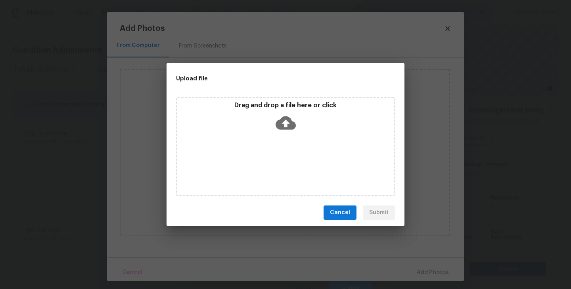
click at [283, 142] on div "Drag and drop a file here or click" at bounding box center [285, 146] width 219 height 99
